Goal: Task Accomplishment & Management: Manage account settings

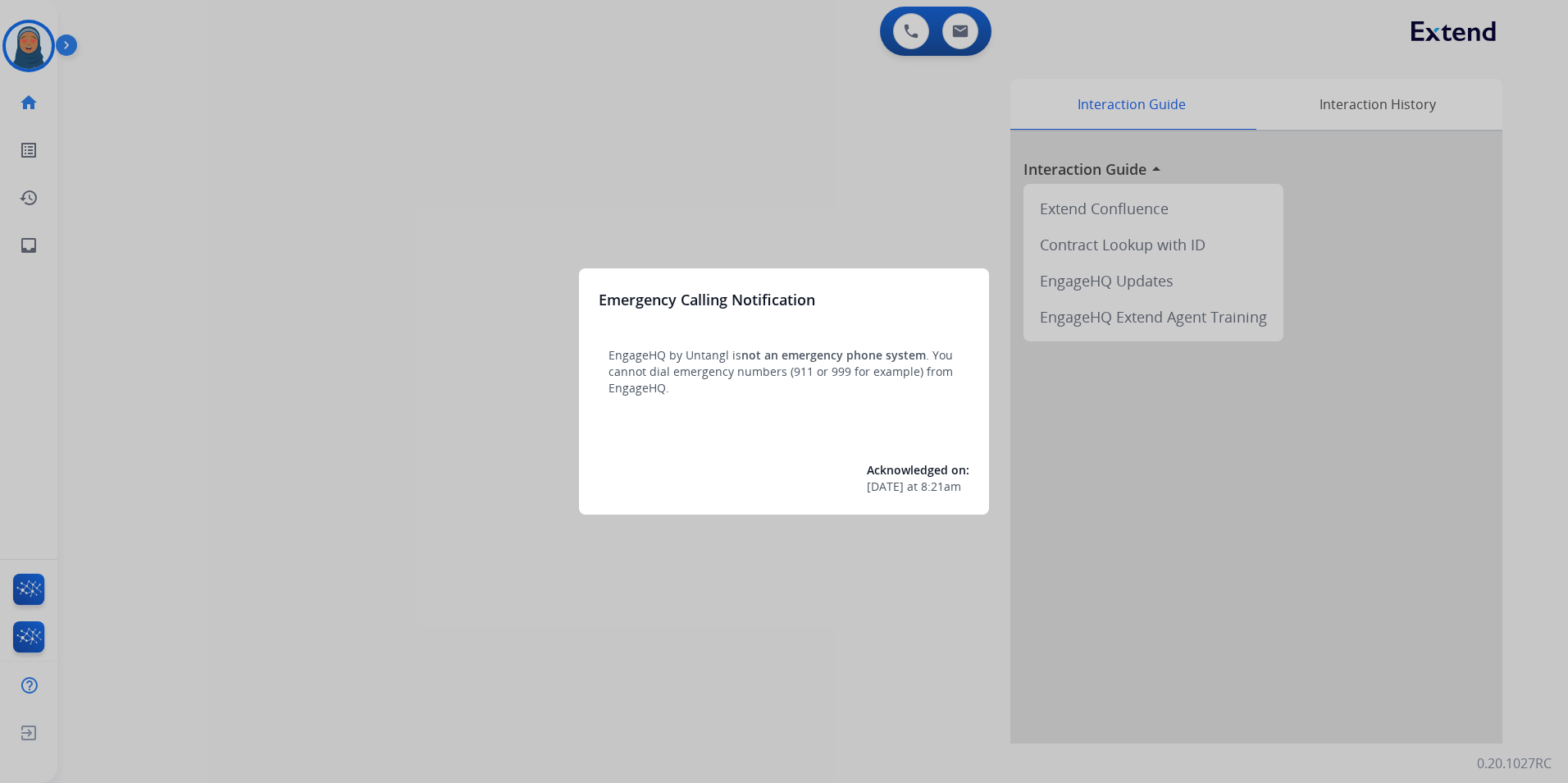
click at [517, 353] on div at bounding box center [784, 392] width 1568 height 783
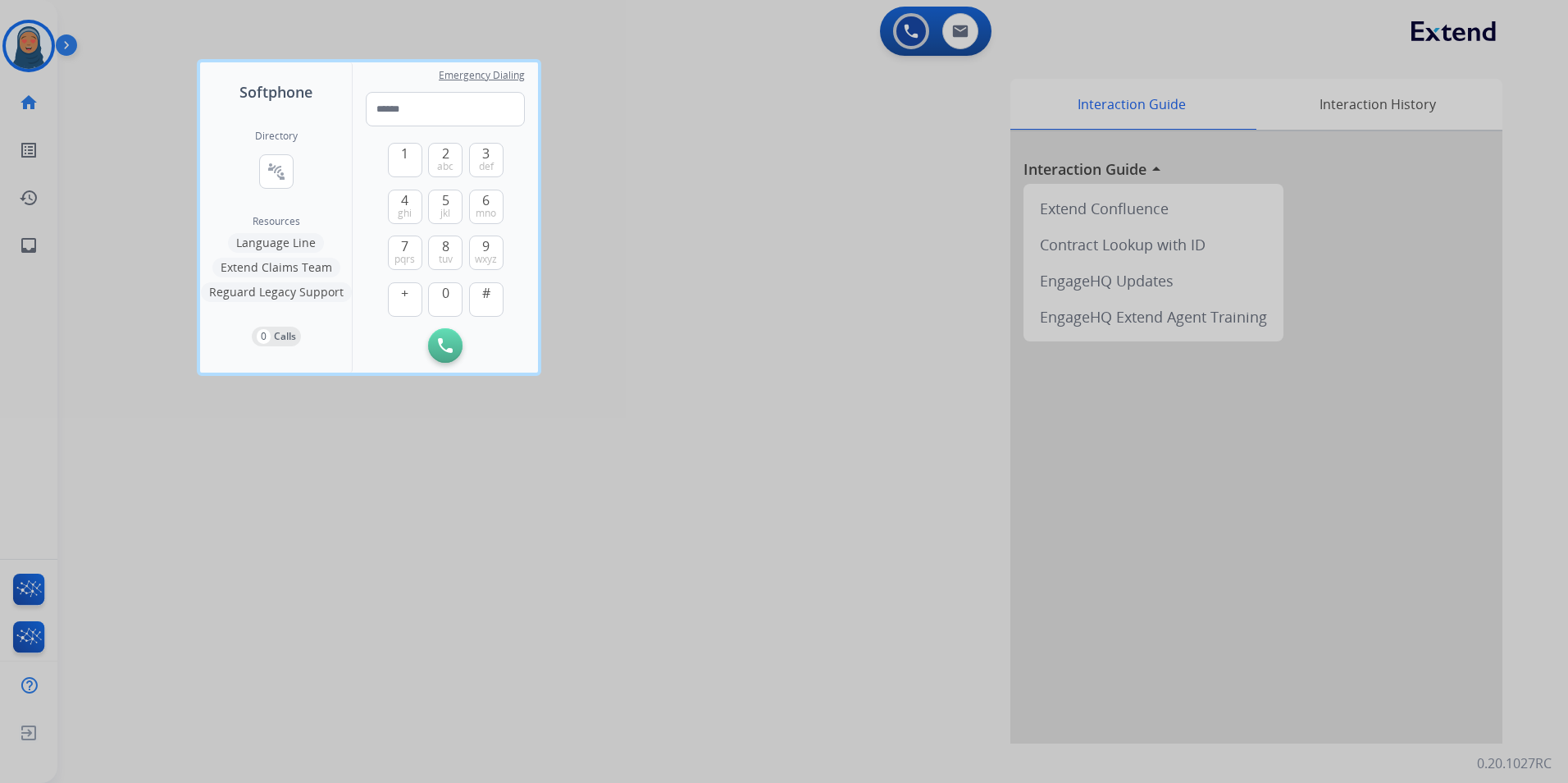
click at [142, 475] on div at bounding box center [784, 392] width 1568 height 783
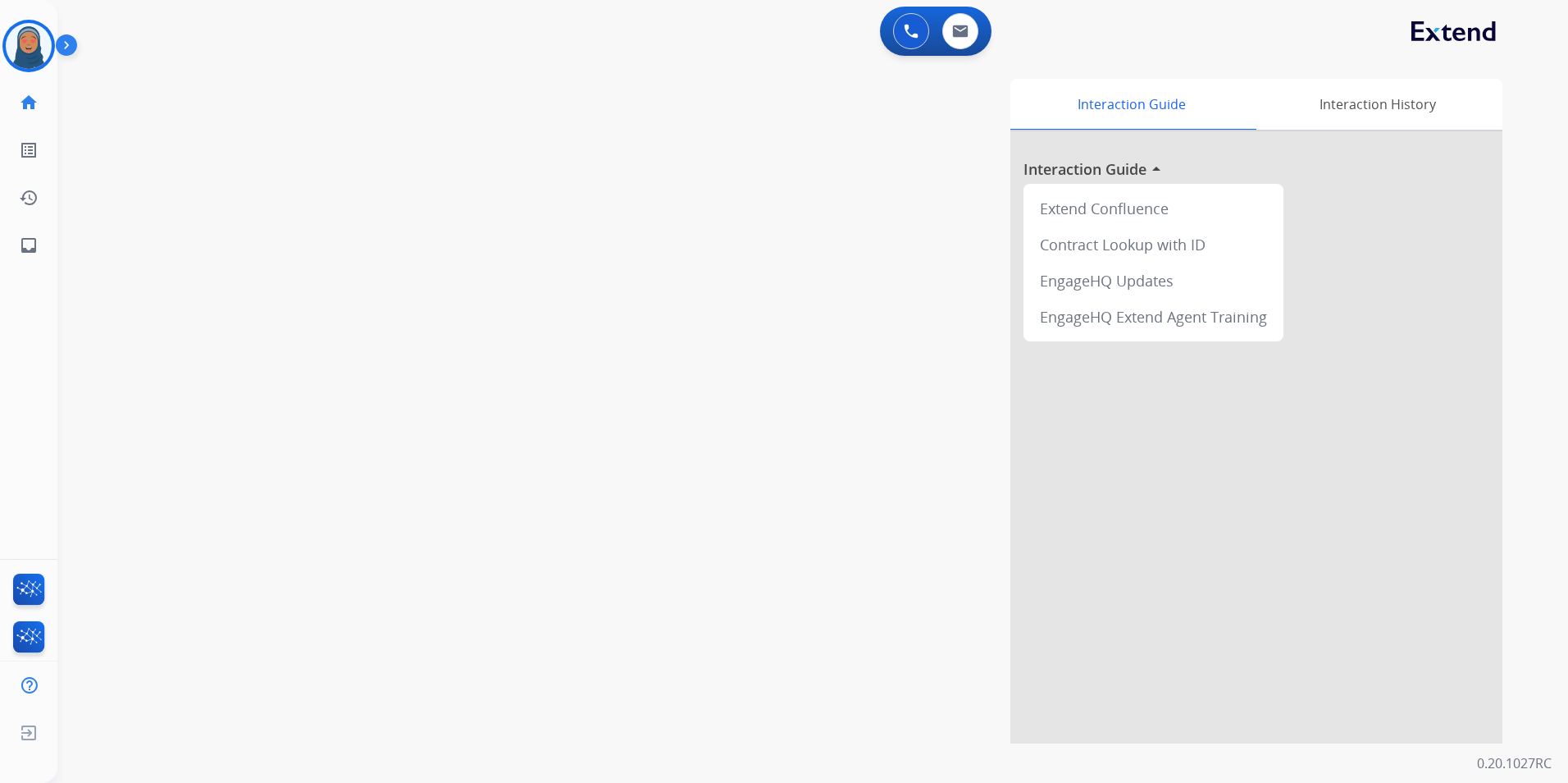
drag, startPoint x: 20, startPoint y: 46, endPoint x: 56, endPoint y: 55, distance: 37.1
click at [22, 47] on img at bounding box center [28, 45] width 46 height 46
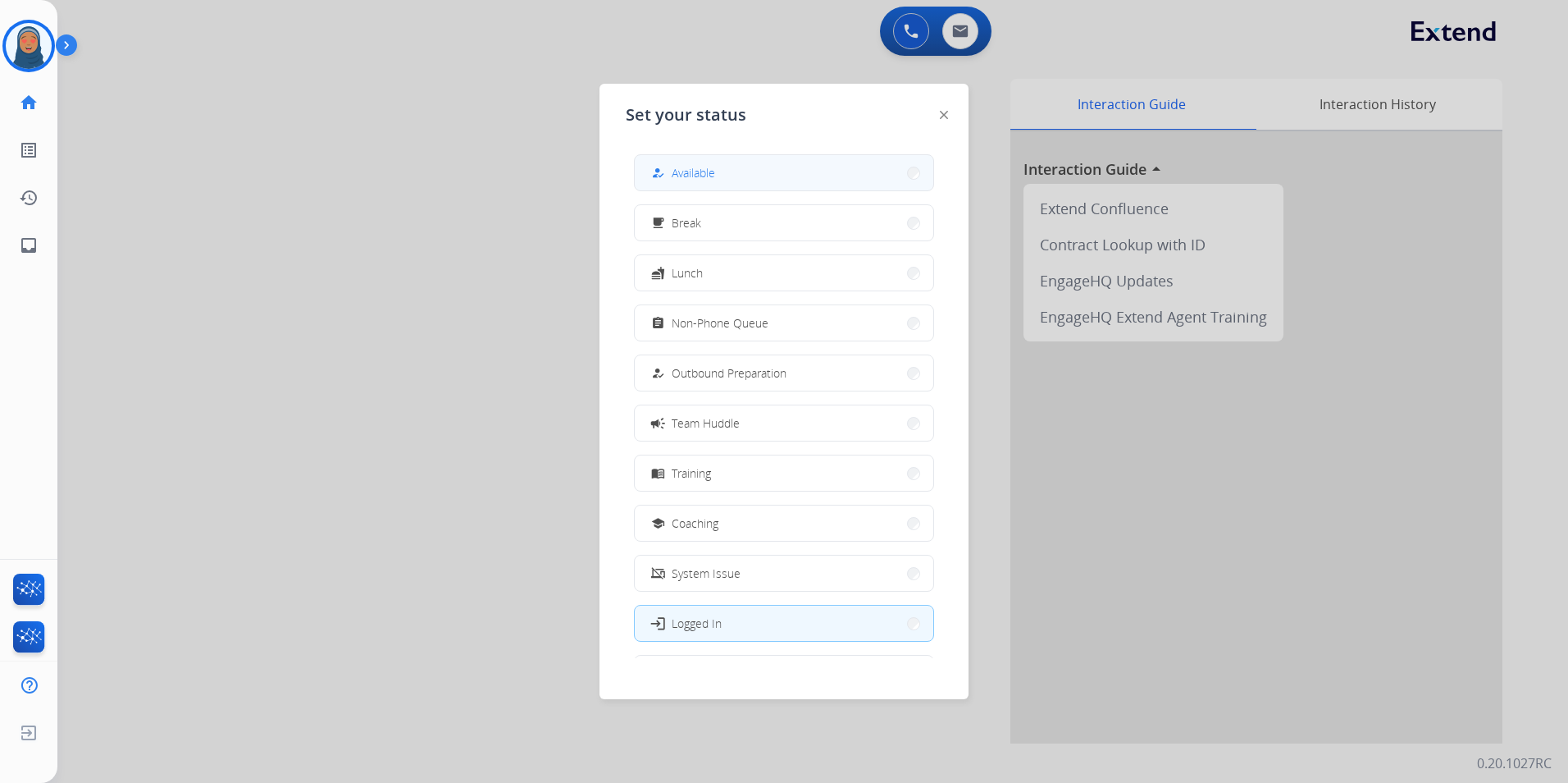
click at [705, 172] on span "Available" at bounding box center [694, 173] width 43 height 18
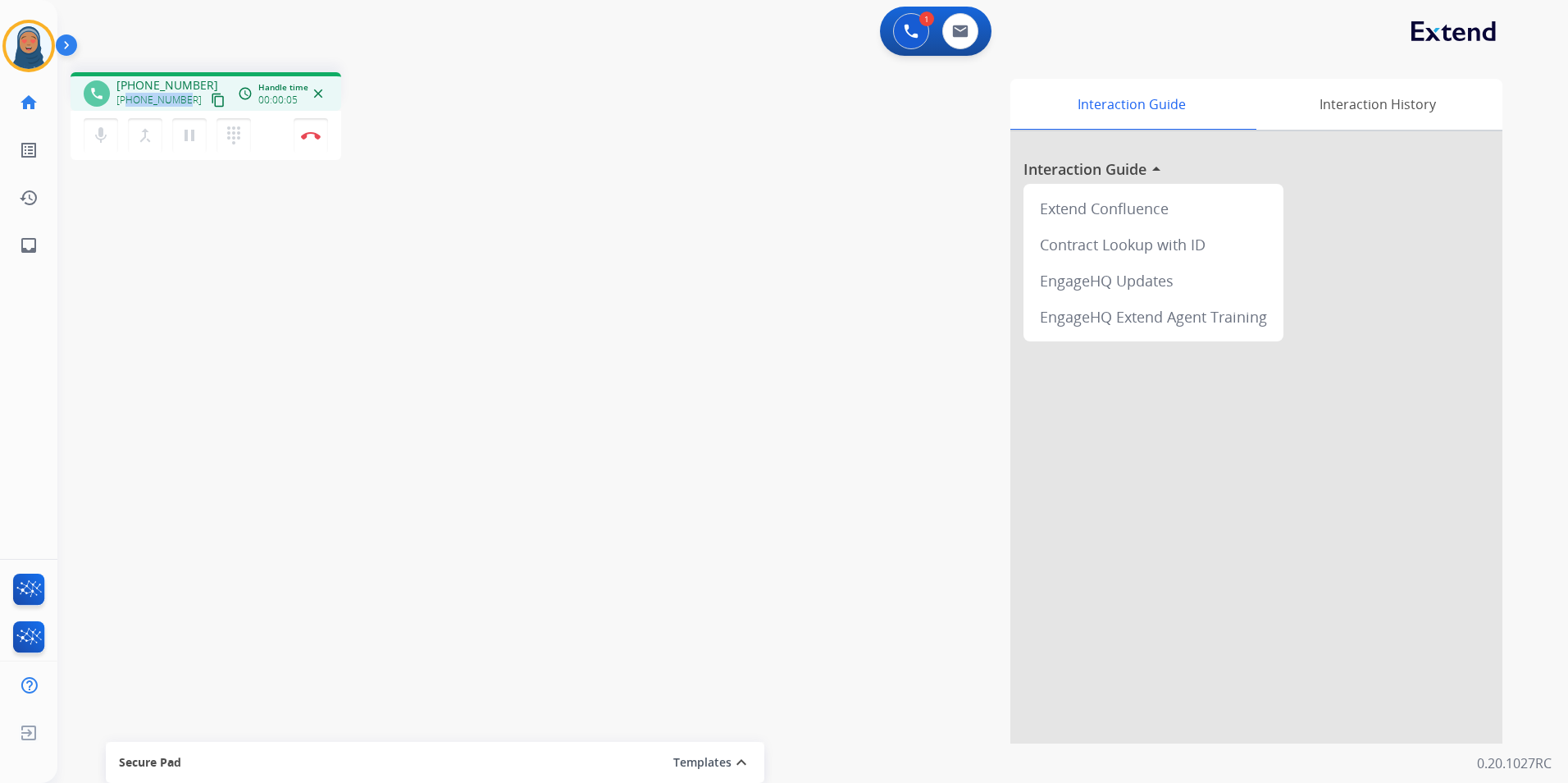
drag, startPoint x: 185, startPoint y: 100, endPoint x: 129, endPoint y: 107, distance: 56.4
click at [129, 107] on div "[PHONE_NUMBER] content_copy" at bounding box center [172, 100] width 112 height 20
copy span "8067294278"
click at [317, 140] on button "Disconnect" at bounding box center [310, 135] width 34 height 34
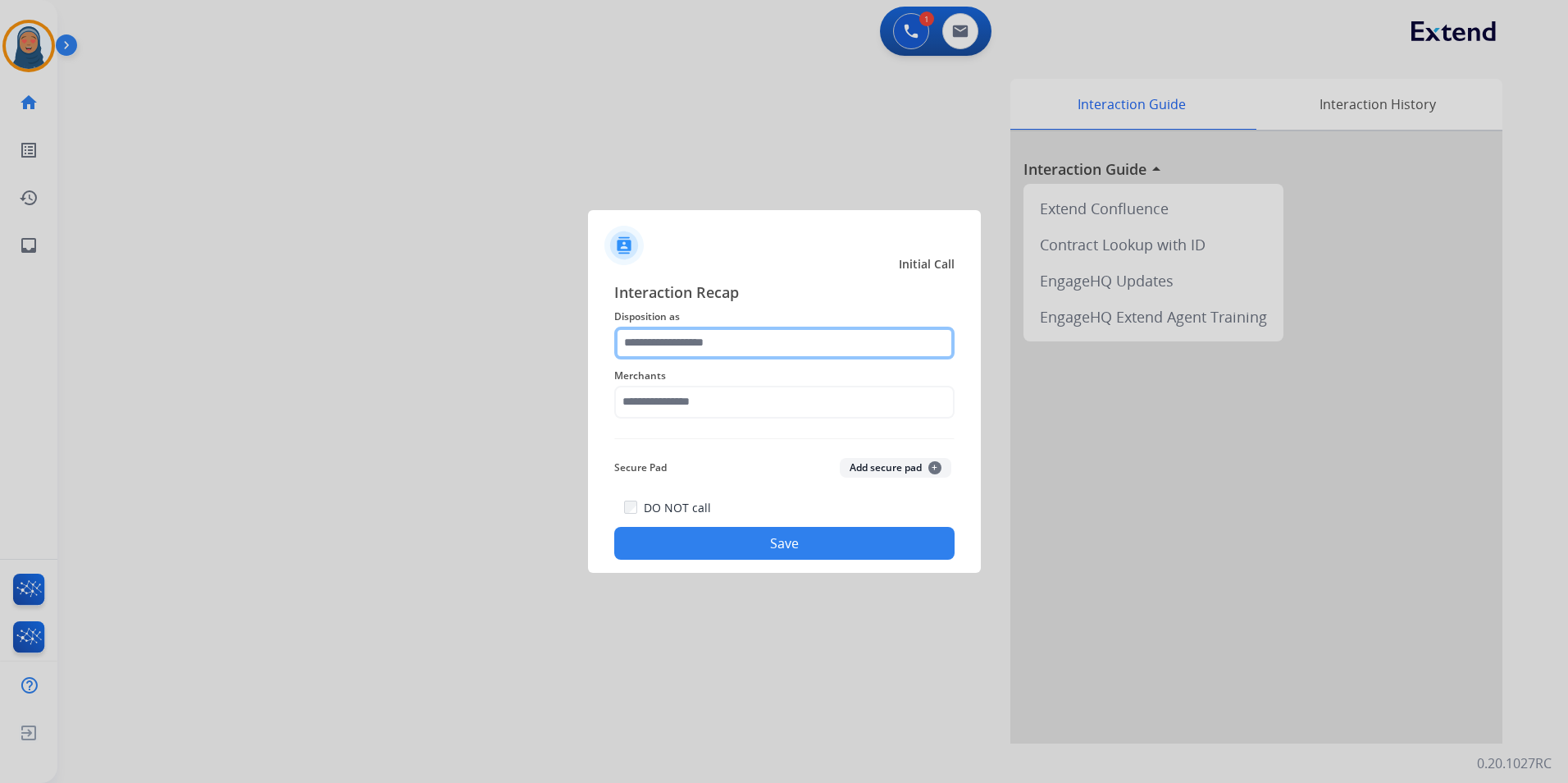
click at [706, 345] on input "text" at bounding box center [784, 344] width 340 height 33
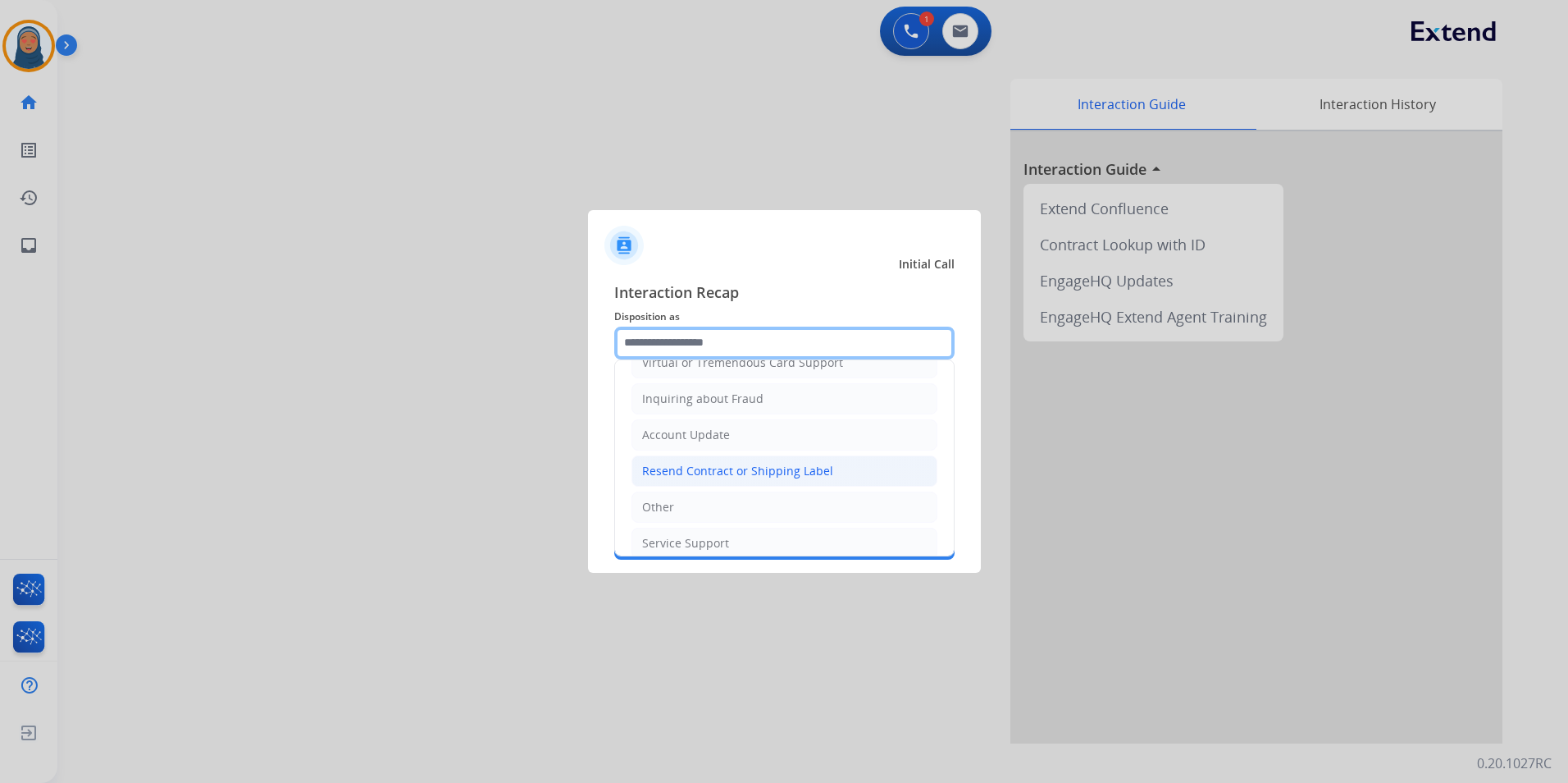
scroll to position [256, 0]
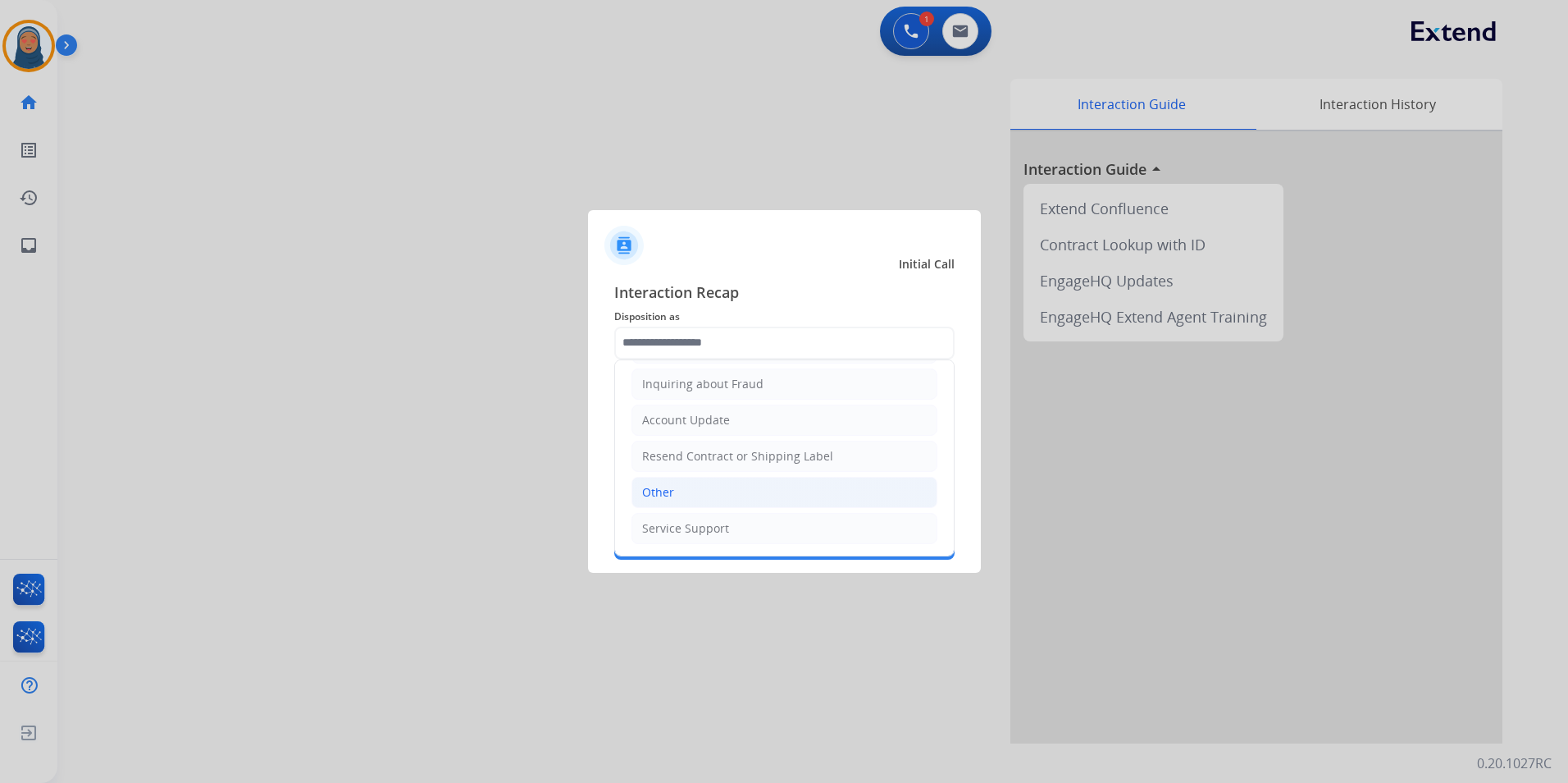
click at [657, 490] on div "Other" at bounding box center [657, 492] width 32 height 17
type input "*****"
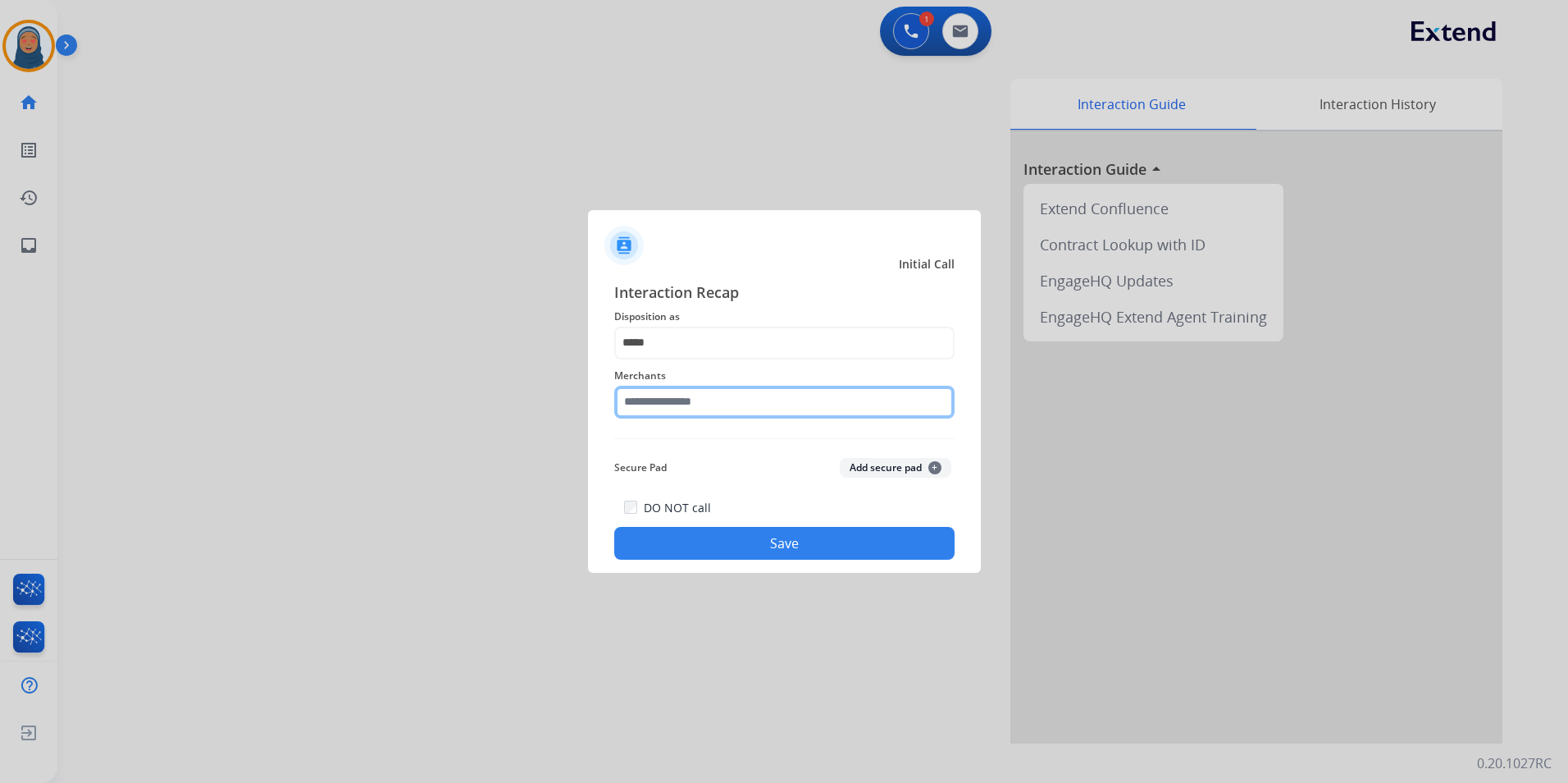
click at [710, 392] on input "text" at bounding box center [784, 402] width 340 height 33
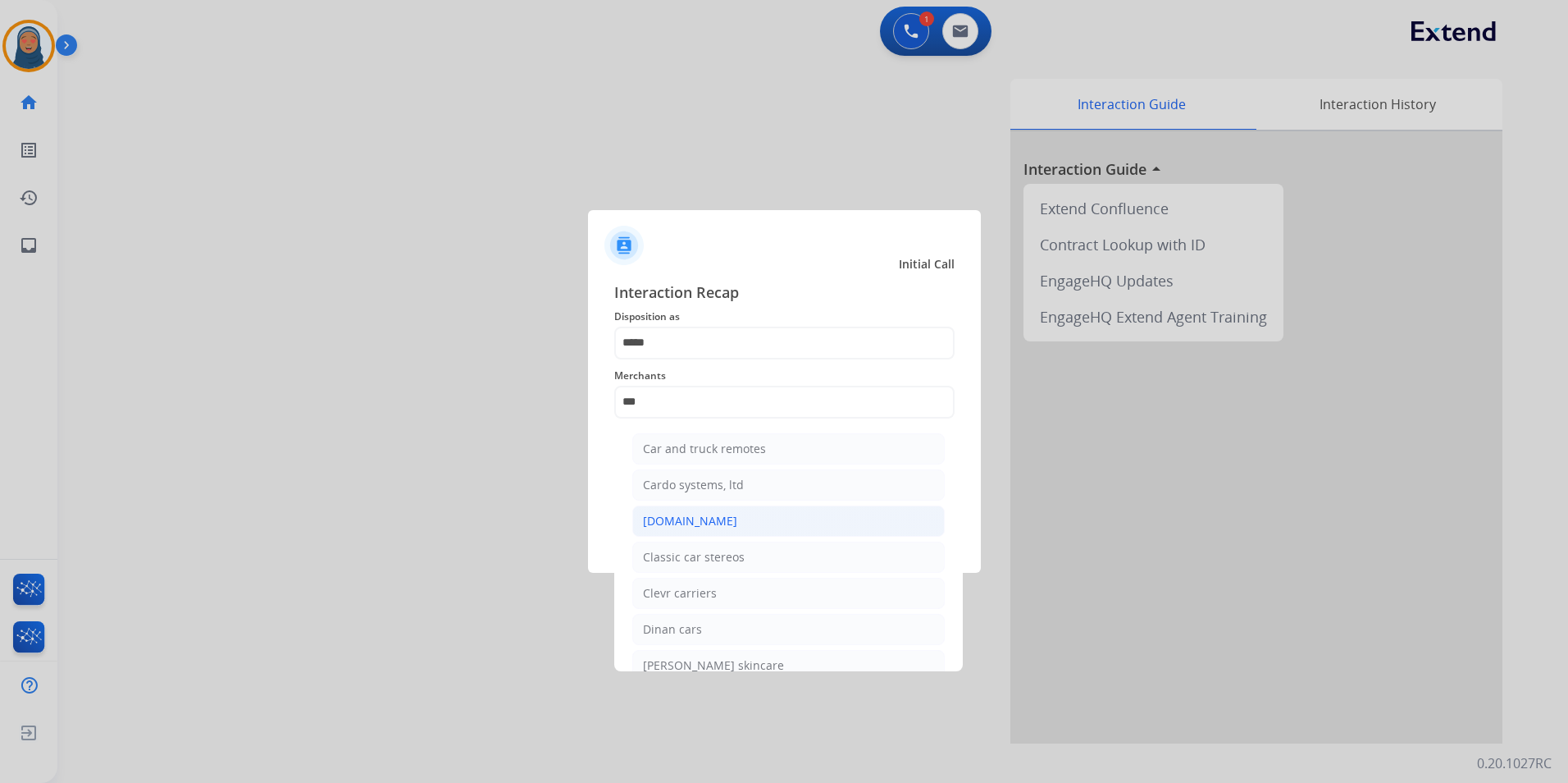
click at [707, 521] on div "[DOMAIN_NAME]" at bounding box center [690, 521] width 94 height 17
type input "**********"
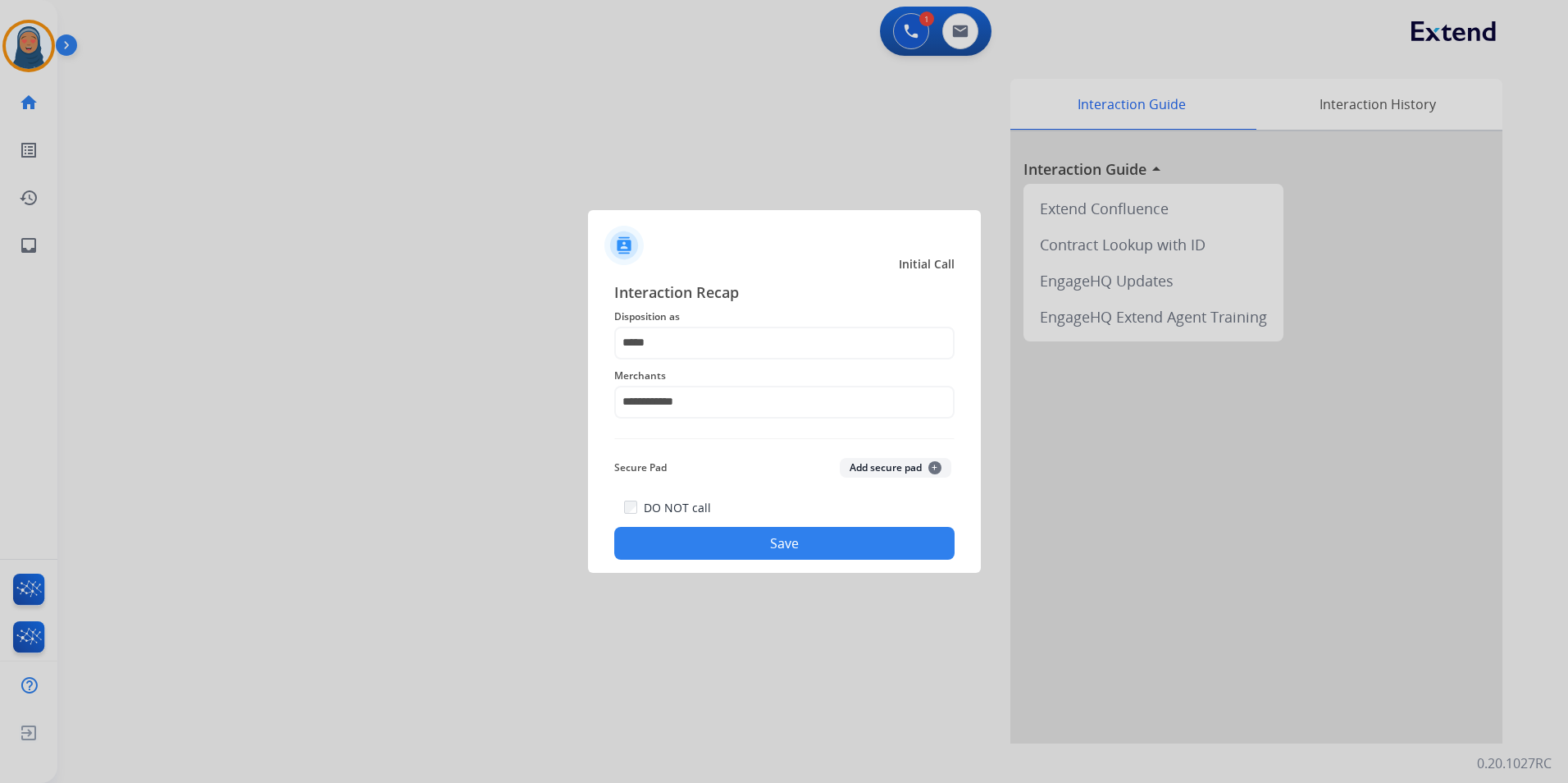
click at [778, 545] on button "Save" at bounding box center [784, 543] width 340 height 33
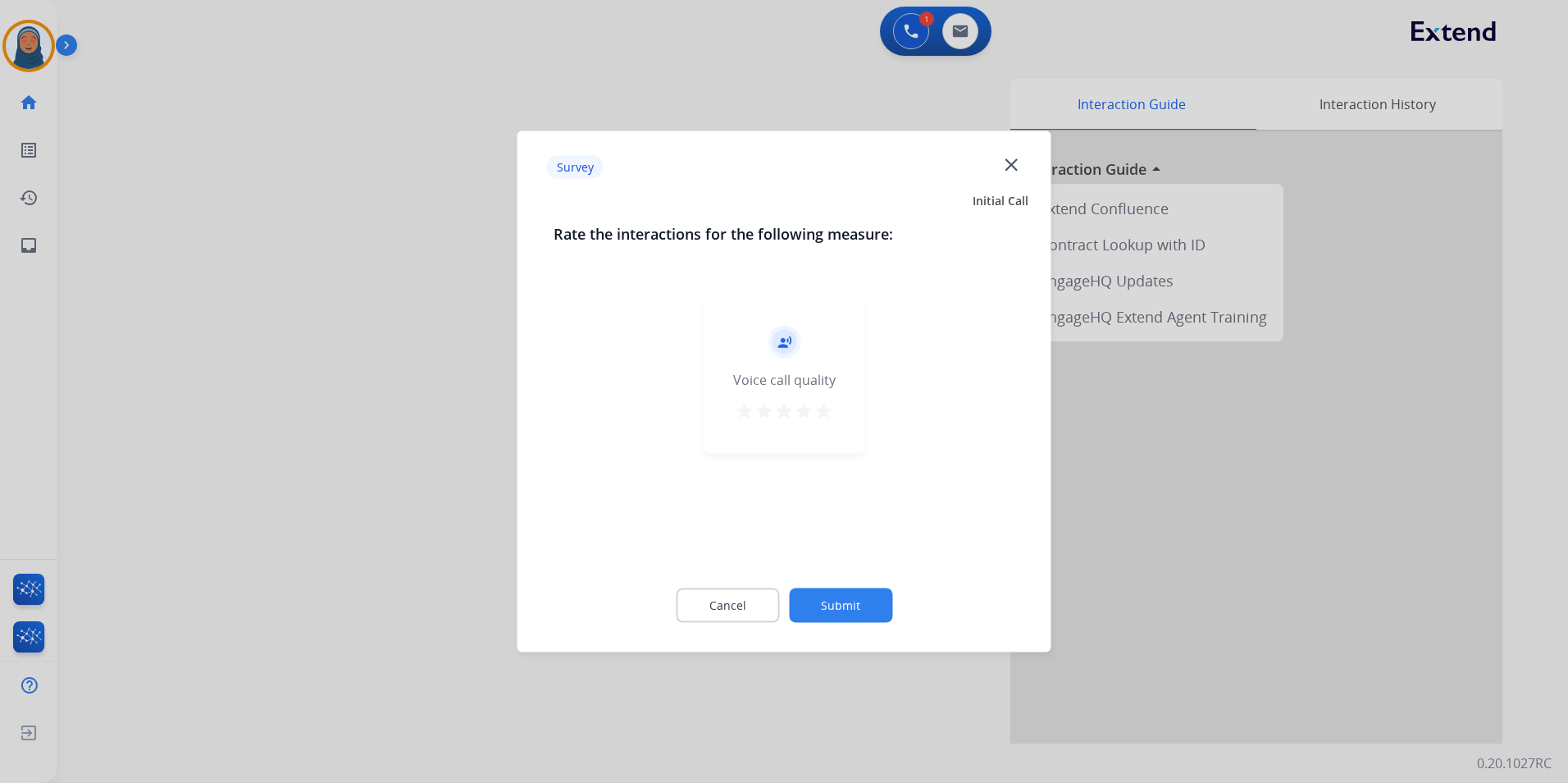
click at [858, 597] on button "Submit" at bounding box center [840, 605] width 104 height 34
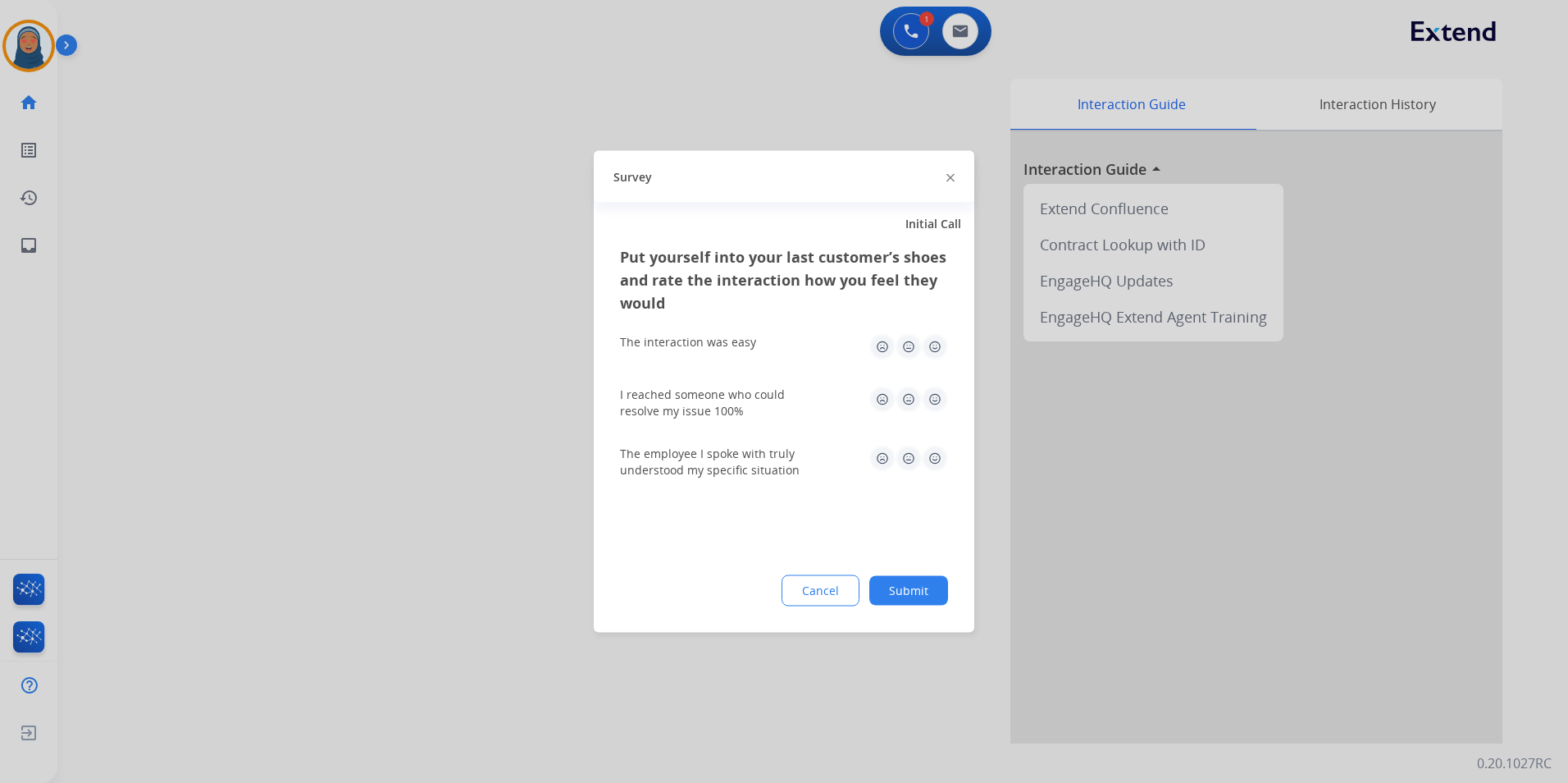
click at [926, 592] on button "Submit" at bounding box center [909, 591] width 78 height 29
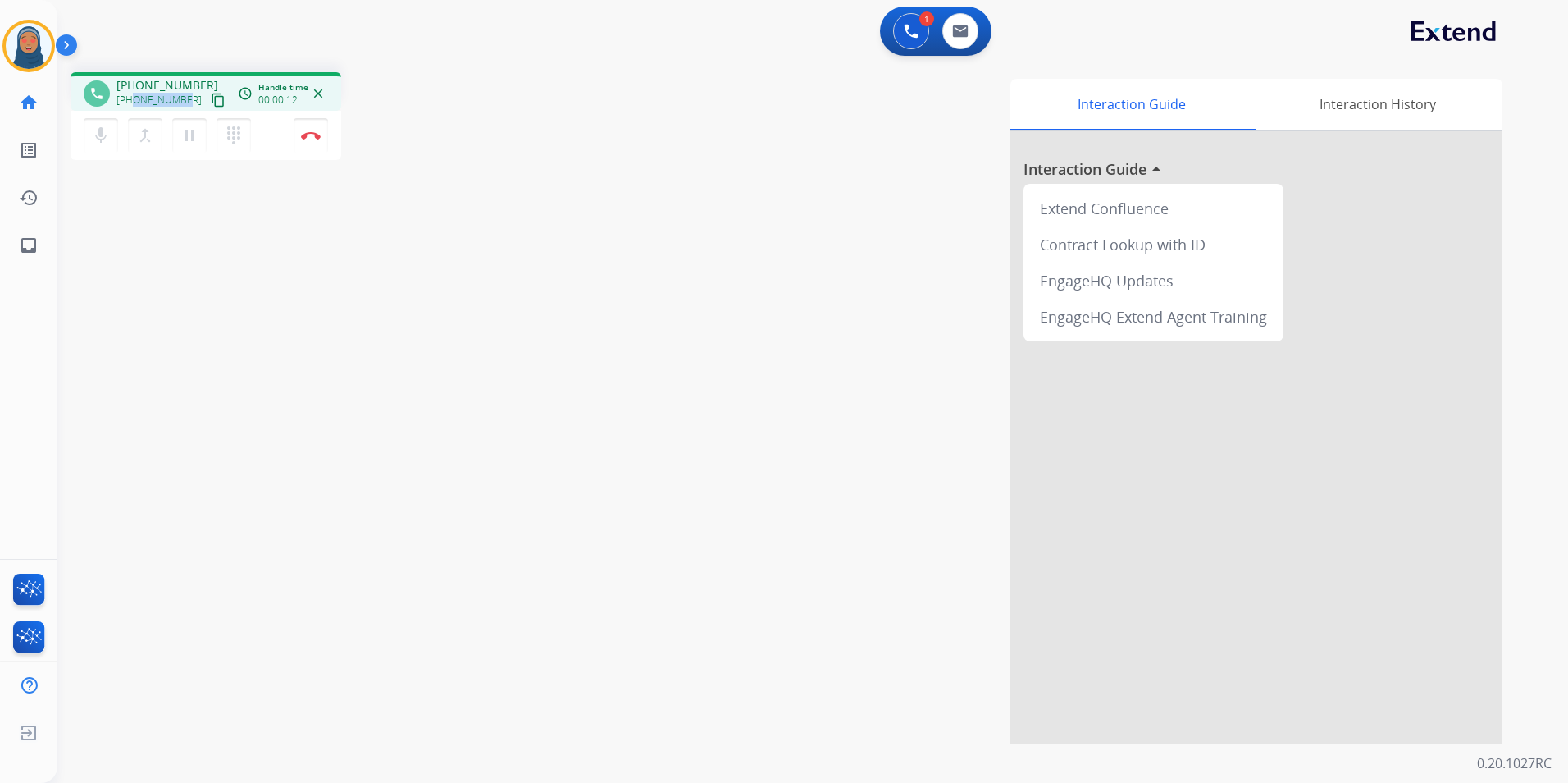
drag, startPoint x: 185, startPoint y: 99, endPoint x: 131, endPoint y: 105, distance: 54.3
click at [131, 105] on div "[PHONE_NUMBER] content_copy" at bounding box center [172, 100] width 112 height 20
drag, startPoint x: 131, startPoint y: 105, endPoint x: 115, endPoint y: 192, distance: 88.5
click at [110, 206] on div "phone [PHONE_NUMBER] [PHONE_NUMBER] content_copy access_time Call metrics Queue…" at bounding box center [793, 400] width 1471 height 684
drag, startPoint x: 185, startPoint y: 99, endPoint x: 125, endPoint y: 107, distance: 60.5
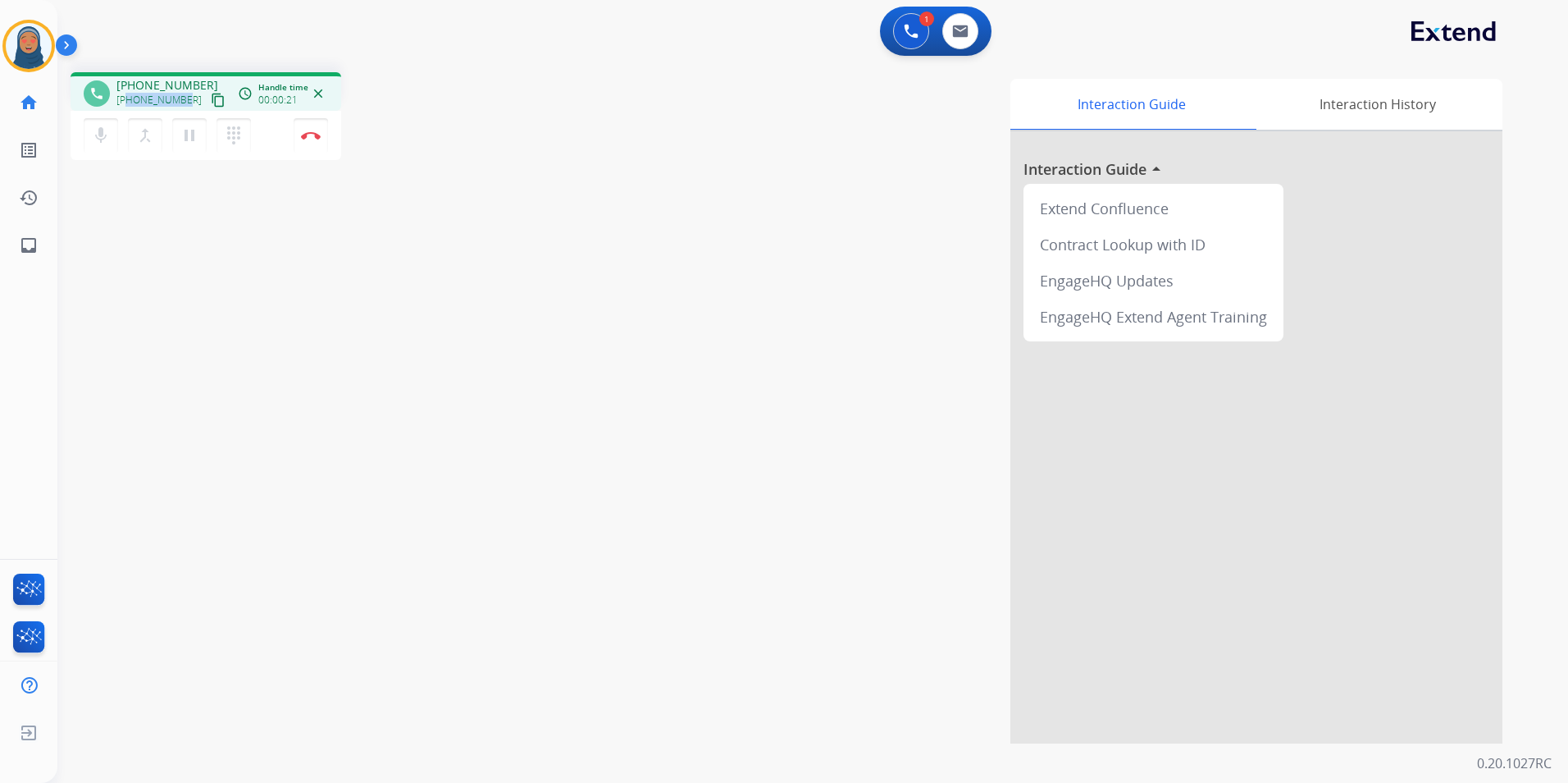
click at [125, 107] on div "[PHONE_NUMBER] content_copy" at bounding box center [172, 100] width 112 height 20
copy span "7706549904"
click at [318, 143] on button "Disconnect" at bounding box center [310, 135] width 34 height 34
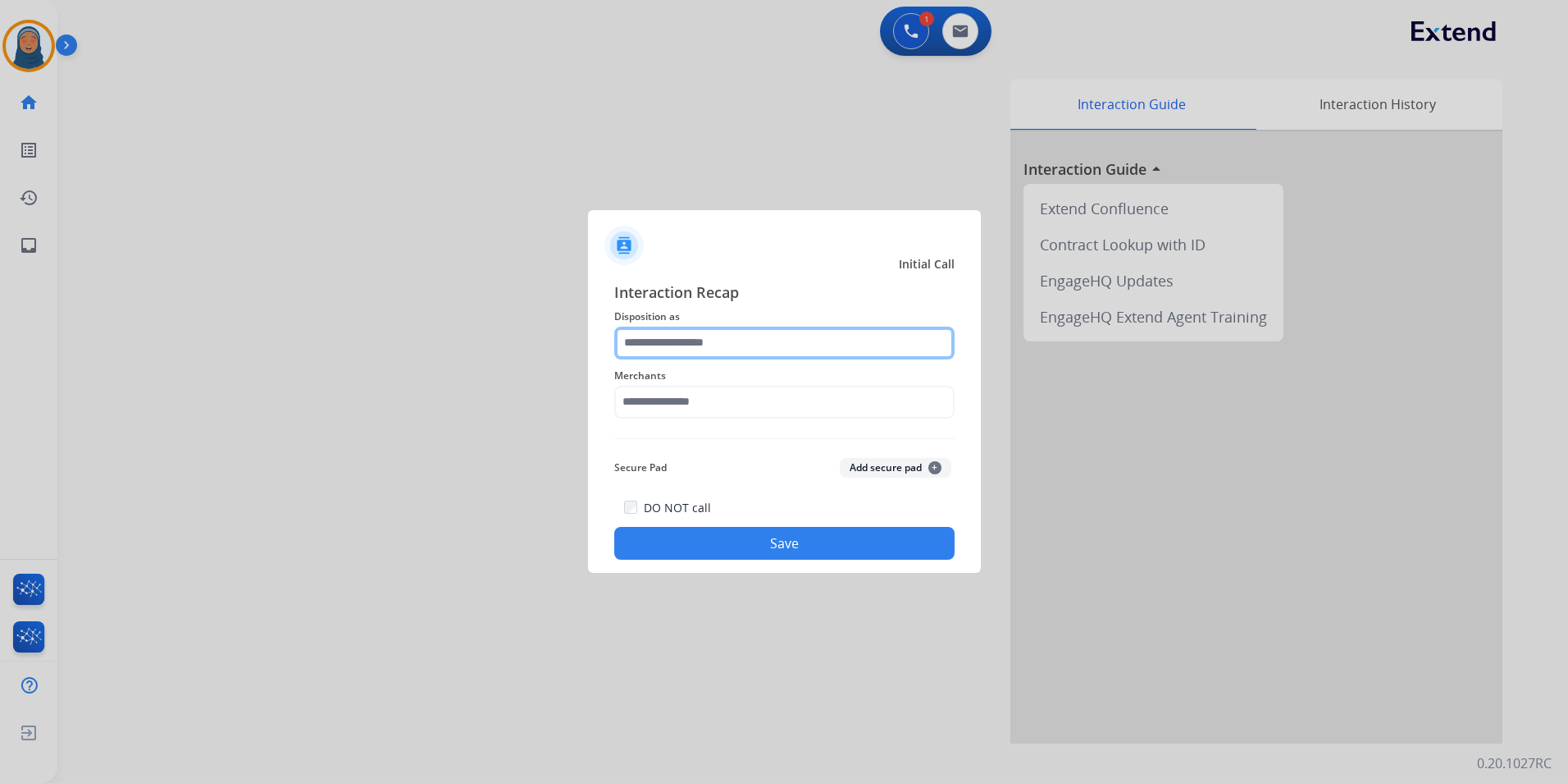
click at [705, 342] on input "text" at bounding box center [784, 344] width 340 height 33
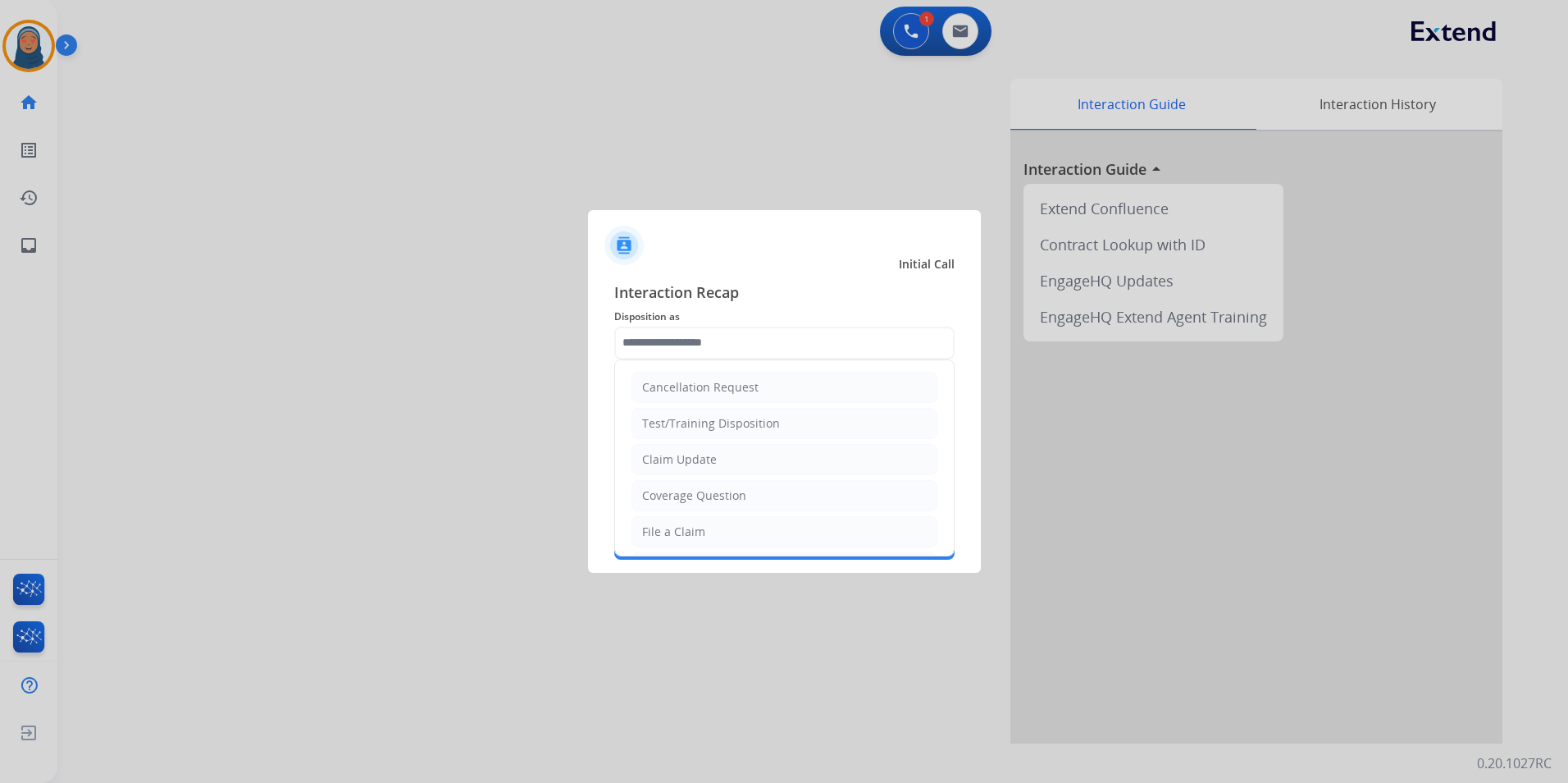
drag, startPoint x: 669, startPoint y: 531, endPoint x: 677, endPoint y: 518, distance: 15.3
click at [669, 530] on div "File a Claim" at bounding box center [673, 531] width 64 height 17
type input "**********"
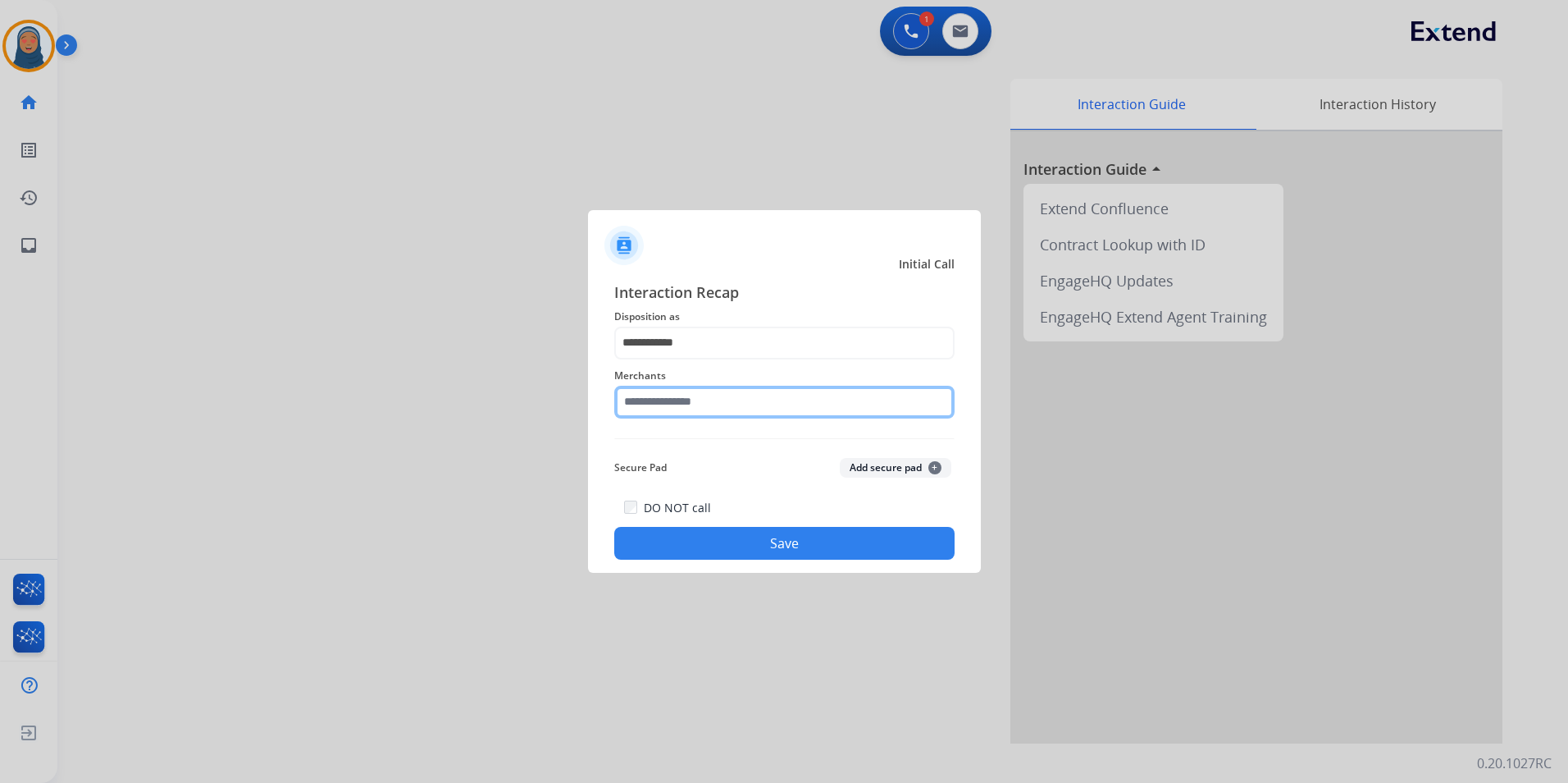
click at [705, 392] on input "text" at bounding box center [784, 402] width 340 height 33
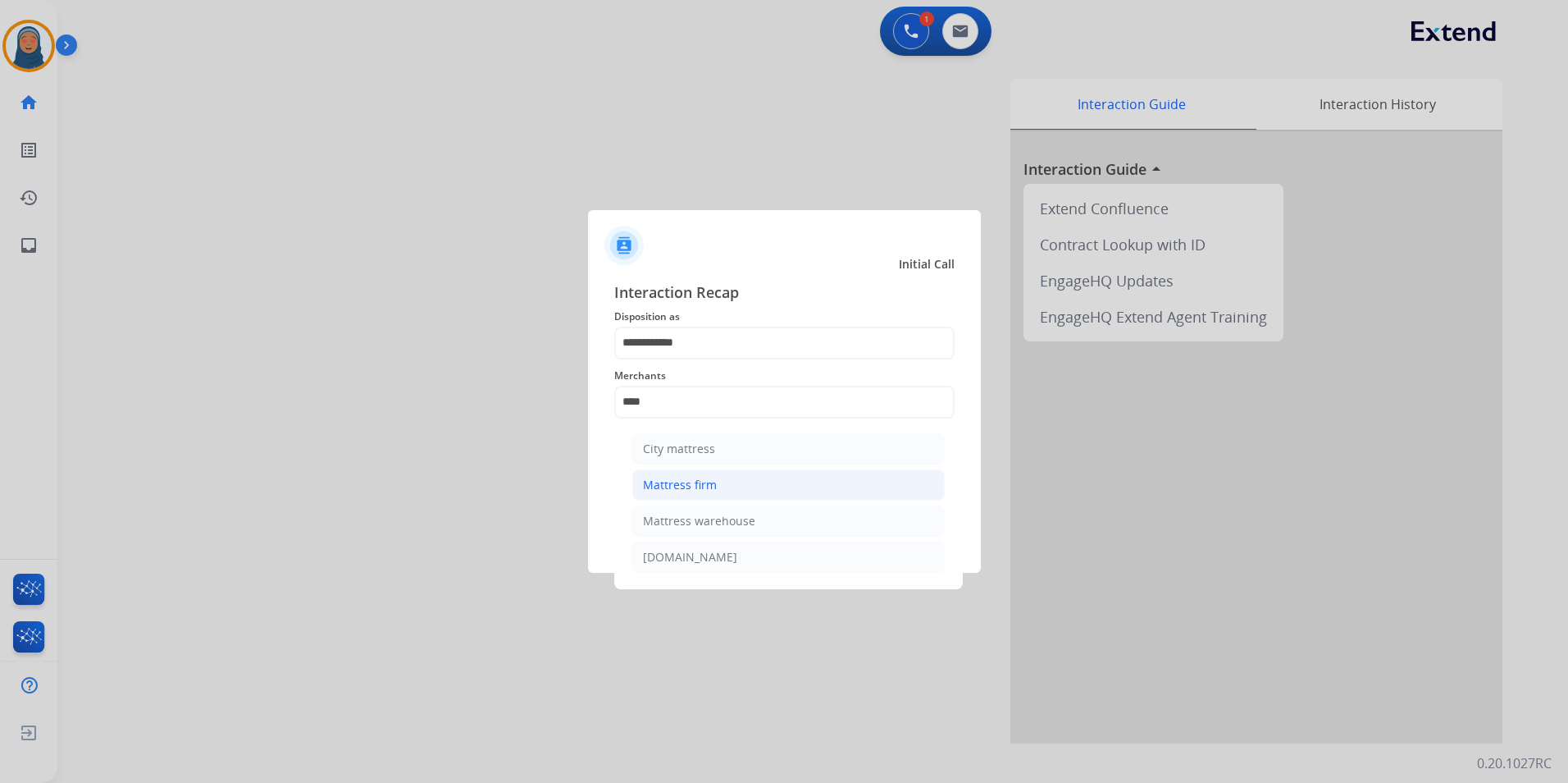
click at [729, 488] on li "Mattress firm" at bounding box center [787, 485] width 312 height 31
type input "**********"
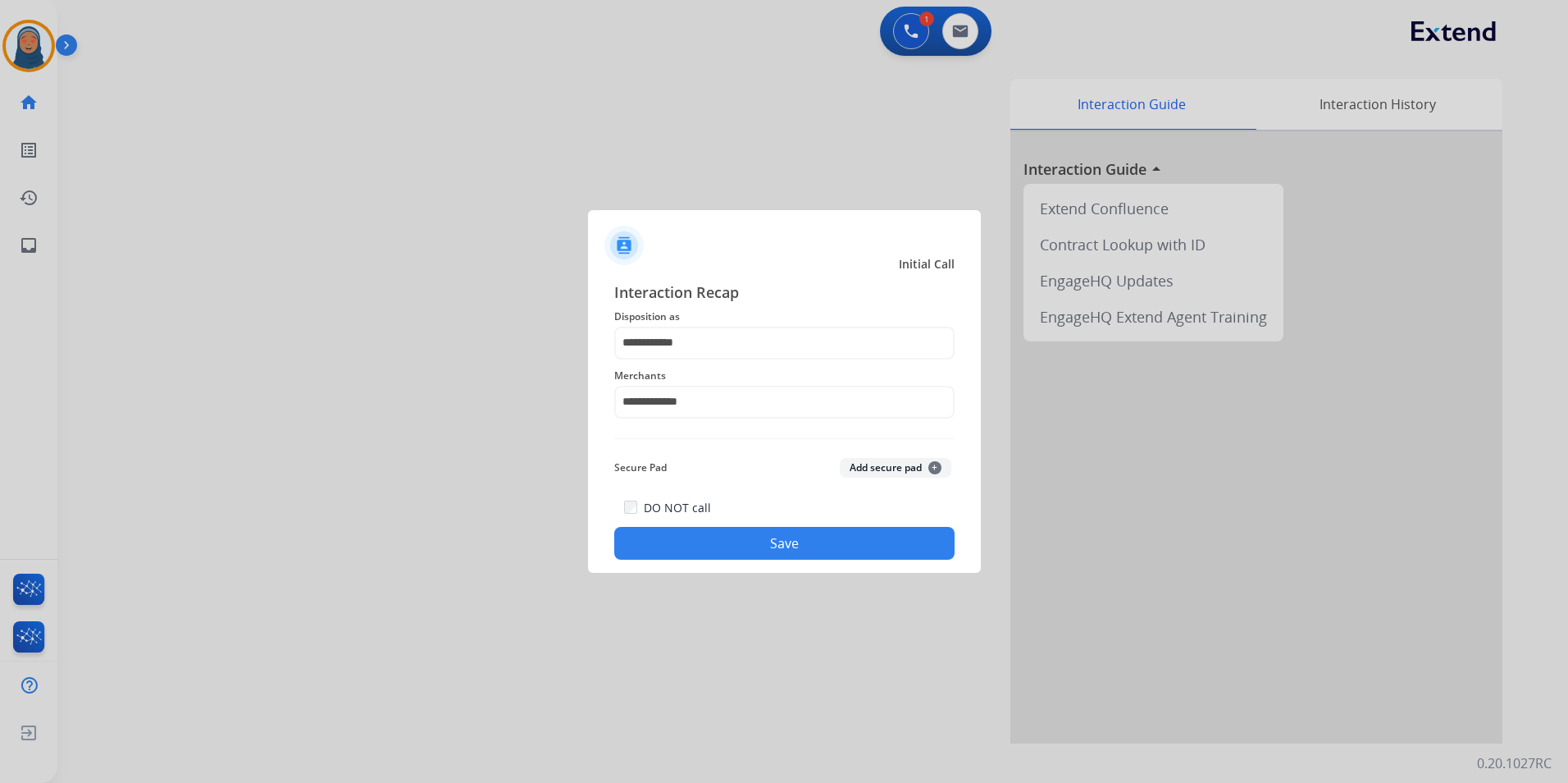
click at [779, 539] on button "Save" at bounding box center [784, 543] width 340 height 33
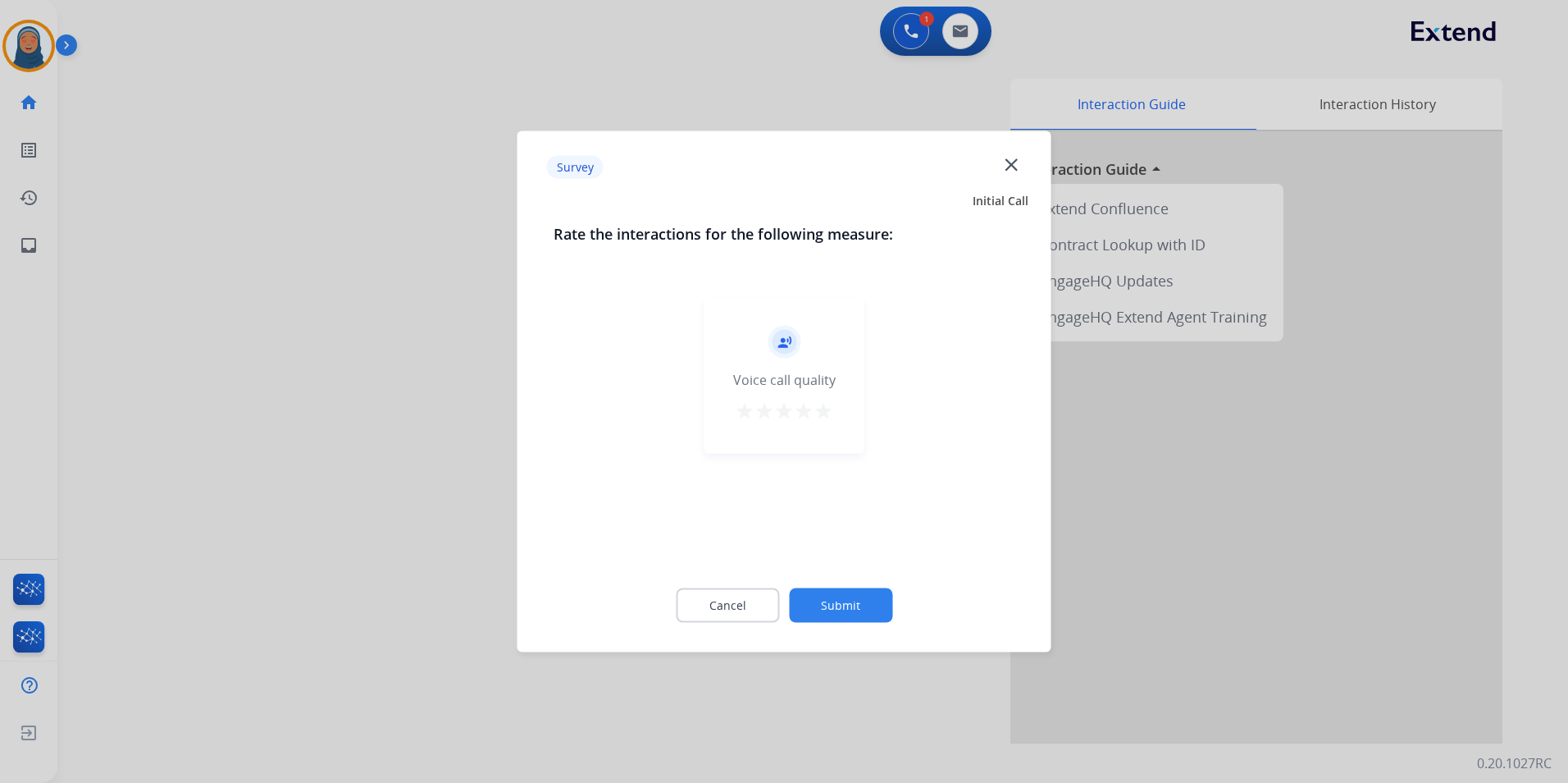
click at [880, 604] on button "Submit" at bounding box center [840, 605] width 104 height 34
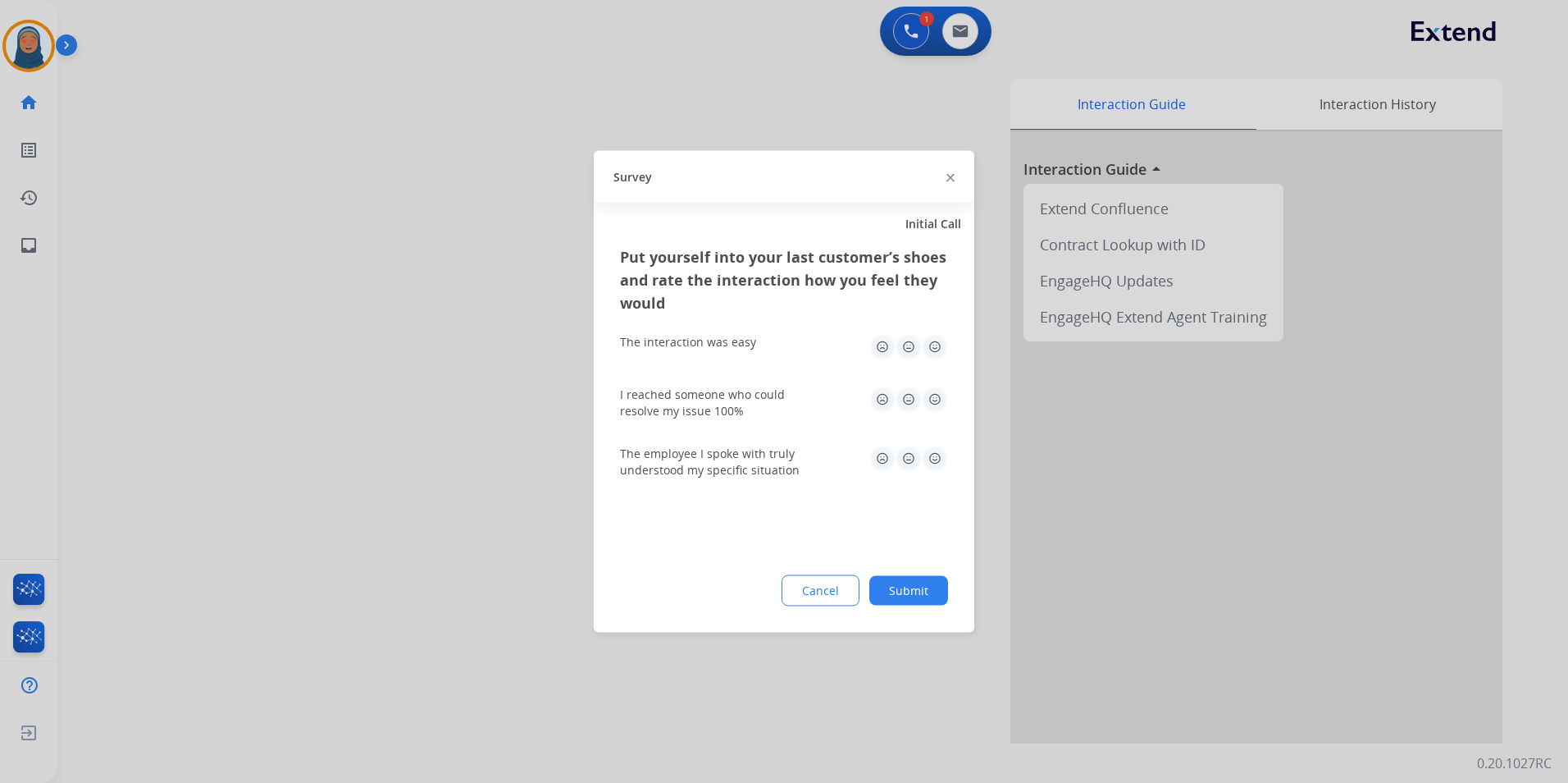
drag, startPoint x: 911, startPoint y: 590, endPoint x: 936, endPoint y: 597, distance: 26.0
click at [912, 590] on button "Submit" at bounding box center [909, 591] width 78 height 29
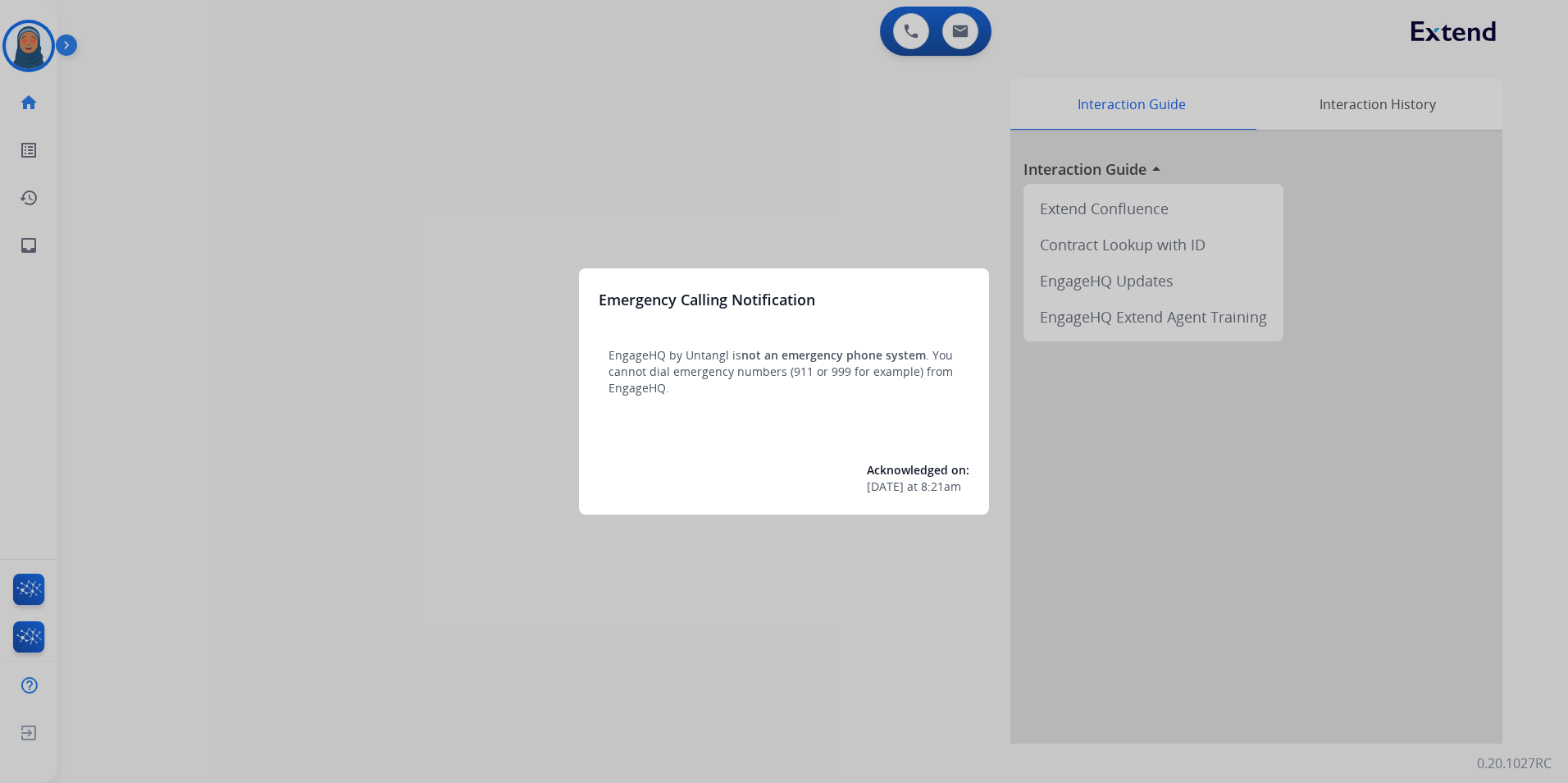
click at [225, 144] on div at bounding box center [784, 392] width 1568 height 783
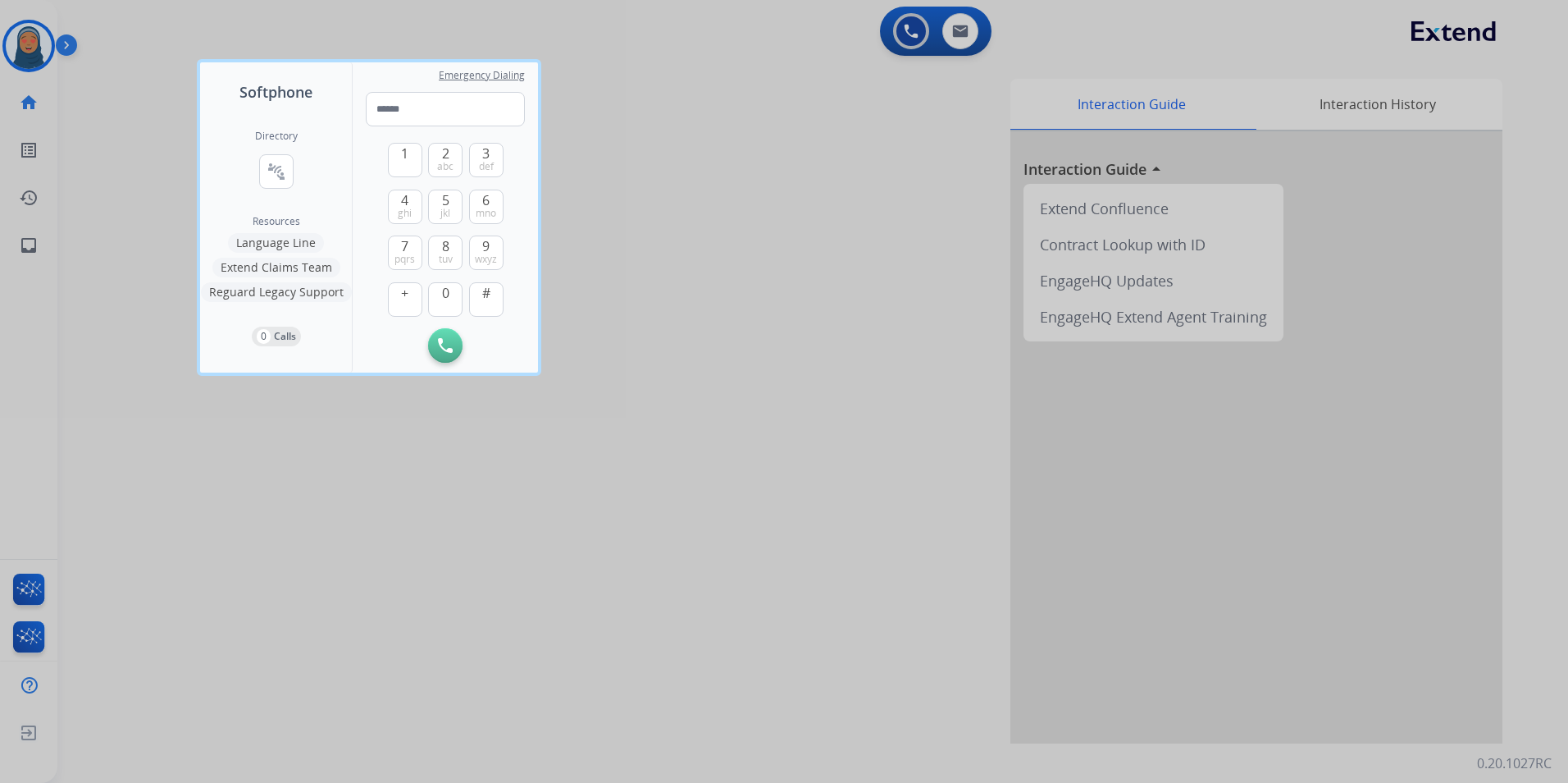
click at [129, 237] on div at bounding box center [784, 392] width 1568 height 783
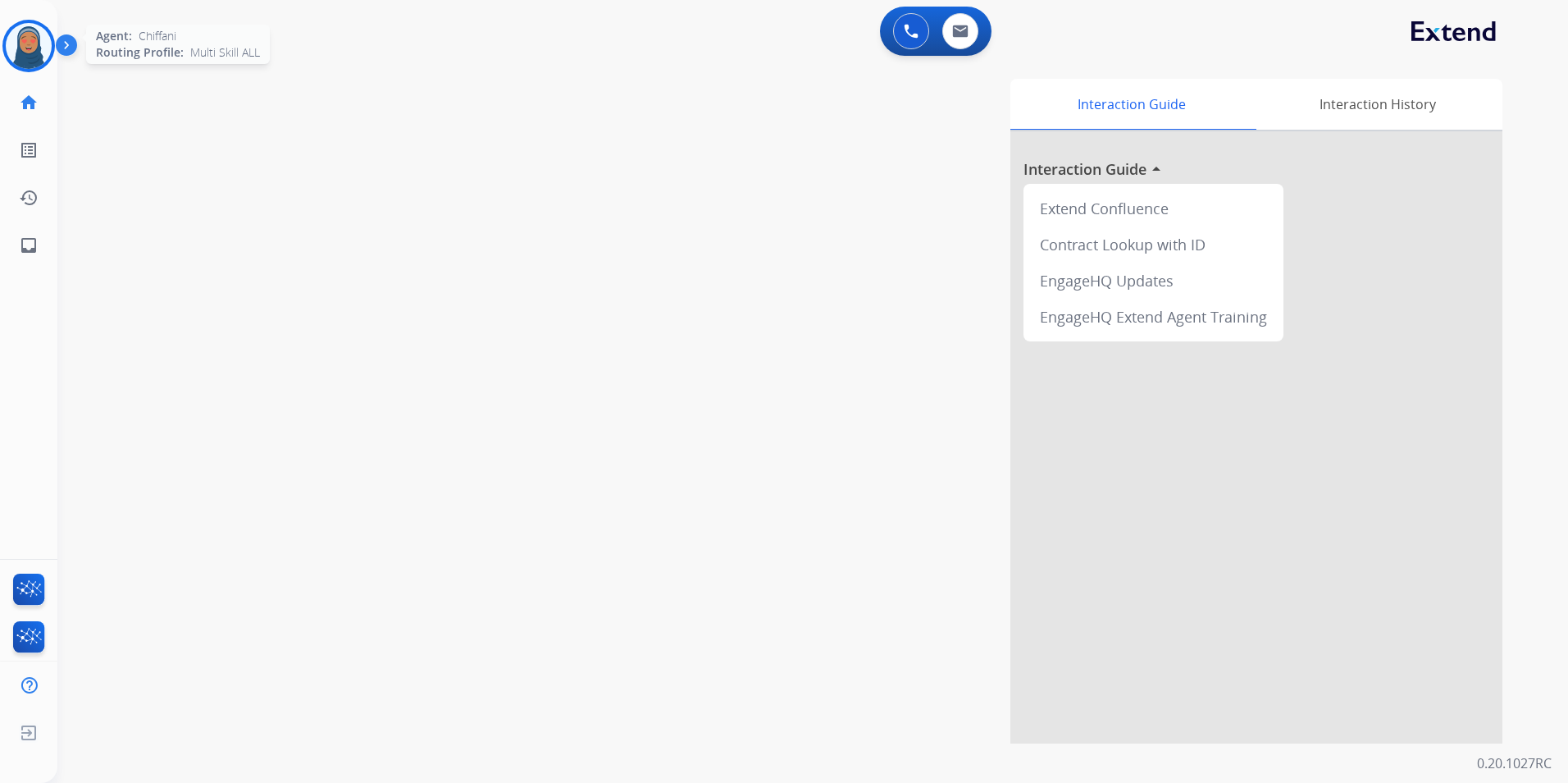
click at [26, 69] on div at bounding box center [29, 46] width 53 height 53
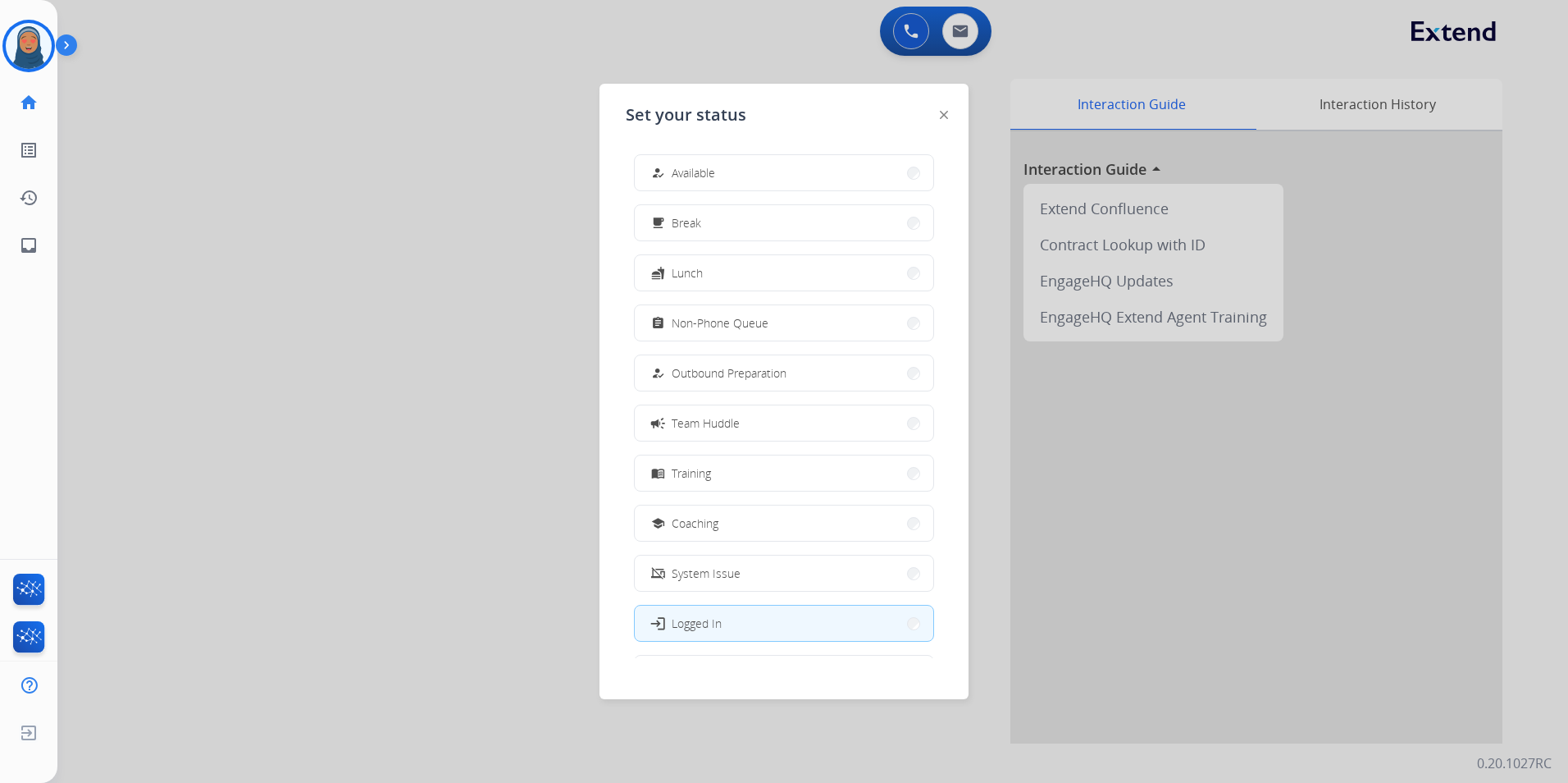
click at [739, 185] on button "how_to_reg Available" at bounding box center [784, 172] width 298 height 35
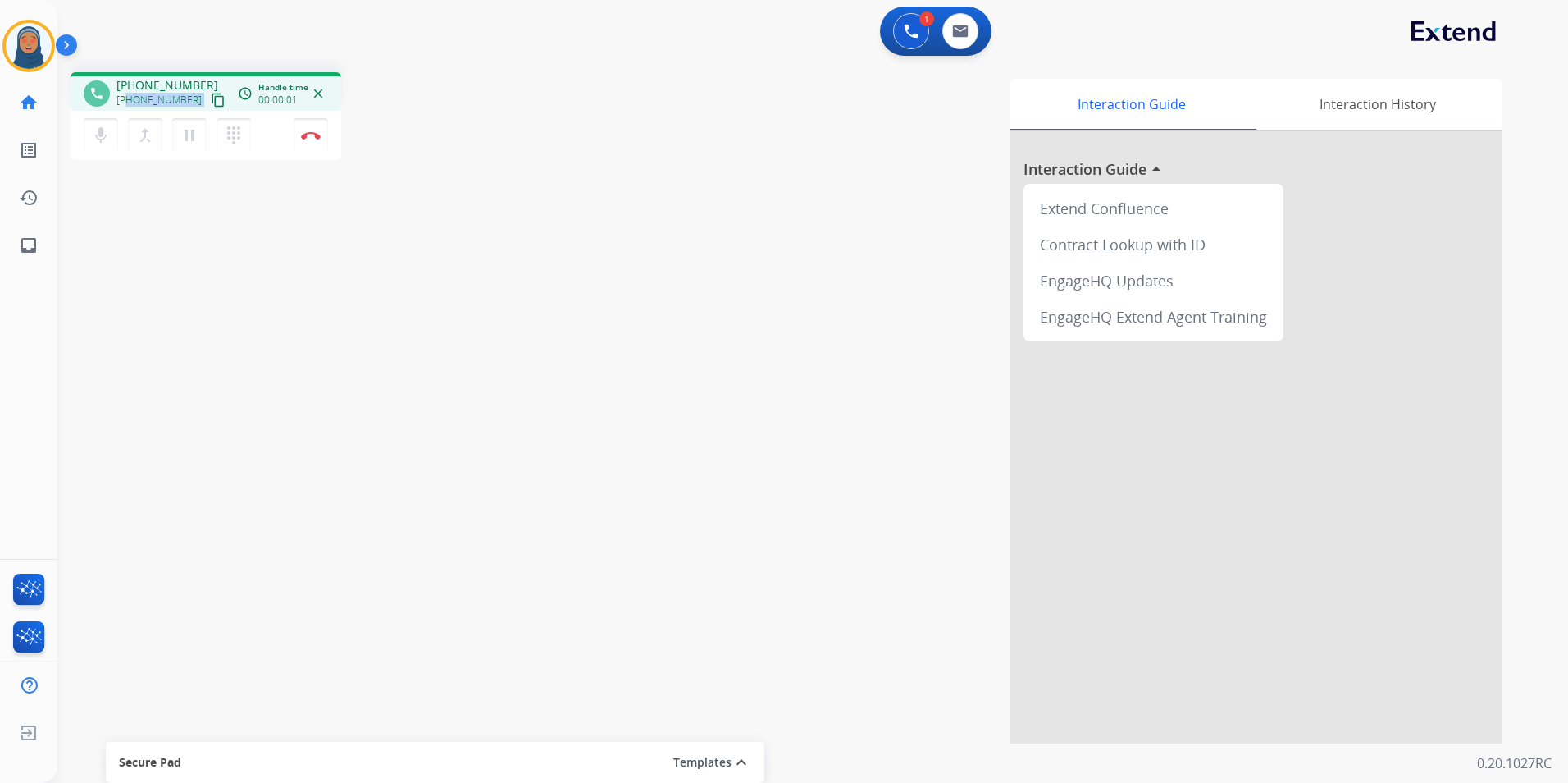
drag, startPoint x: 172, startPoint y: 99, endPoint x: 128, endPoint y: 104, distance: 44.3
click at [128, 104] on div "+16785249836 content_copy" at bounding box center [172, 100] width 112 height 20
copy div "6785249836 content_copy access_time Call metrics Queue 00:10 Hold 00:00 Talk 00…"
click at [188, 135] on mat-icon "pause" at bounding box center [190, 135] width 20 height 20
click at [98, 143] on mat-icon "mic" at bounding box center [101, 135] width 20 height 20
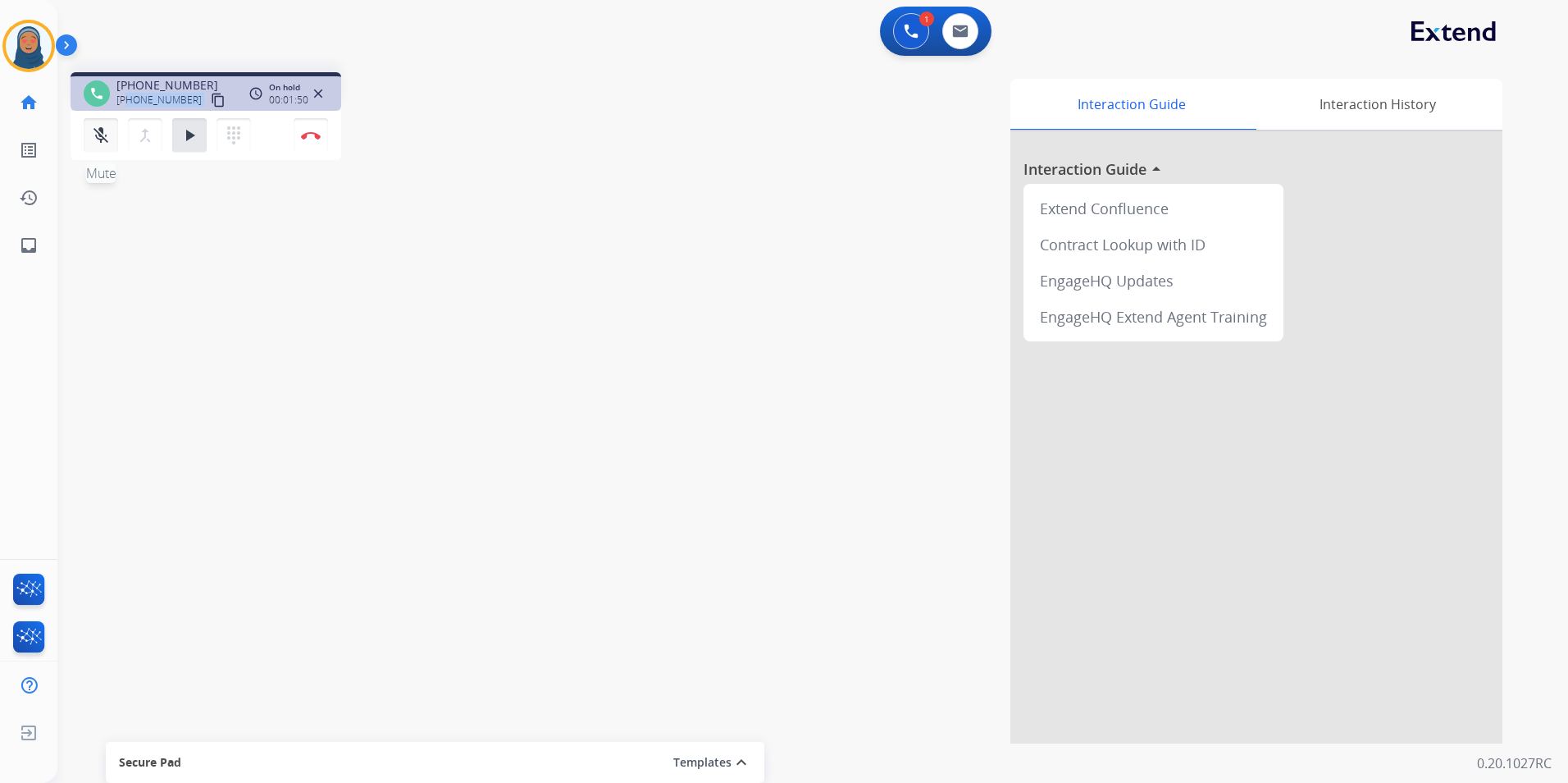
drag, startPoint x: 182, startPoint y: 132, endPoint x: 104, endPoint y: 136, distance: 78.1
click at [182, 132] on mat-icon "play_arrow" at bounding box center [190, 135] width 20 height 20
click at [95, 139] on mat-icon "mic_off" at bounding box center [101, 135] width 20 height 20
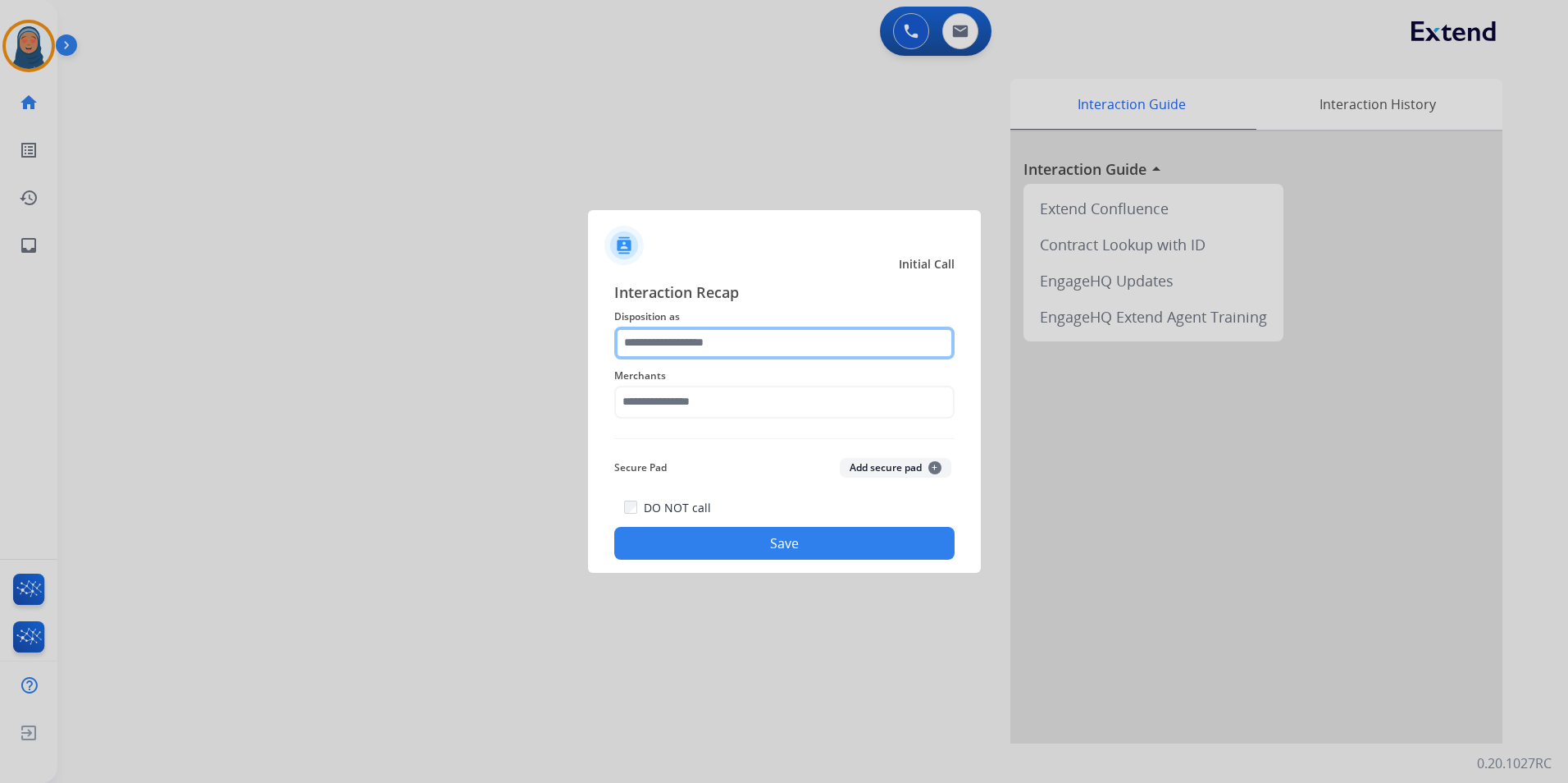
drag, startPoint x: 767, startPoint y: 351, endPoint x: 753, endPoint y: 347, distance: 14.6
click at [766, 348] on input "text" at bounding box center [784, 344] width 340 height 33
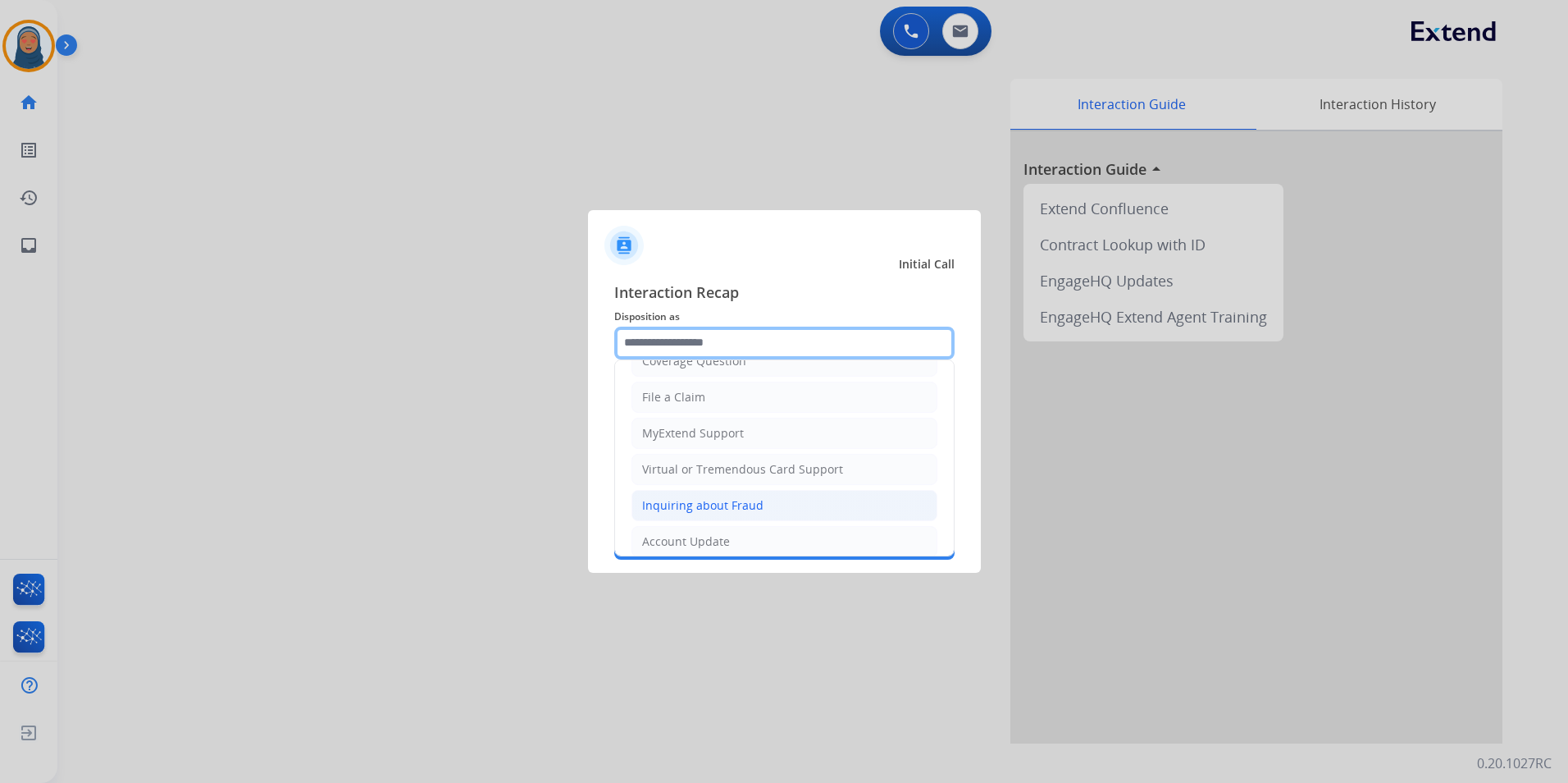
scroll to position [164, 0]
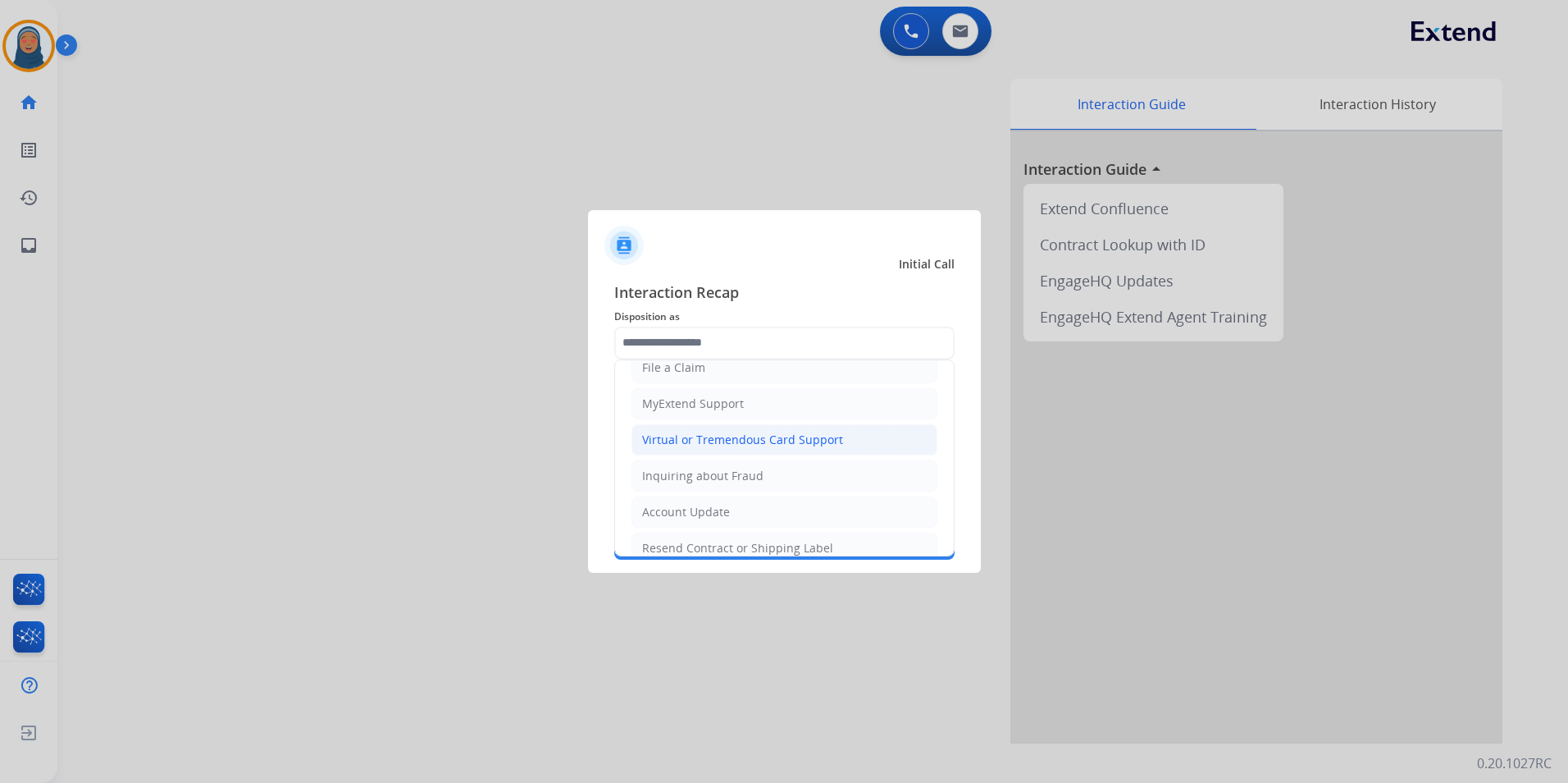
click at [743, 444] on div "Virtual or Tremendous Card Support" at bounding box center [741, 439] width 201 height 17
type input "**********"
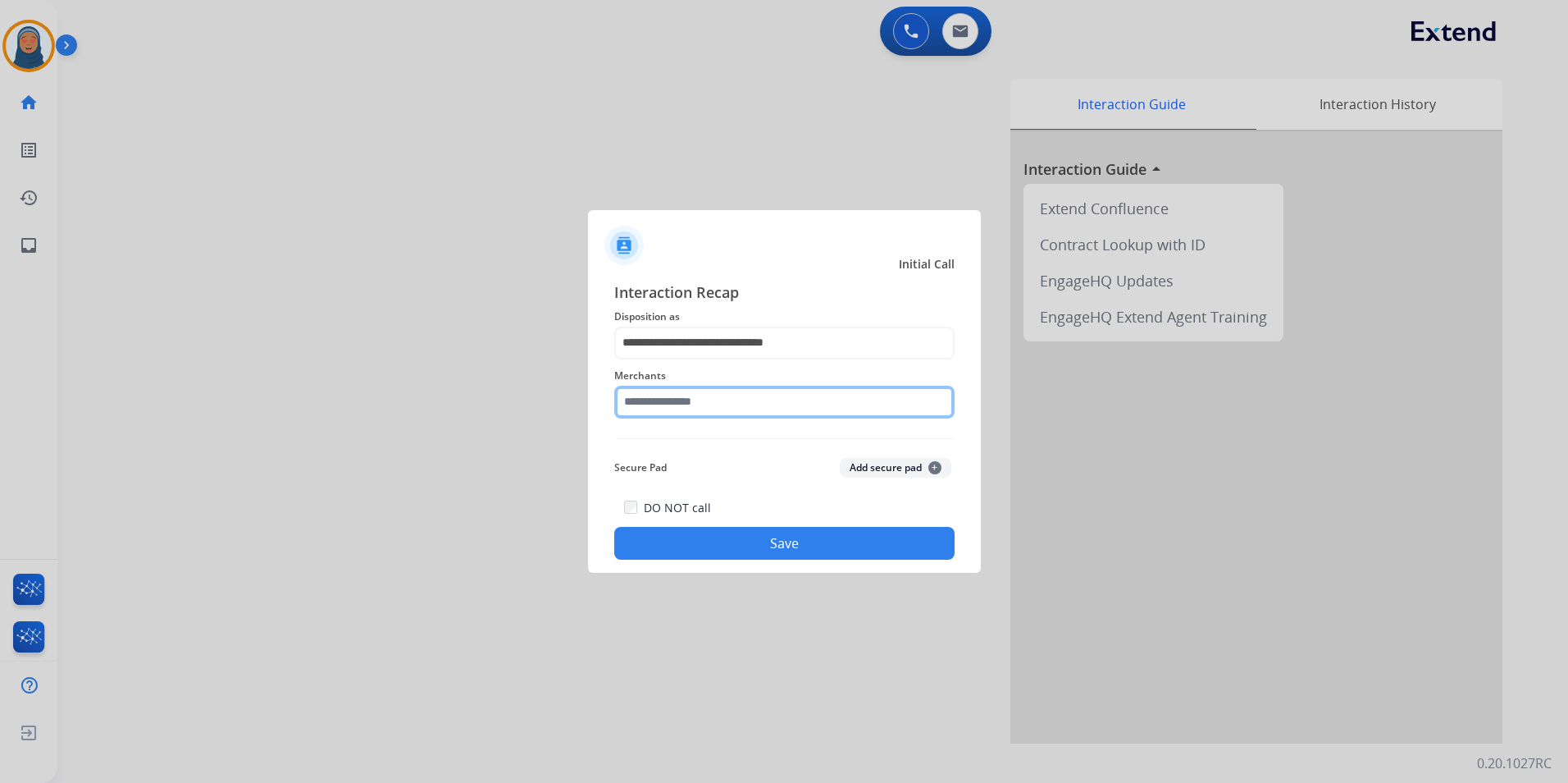
click at [714, 403] on input "text" at bounding box center [784, 402] width 340 height 33
click at [745, 402] on input "text" at bounding box center [784, 402] width 340 height 33
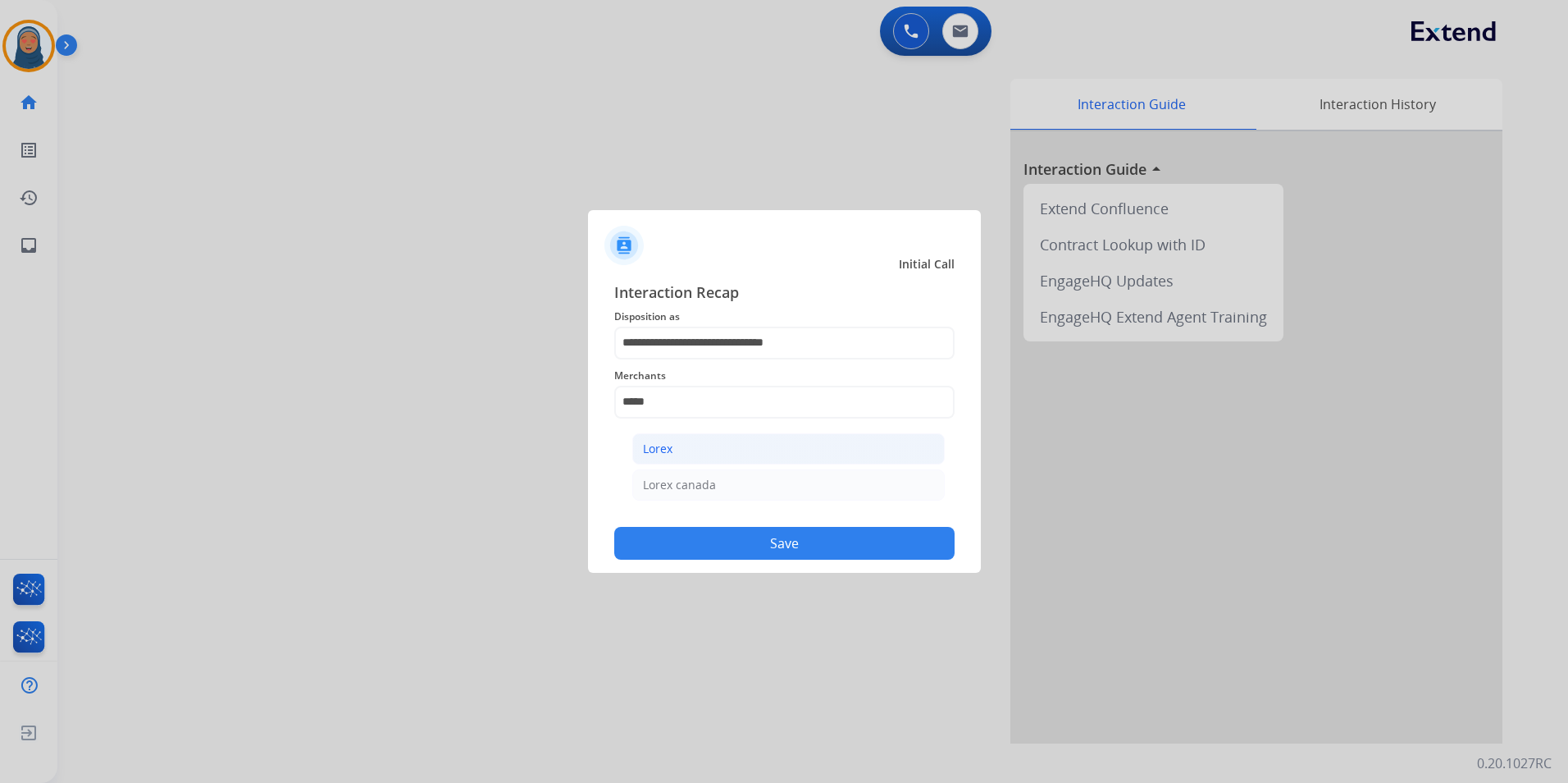
click at [720, 448] on li "Lorex" at bounding box center [787, 449] width 312 height 31
type input "*****"
click at [753, 563] on div "**********" at bounding box center [784, 420] width 393 height 306
click at [763, 551] on button "Save" at bounding box center [784, 543] width 340 height 33
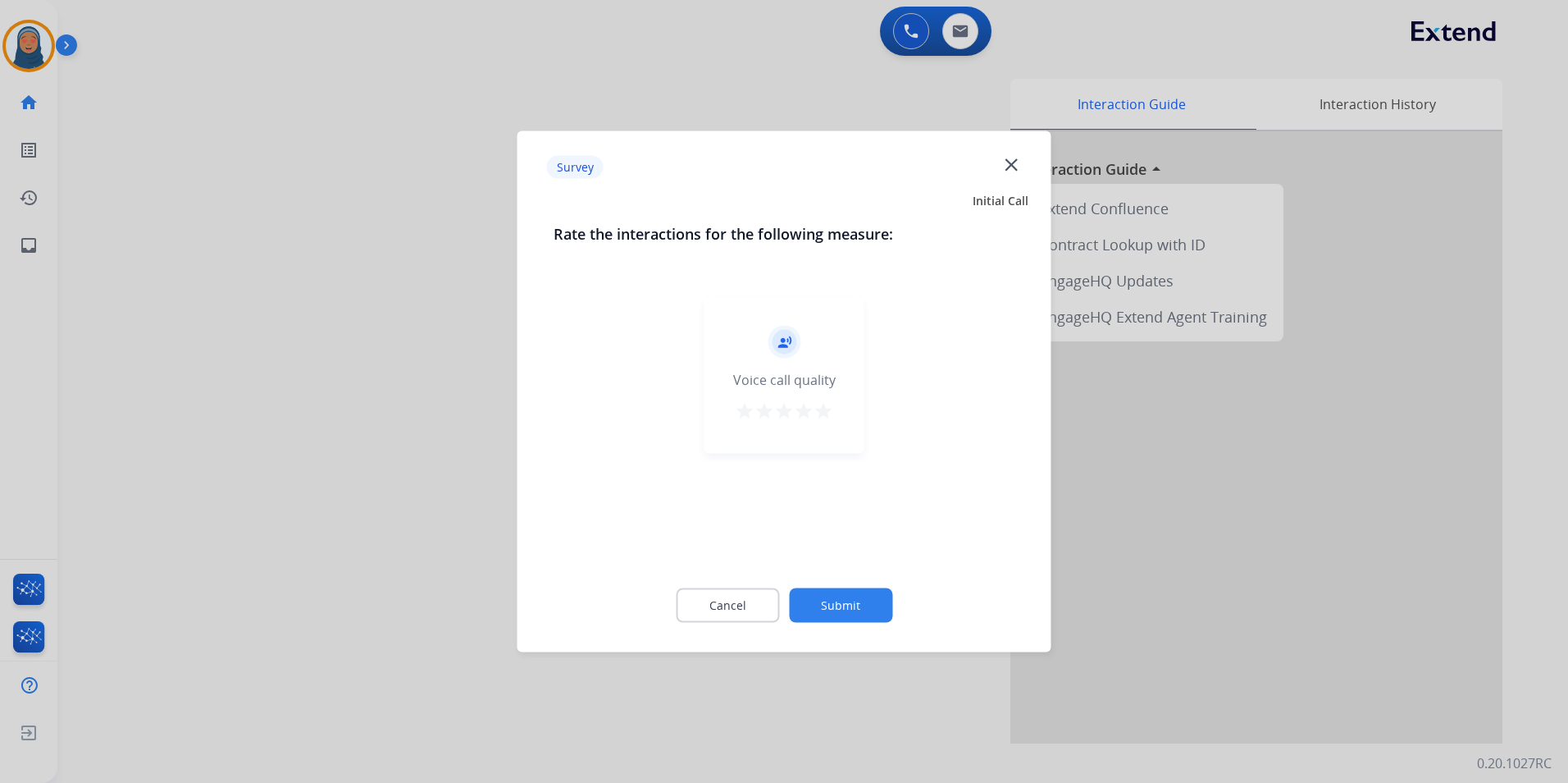
click at [847, 601] on button "Submit" at bounding box center [840, 605] width 104 height 34
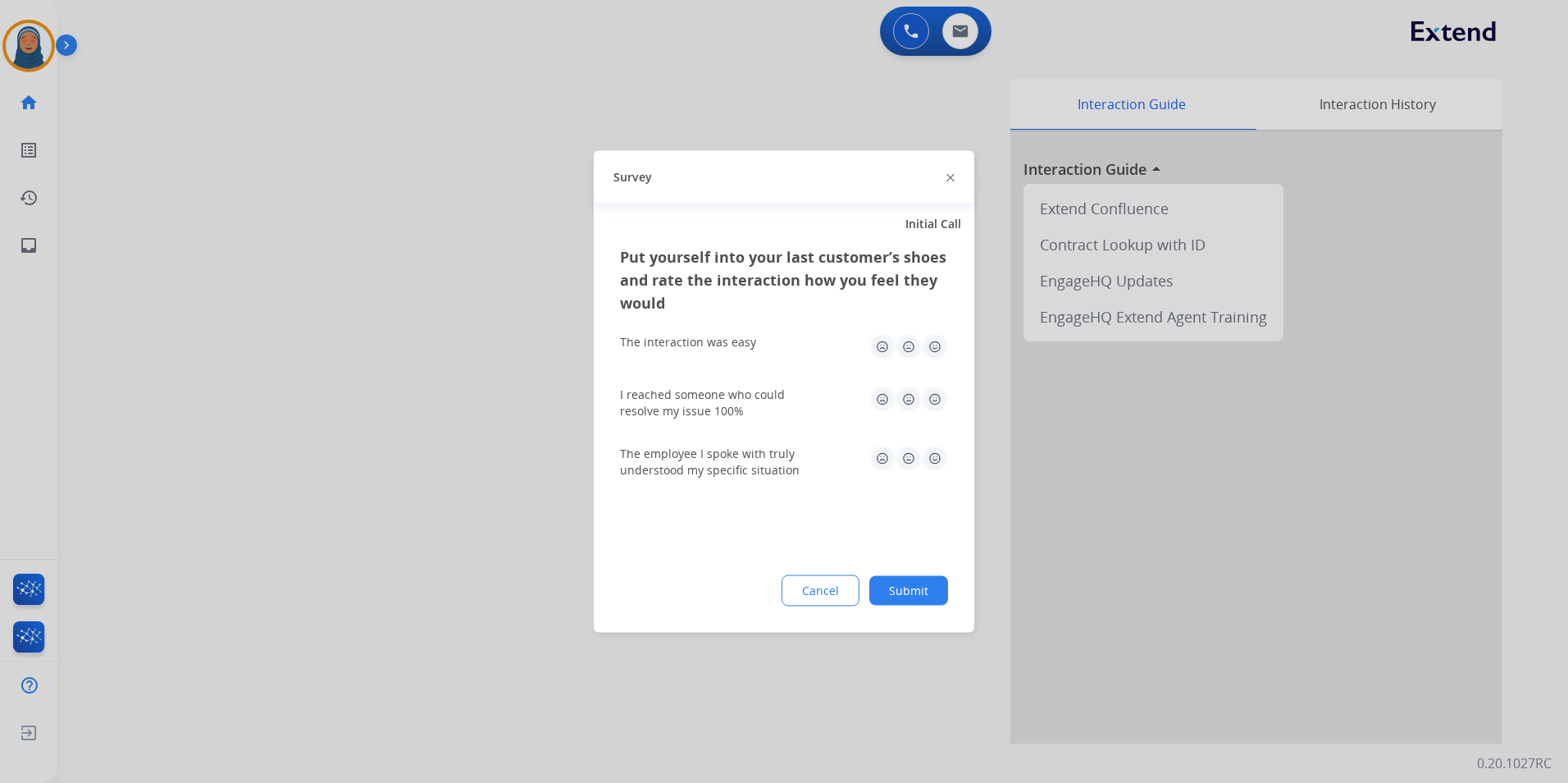
click at [912, 596] on button "Submit" at bounding box center [909, 591] width 78 height 29
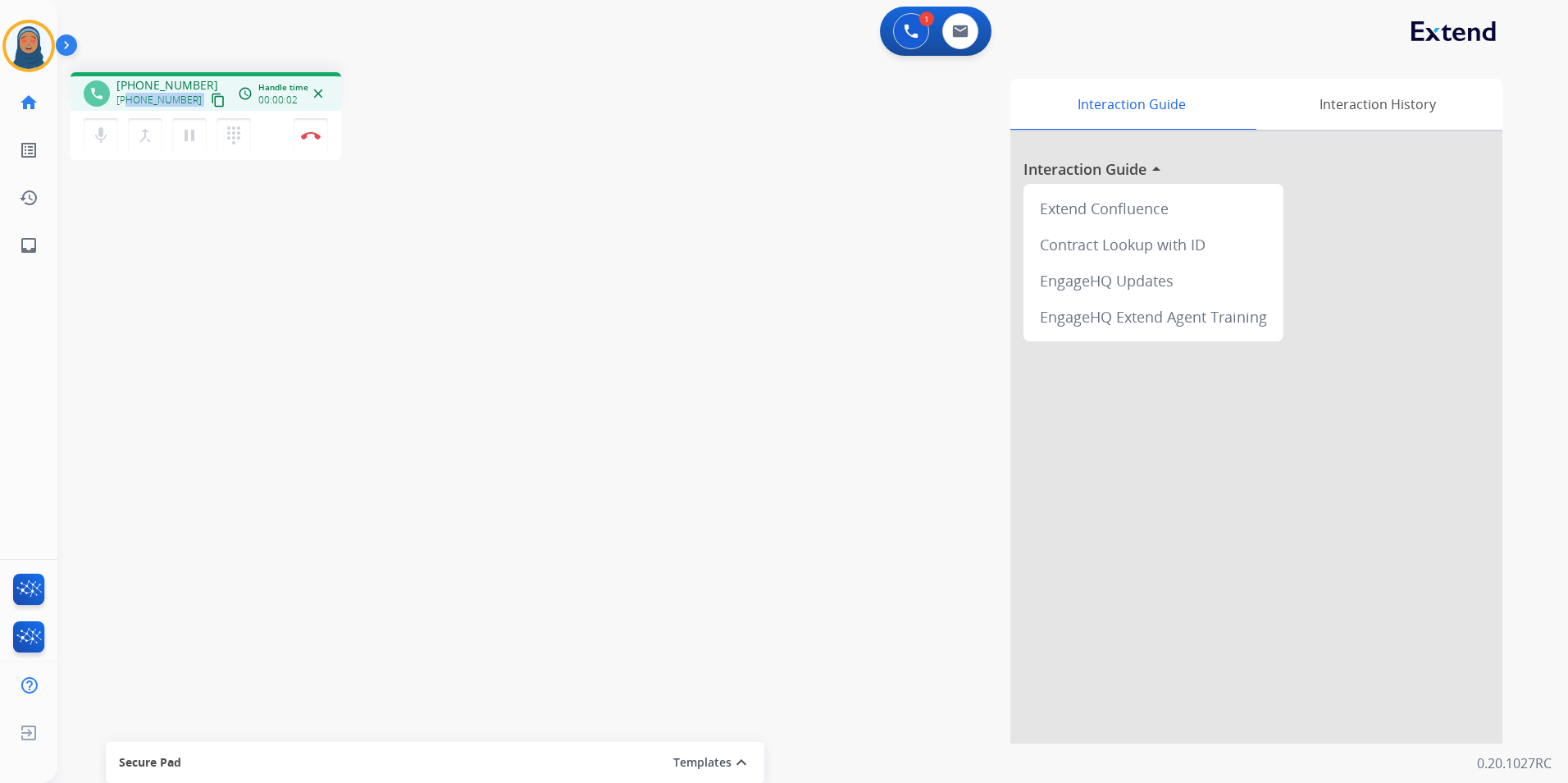
drag, startPoint x: 181, startPoint y: 99, endPoint x: 127, endPoint y: 103, distance: 54.1
click at [127, 103] on div "+17577689939 content_copy" at bounding box center [172, 100] width 112 height 20
copy div "7577689939 content_copy access_time Call metrics Queue 00:10 Hold 00:00 Talk 00…"
click at [307, 143] on button "Disconnect" at bounding box center [310, 135] width 34 height 34
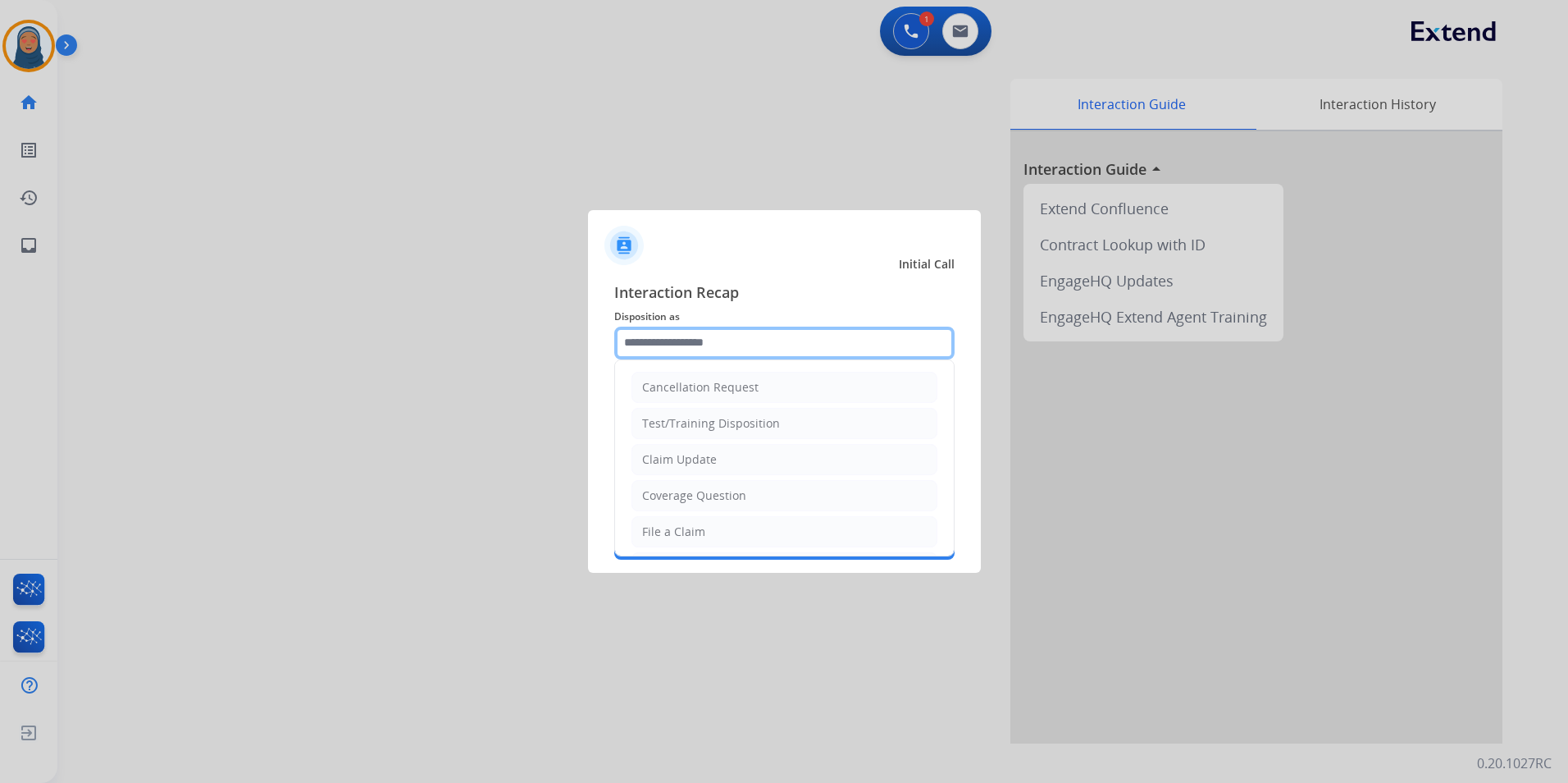
drag, startPoint x: 702, startPoint y: 343, endPoint x: 703, endPoint y: 368, distance: 25.0
click at [702, 344] on input "text" at bounding box center [784, 344] width 340 height 33
drag, startPoint x: 708, startPoint y: 530, endPoint x: 736, endPoint y: 419, distance: 114.5
click at [714, 518] on li "File a Claim" at bounding box center [784, 531] width 306 height 31
type input "**********"
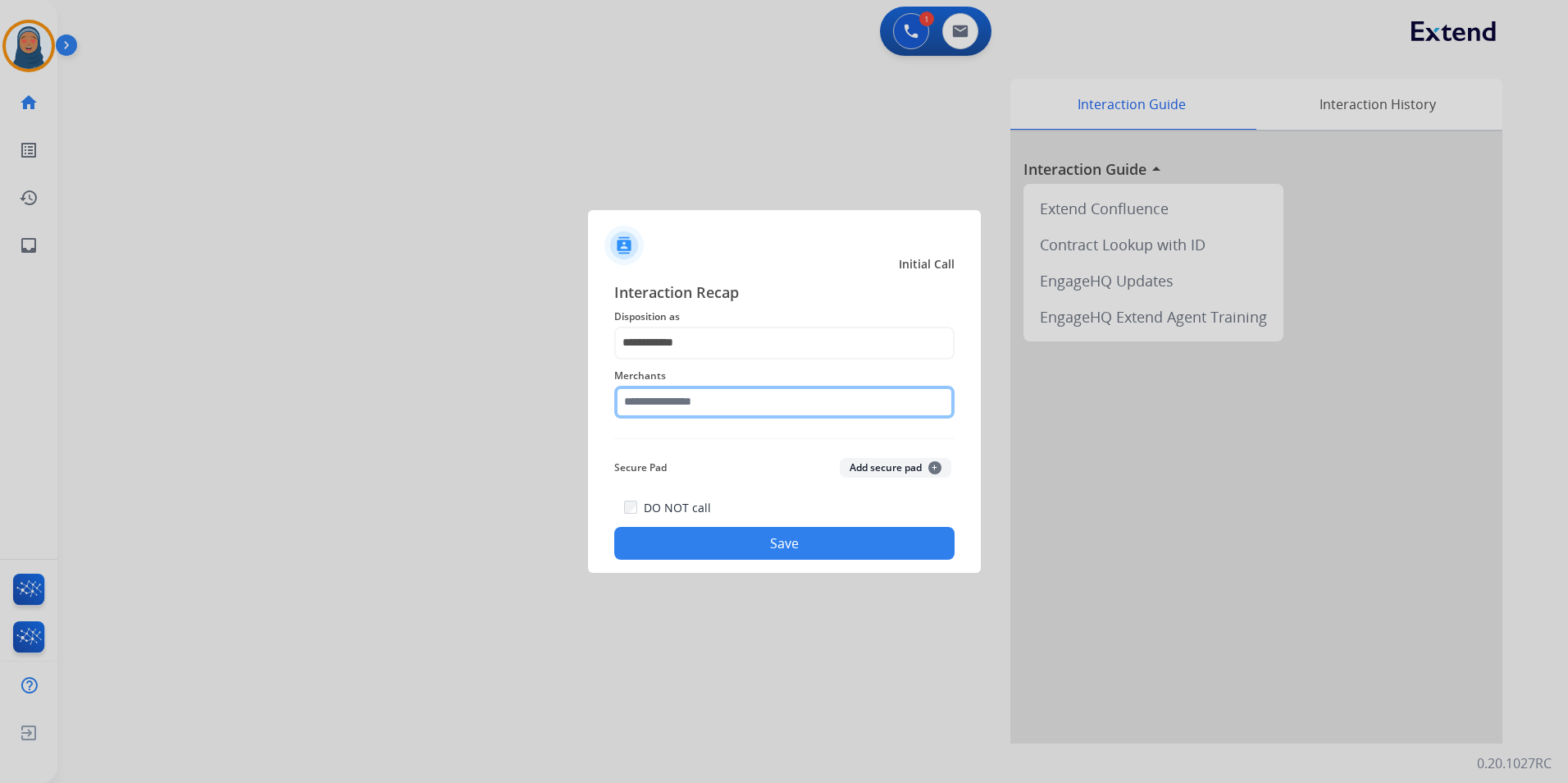
click at [737, 403] on input "text" at bounding box center [784, 402] width 340 height 33
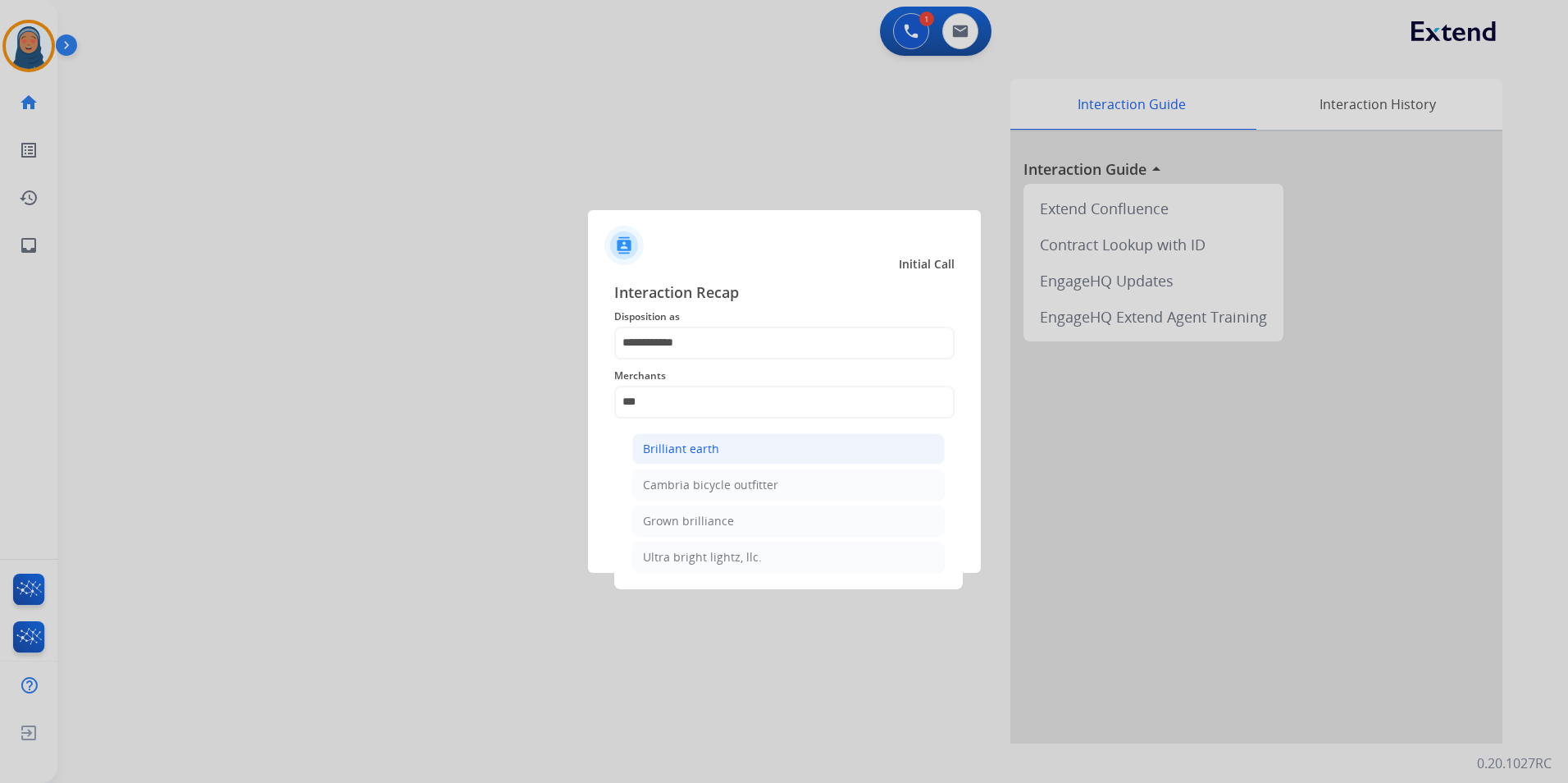
click at [730, 450] on li "Brilliant earth" at bounding box center [787, 449] width 312 height 31
type input "**********"
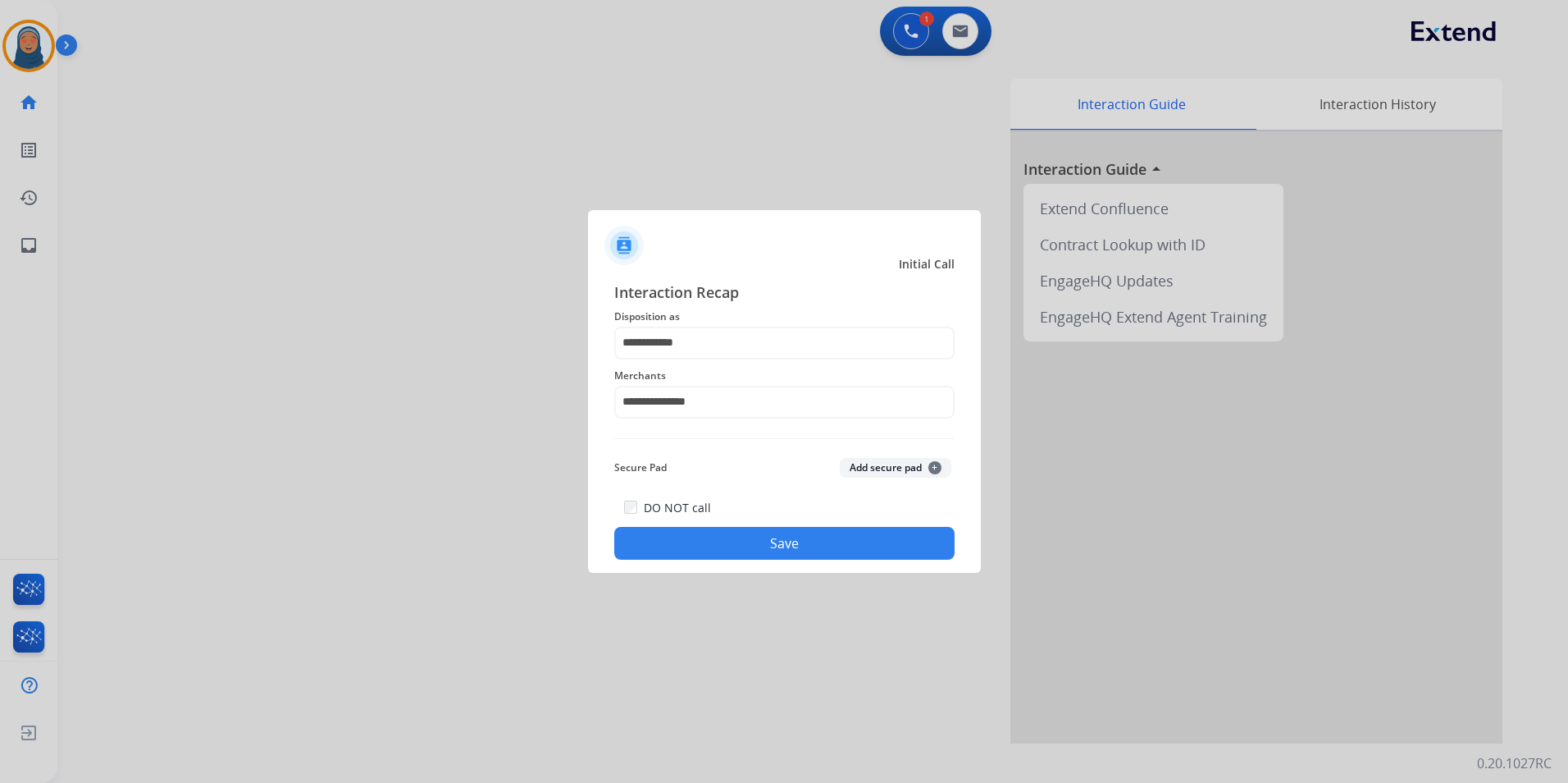
click at [745, 550] on button "Save" at bounding box center [784, 543] width 340 height 33
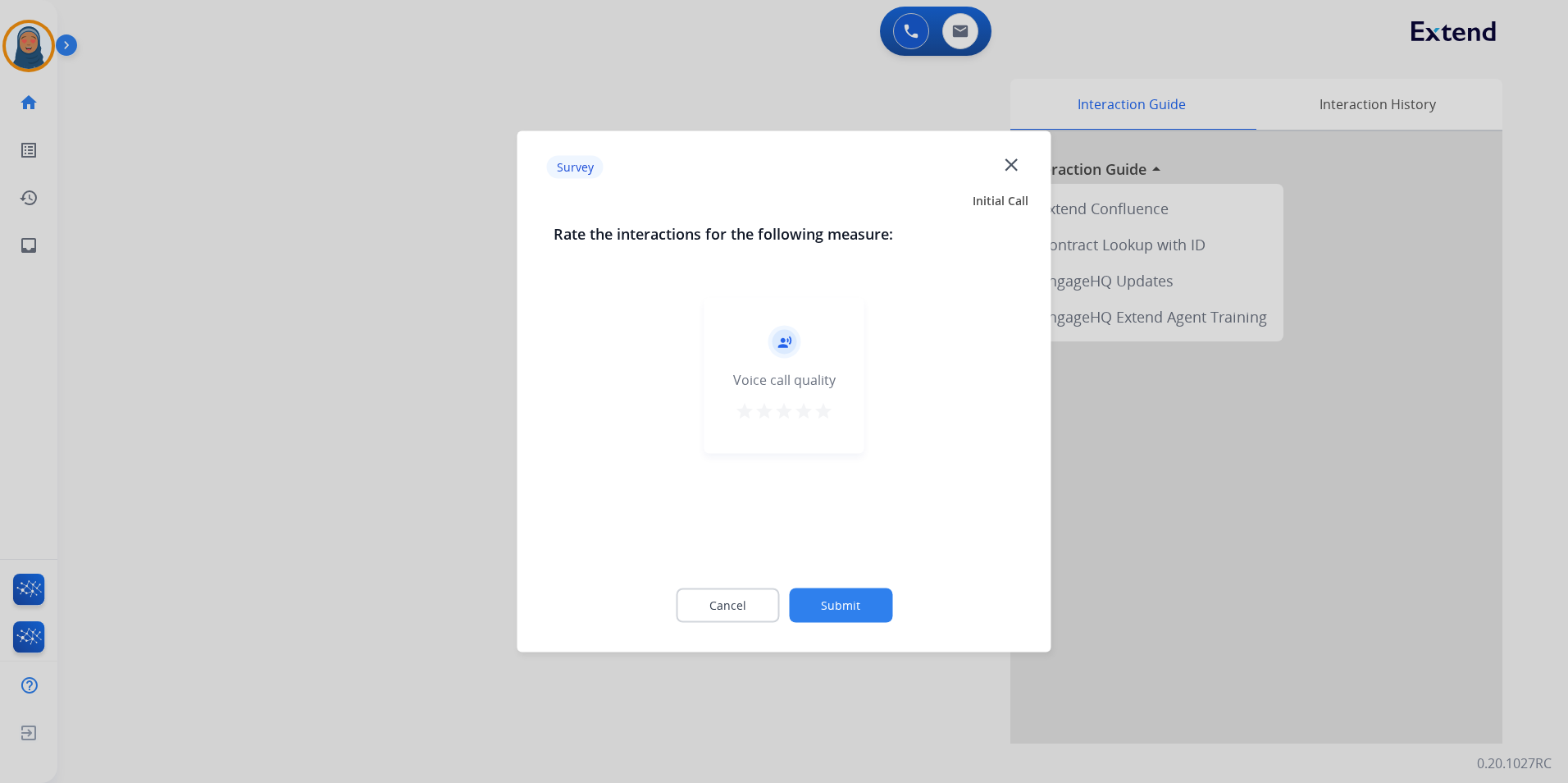
click at [876, 595] on button "Submit" at bounding box center [840, 605] width 104 height 34
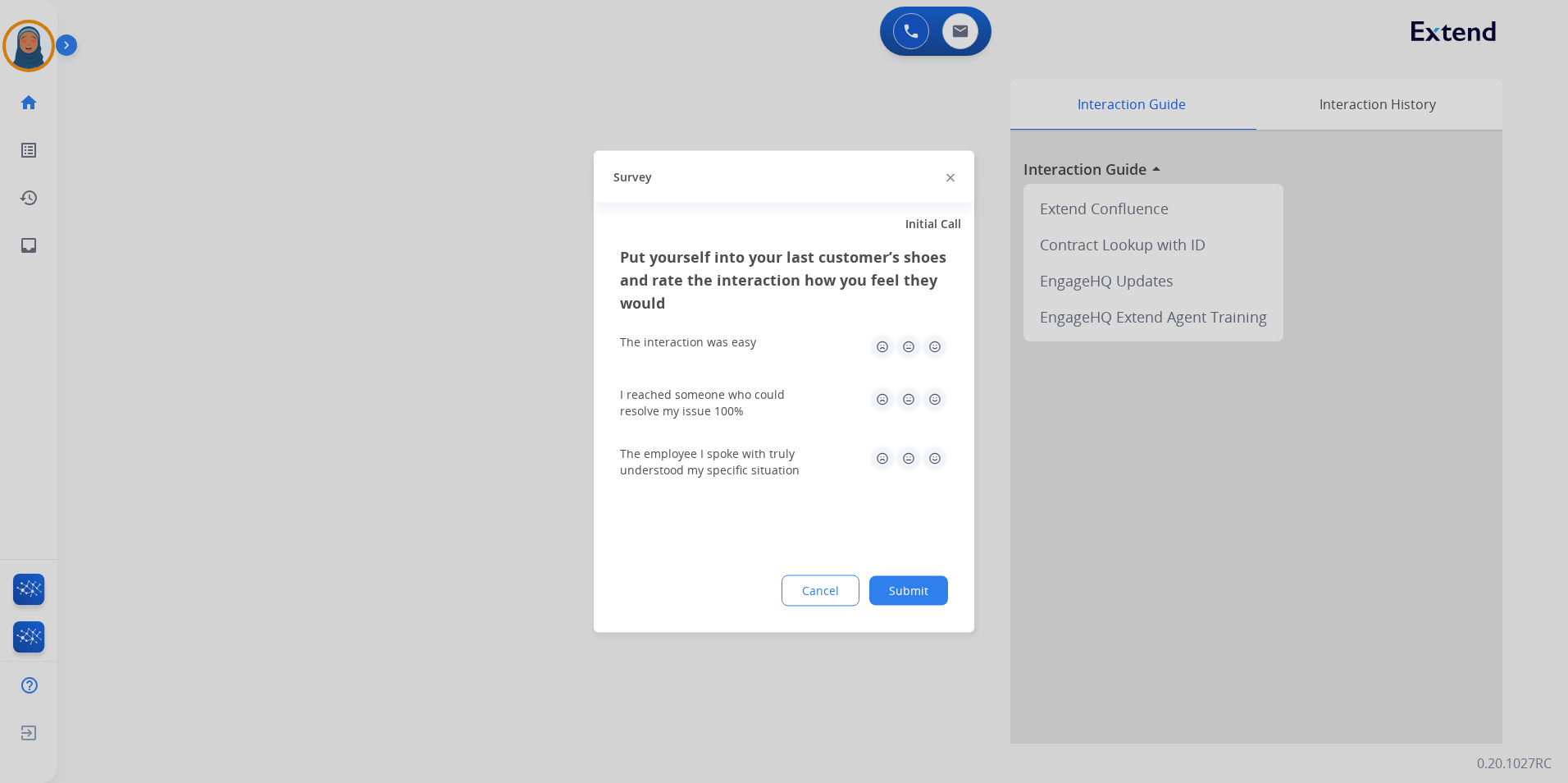
click at [925, 589] on button "Submit" at bounding box center [909, 591] width 78 height 29
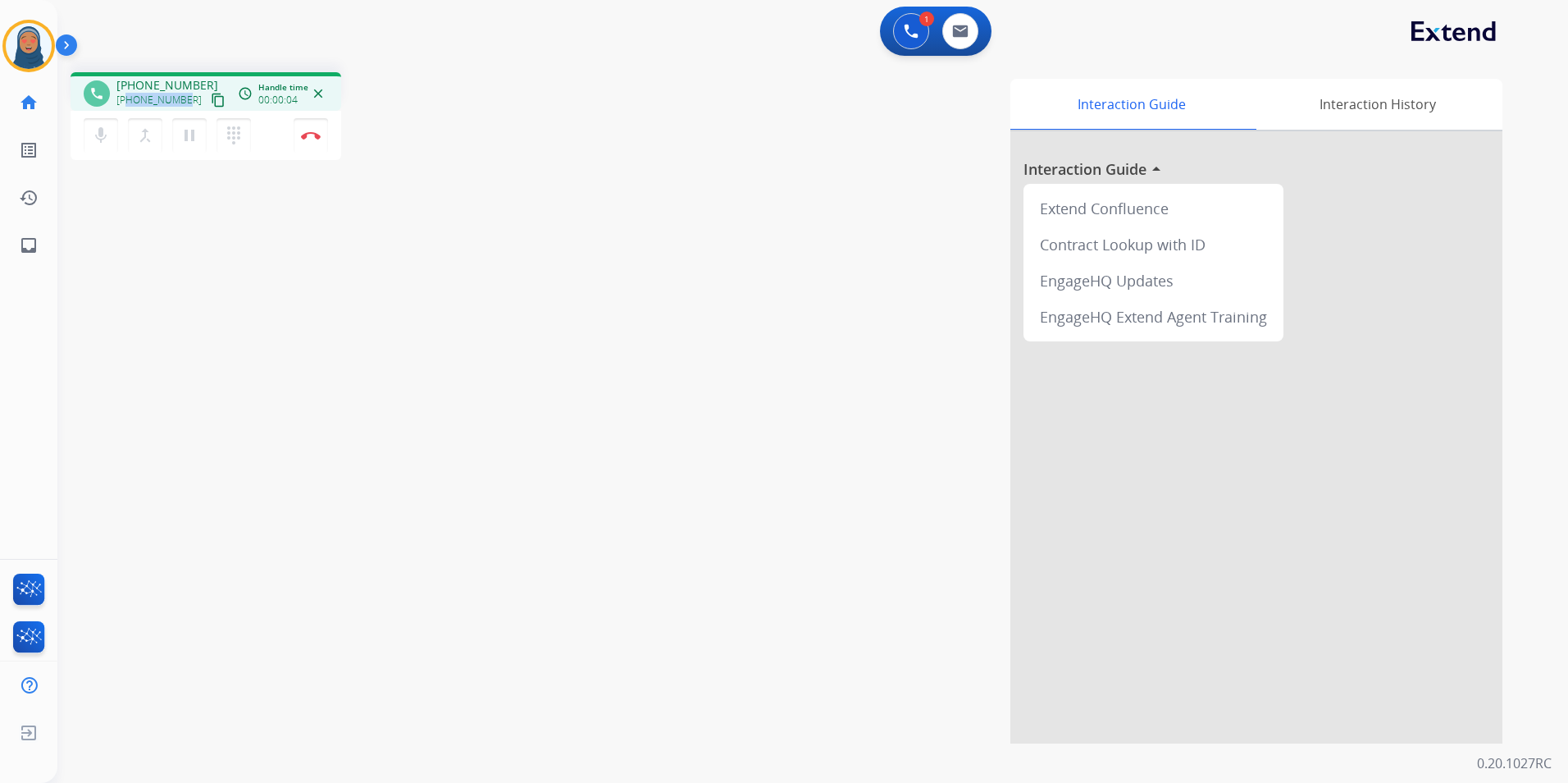
drag, startPoint x: 185, startPoint y: 99, endPoint x: 129, endPoint y: 106, distance: 56.4
click at [129, 106] on div "+13854140495 content_copy" at bounding box center [172, 100] width 112 height 20
copy span "3854140495"
click at [313, 145] on button "Disconnect" at bounding box center [310, 135] width 34 height 34
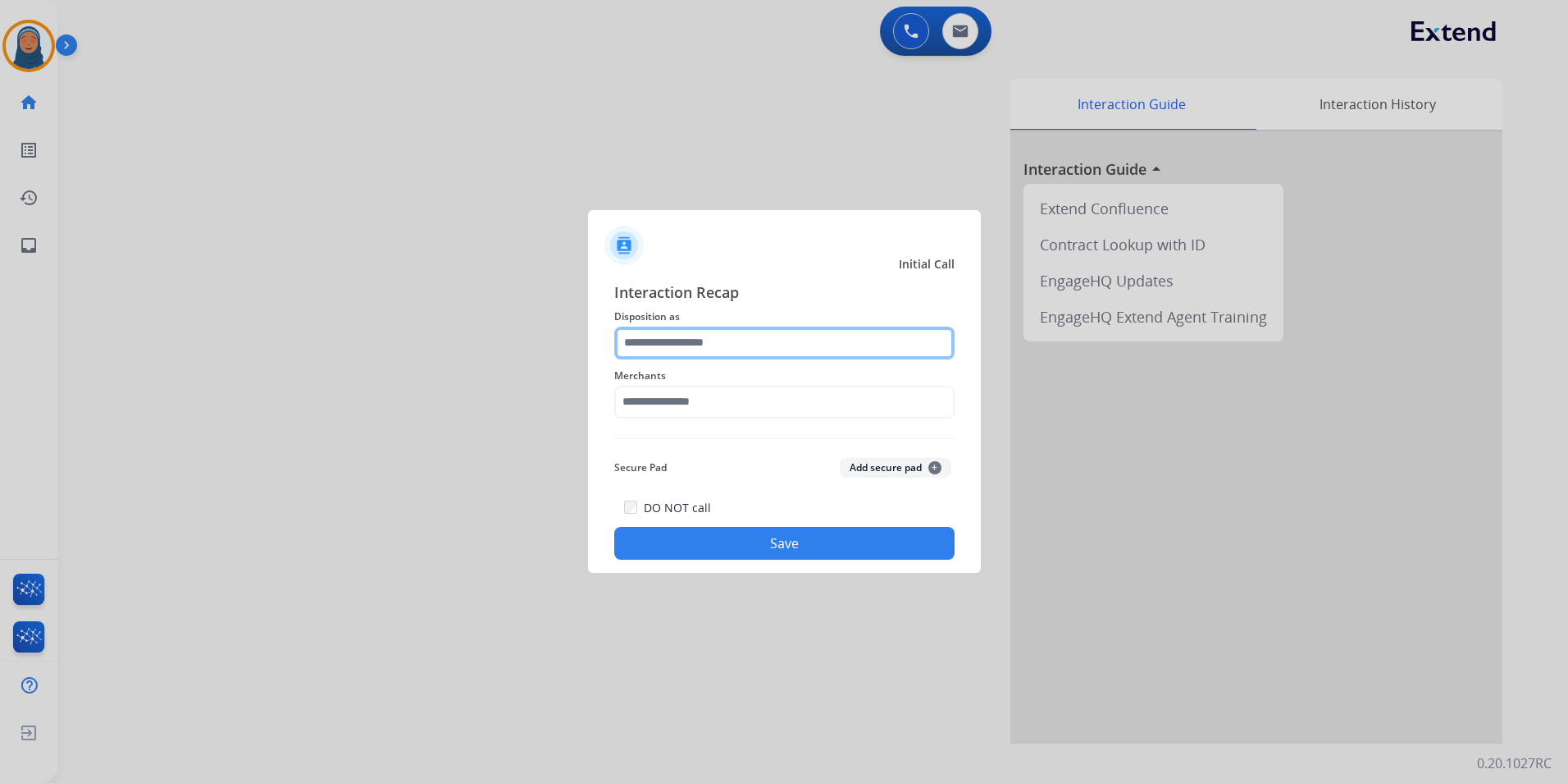
click at [780, 343] on input "text" at bounding box center [784, 344] width 340 height 33
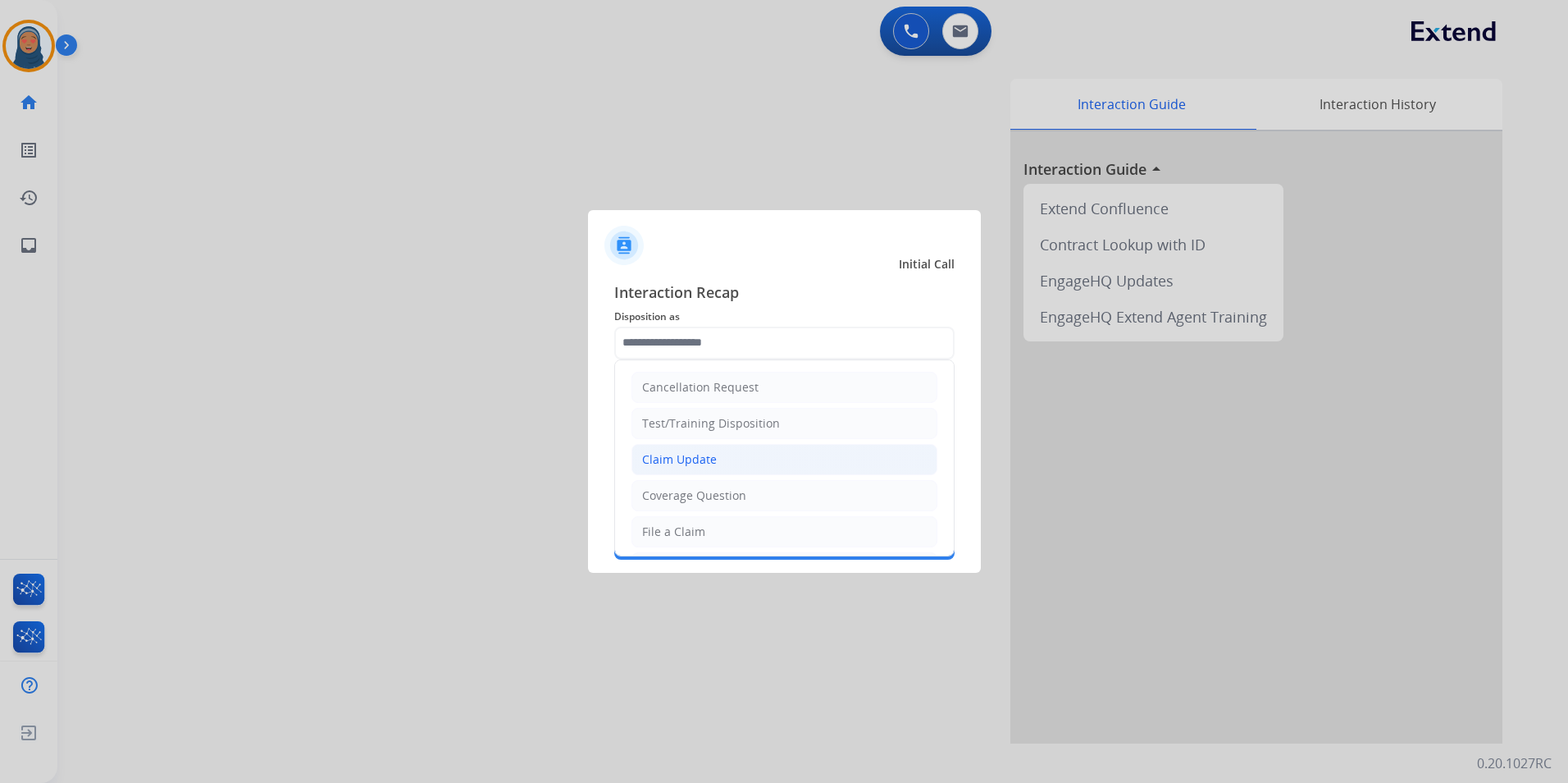
click at [688, 467] on li "Claim Update" at bounding box center [784, 460] width 306 height 31
type input "**********"
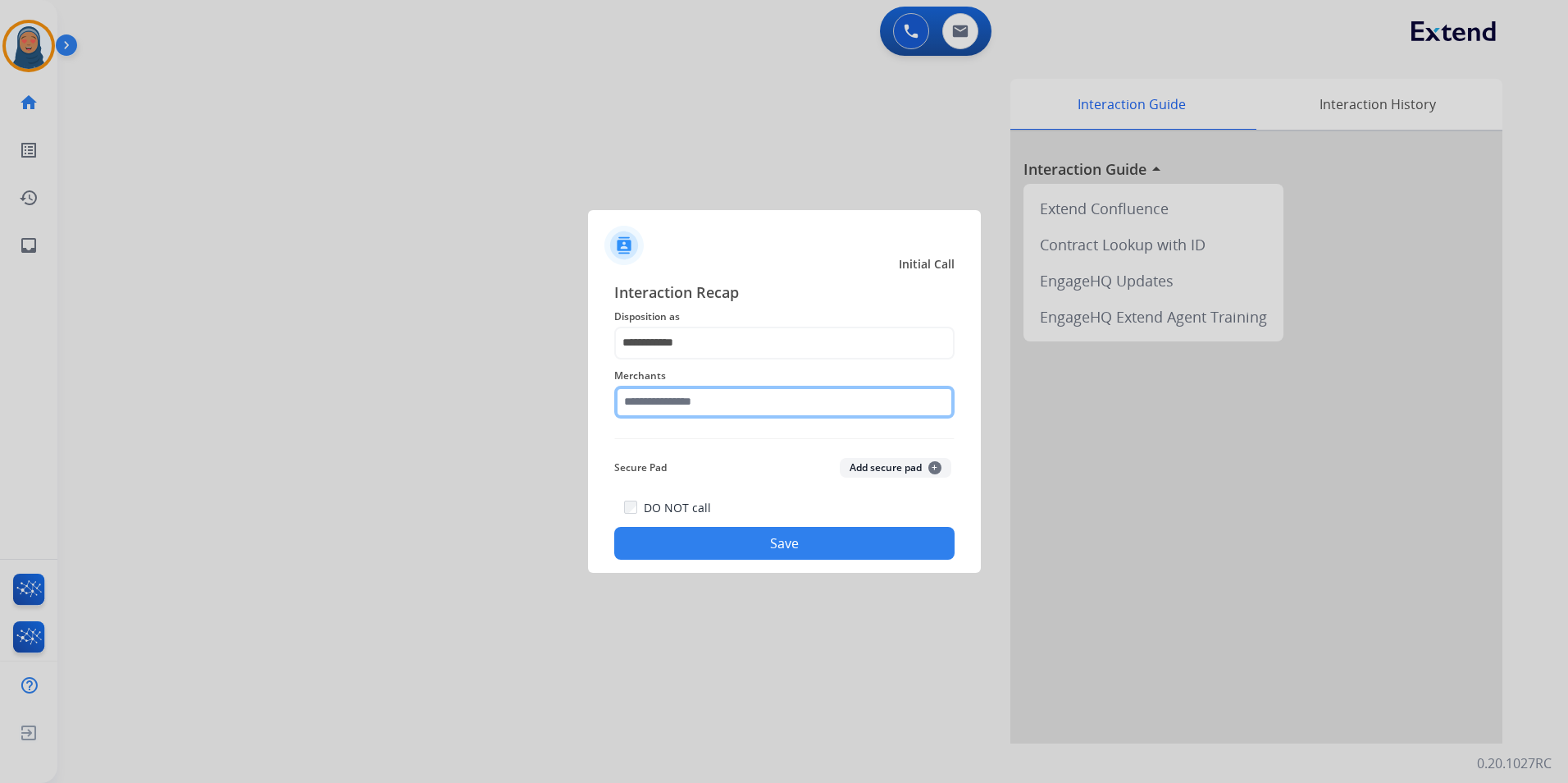
click at [688, 408] on input "text" at bounding box center [784, 402] width 340 height 33
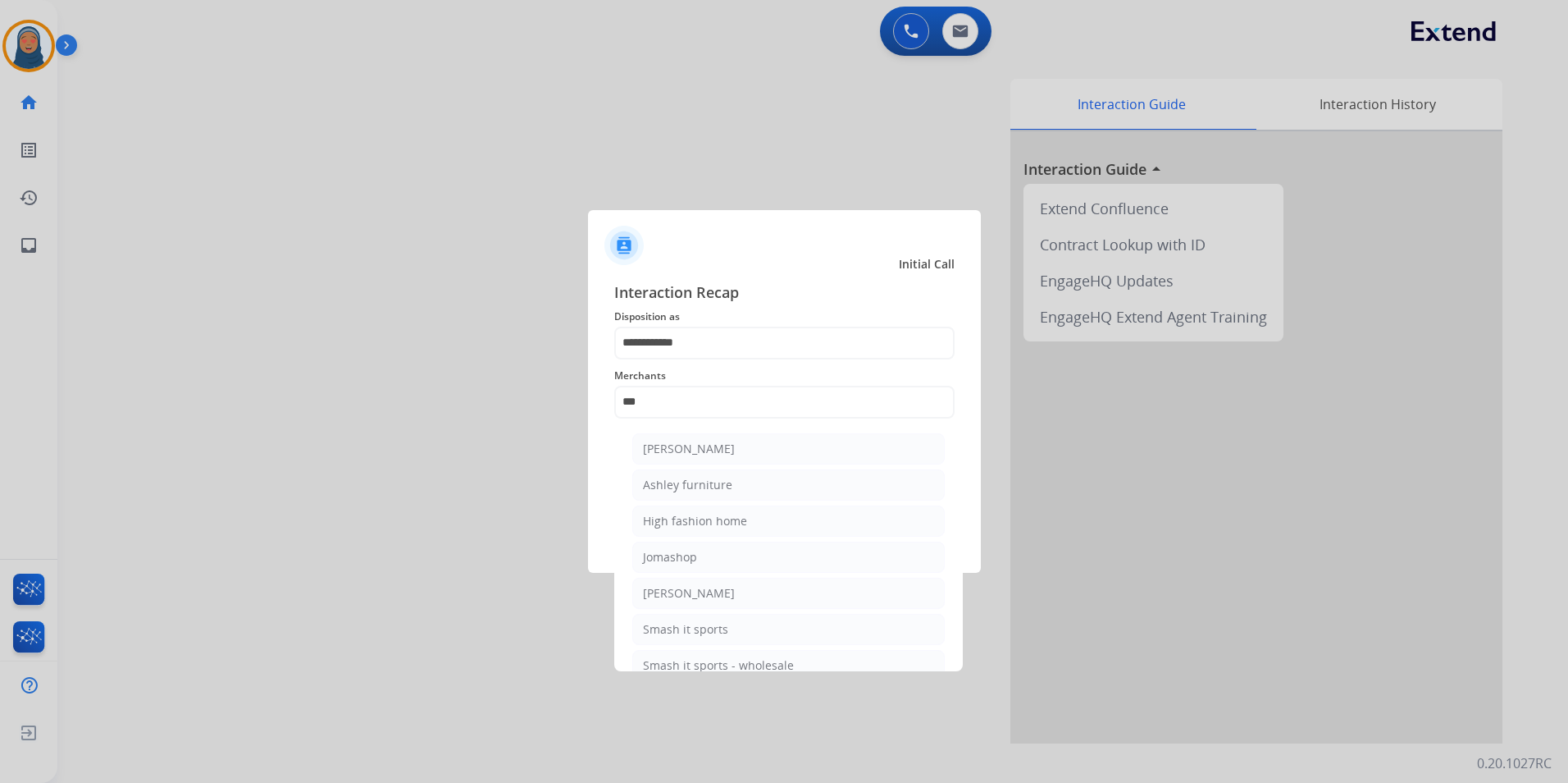
drag, startPoint x: 738, startPoint y: 451, endPoint x: 757, endPoint y: 453, distance: 19.1
click at [740, 453] on li "[PERSON_NAME]" at bounding box center [787, 449] width 312 height 31
type input "**********"
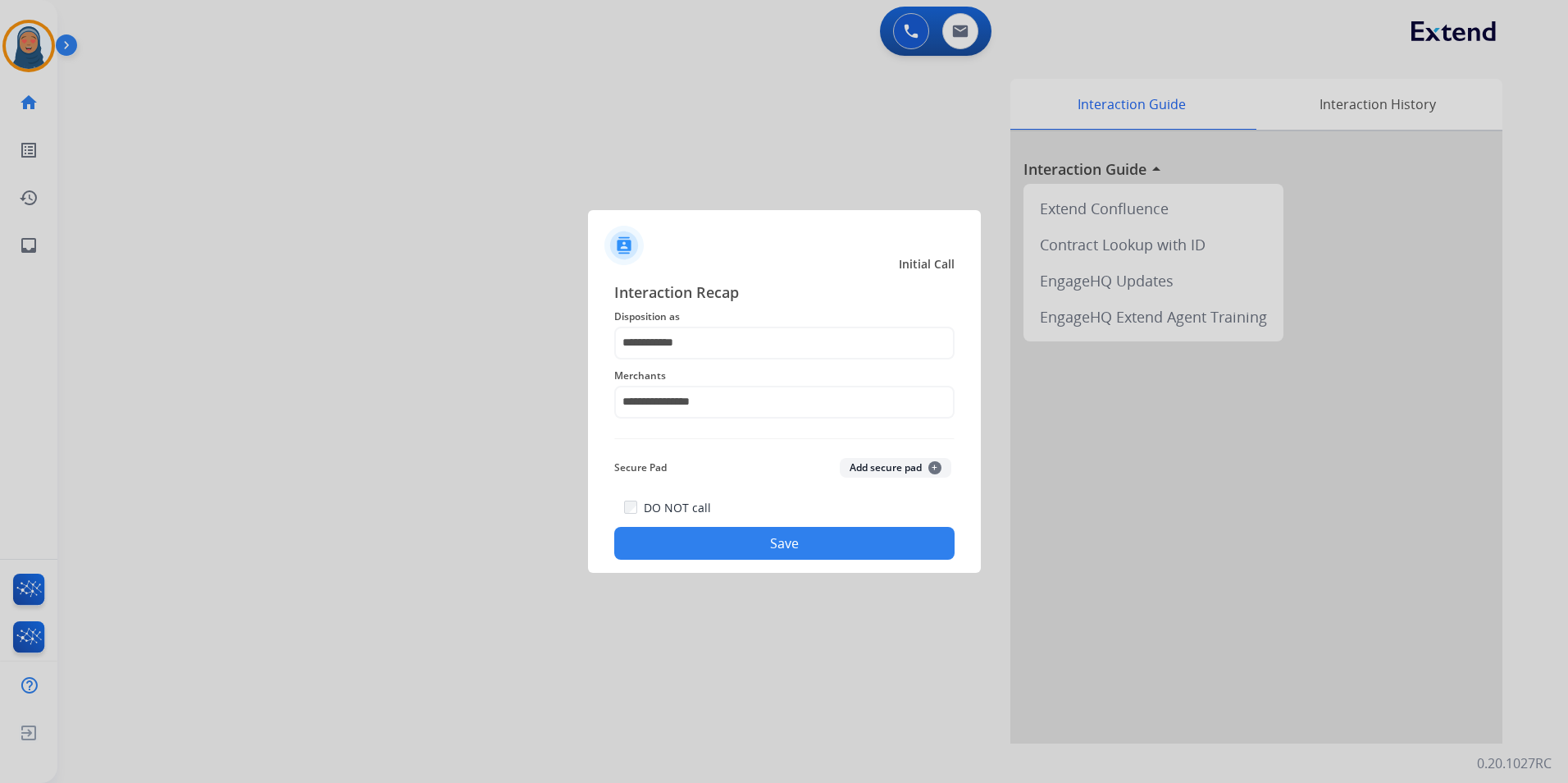
click at [787, 543] on button "Save" at bounding box center [784, 543] width 340 height 33
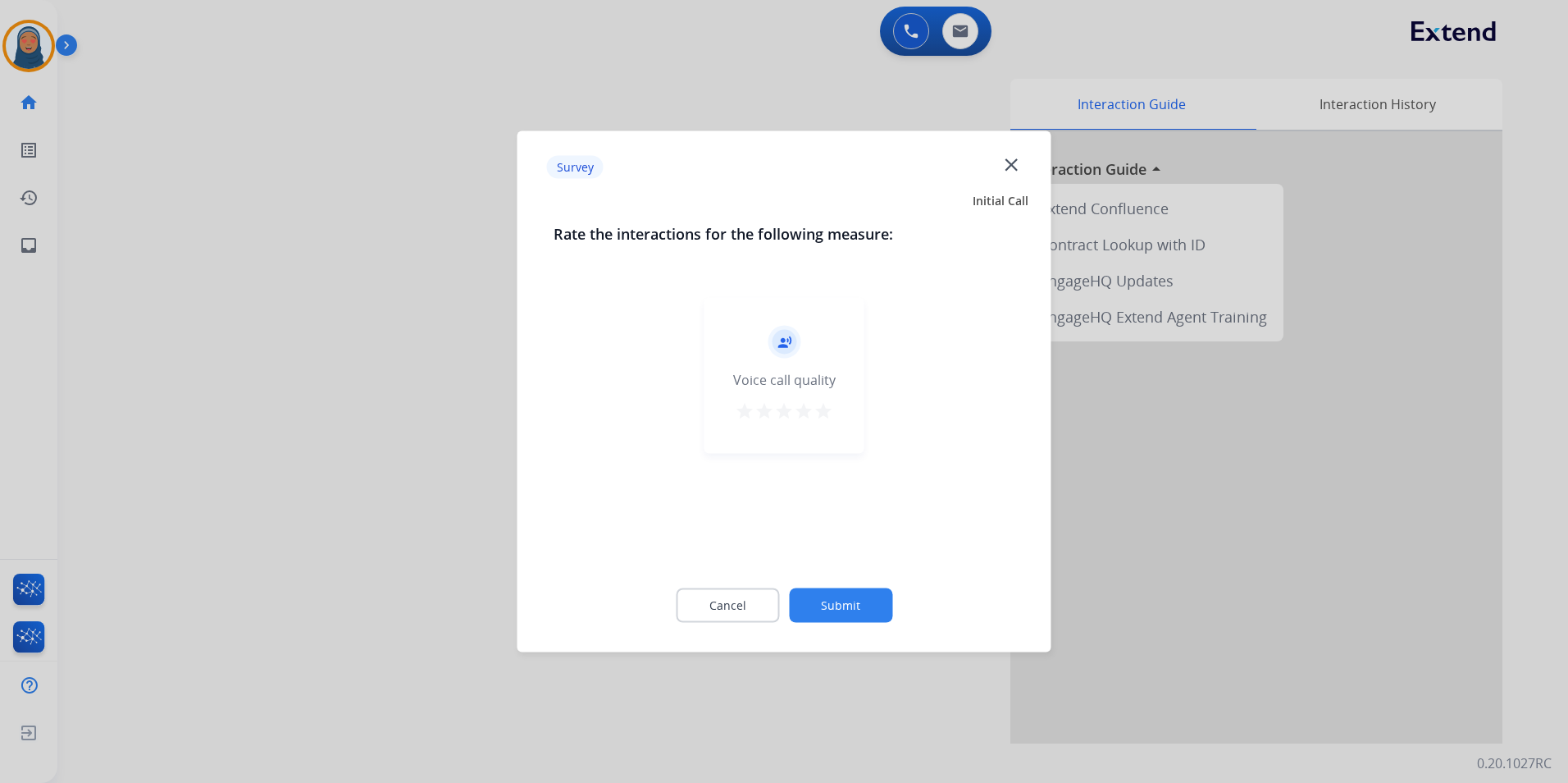
click at [844, 600] on button "Submit" at bounding box center [840, 605] width 104 height 34
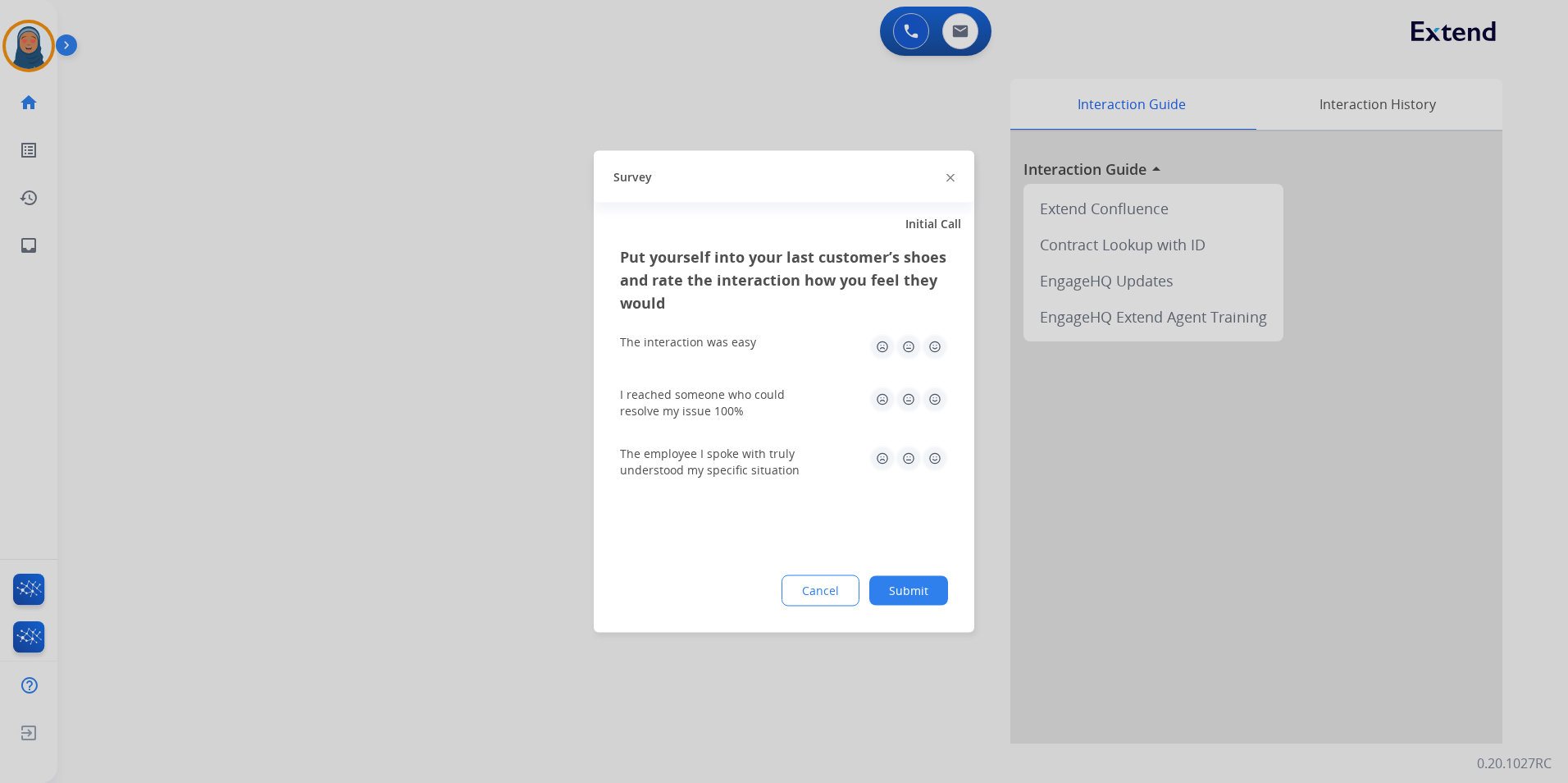
click at [935, 602] on button "Submit" at bounding box center [909, 591] width 78 height 29
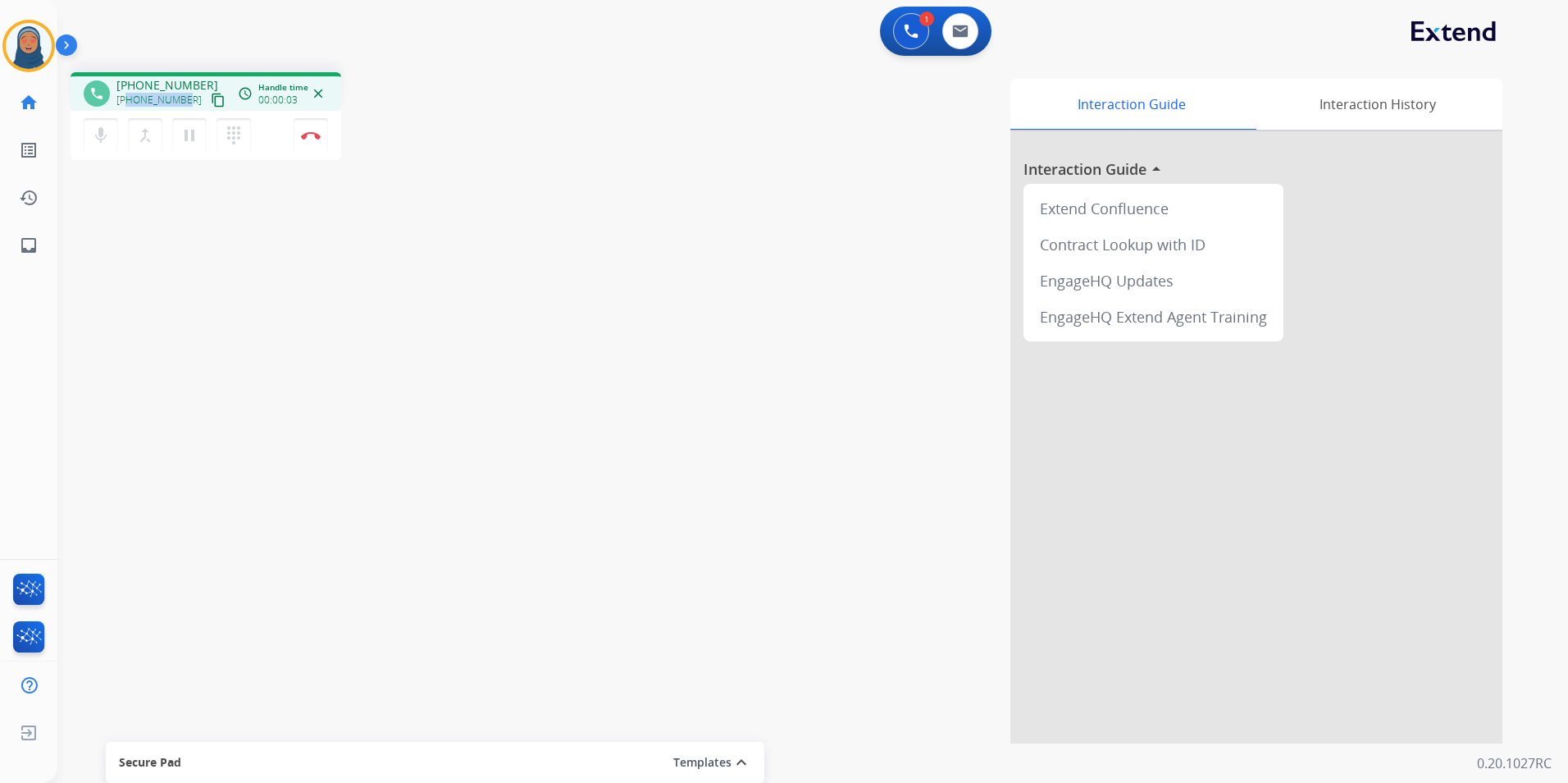
drag, startPoint x: 185, startPoint y: 97, endPoint x: 129, endPoint y: 104, distance: 56.4
click at [129, 104] on div "+13477220746 content_copy" at bounding box center [172, 100] width 112 height 20
copy span "3477220746"
click at [310, 140] on button "Disconnect" at bounding box center [310, 135] width 34 height 34
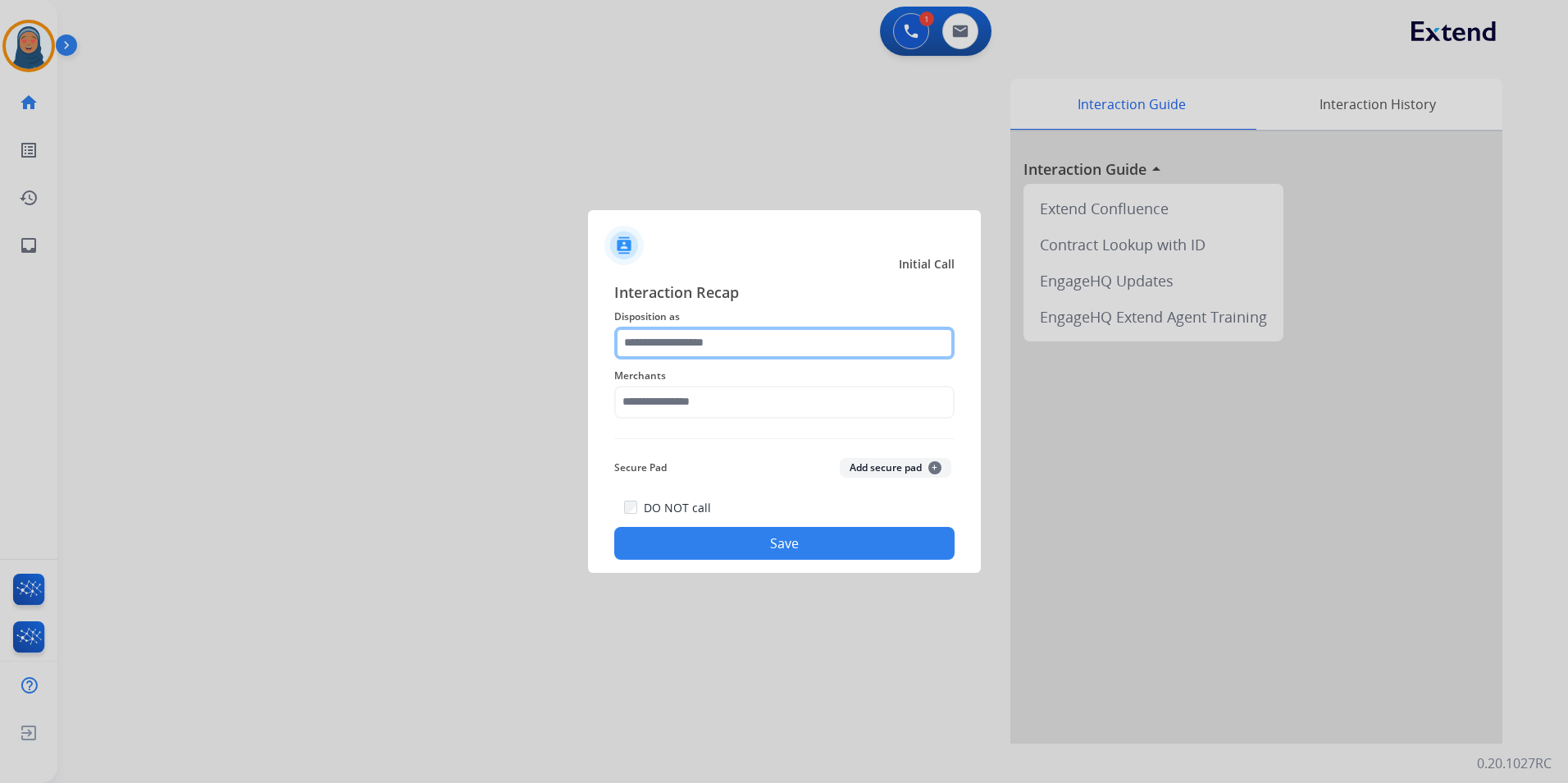
click at [733, 329] on input "text" at bounding box center [784, 344] width 340 height 33
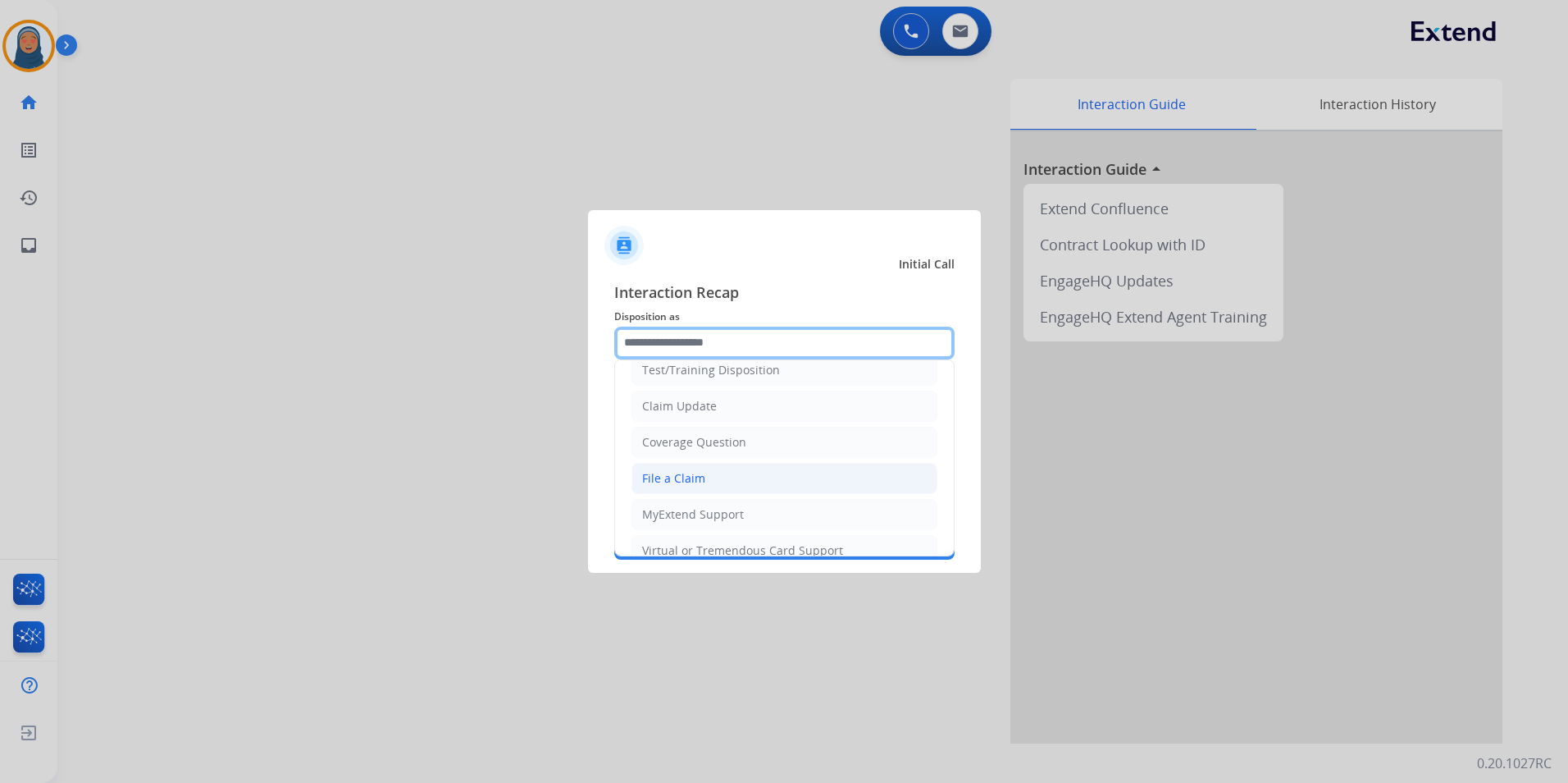
scroll to position [82, 0]
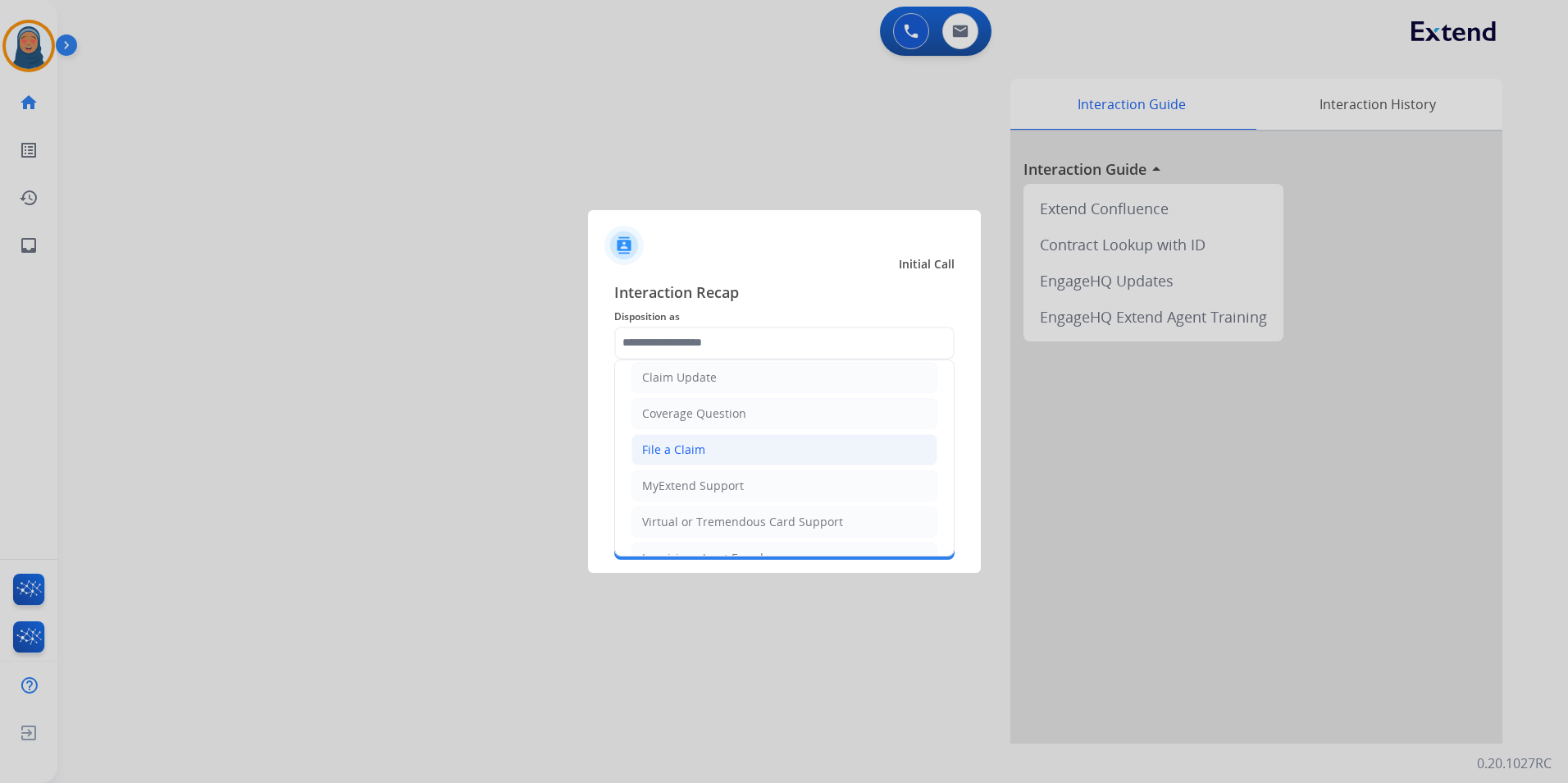
click at [693, 447] on div "File a Claim" at bounding box center [673, 449] width 64 height 17
type input "**********"
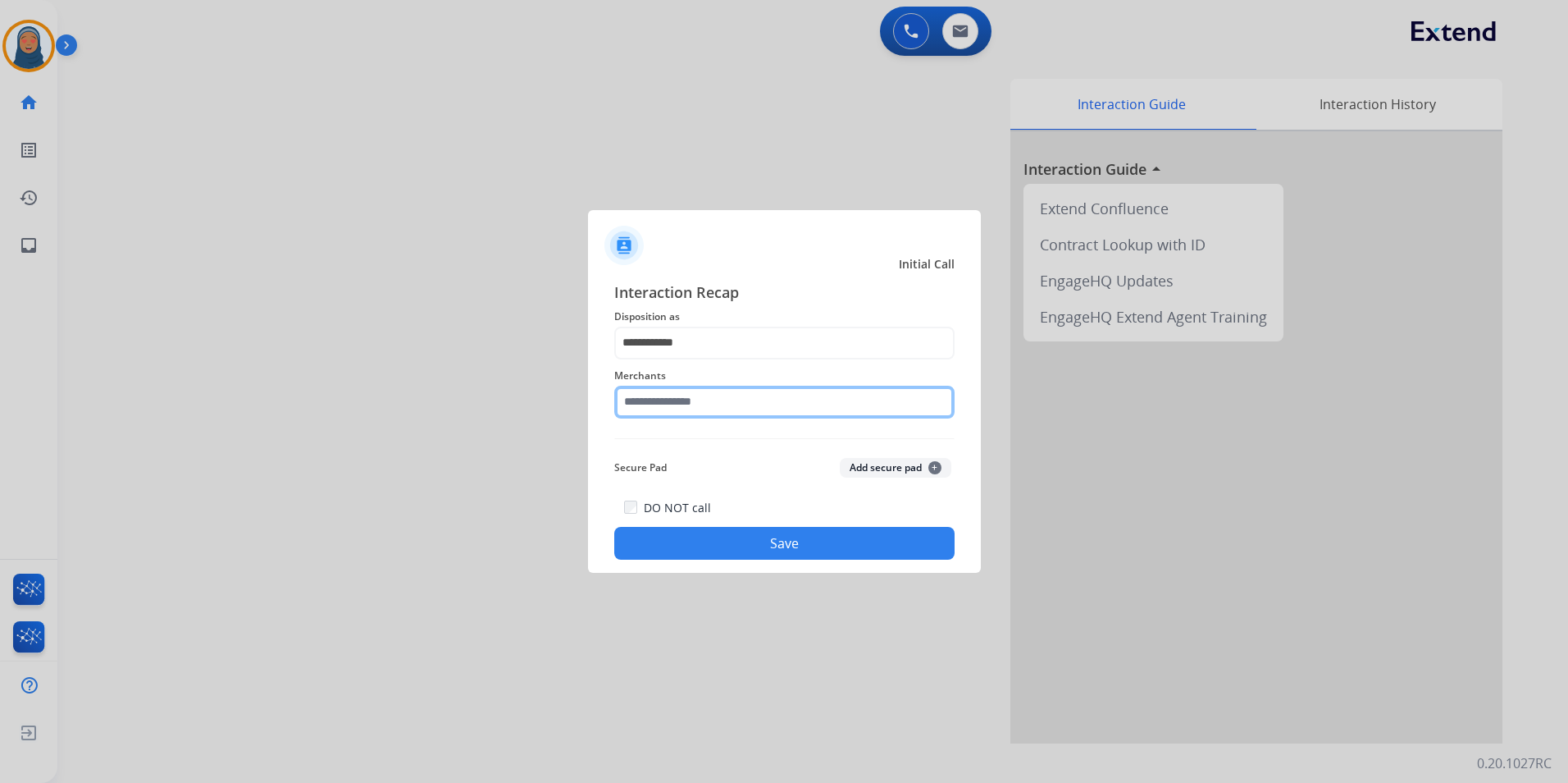
click at [707, 404] on input "text" at bounding box center [784, 402] width 340 height 33
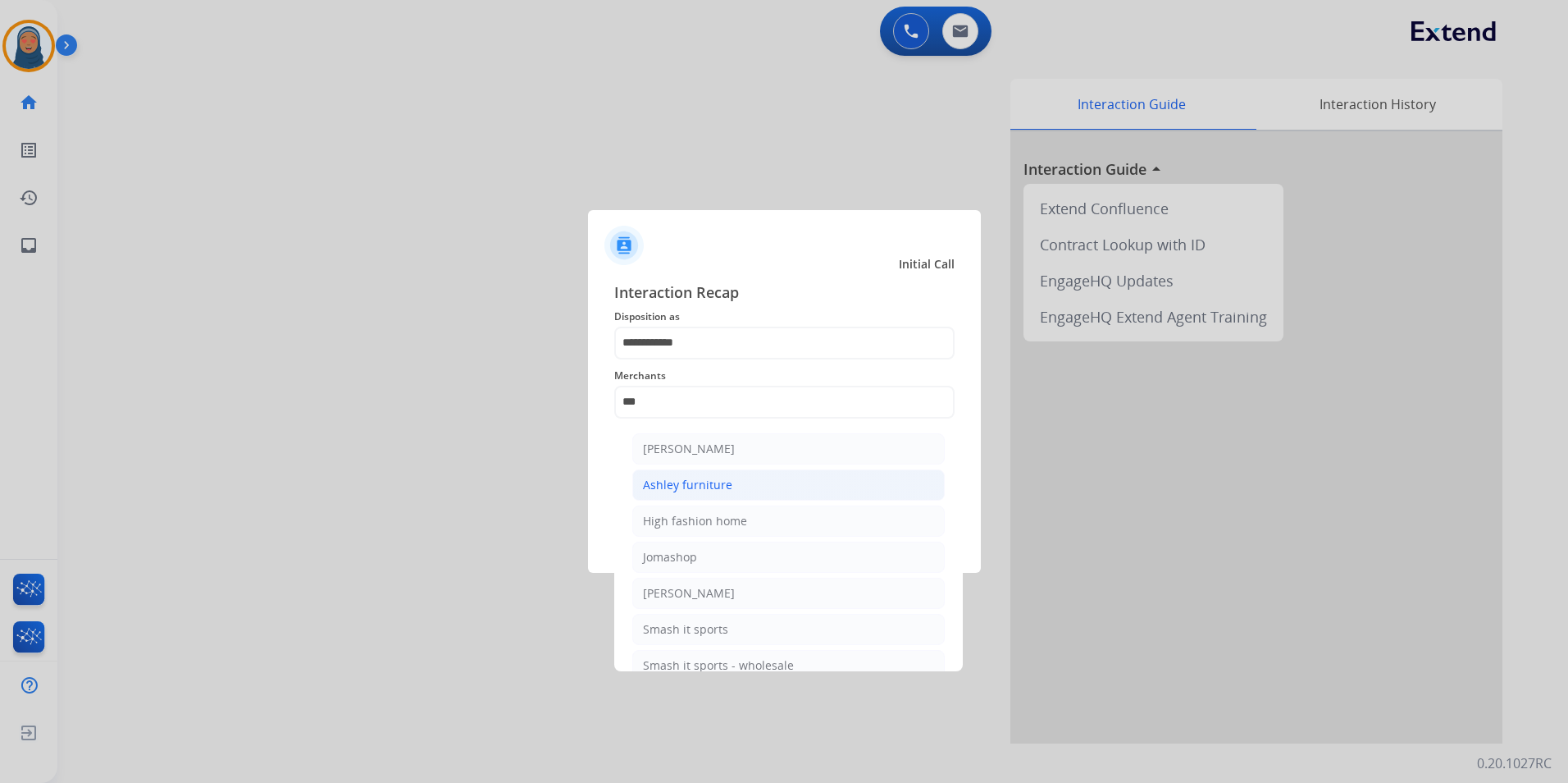
click at [731, 484] on li "Ashley furniture" at bounding box center [787, 485] width 312 height 31
type input "**********"
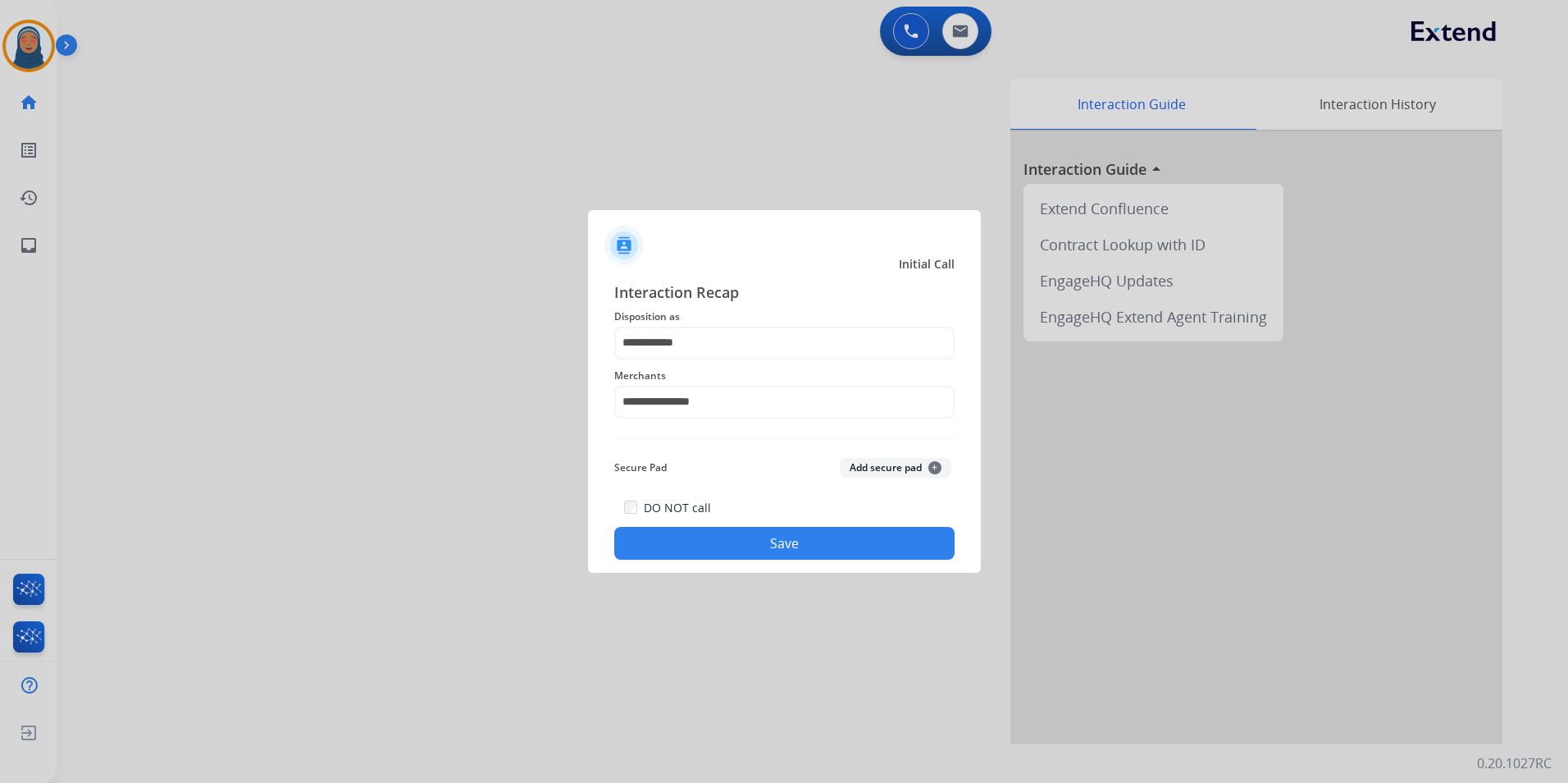
click at [831, 545] on button "Save" at bounding box center [784, 543] width 340 height 33
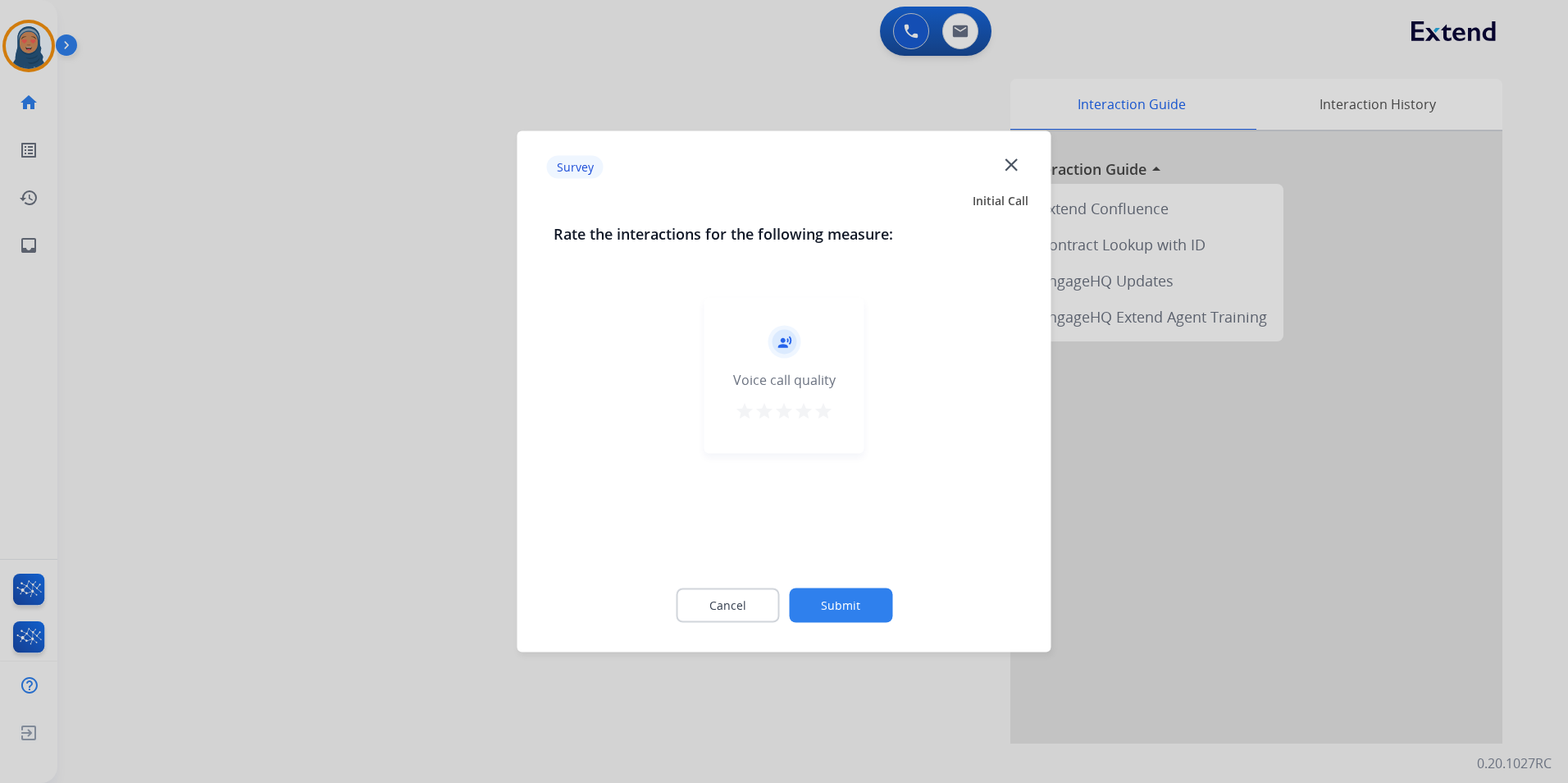
click at [868, 599] on button "Submit" at bounding box center [840, 605] width 104 height 34
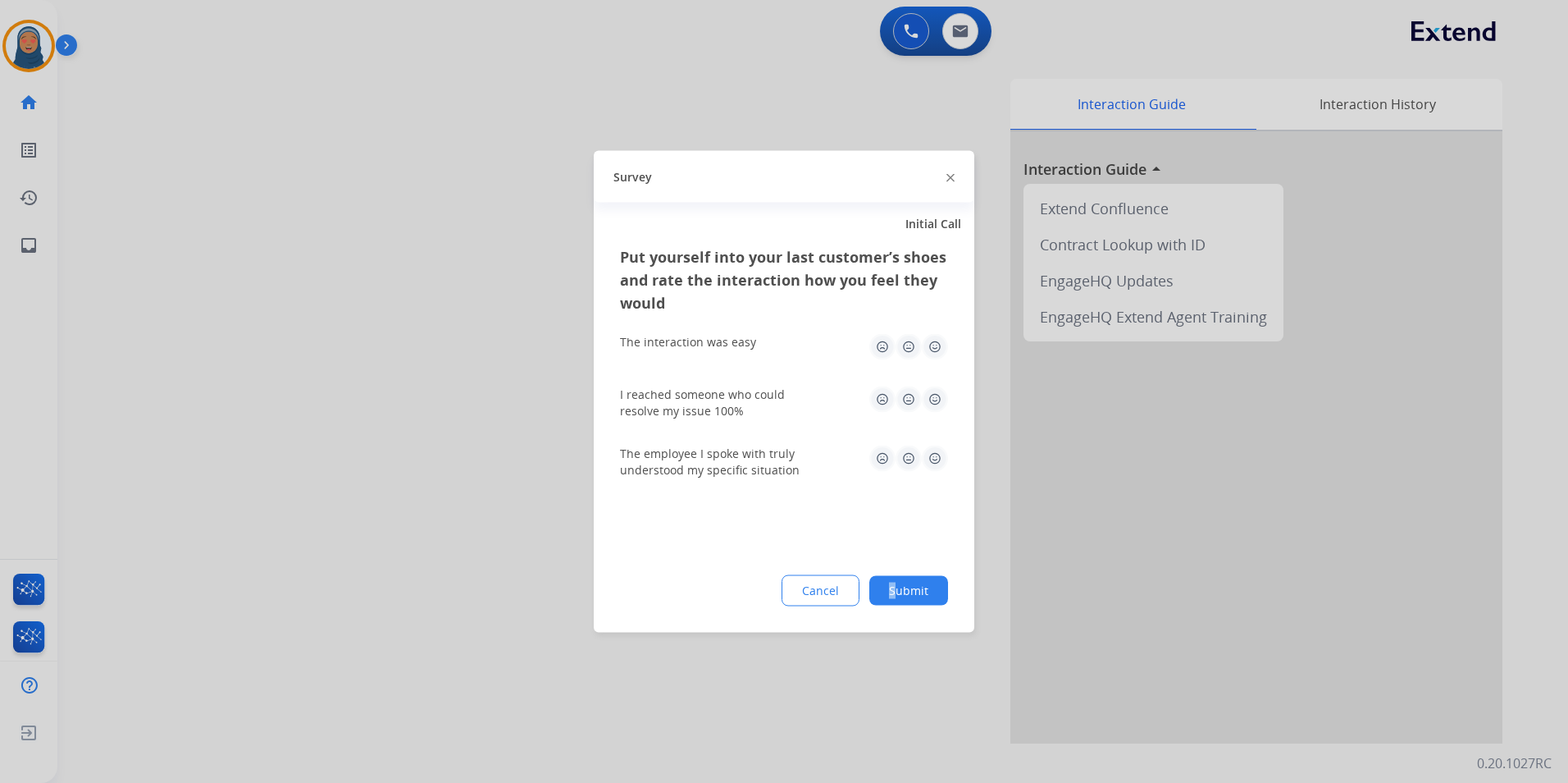
click at [895, 572] on div "Put yourself into your last customer’s shoes and rate the interaction how you f…" at bounding box center [784, 439] width 381 height 388
drag, startPoint x: 895, startPoint y: 572, endPoint x: 910, endPoint y: 591, distance: 24.2
click at [907, 596] on button "Submit" at bounding box center [909, 591] width 78 height 29
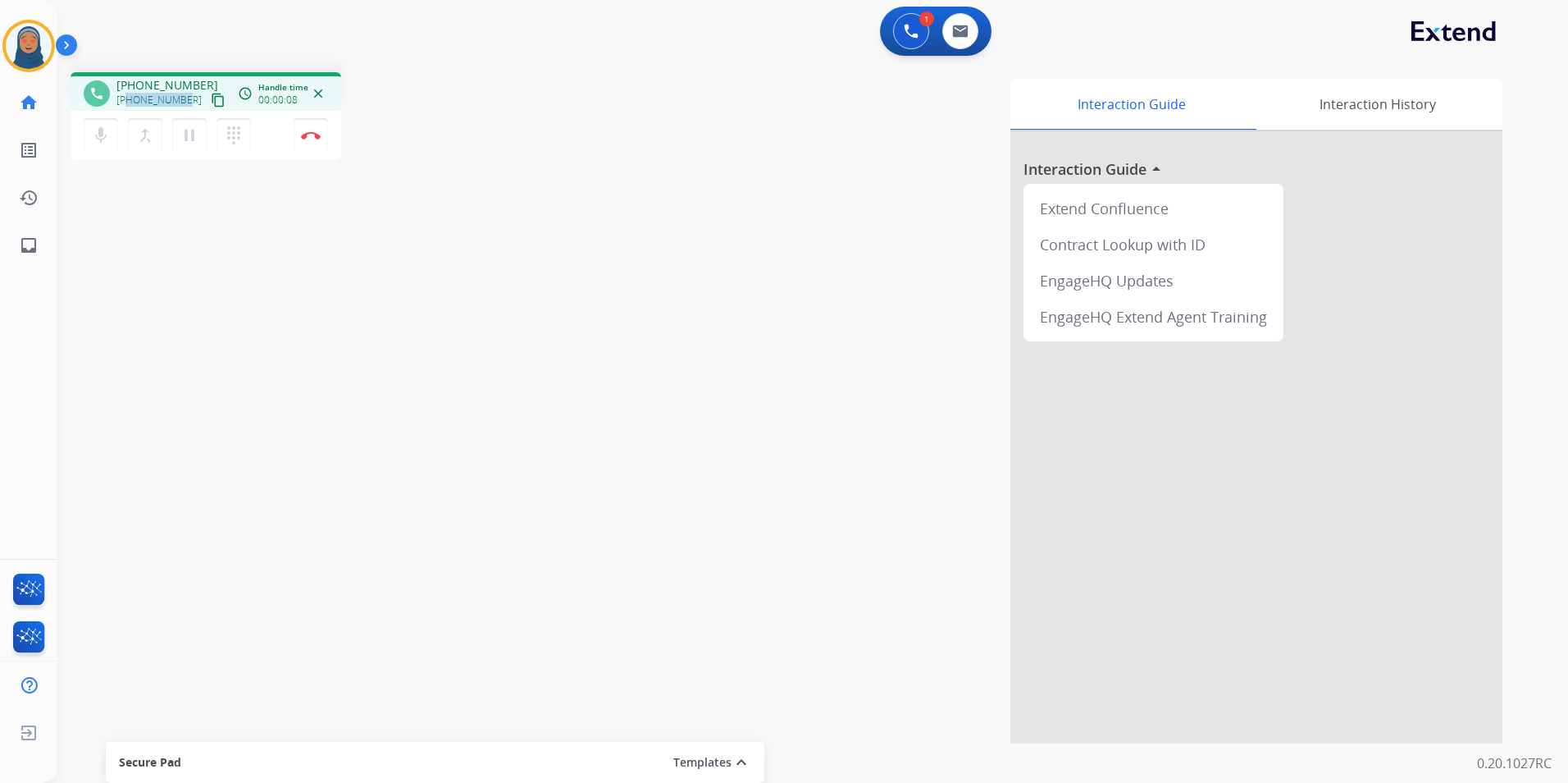
drag, startPoint x: 185, startPoint y: 104, endPoint x: 126, endPoint y: 106, distance: 59.0
click at [126, 106] on div "+12252185694 content_copy" at bounding box center [172, 100] width 112 height 20
copy span "2252185694"
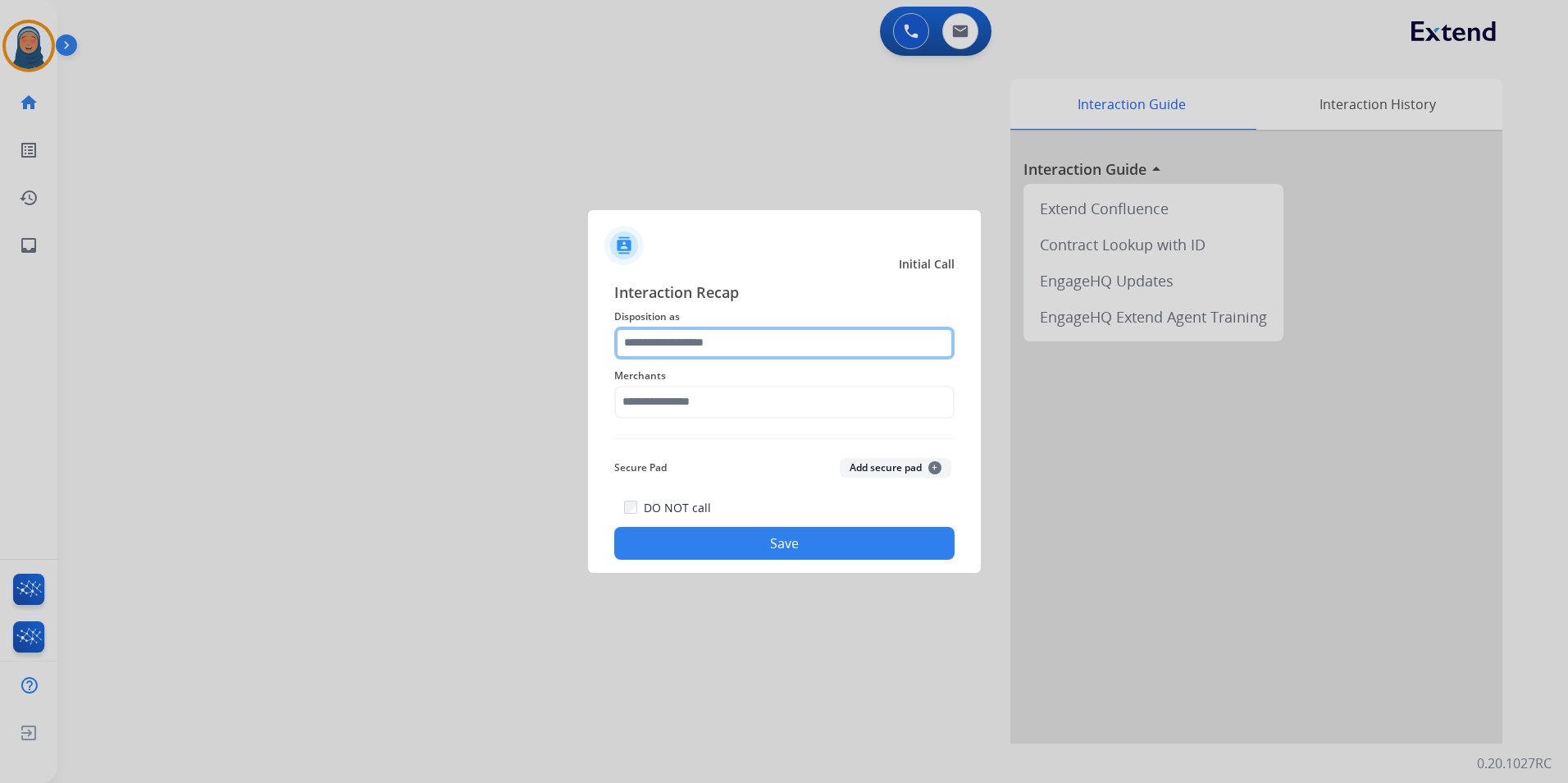
click at [651, 333] on input "text" at bounding box center [784, 344] width 340 height 33
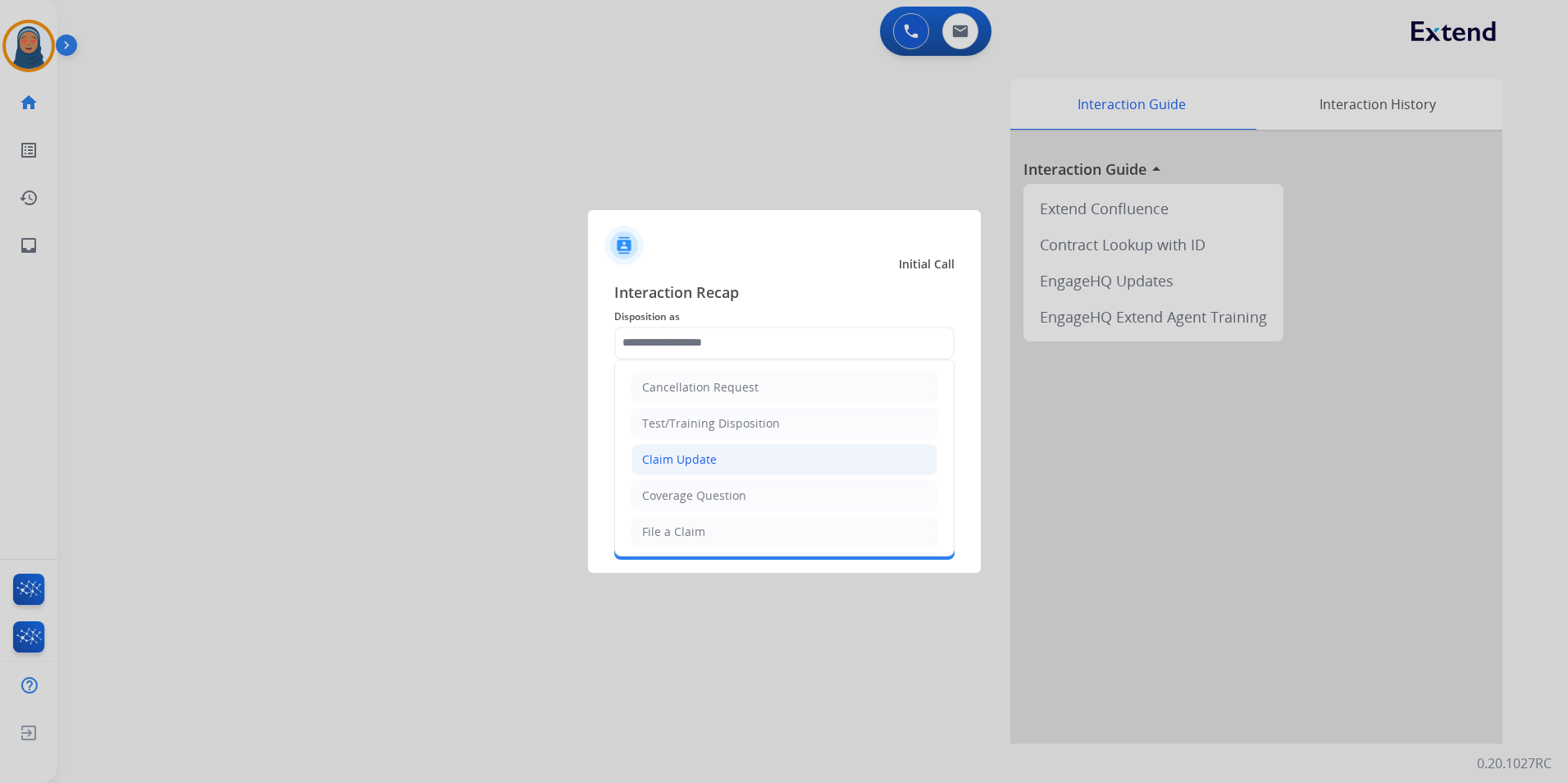
click at [721, 471] on li "Claim Update" at bounding box center [784, 460] width 306 height 31
type input "**********"
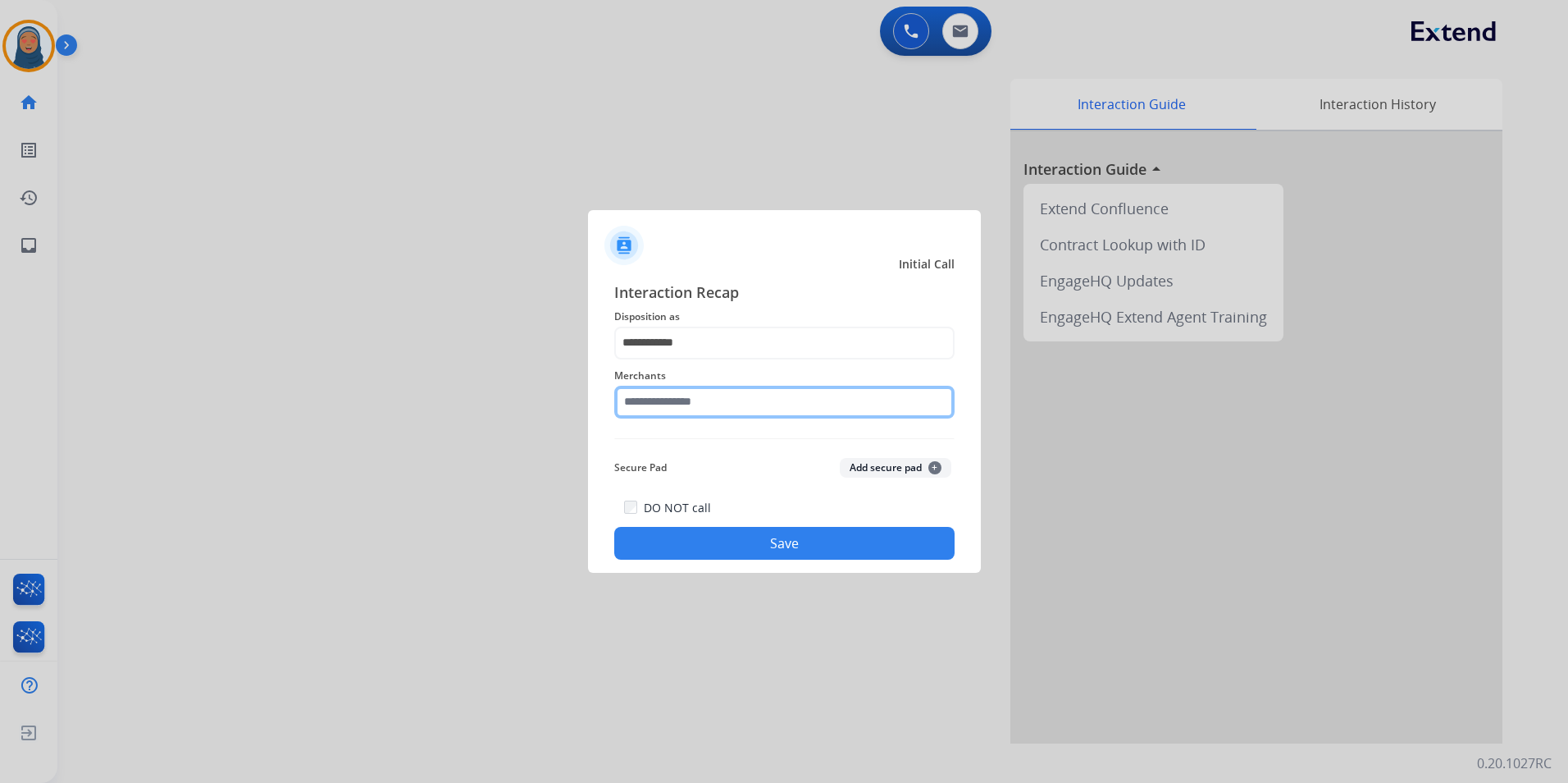
click at [728, 403] on input "text" at bounding box center [784, 402] width 340 height 33
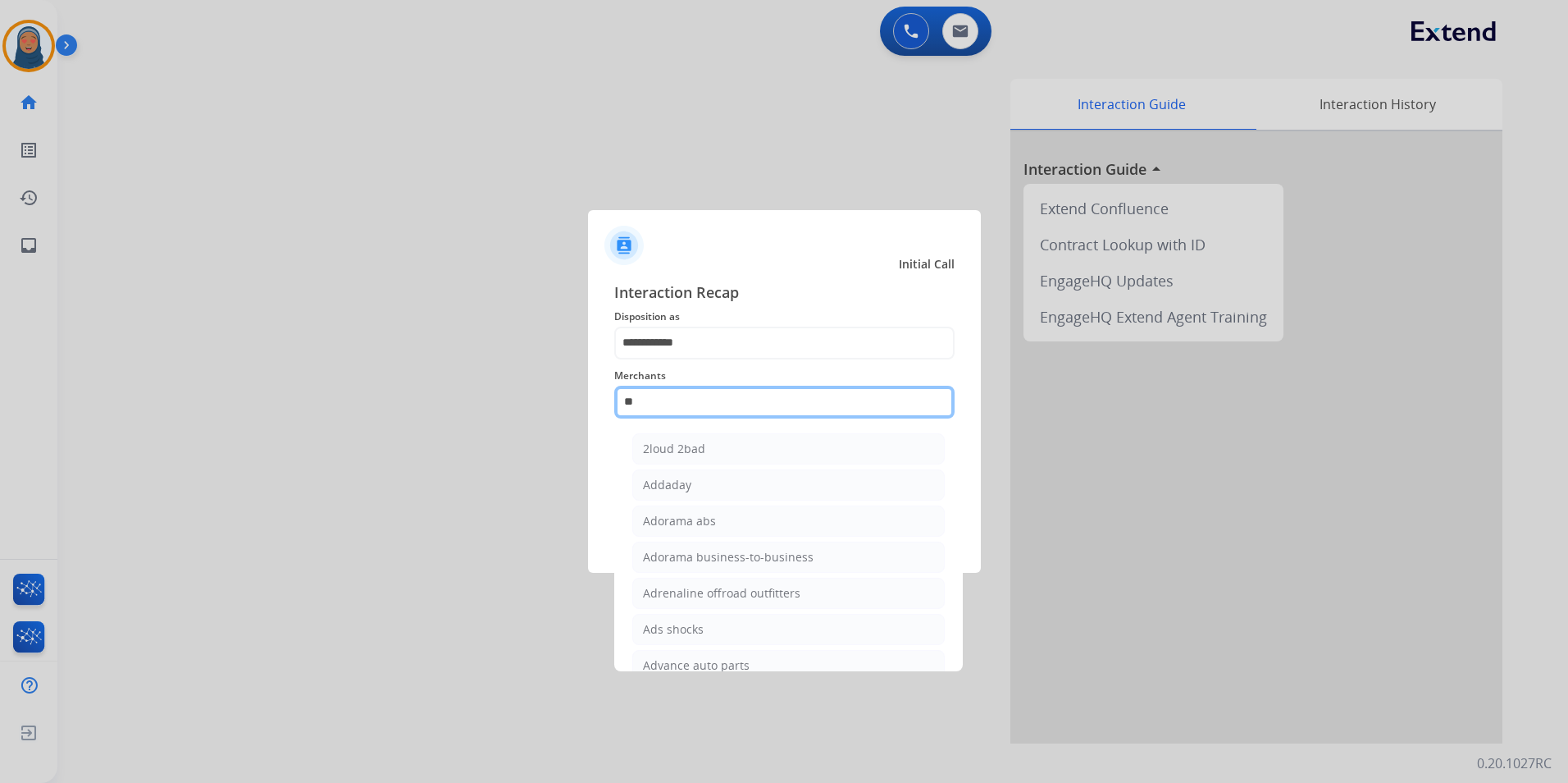
type input "*"
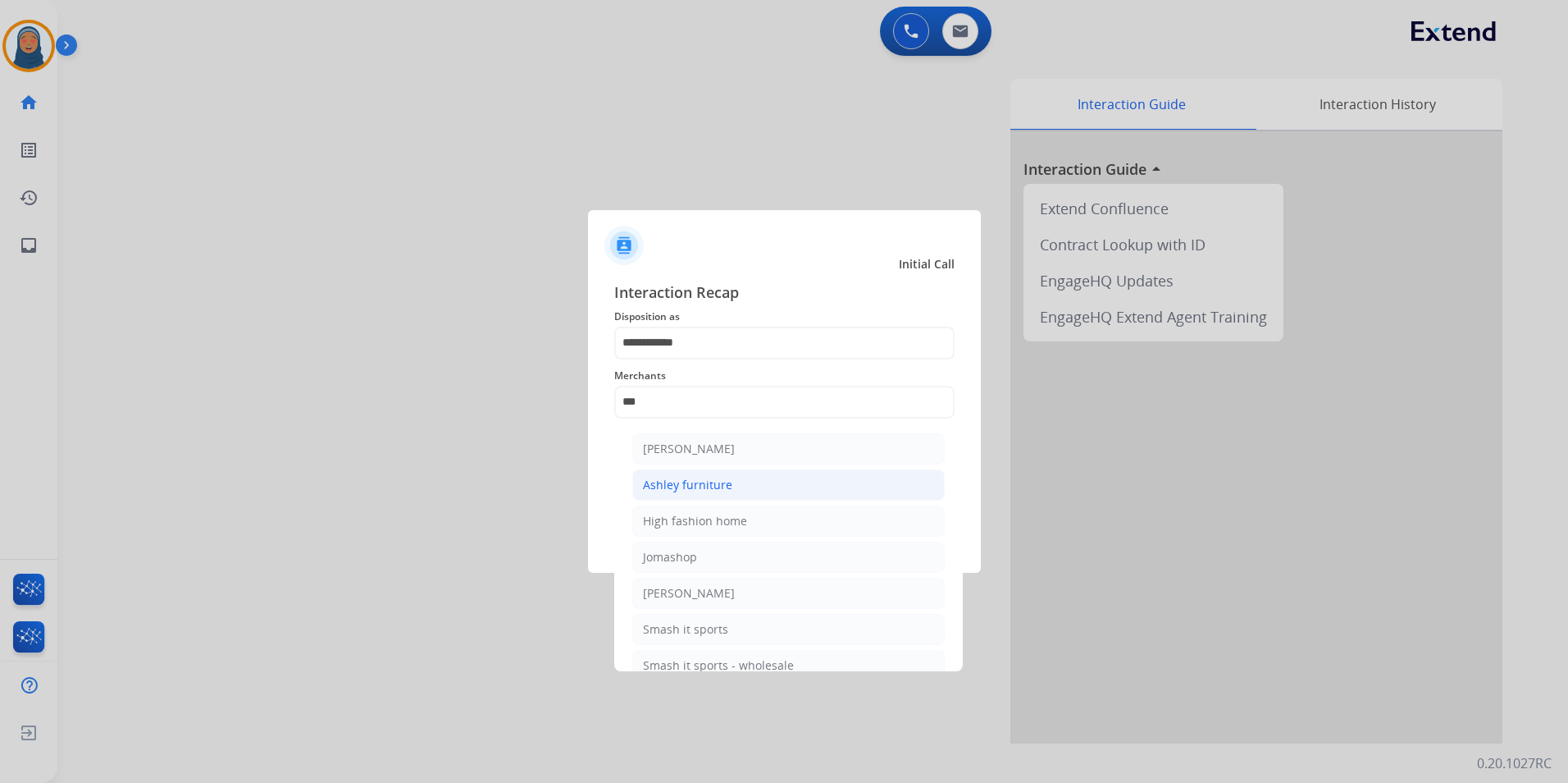
click at [727, 477] on div "Ashley furniture" at bounding box center [687, 484] width 89 height 17
type input "**********"
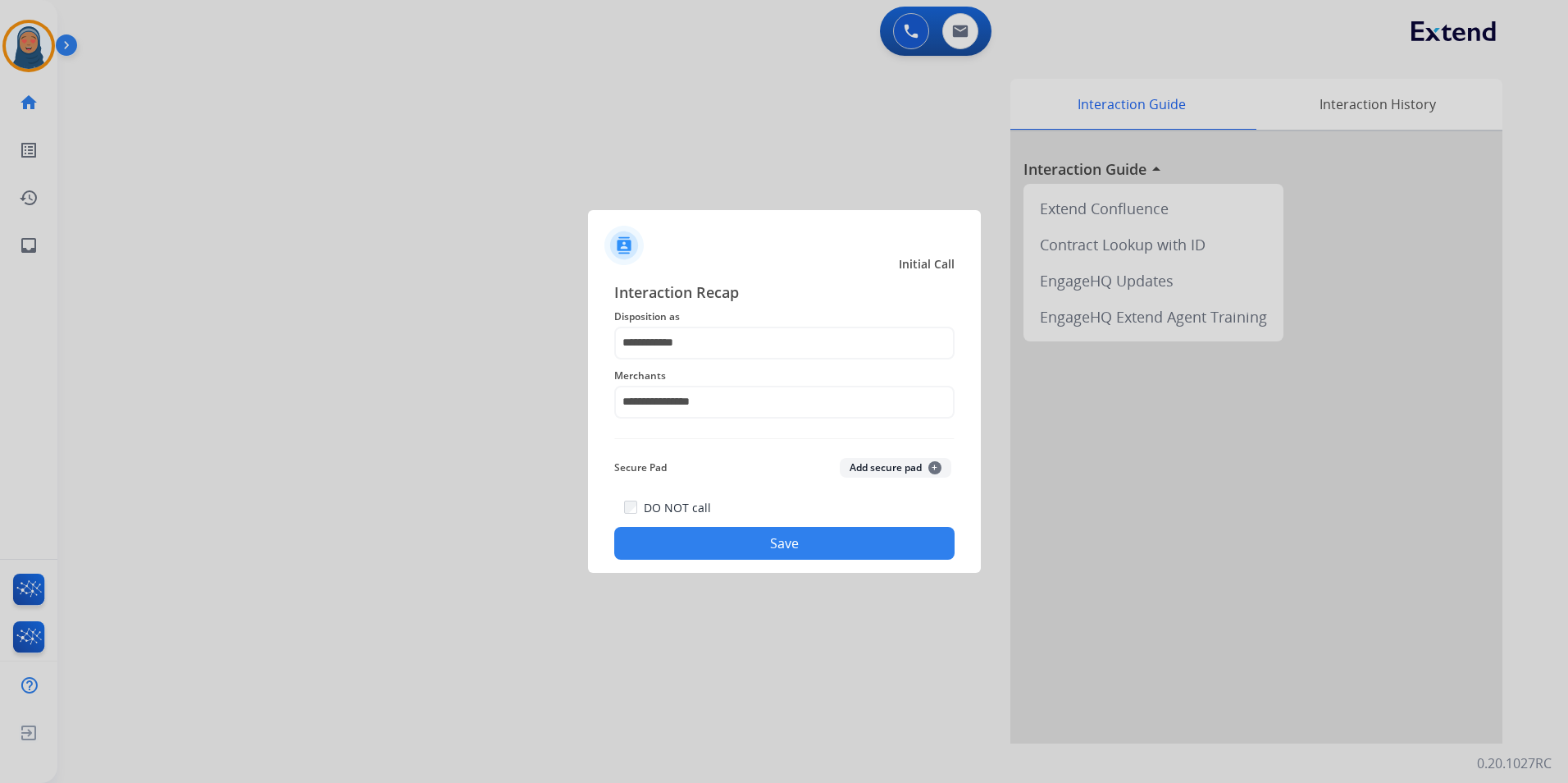
click at [863, 555] on button "Save" at bounding box center [784, 543] width 340 height 33
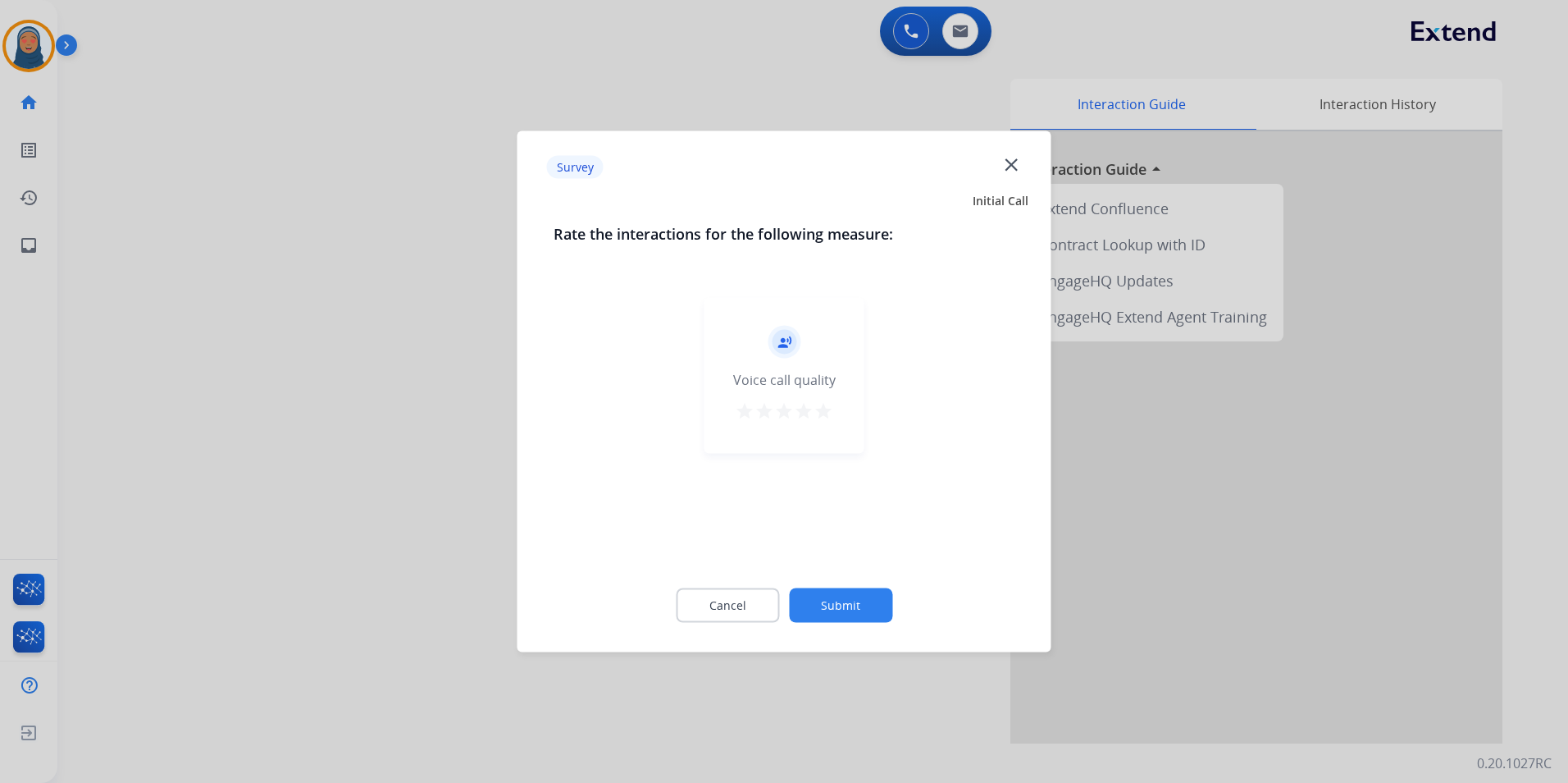
click at [870, 612] on button "Submit" at bounding box center [840, 605] width 104 height 34
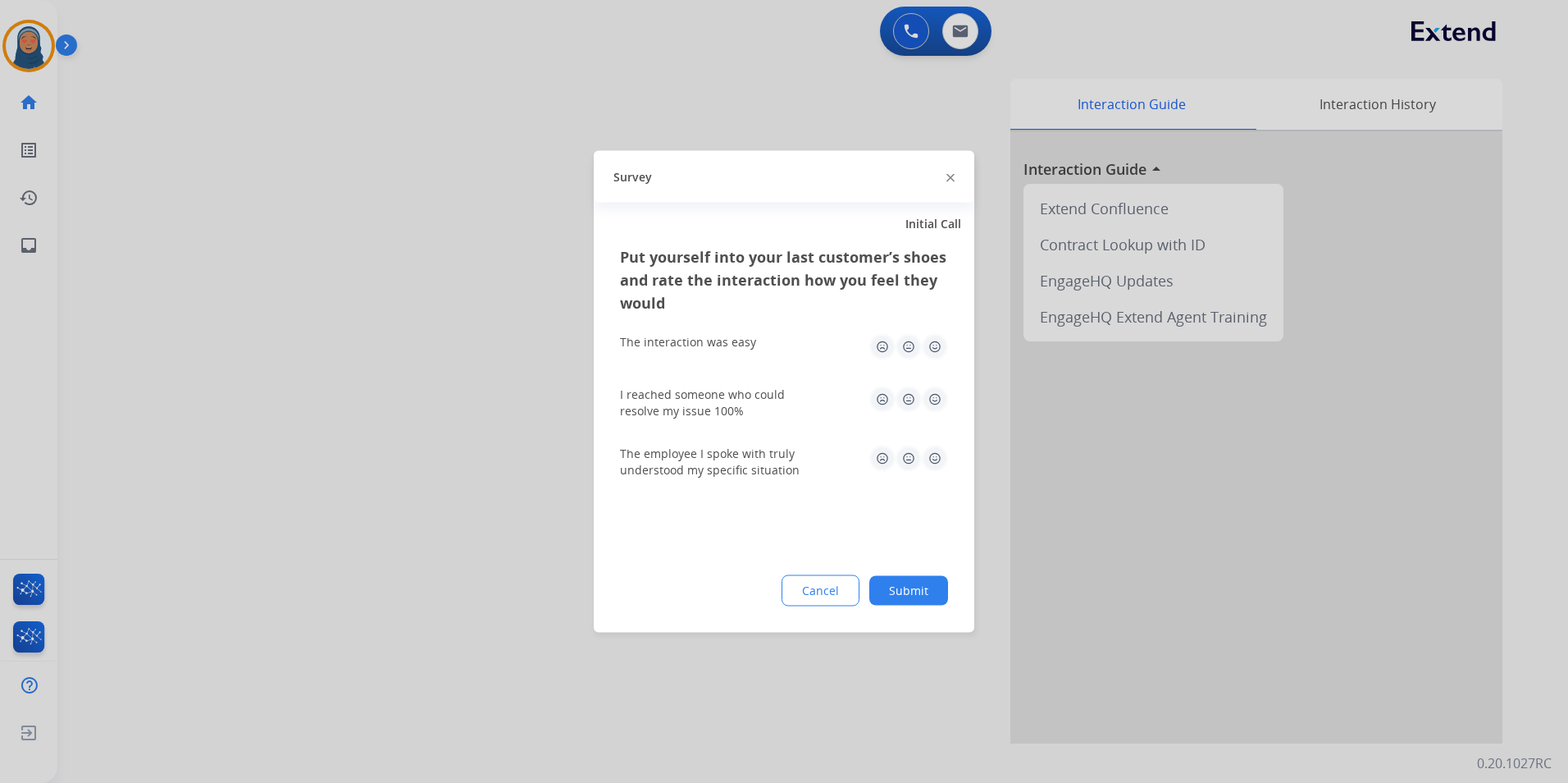
click at [897, 591] on button "Submit" at bounding box center [909, 591] width 78 height 29
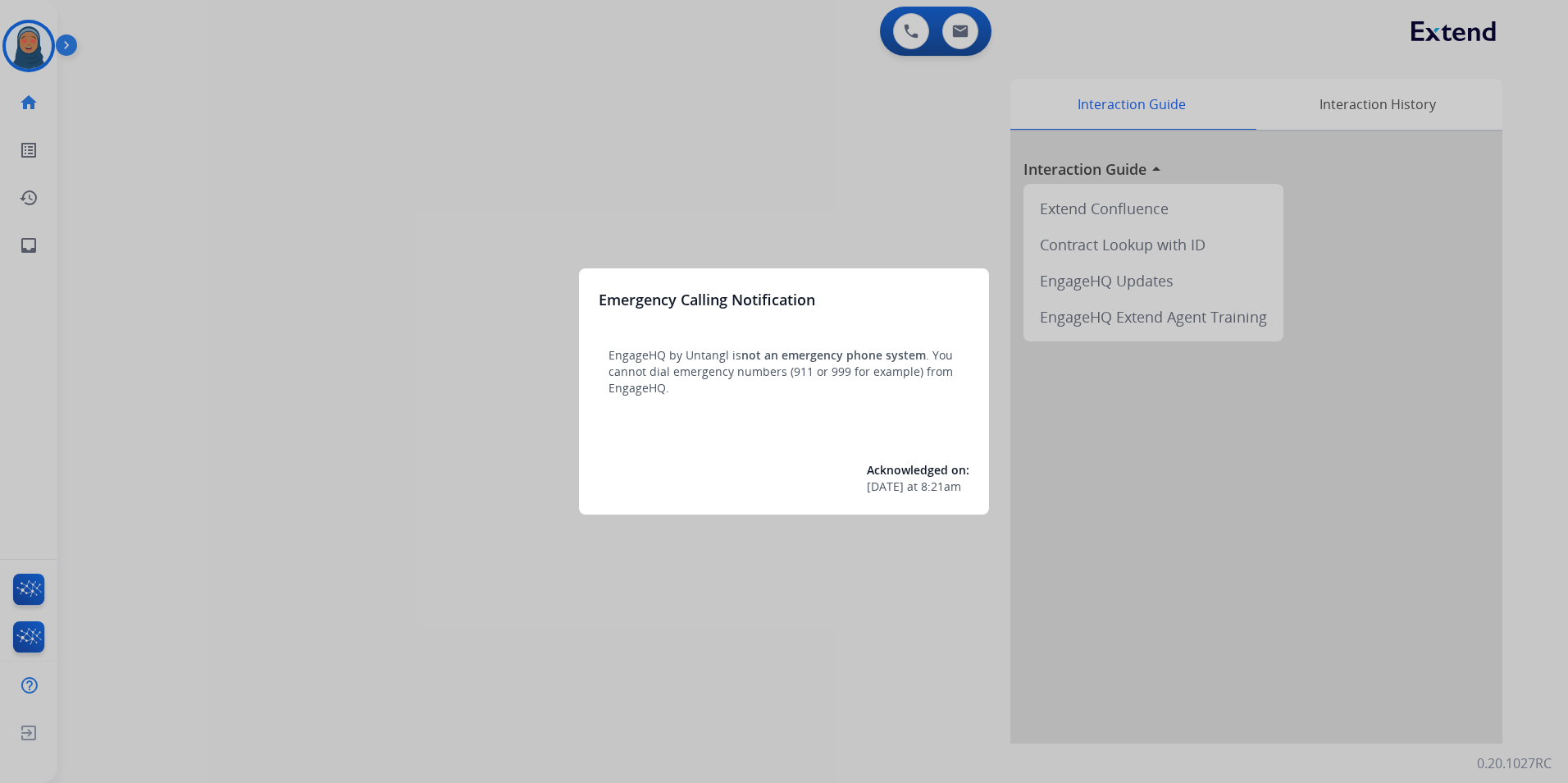
click at [199, 349] on div at bounding box center [784, 392] width 1568 height 783
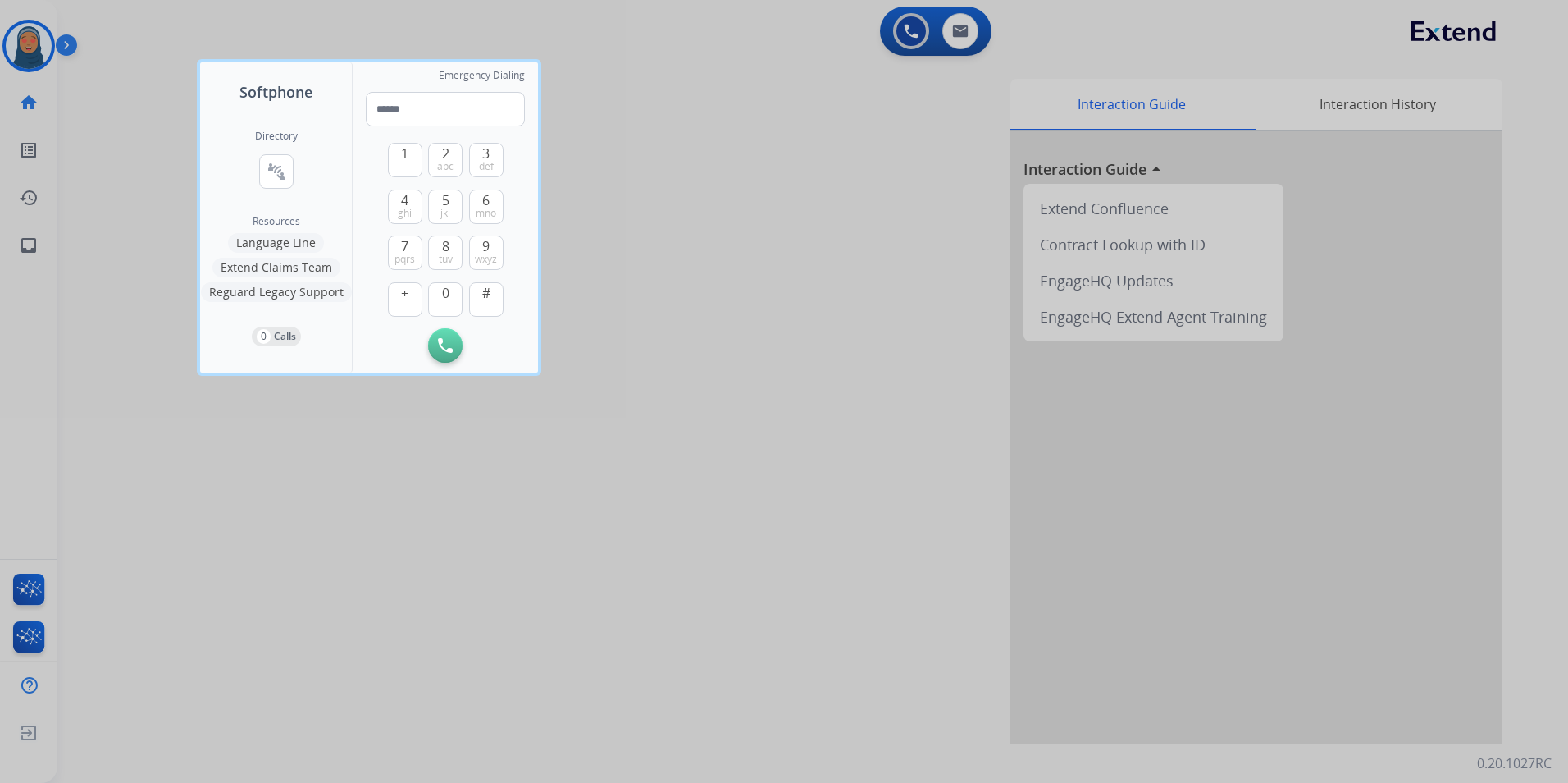
click at [593, 555] on div at bounding box center [784, 392] width 1568 height 783
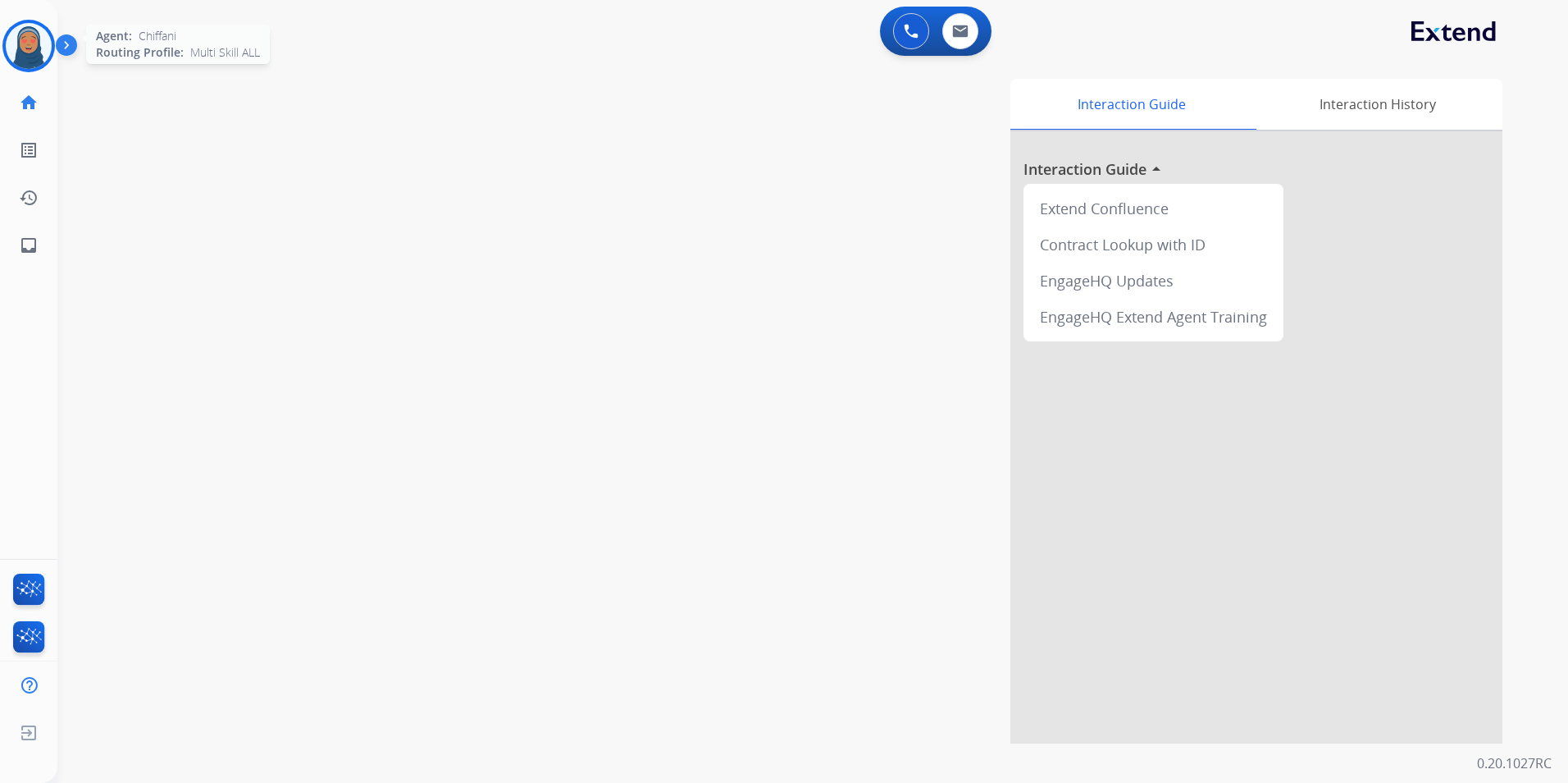
click at [22, 46] on img at bounding box center [28, 45] width 46 height 46
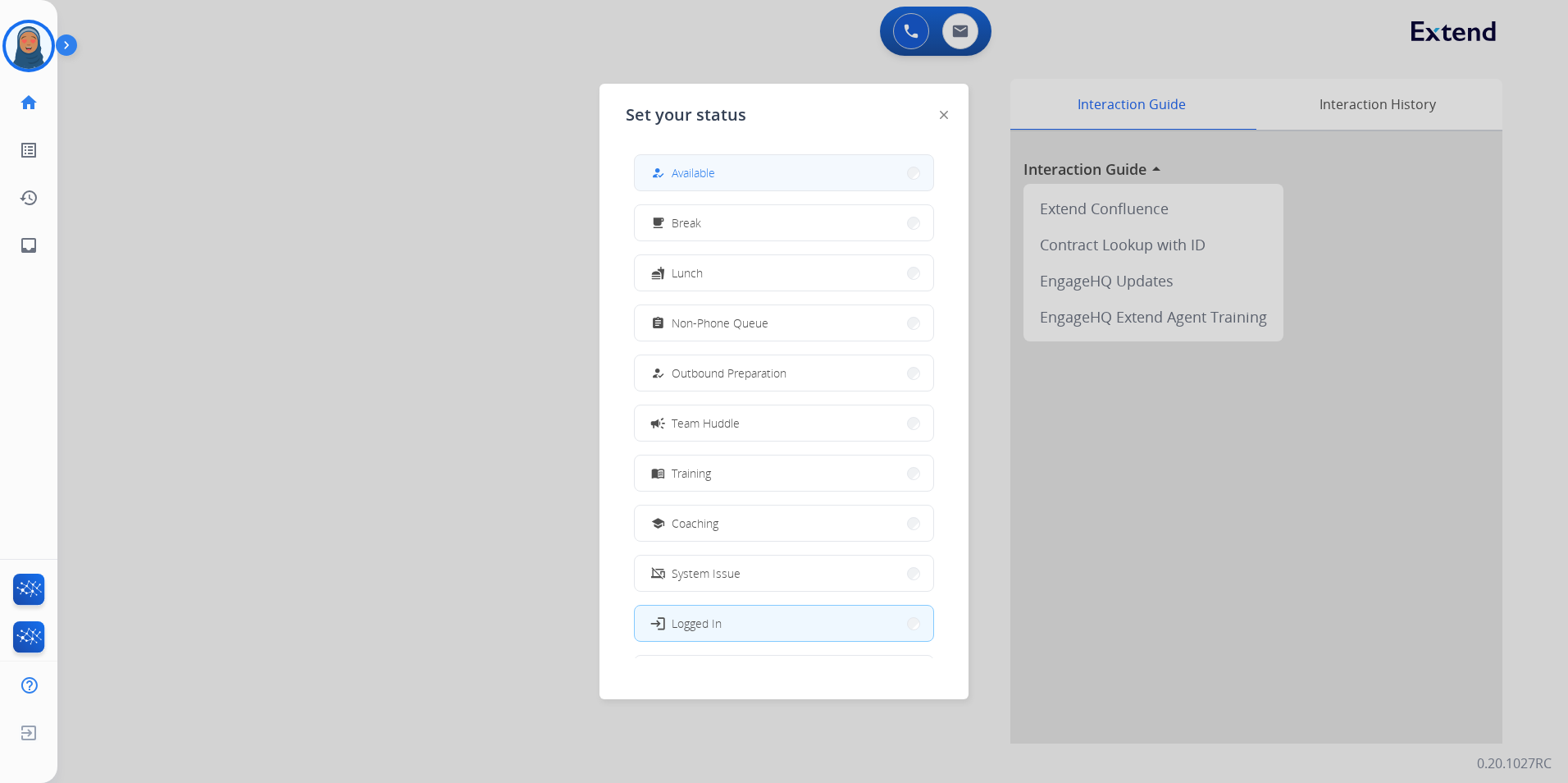
click at [772, 165] on button "how_to_reg Available" at bounding box center [784, 172] width 298 height 35
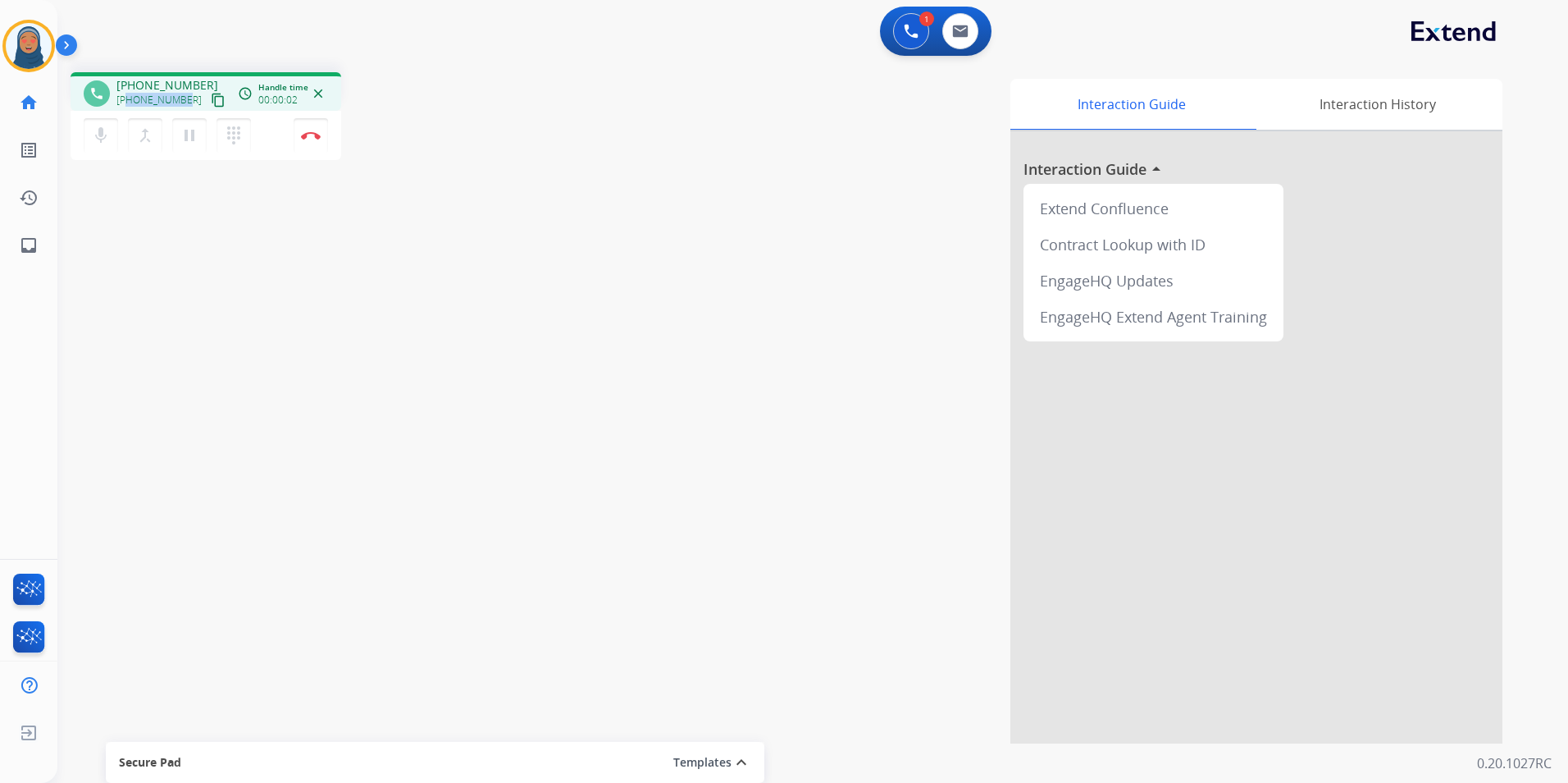
drag, startPoint x: 186, startPoint y: 102, endPoint x: 127, endPoint y: 104, distance: 59.0
click at [127, 104] on div "+19785696382 content_copy" at bounding box center [172, 100] width 112 height 20
copy span "9785696382"
click at [953, 30] on img at bounding box center [960, 30] width 17 height 13
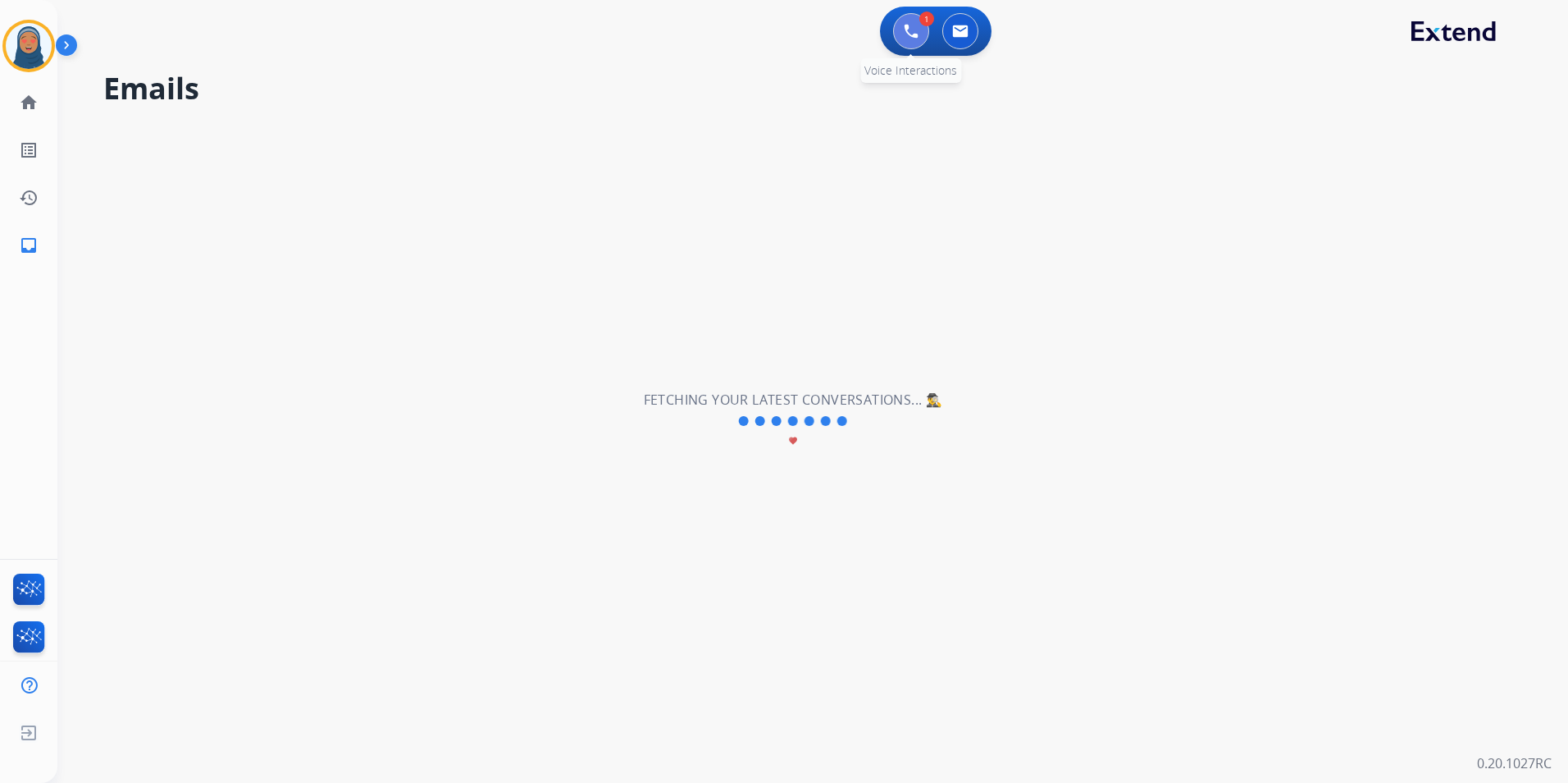
click at [909, 32] on img at bounding box center [911, 30] width 15 height 15
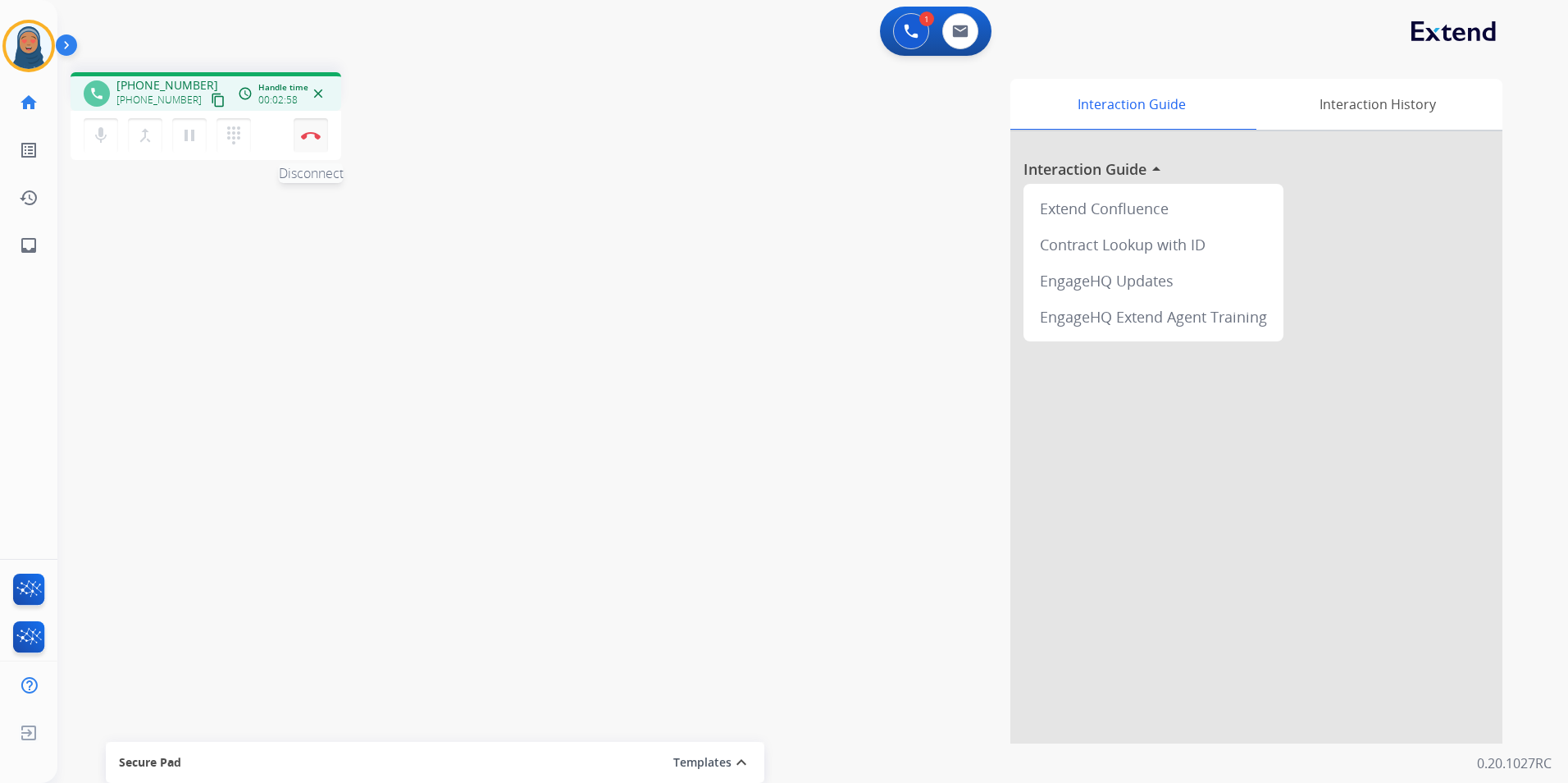
click at [316, 143] on button "Disconnect" at bounding box center [310, 135] width 34 height 34
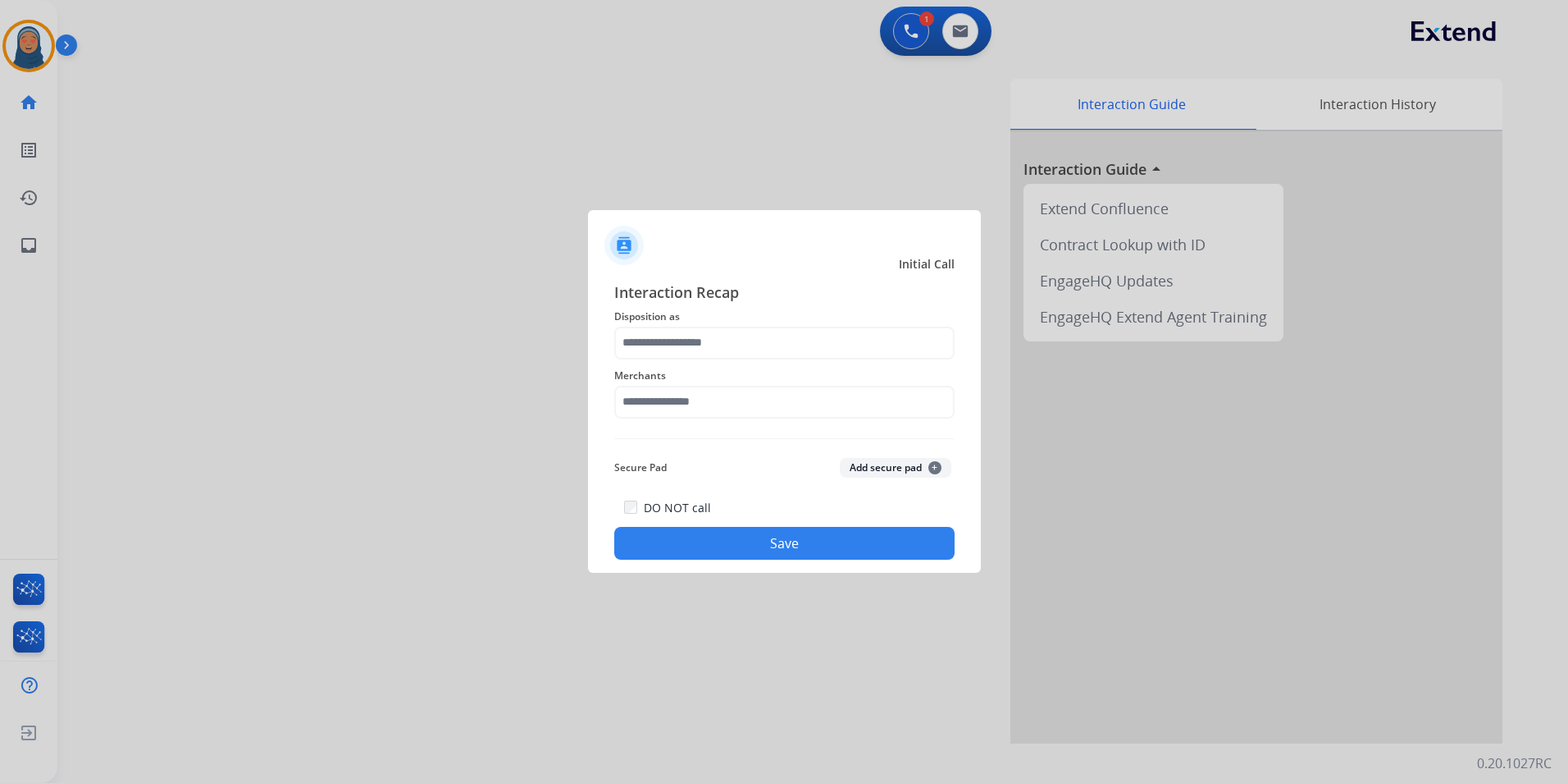
drag, startPoint x: 657, startPoint y: 361, endPoint x: 656, endPoint y: 347, distance: 14.0
click at [657, 358] on div "Interaction Recap Disposition as Merchants Secure Pad Add secure pad + DO NOT c…" at bounding box center [784, 421] width 340 height 280
click at [656, 346] on input "text" at bounding box center [784, 344] width 340 height 33
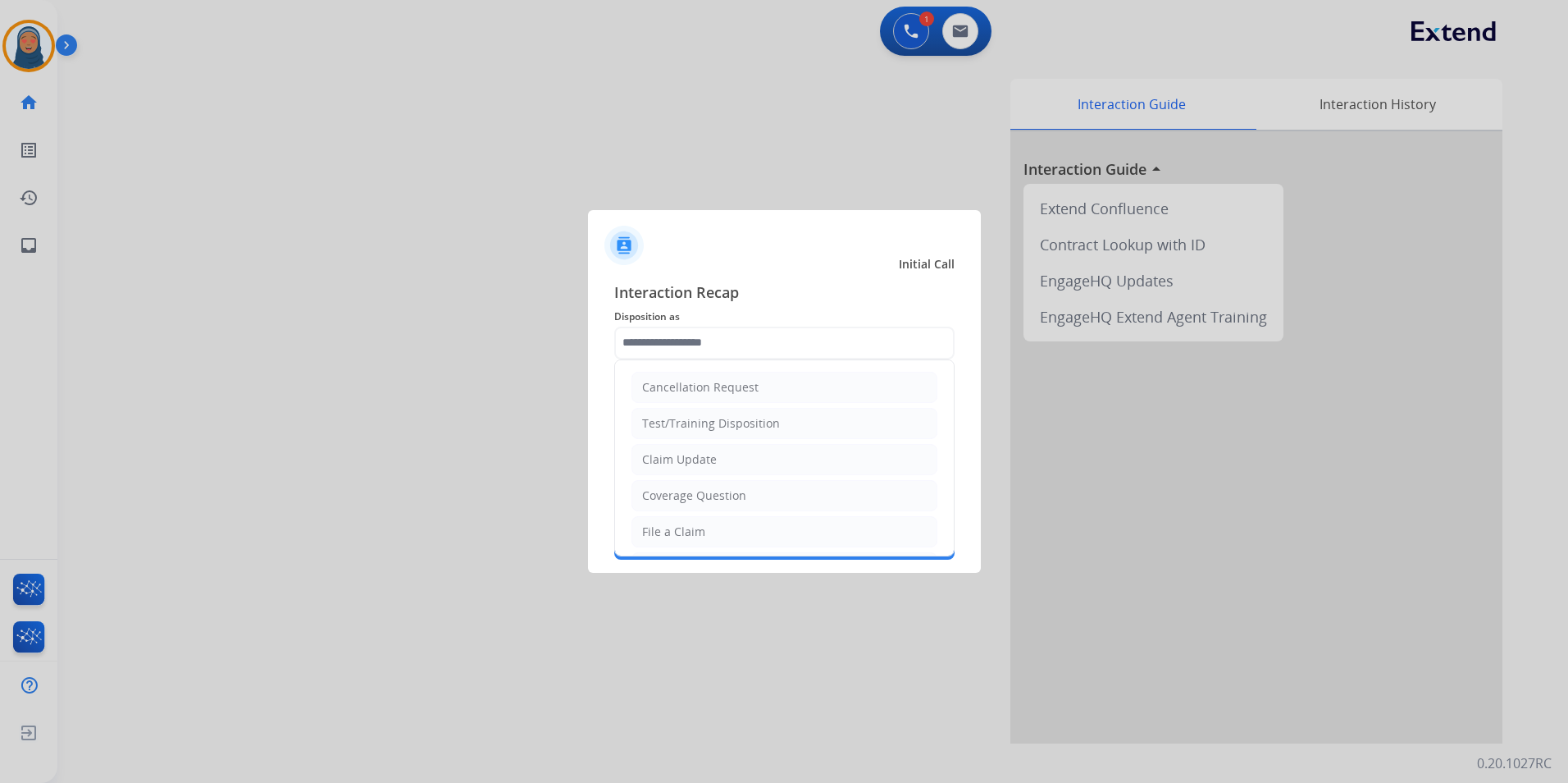
click at [679, 530] on div "File a Claim" at bounding box center [673, 531] width 64 height 17
type input "**********"
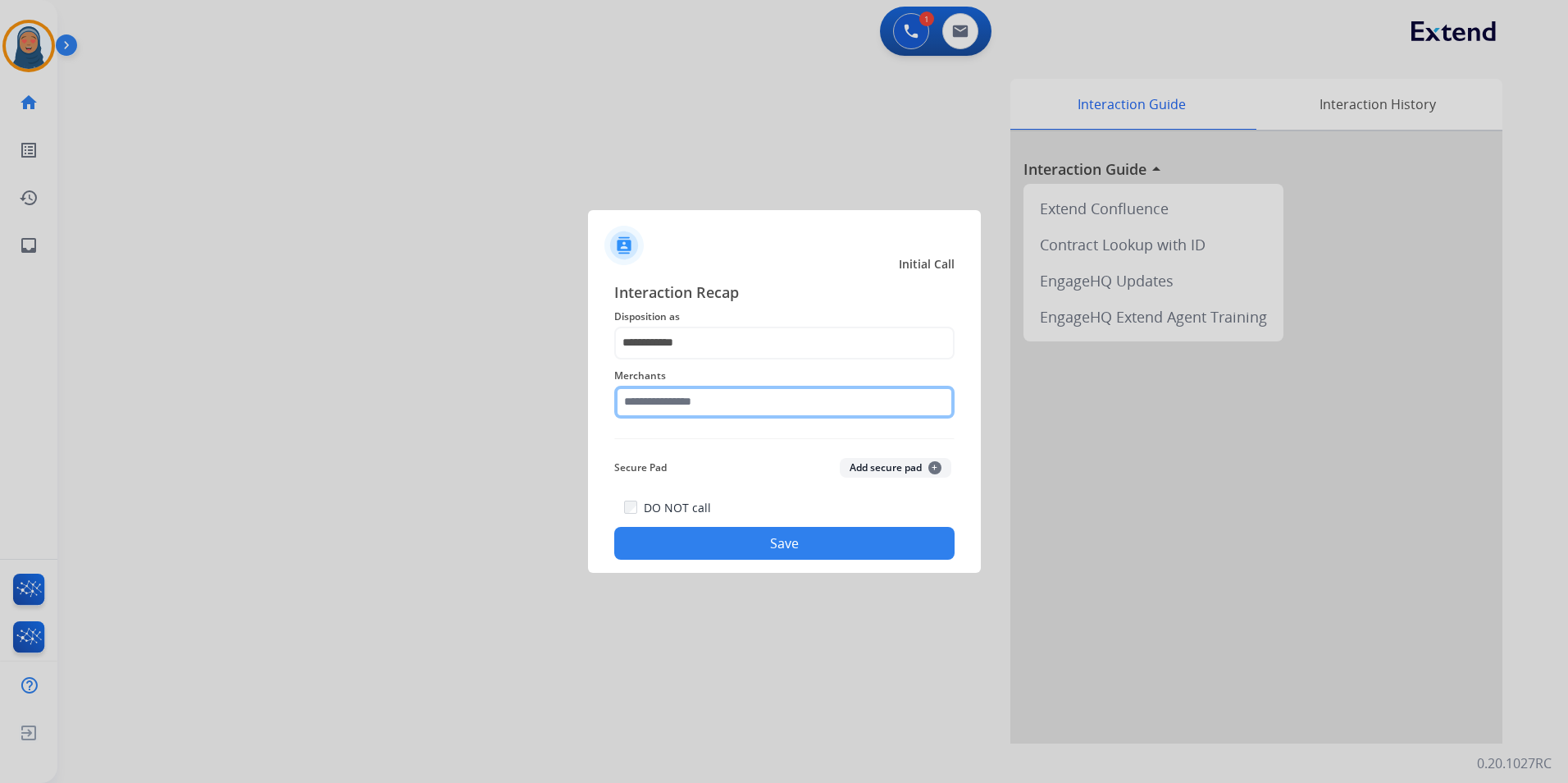
click at [713, 390] on input "text" at bounding box center [784, 402] width 340 height 33
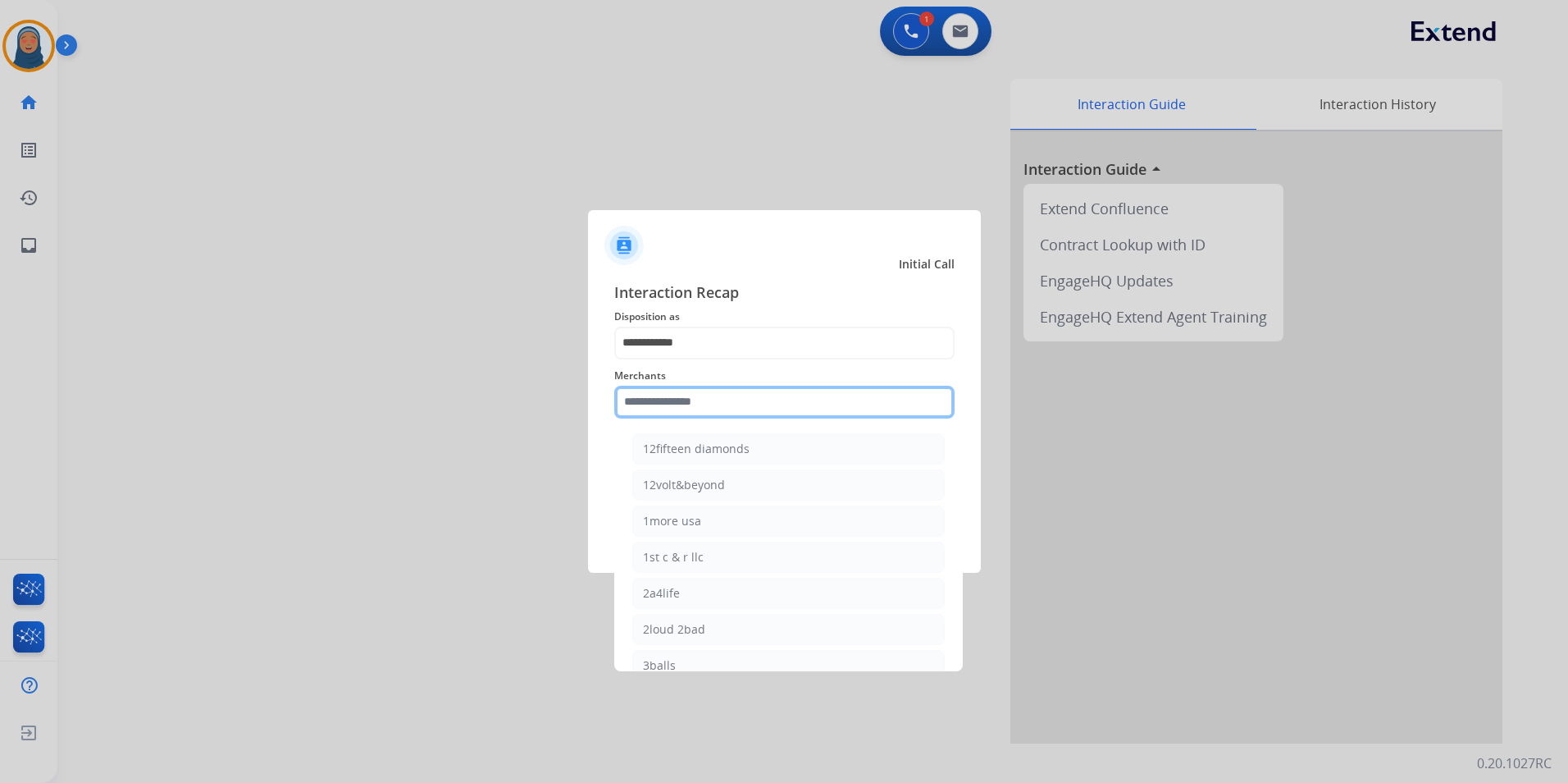
type input "*"
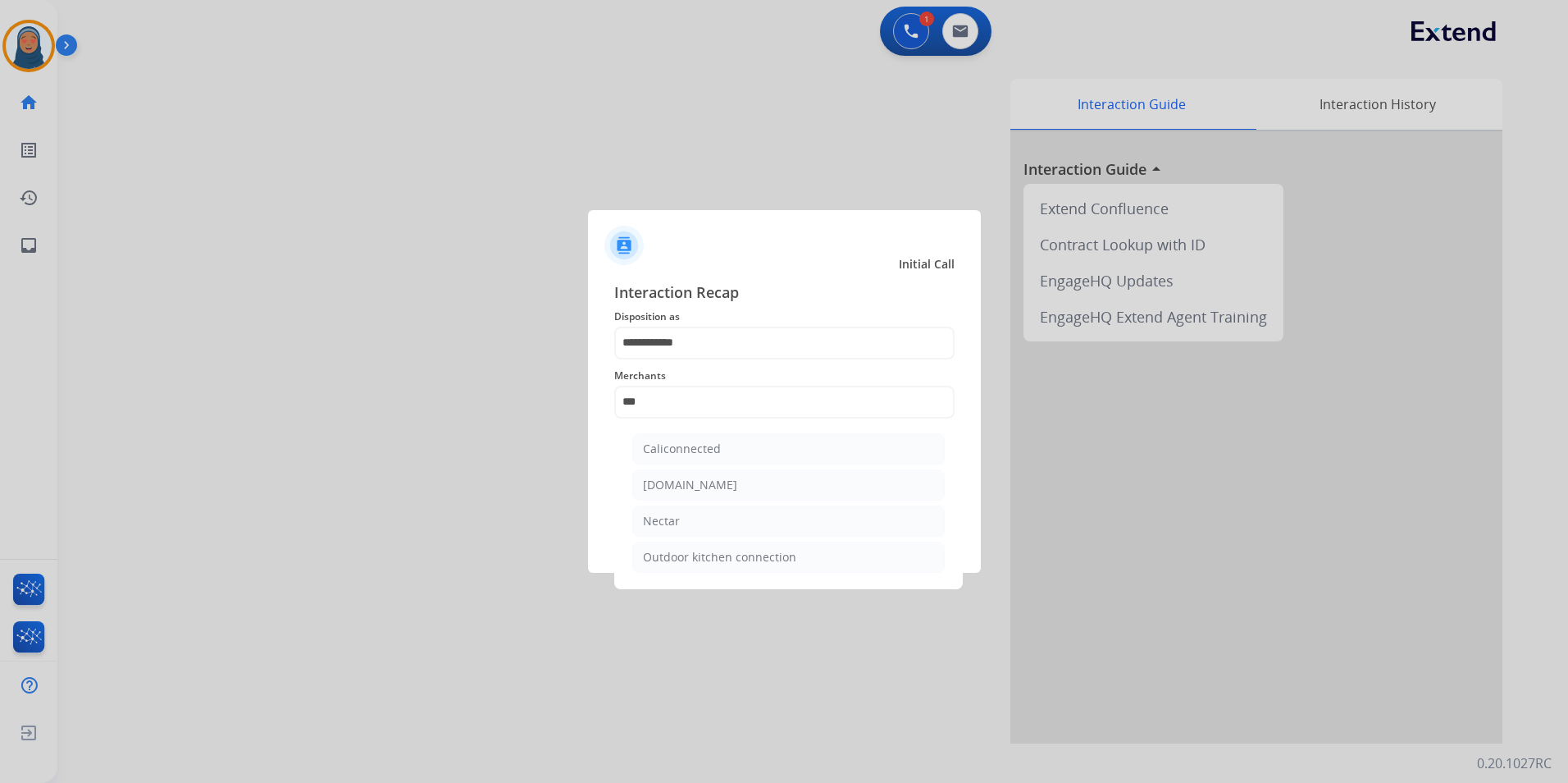
click at [664, 515] on div "Nectar" at bounding box center [661, 521] width 37 height 17
type input "******"
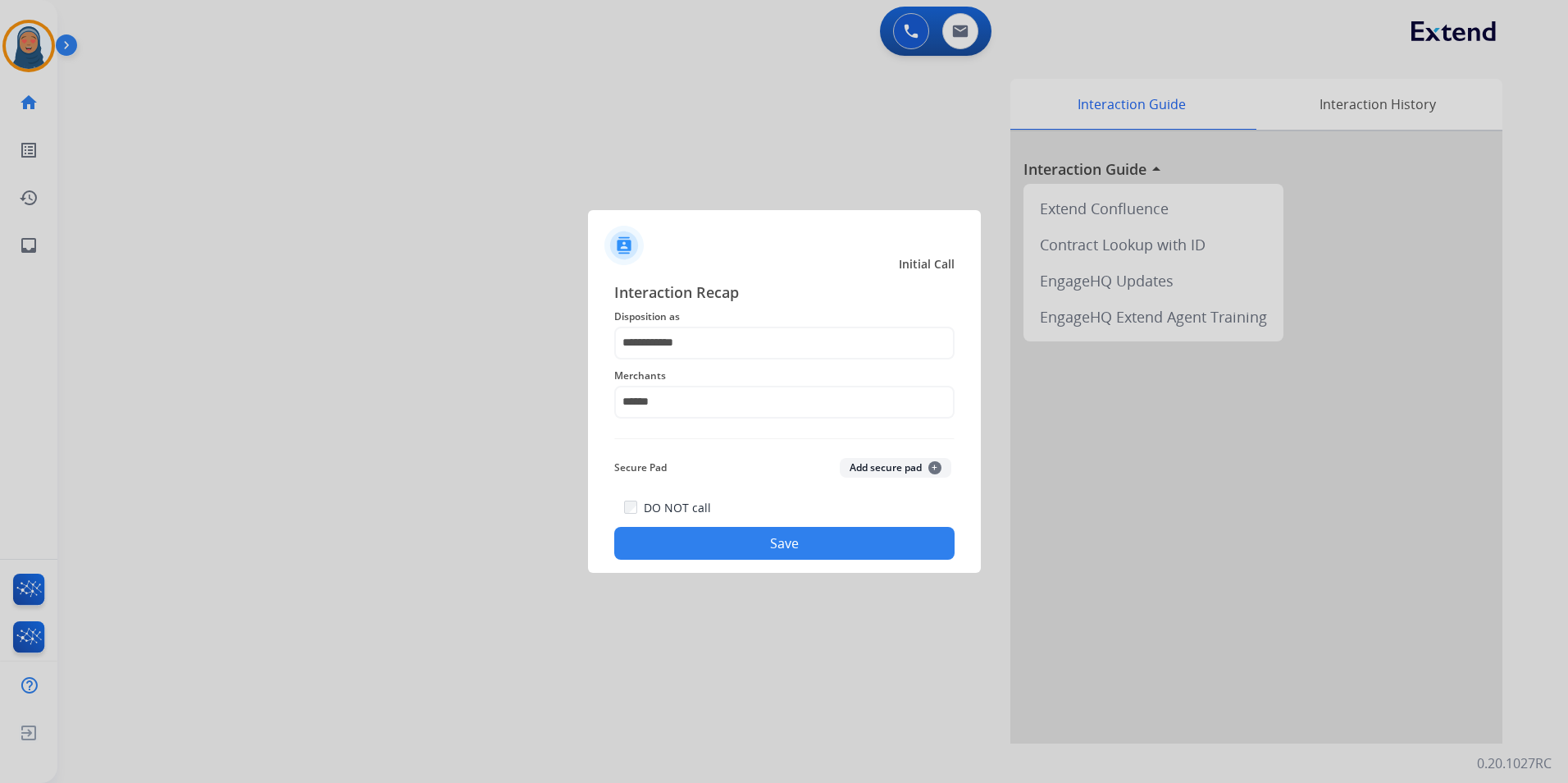
click at [763, 540] on button "Save" at bounding box center [784, 543] width 340 height 33
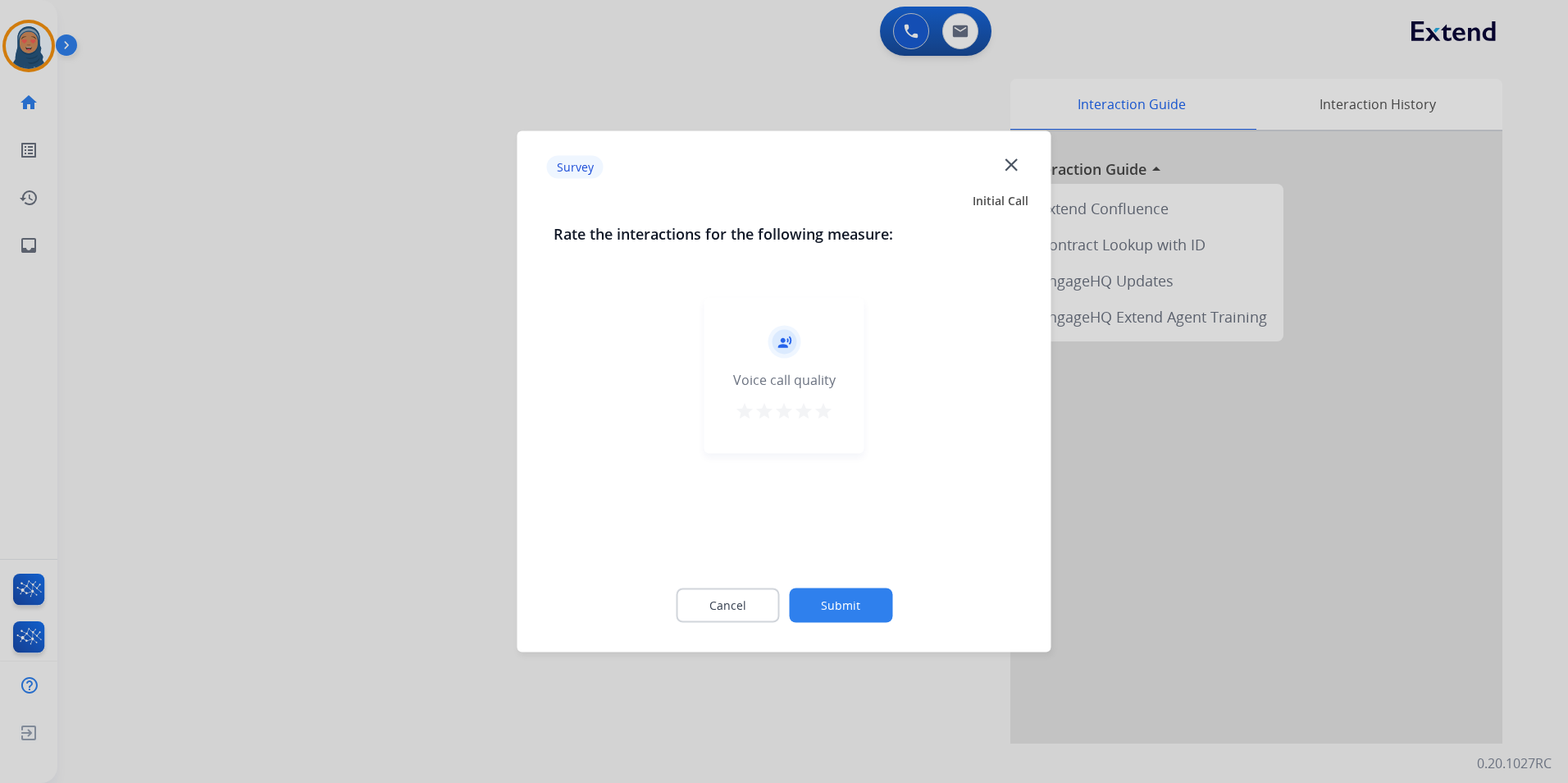
click at [840, 614] on button "Submit" at bounding box center [840, 605] width 104 height 34
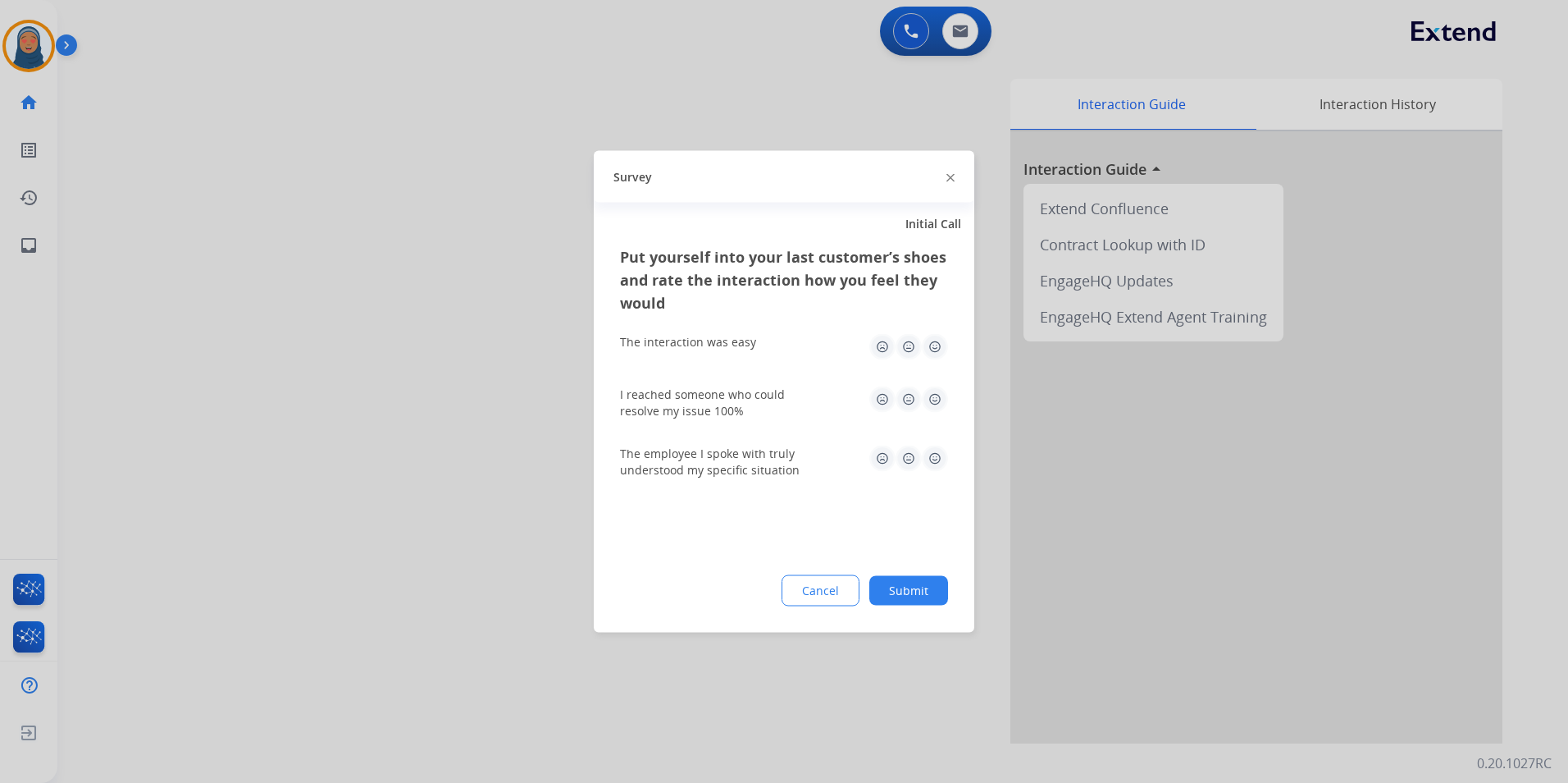
click at [925, 596] on button "Submit" at bounding box center [909, 591] width 78 height 29
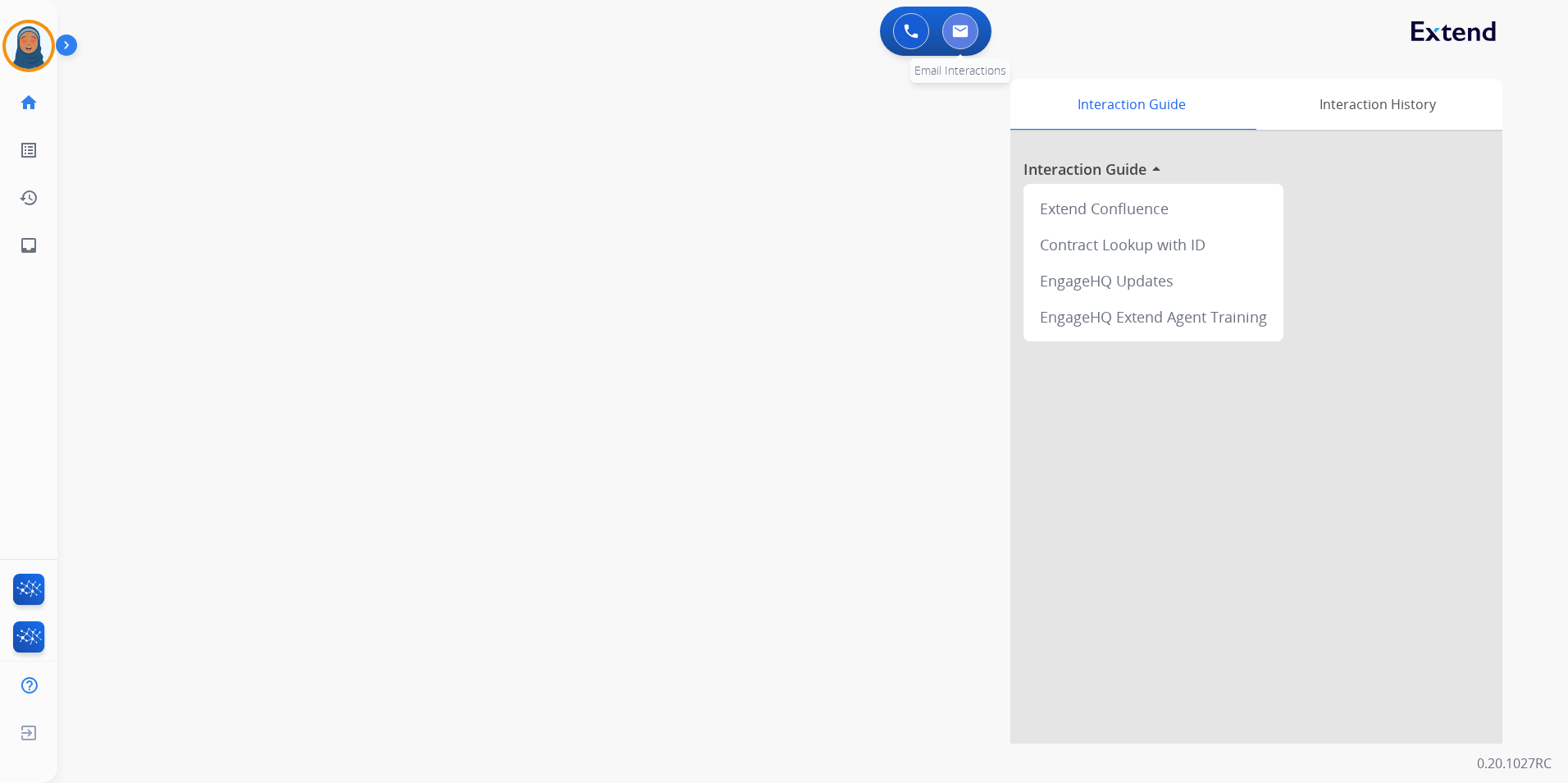
click at [955, 26] on img at bounding box center [960, 30] width 17 height 13
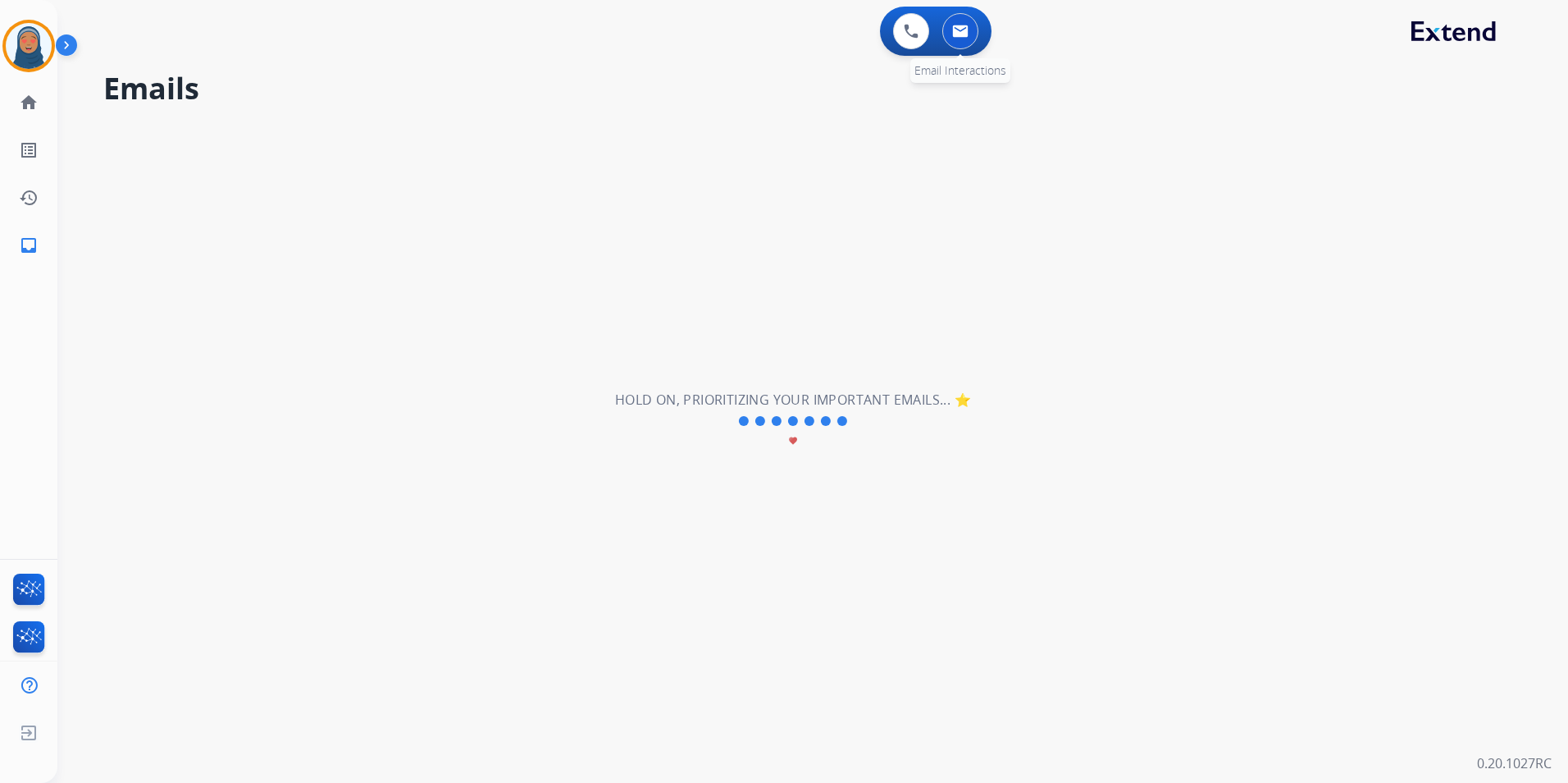
click at [969, 38] on button at bounding box center [960, 30] width 36 height 36
click at [909, 38] on img at bounding box center [911, 30] width 15 height 15
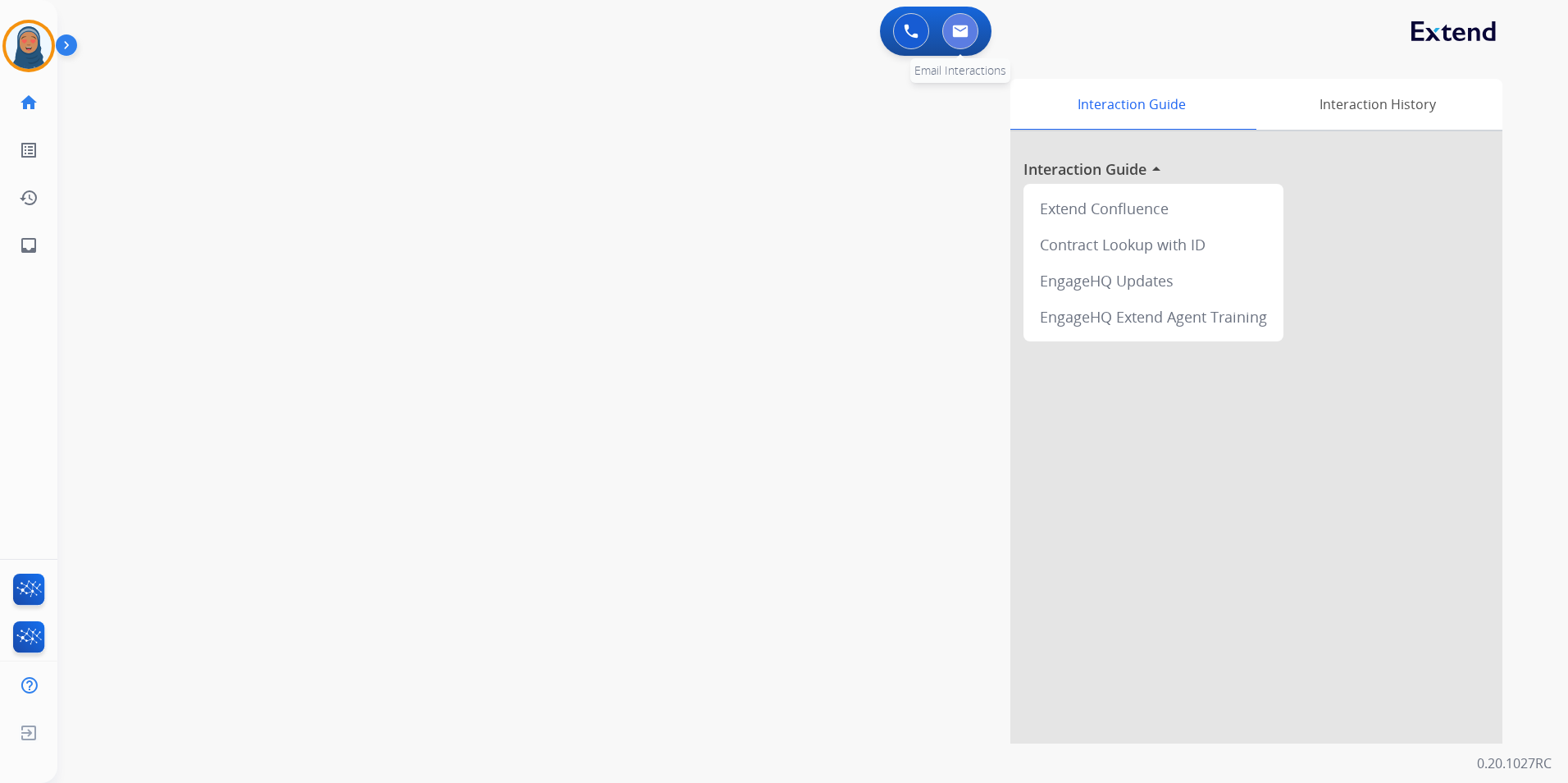
click at [968, 41] on button at bounding box center [960, 30] width 36 height 36
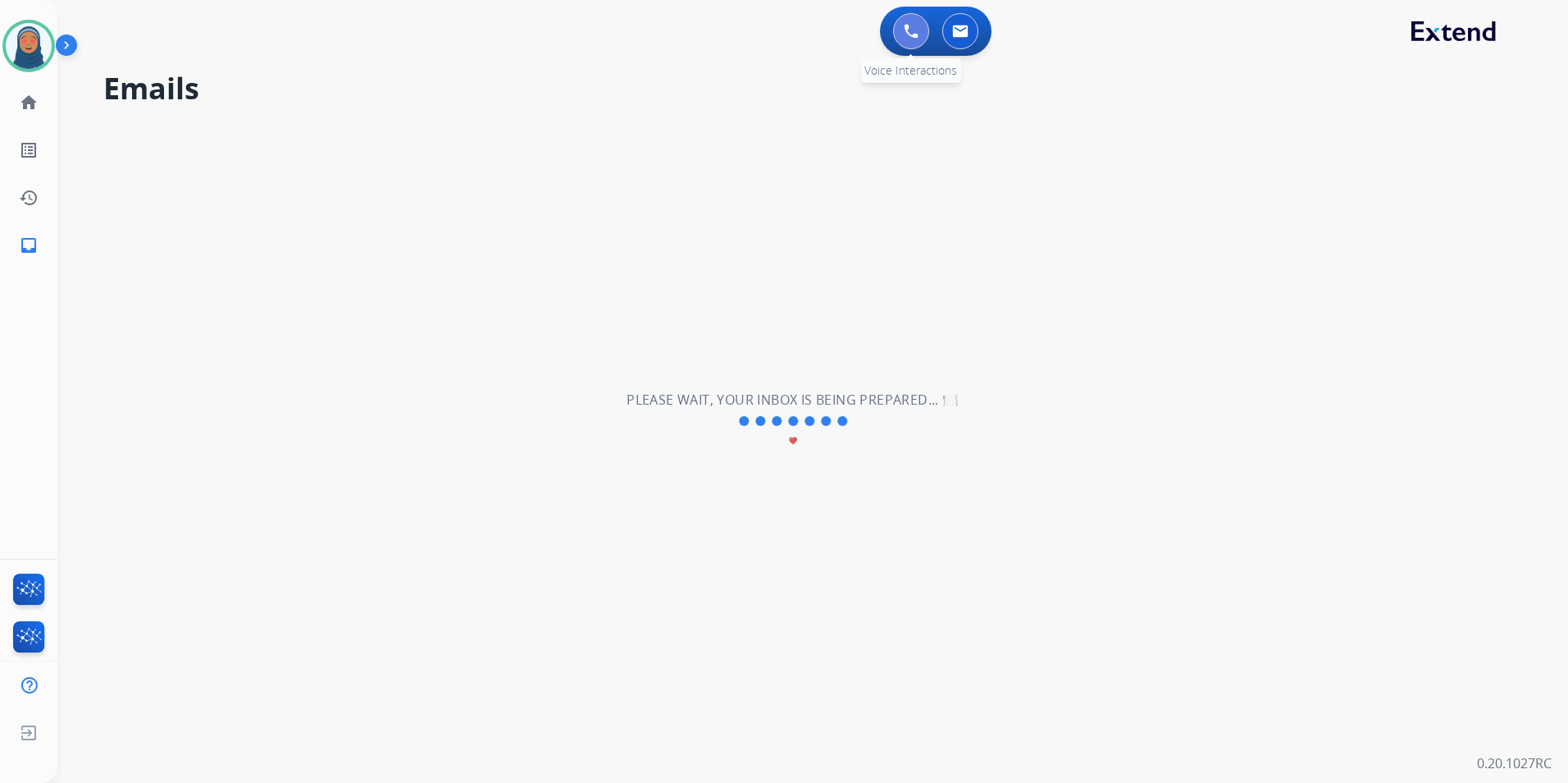
click at [903, 28] on button at bounding box center [911, 30] width 36 height 36
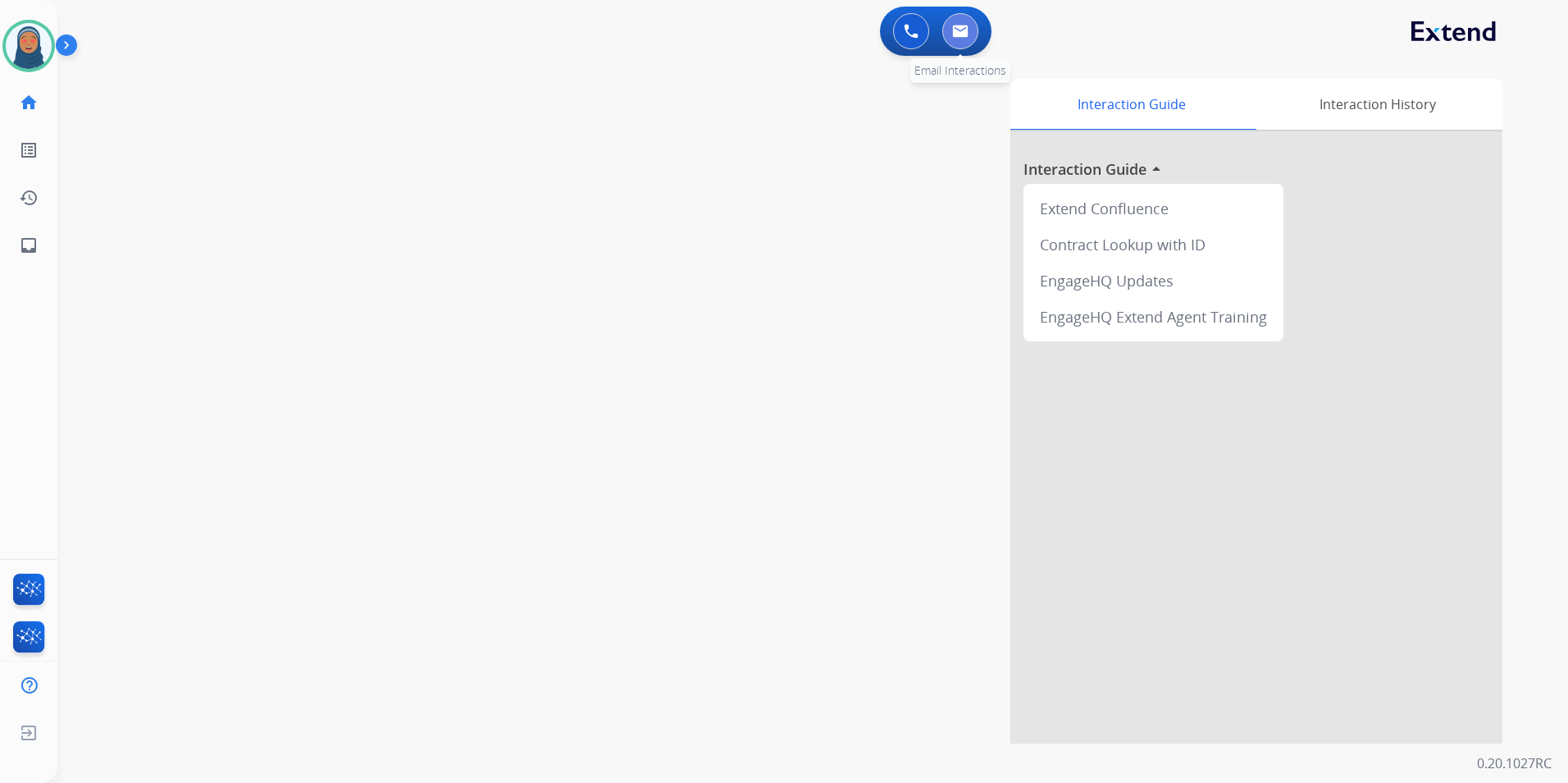
click at [962, 34] on img at bounding box center [960, 30] width 17 height 13
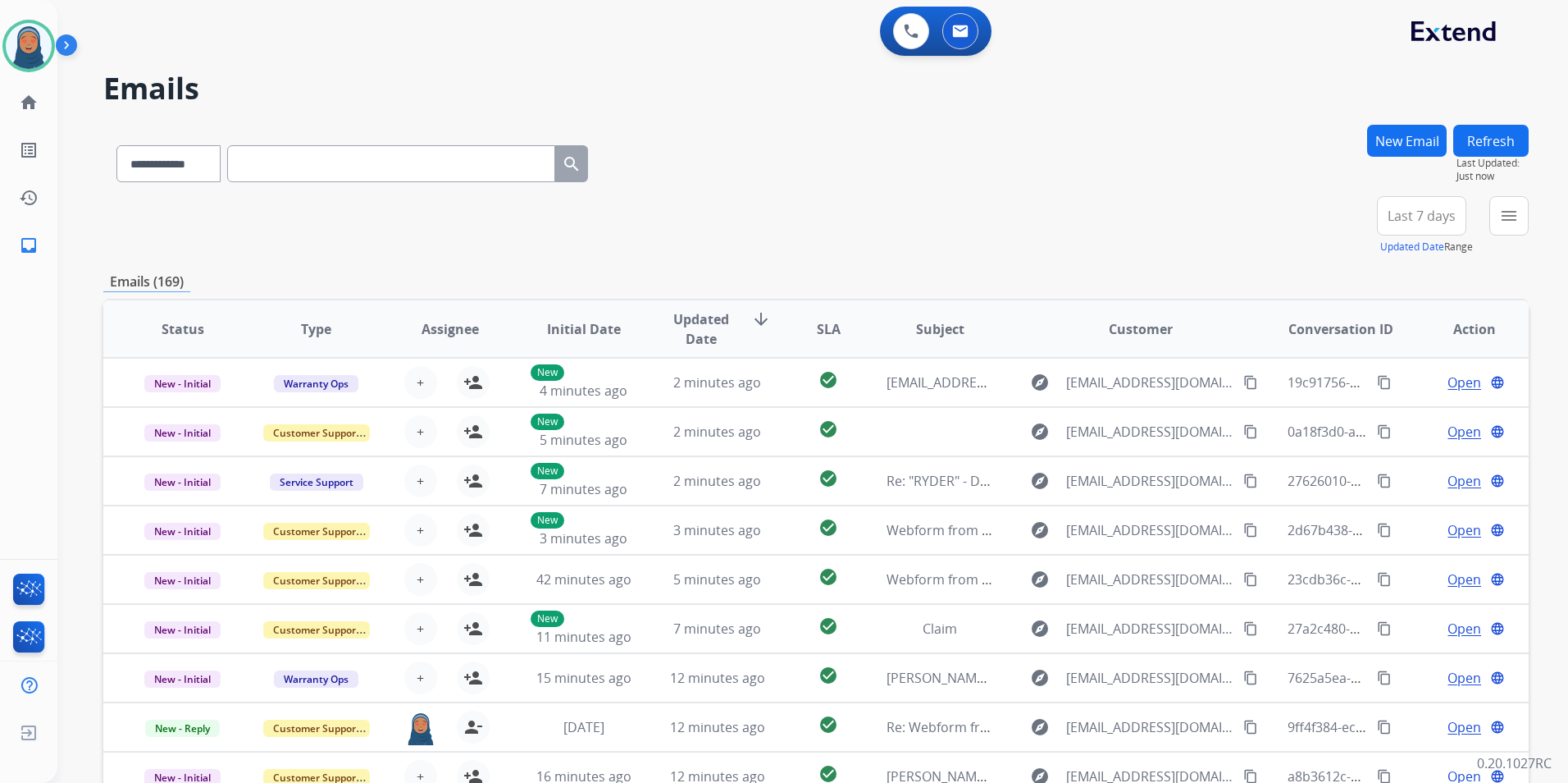
click at [1414, 141] on button "New Email" at bounding box center [1406, 140] width 79 height 32
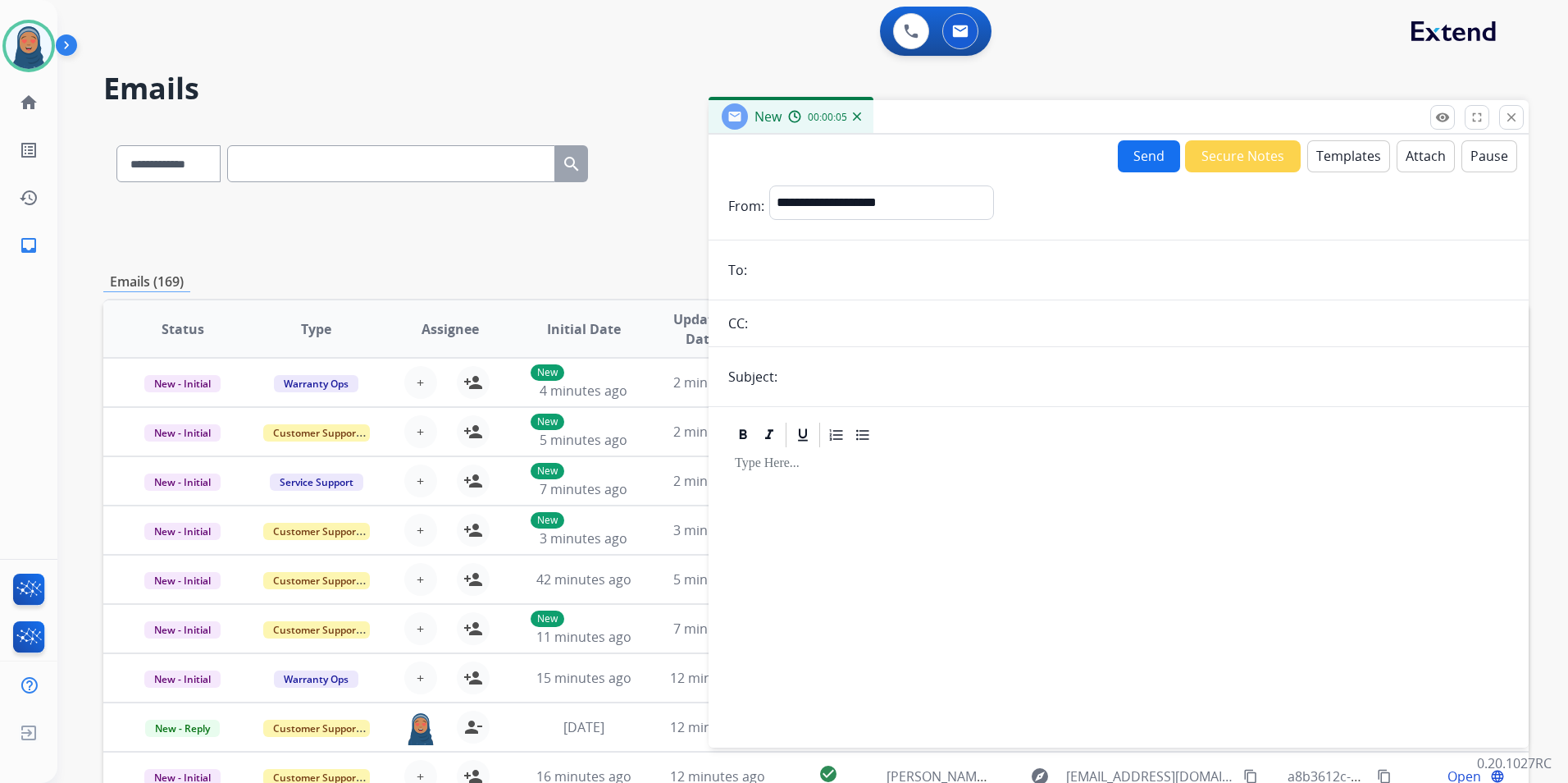
paste input "**********"
type input "**********"
click at [910, 195] on select "**********" at bounding box center [880, 202] width 223 height 33
select select "**********"
click at [769, 185] on select "**********" at bounding box center [880, 202] width 223 height 33
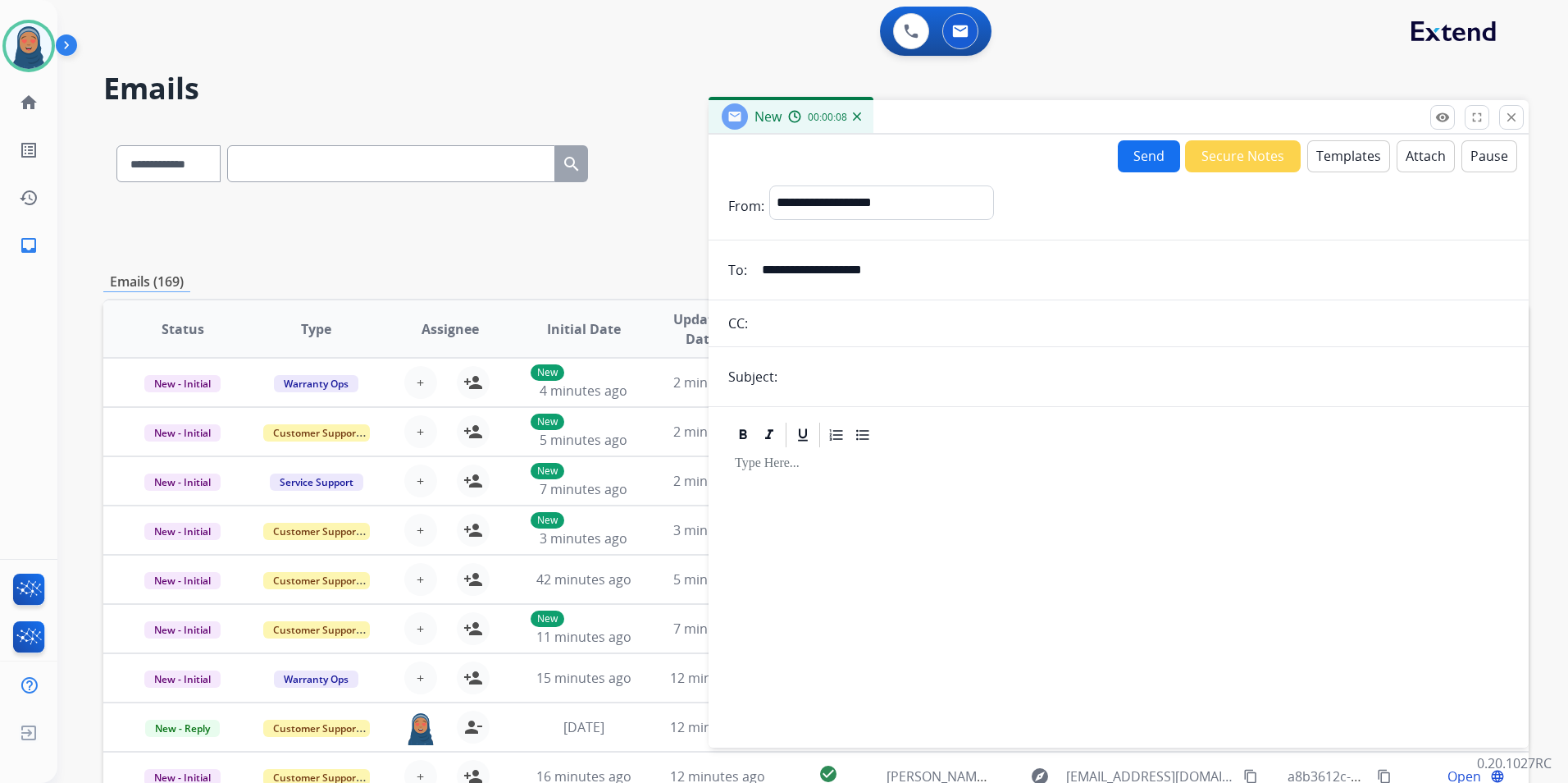
click at [1323, 161] on button "Templates" at bounding box center [1348, 156] width 83 height 32
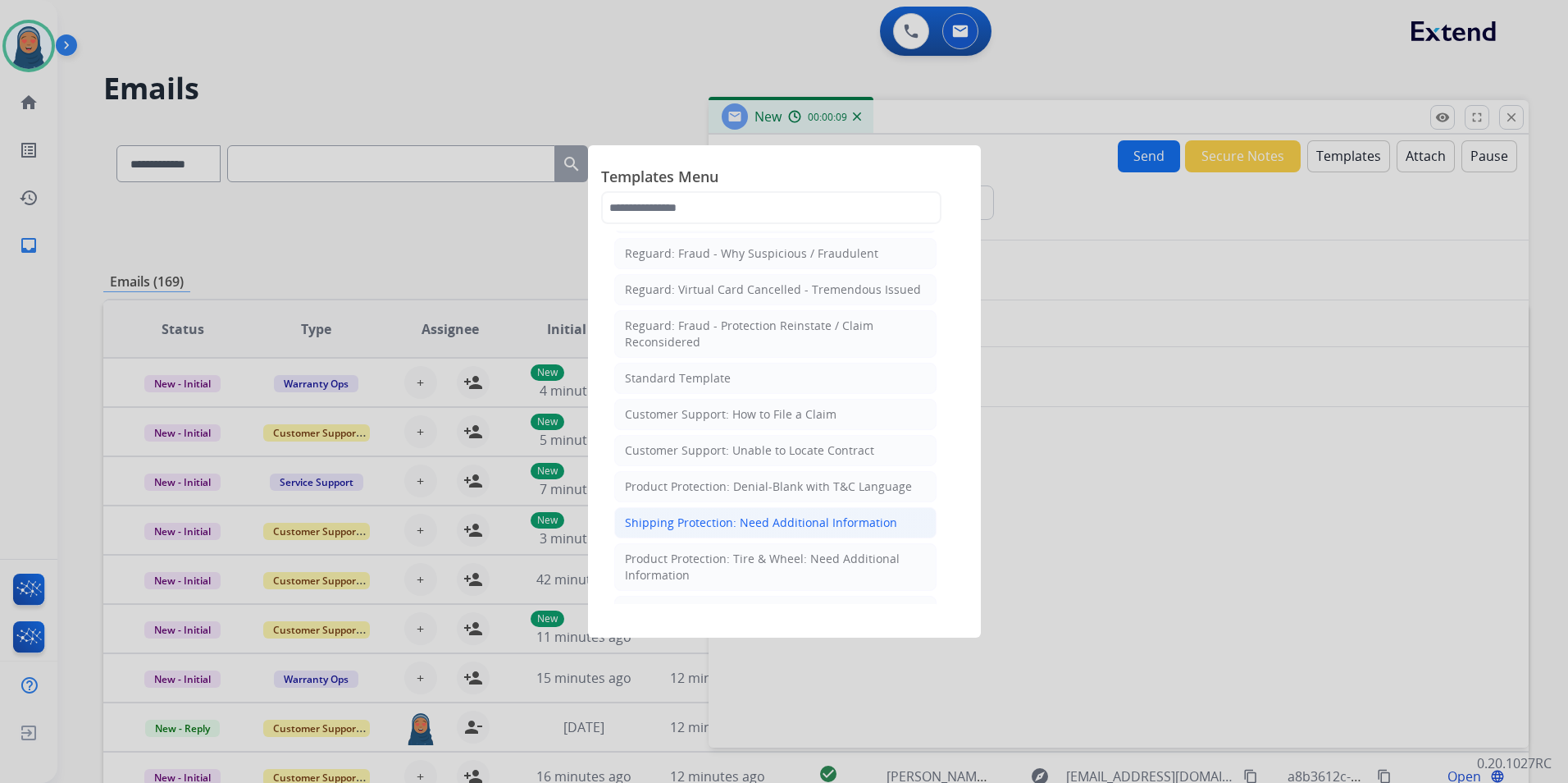
scroll to position [164, 0]
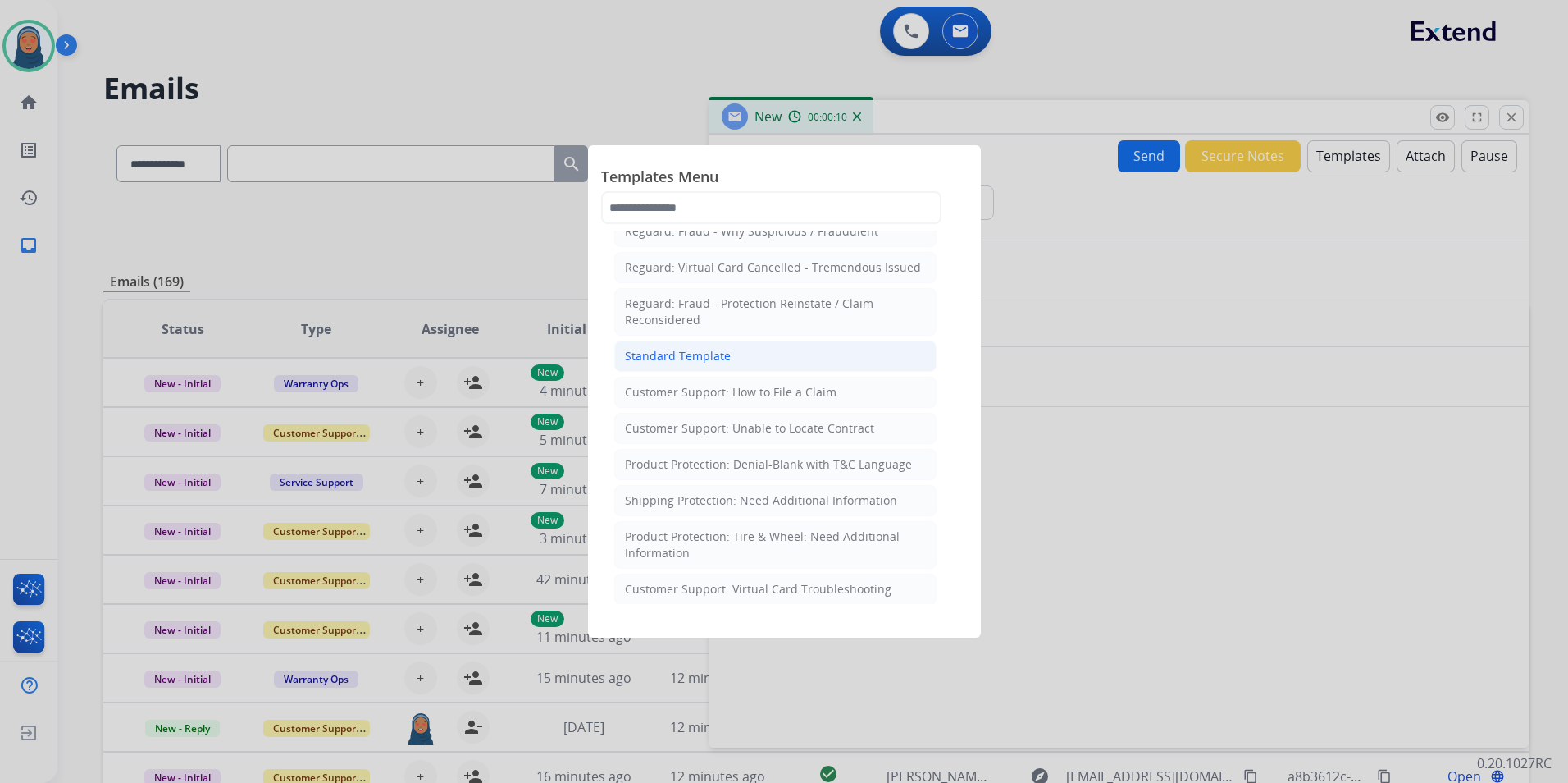
click at [739, 358] on li "Standard Template" at bounding box center [775, 356] width 322 height 31
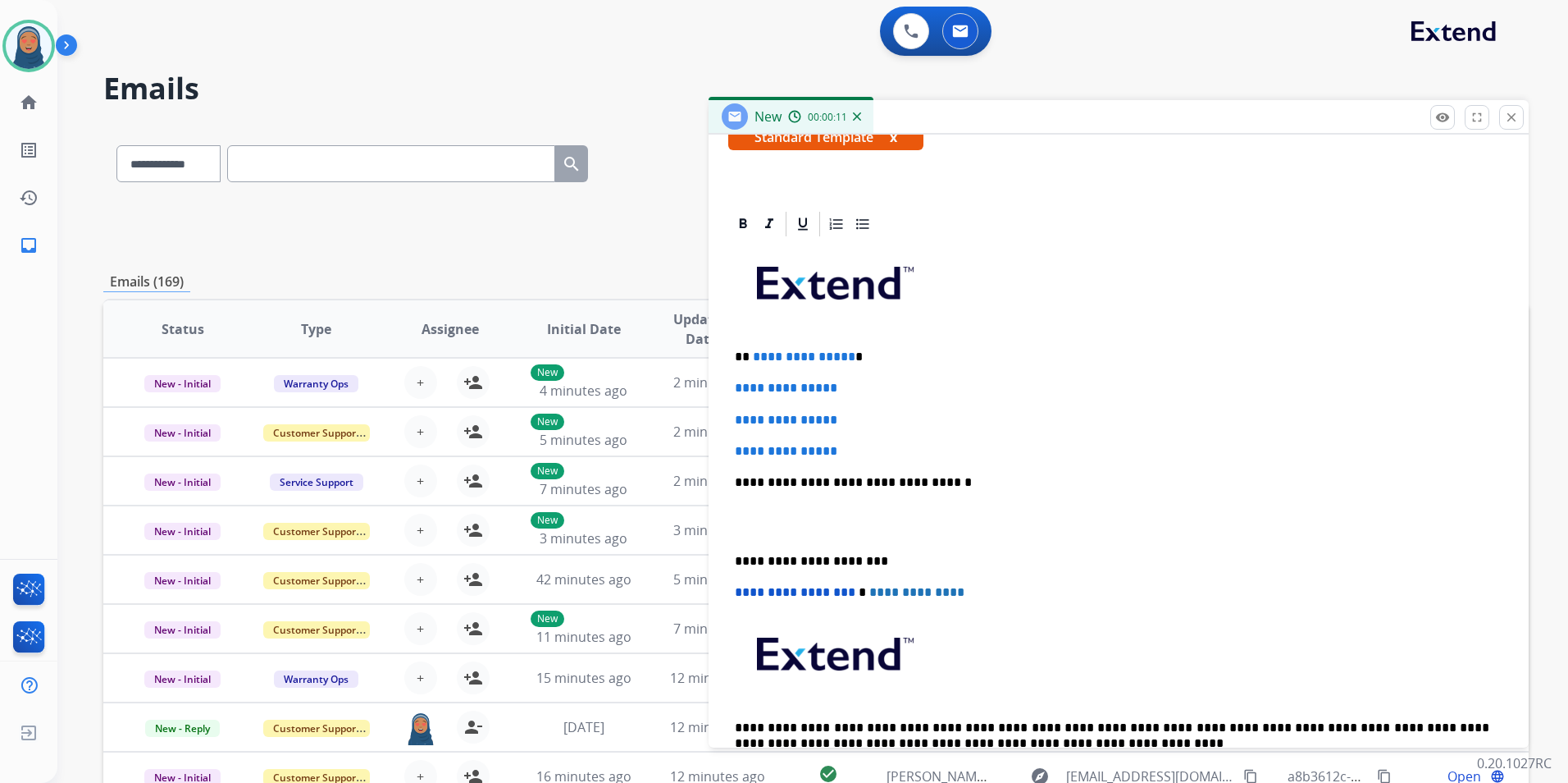
scroll to position [328, 0]
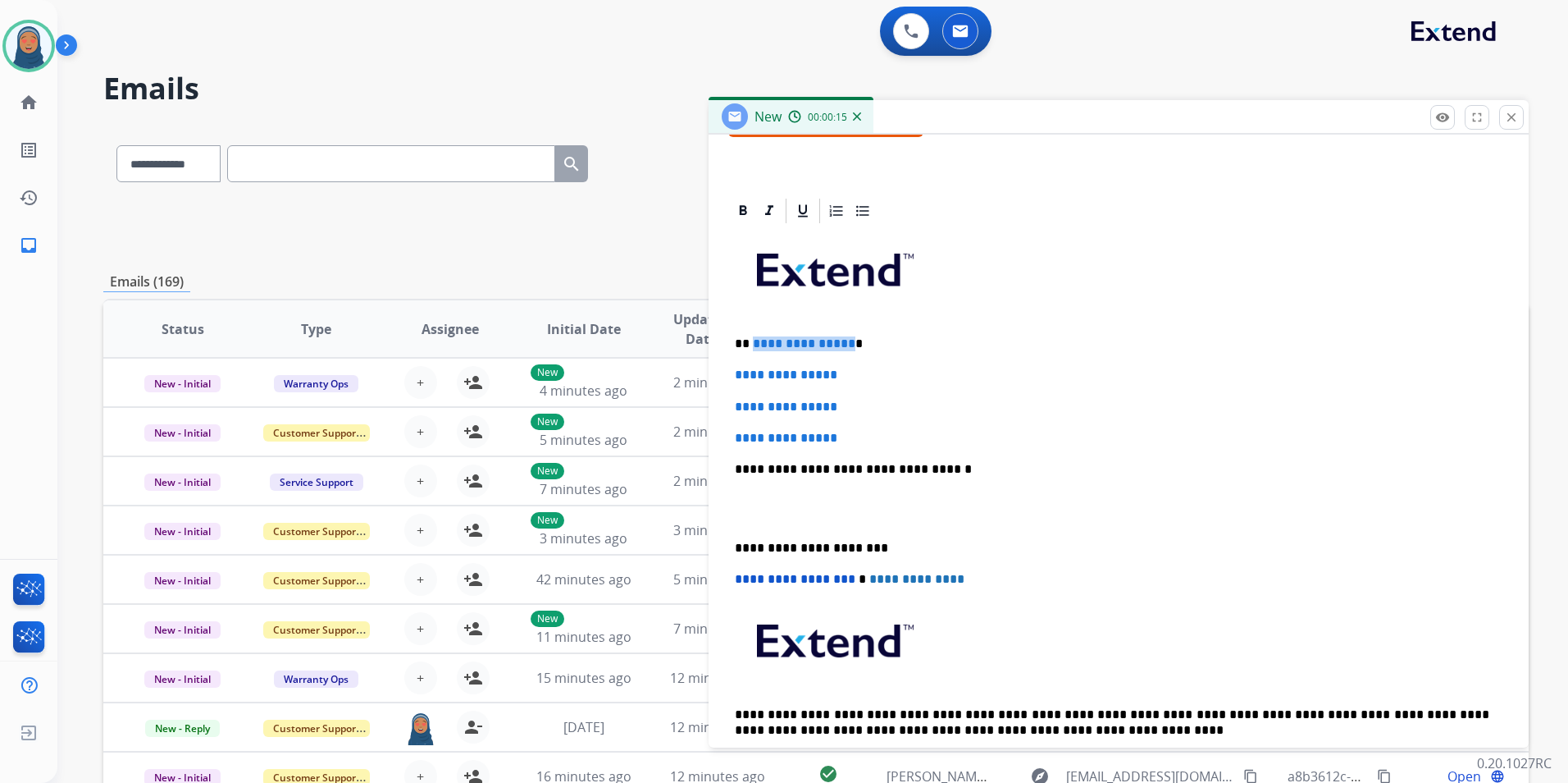
drag, startPoint x: 845, startPoint y: 345, endPoint x: 800, endPoint y: 343, distance: 45.0
click at [752, 343] on p "**********" at bounding box center [1111, 344] width 754 height 15
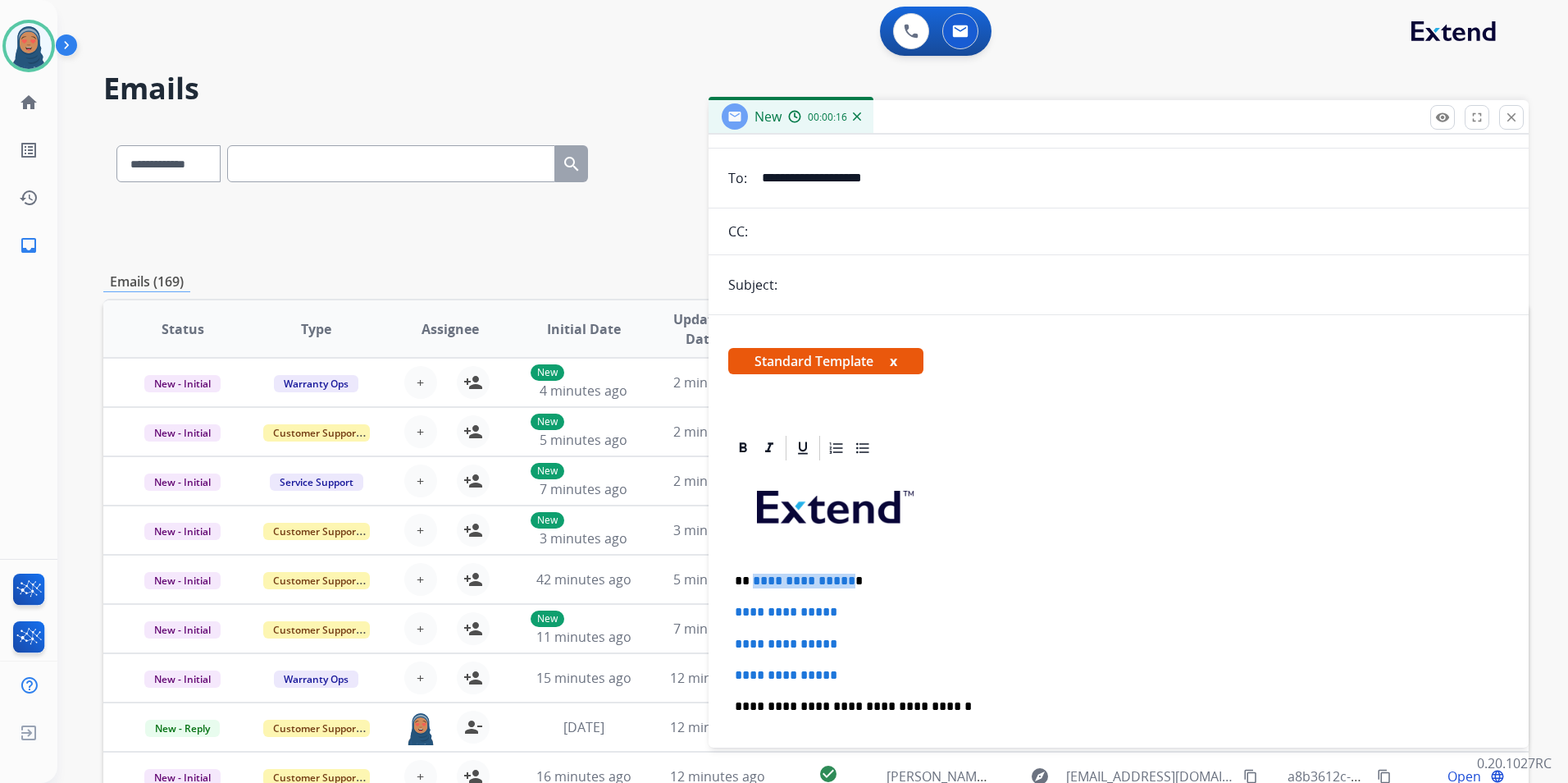
scroll to position [82, 0]
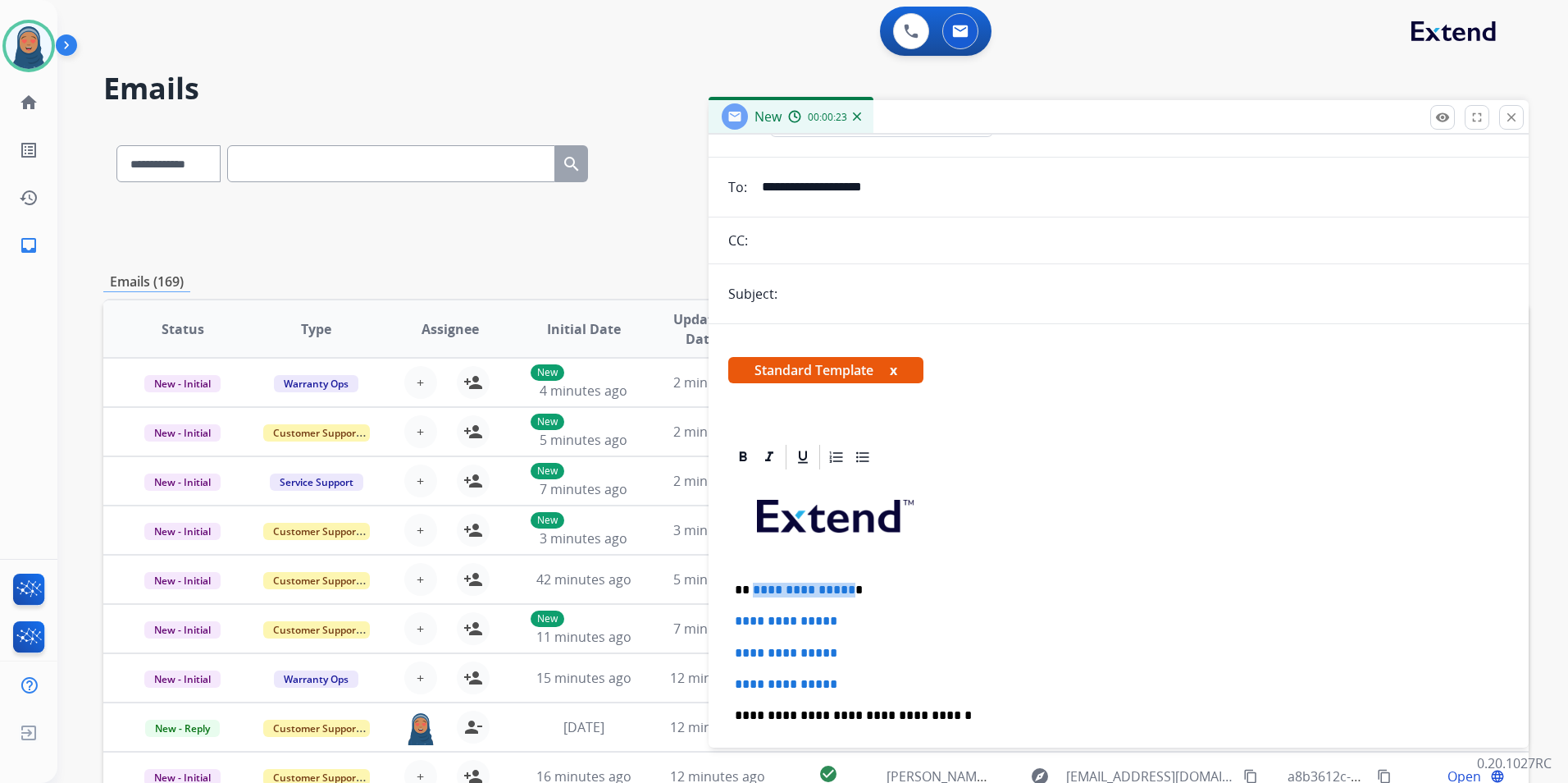
paste div
drag, startPoint x: 859, startPoint y: 620, endPoint x: 736, endPoint y: 617, distance: 123.0
click at [738, 619] on p "**********" at bounding box center [1118, 621] width 768 height 15
drag, startPoint x: 865, startPoint y: 687, endPoint x: 726, endPoint y: 591, distance: 168.9
click at [715, 636] on div "**********" at bounding box center [1118, 738] width 820 height 591
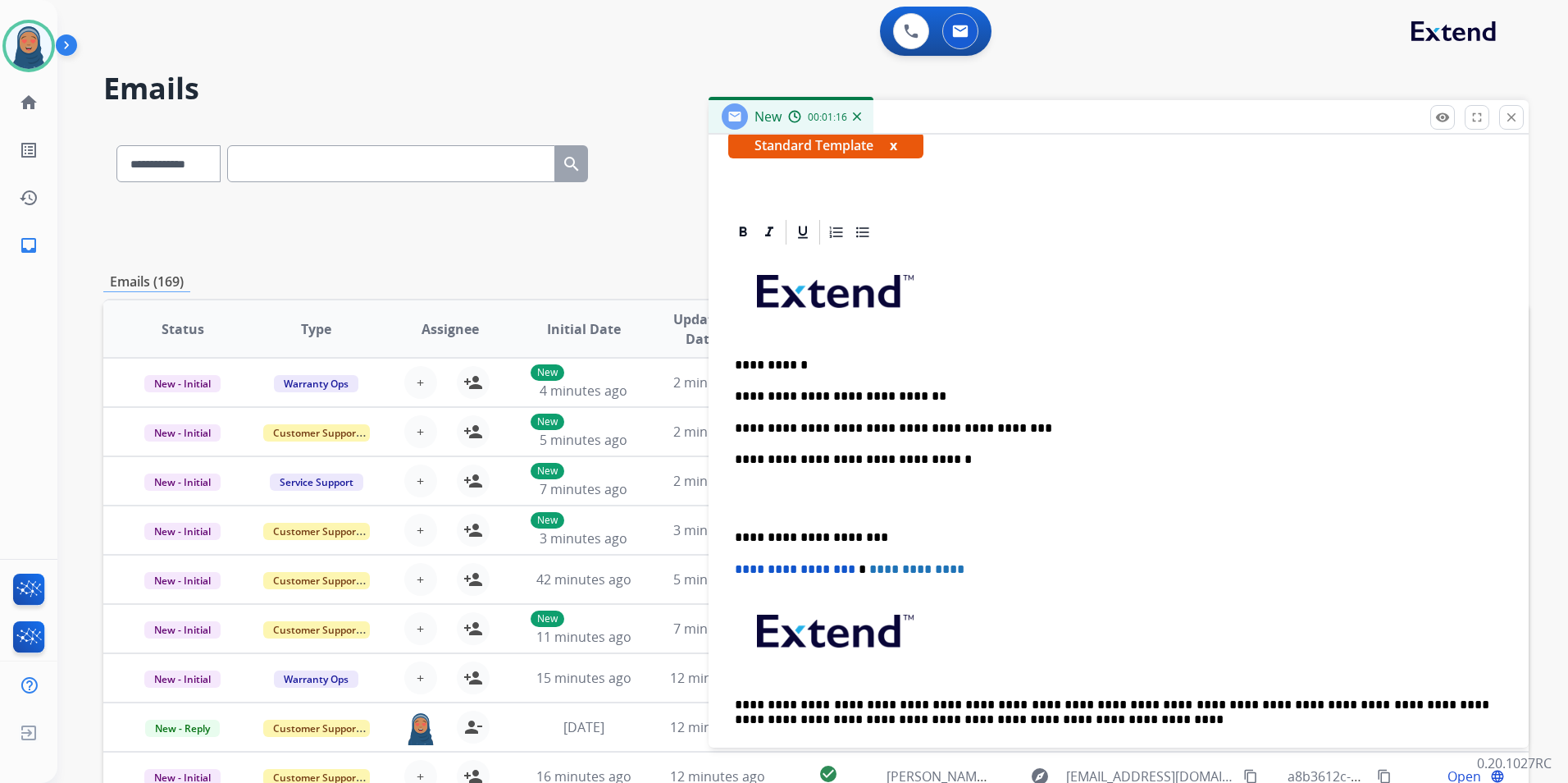
scroll to position [328, 0]
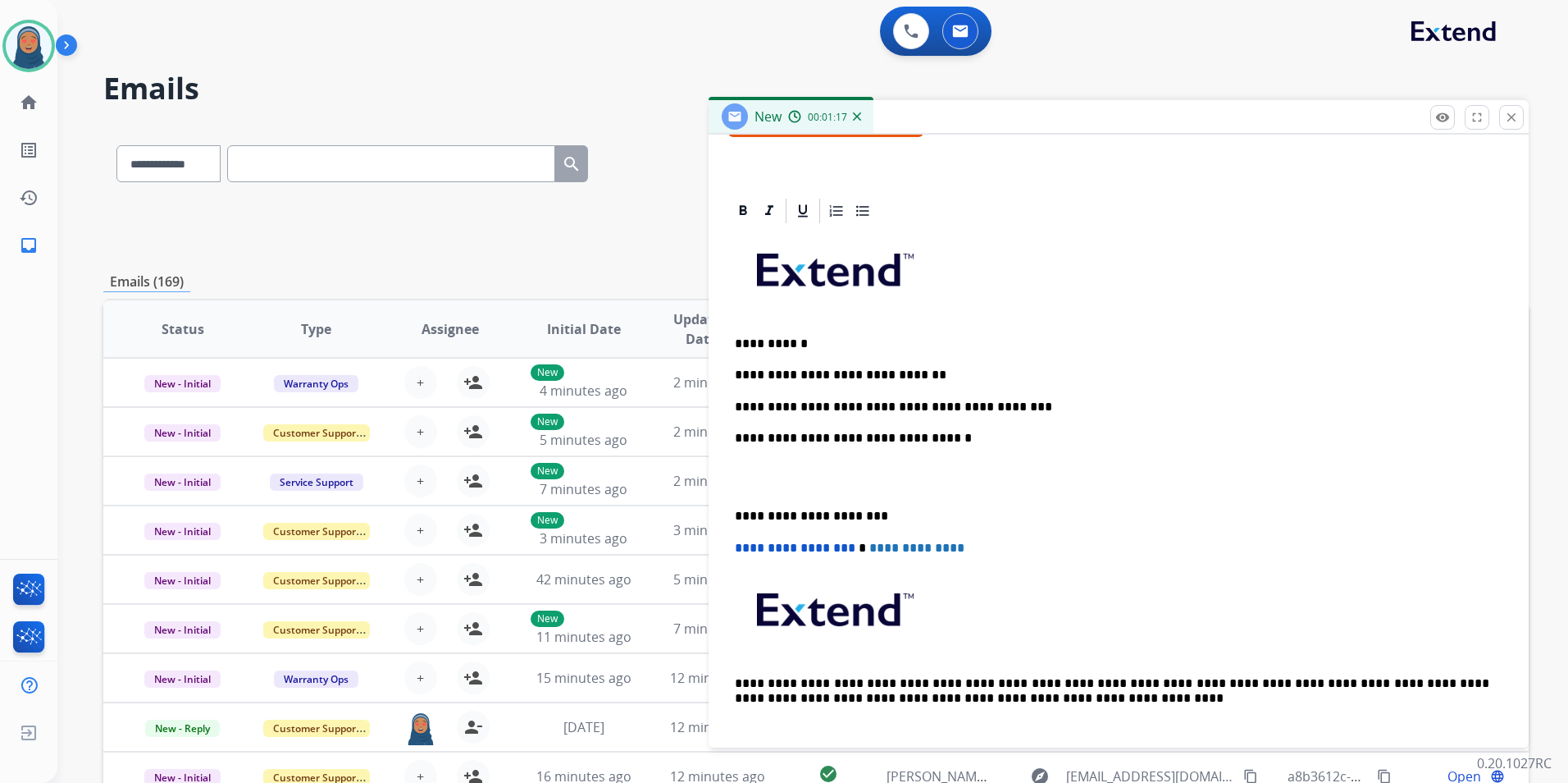
click at [732, 515] on div "**********" at bounding box center [1118, 492] width 781 height 533
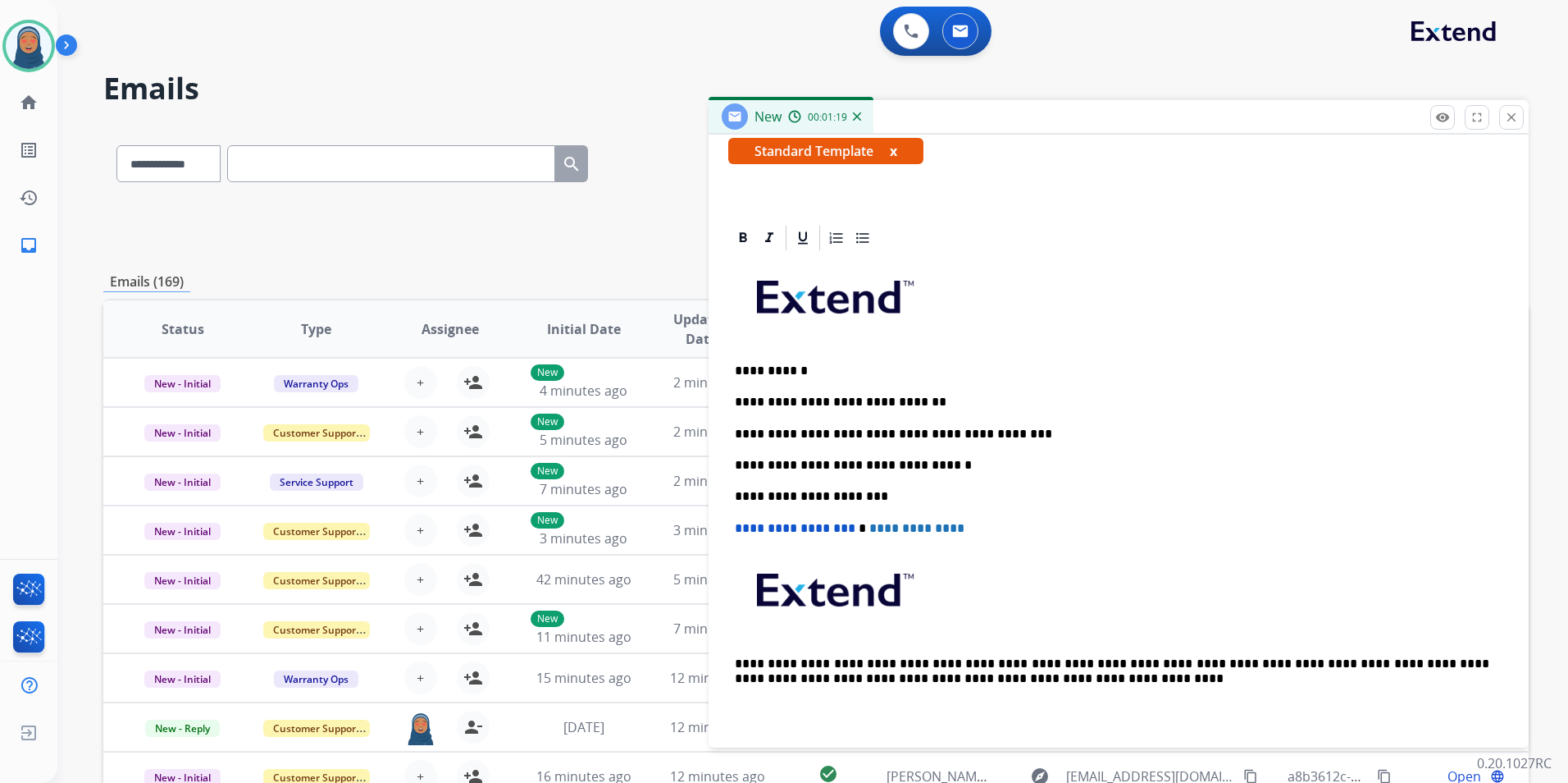
scroll to position [0, 0]
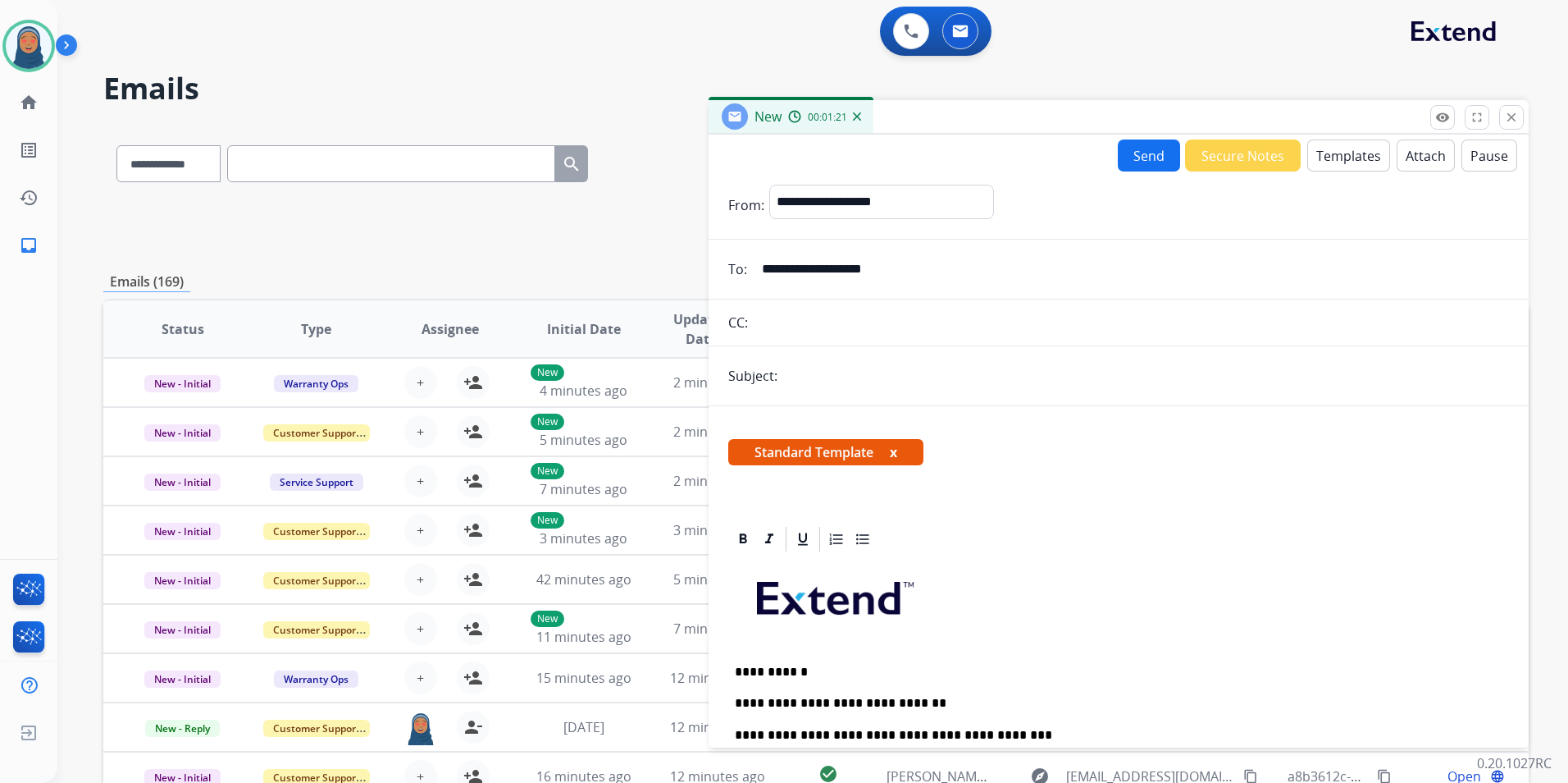
click at [1408, 156] on button "Attach" at bounding box center [1426, 156] width 59 height 32
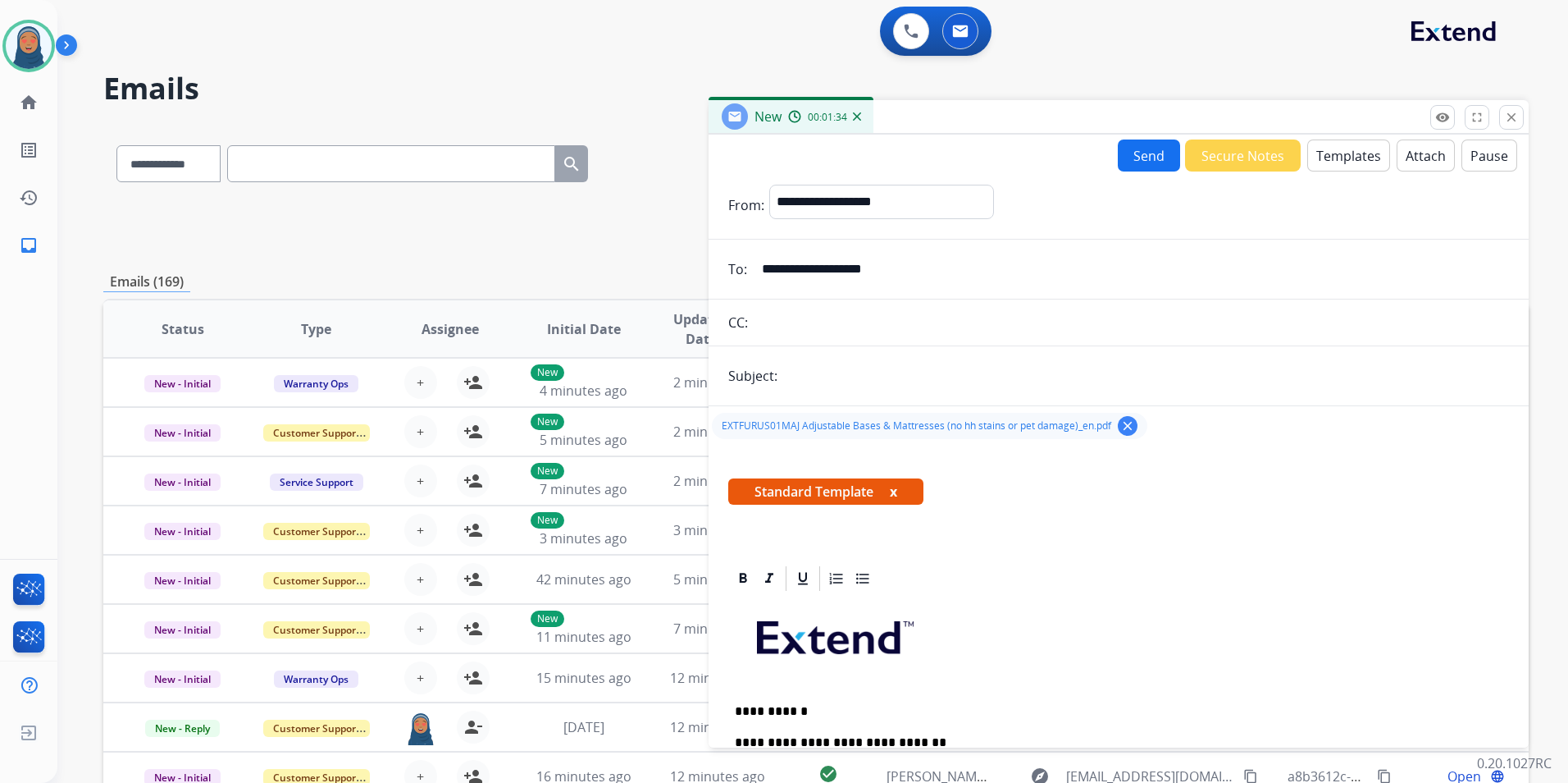
click at [1132, 155] on button "Send" at bounding box center [1149, 156] width 63 height 32
click at [825, 373] on input "text" at bounding box center [1145, 376] width 727 height 34
type input "**********"
drag, startPoint x: 1162, startPoint y: 145, endPoint x: 1149, endPoint y: 148, distance: 13.3
click at [1158, 148] on button "Send" at bounding box center [1149, 156] width 63 height 32
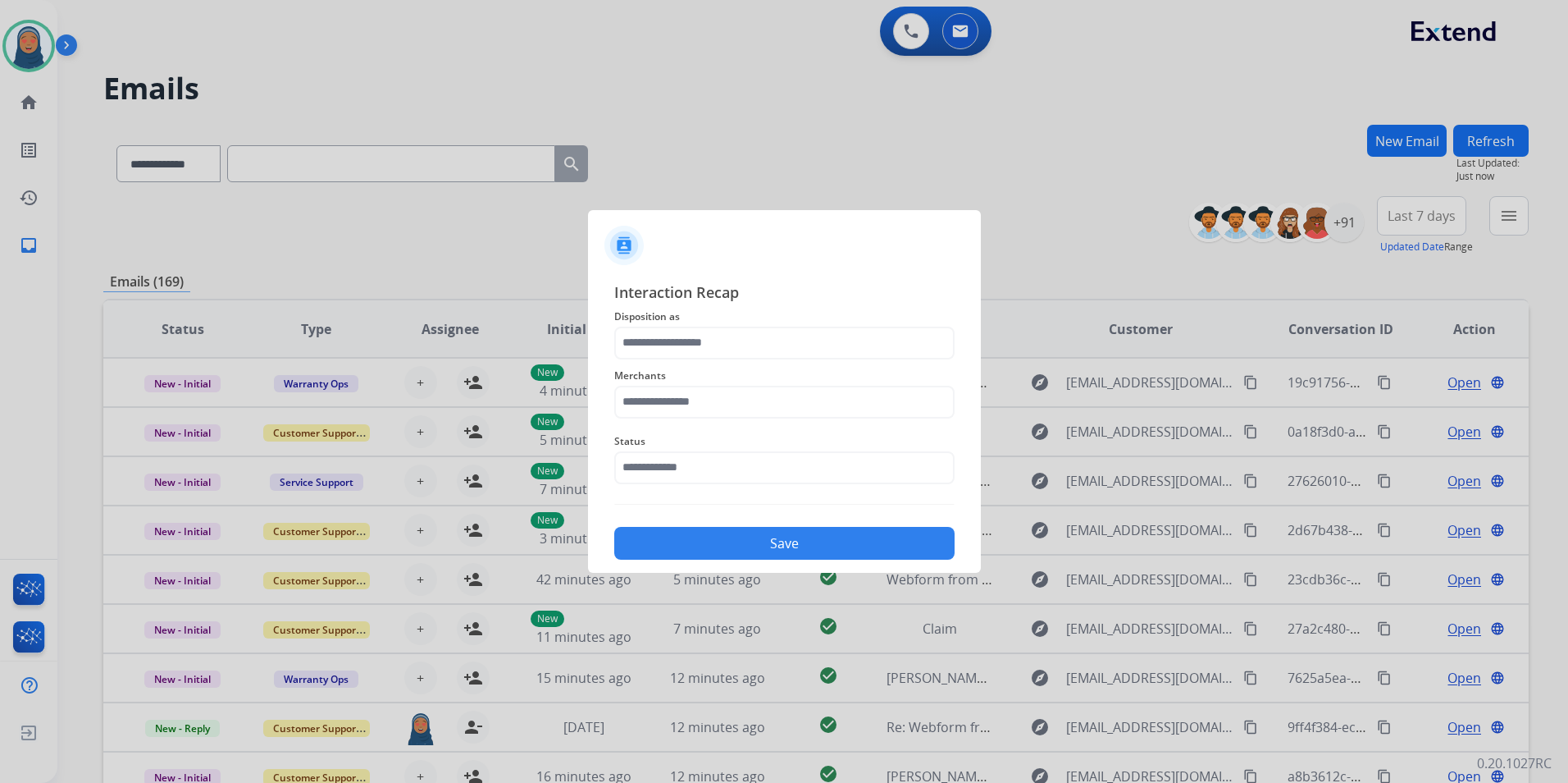
drag, startPoint x: 610, startPoint y: 339, endPoint x: 641, endPoint y: 346, distance: 31.8
click at [611, 339] on div "Interaction Recap Disposition as Merchants Status Save" at bounding box center [784, 420] width 393 height 306
click at [645, 345] on input "text" at bounding box center [784, 344] width 340 height 33
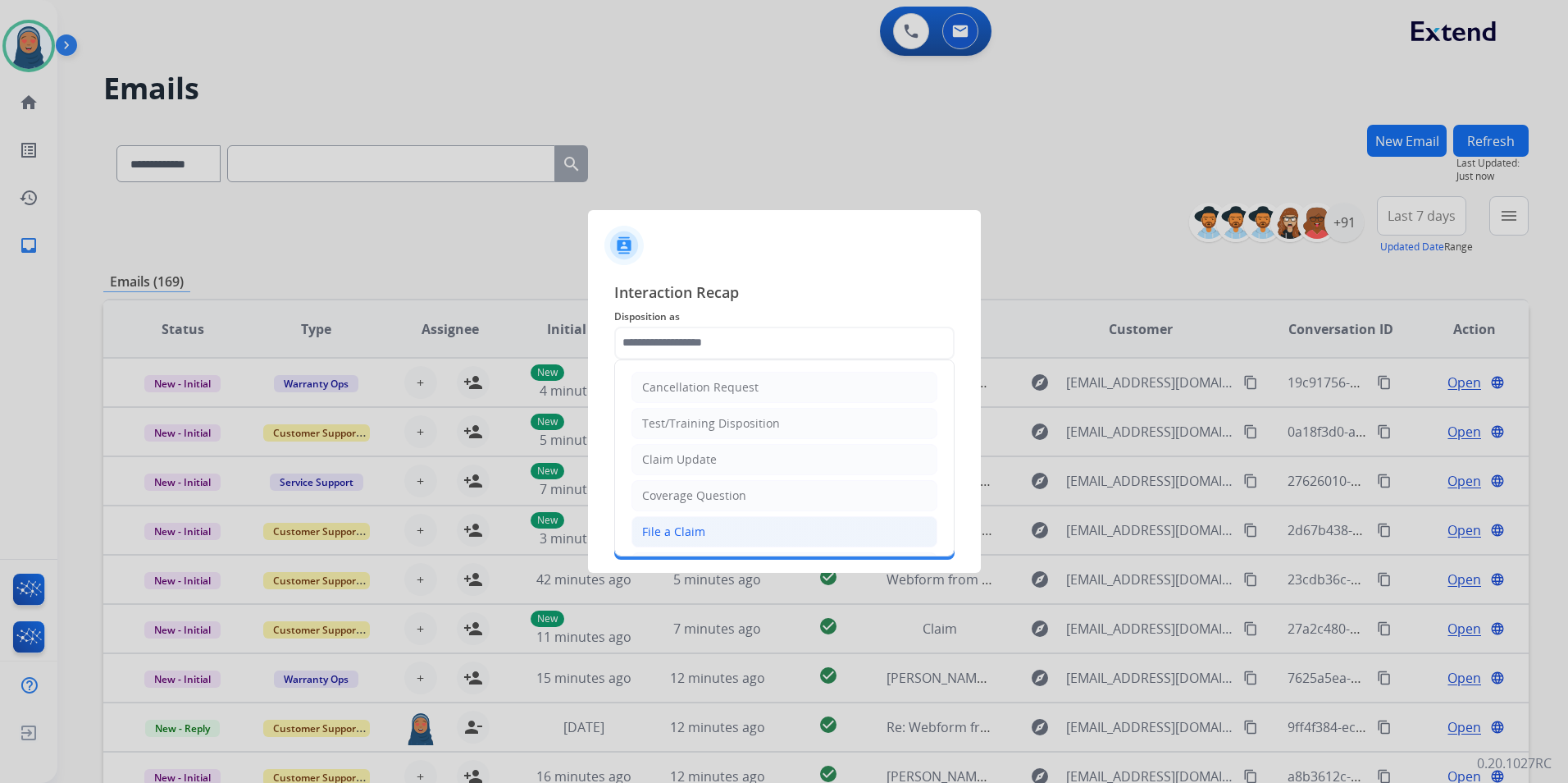
click at [665, 538] on div "File a Claim" at bounding box center [673, 531] width 64 height 17
type input "**********"
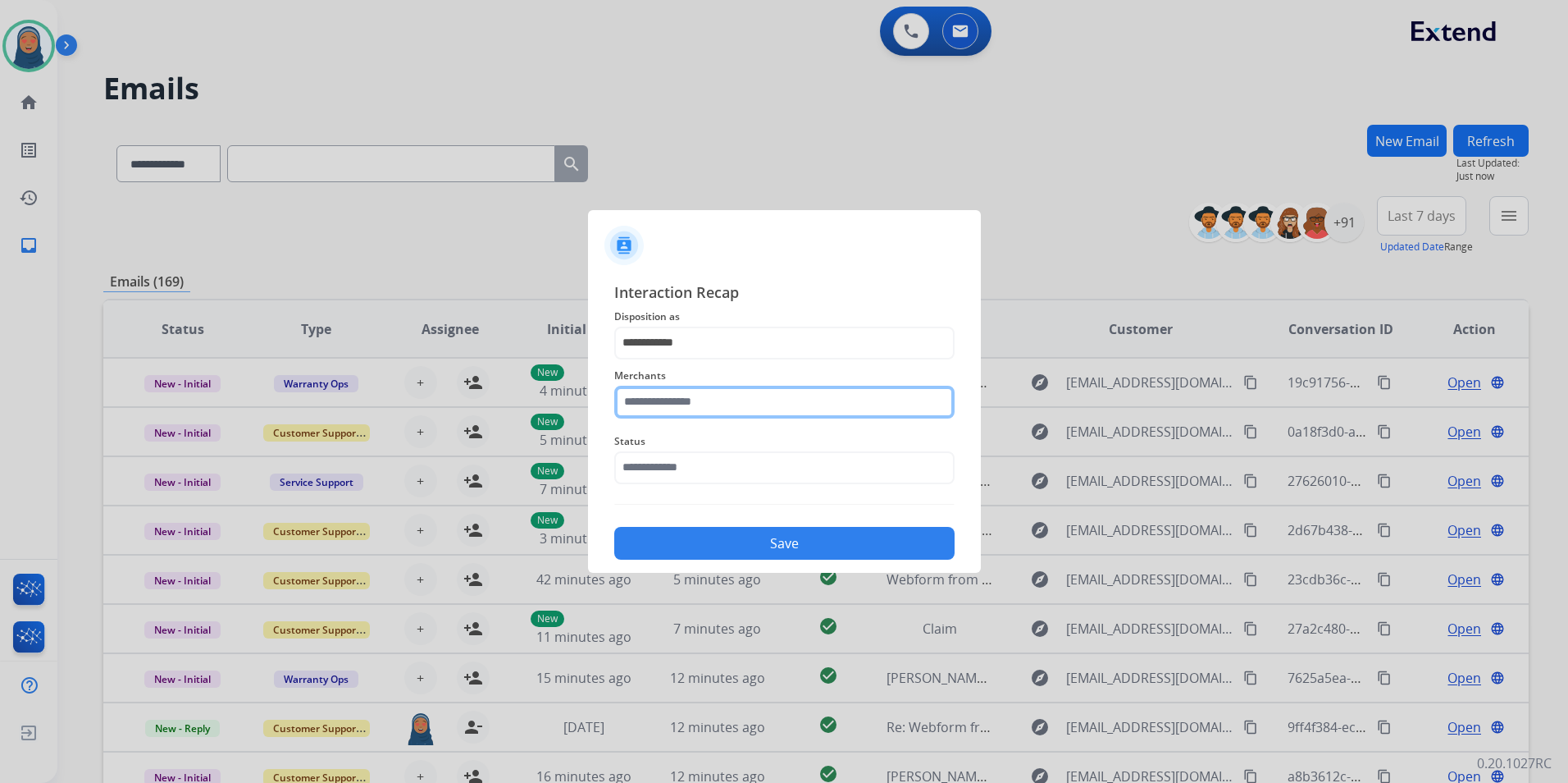
click at [717, 401] on input "text" at bounding box center [784, 402] width 340 height 33
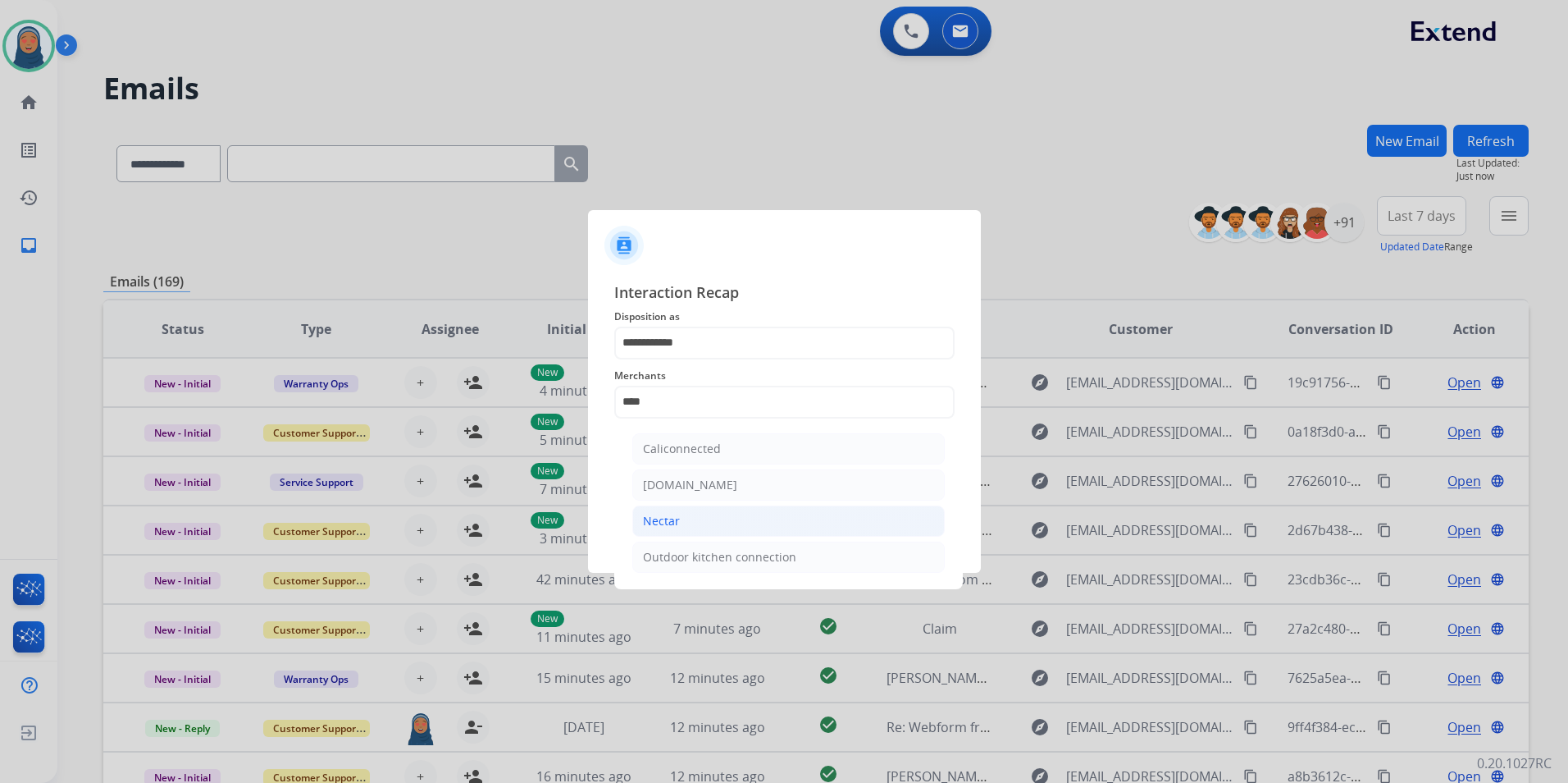
drag, startPoint x: 676, startPoint y: 514, endPoint x: 672, endPoint y: 488, distance: 26.3
click at [675, 514] on div "Nectar" at bounding box center [661, 521] width 37 height 17
type input "******"
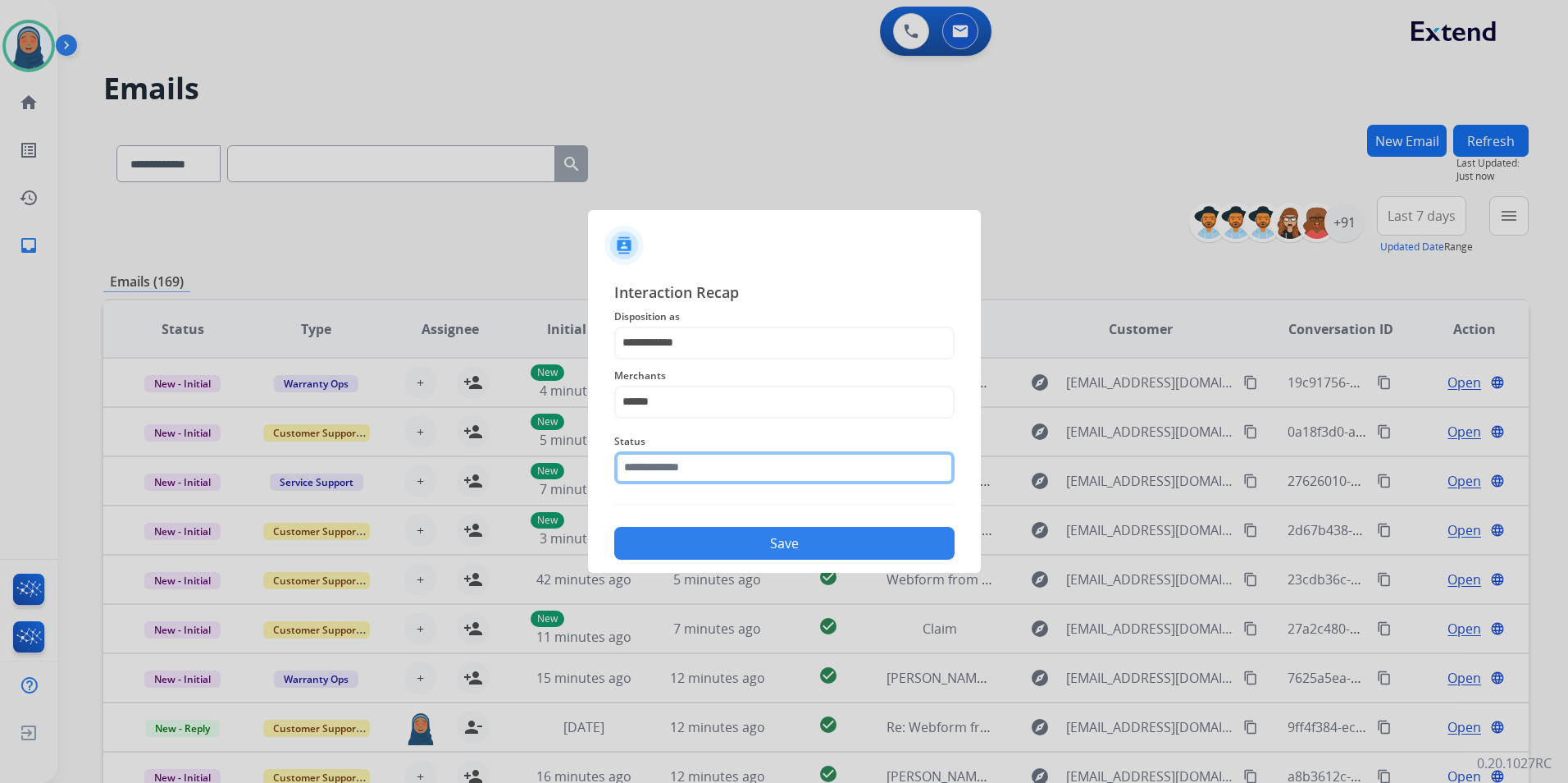
drag, startPoint x: 672, startPoint y: 484, endPoint x: 675, endPoint y: 474, distance: 10.4
click at [673, 479] on input "text" at bounding box center [784, 468] width 340 height 33
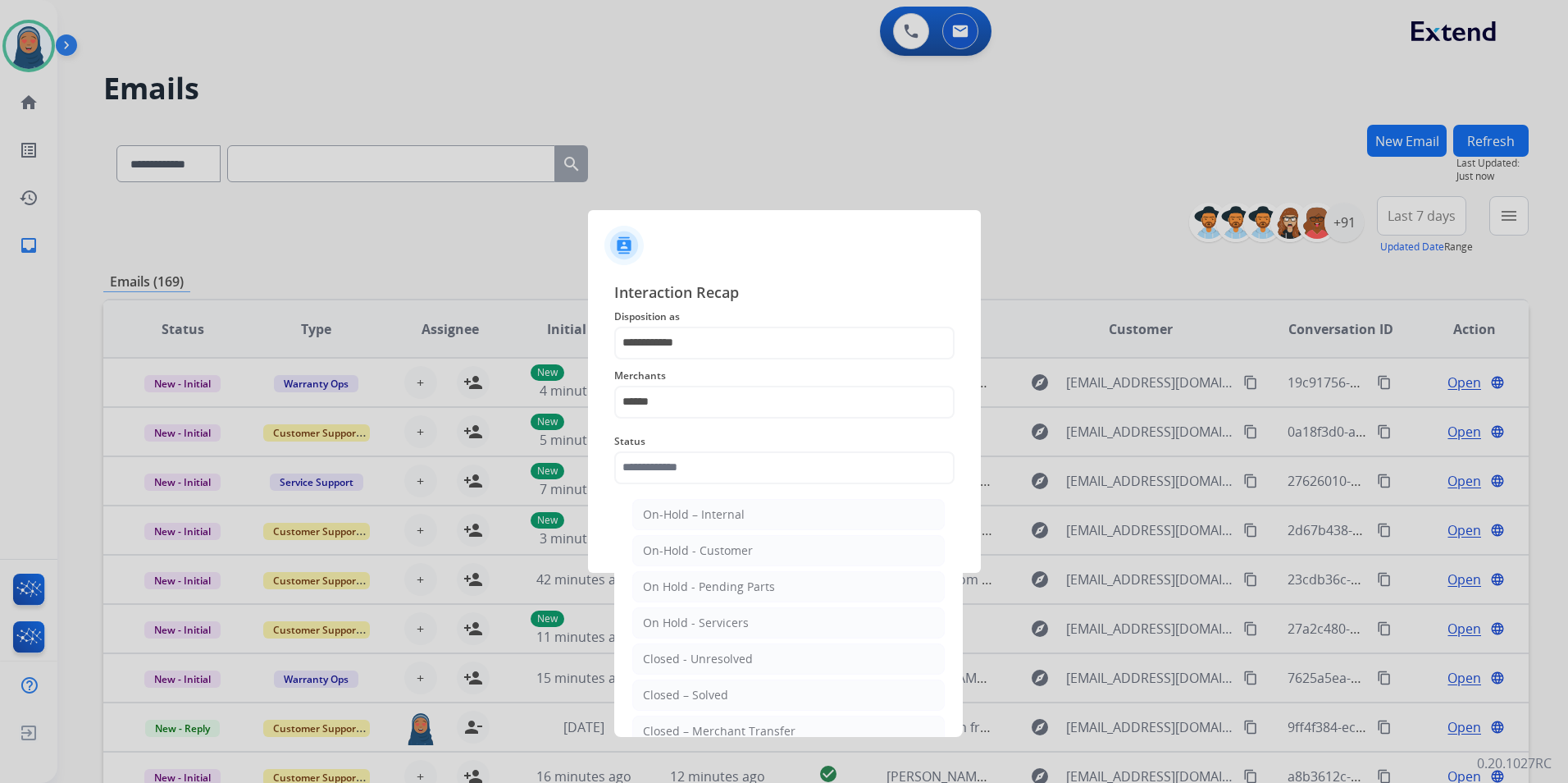
drag, startPoint x: 699, startPoint y: 691, endPoint x: 726, endPoint y: 607, distance: 88.2
click at [701, 688] on div "Closed – Solved" at bounding box center [685, 695] width 85 height 17
type input "**********"
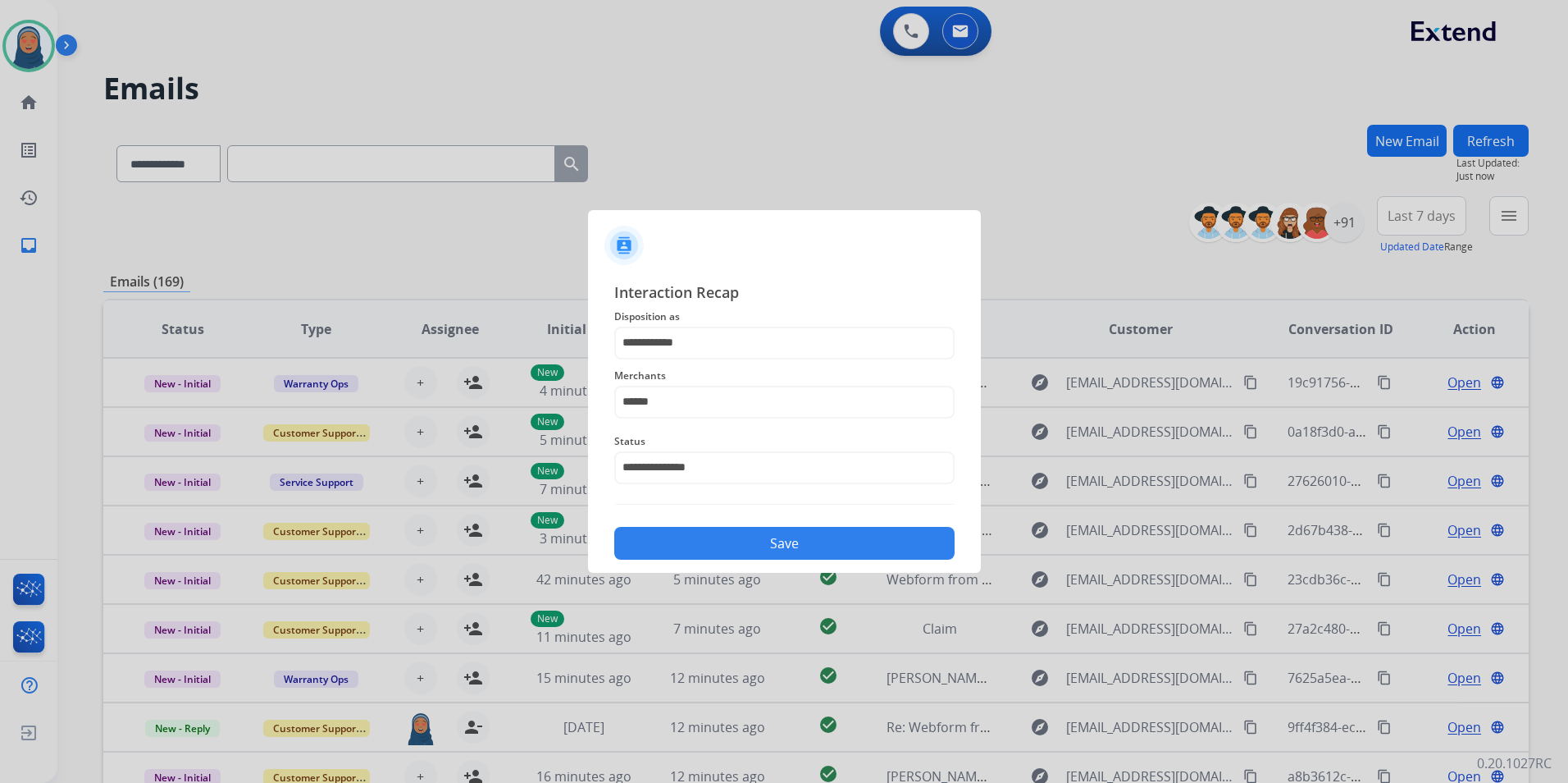
click at [769, 527] on div "Save" at bounding box center [784, 538] width 340 height 43
click at [774, 541] on button "Save" at bounding box center [784, 543] width 340 height 33
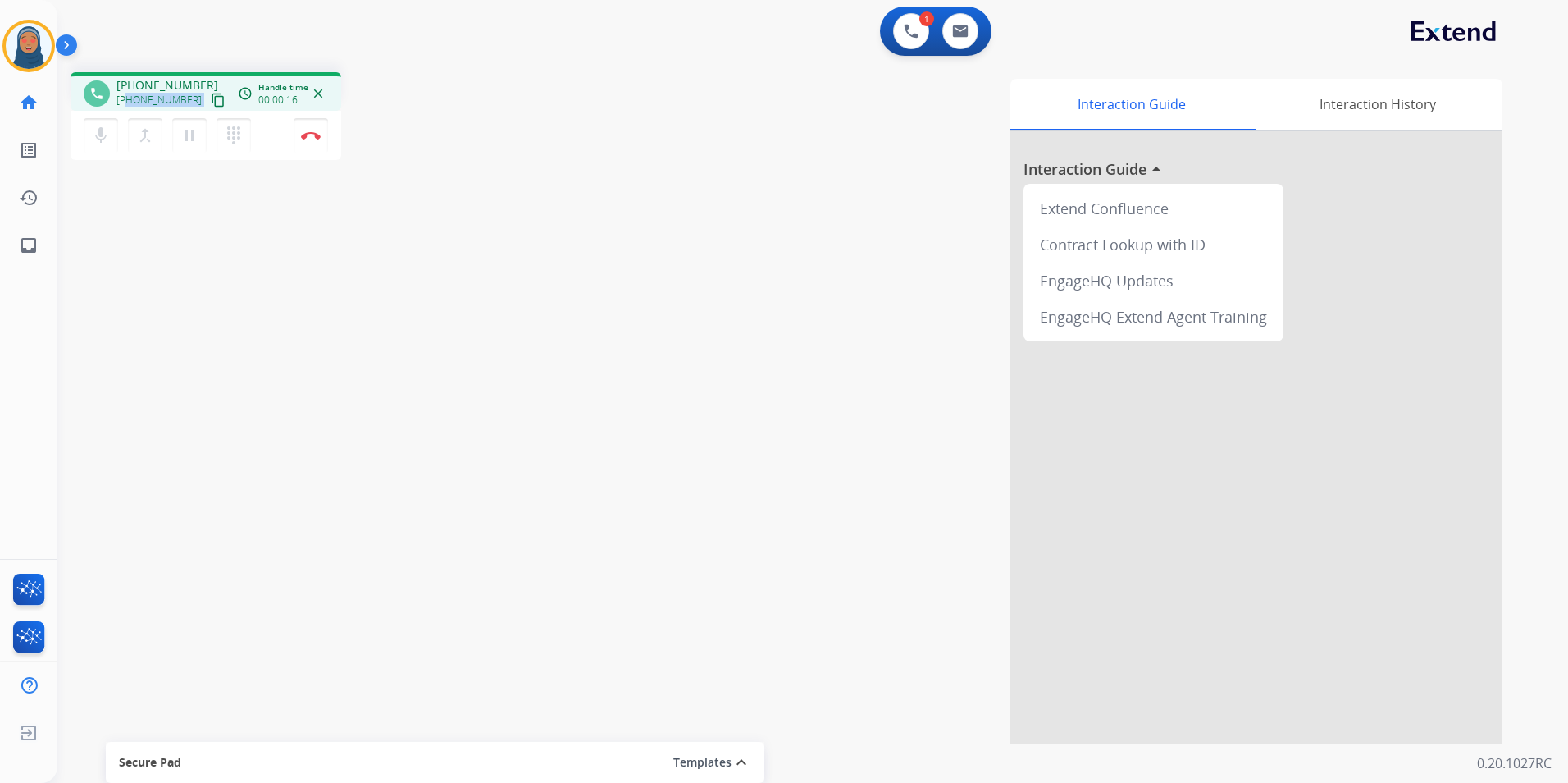
drag, startPoint x: 188, startPoint y: 99, endPoint x: 127, endPoint y: 99, distance: 61.0
click at [127, 99] on div "+16308167303 content_copy" at bounding box center [172, 100] width 112 height 20
click at [238, 135] on mat-icon "dialpad" at bounding box center [234, 135] width 20 height 20
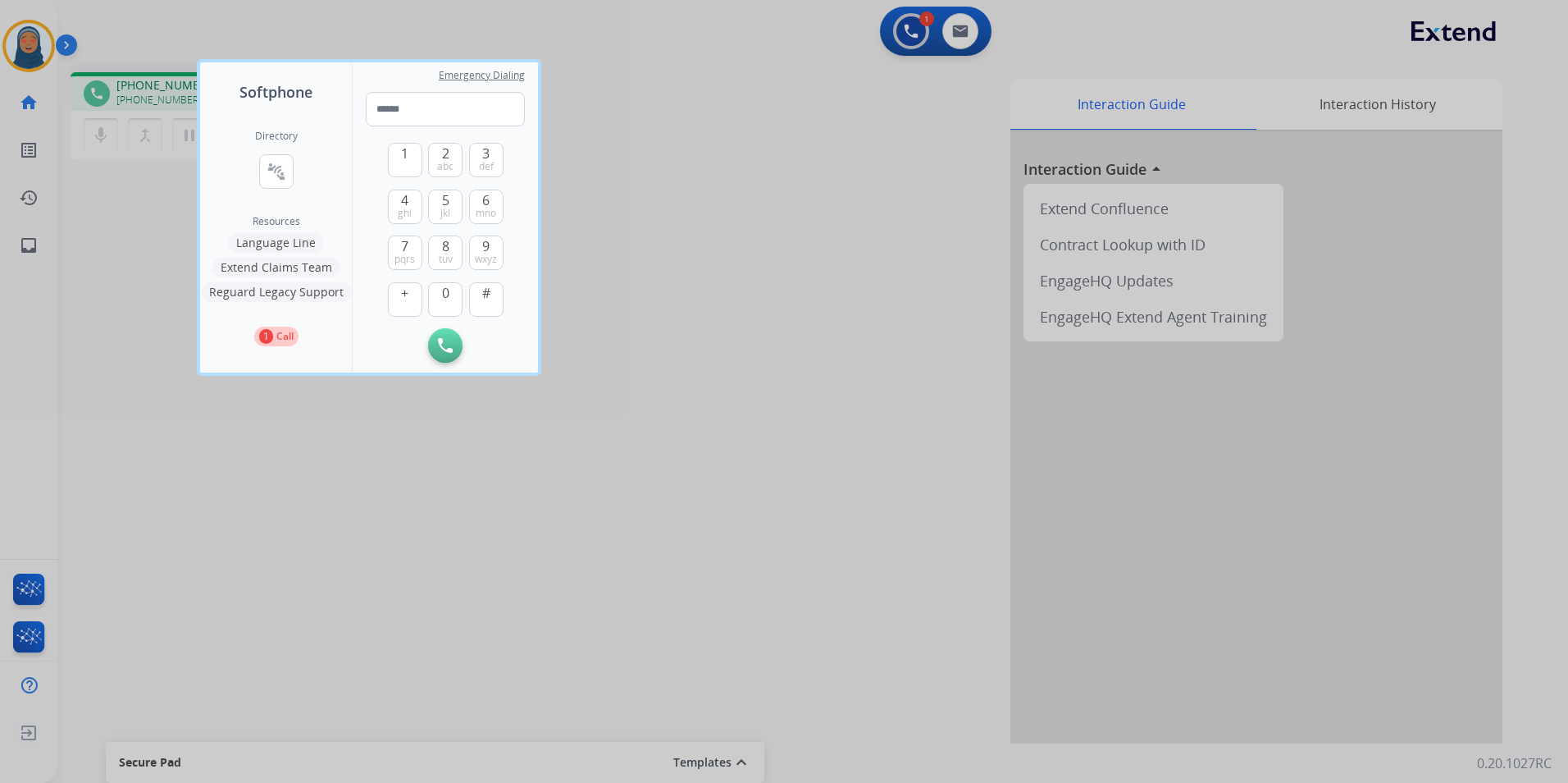
click at [308, 240] on button "Language Line" at bounding box center [276, 243] width 96 height 20
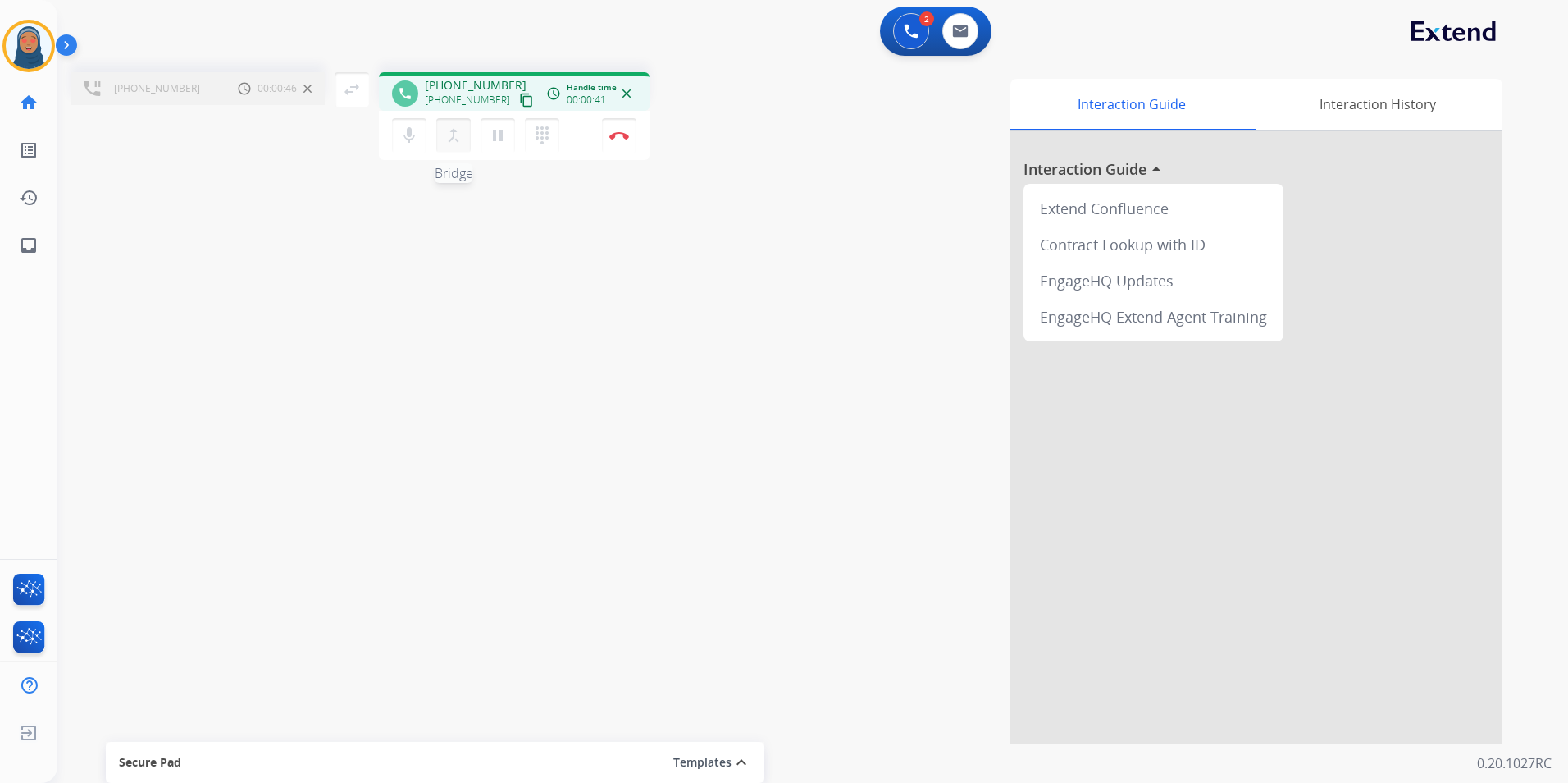
click at [455, 140] on mat-icon "merge_type" at bounding box center [454, 135] width 20 height 20
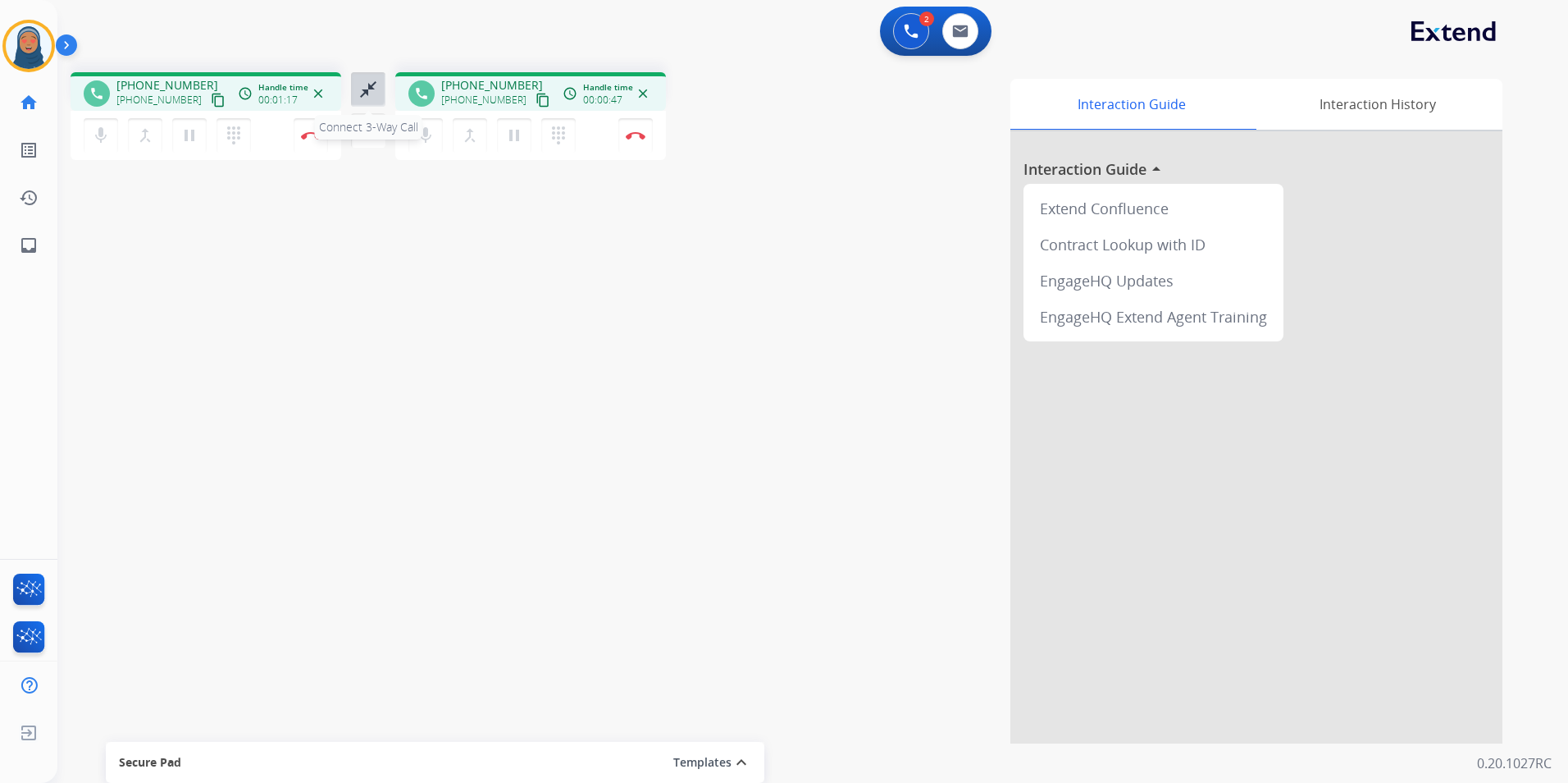
click at [372, 94] on mat-icon "close_fullscreen" at bounding box center [368, 89] width 20 height 20
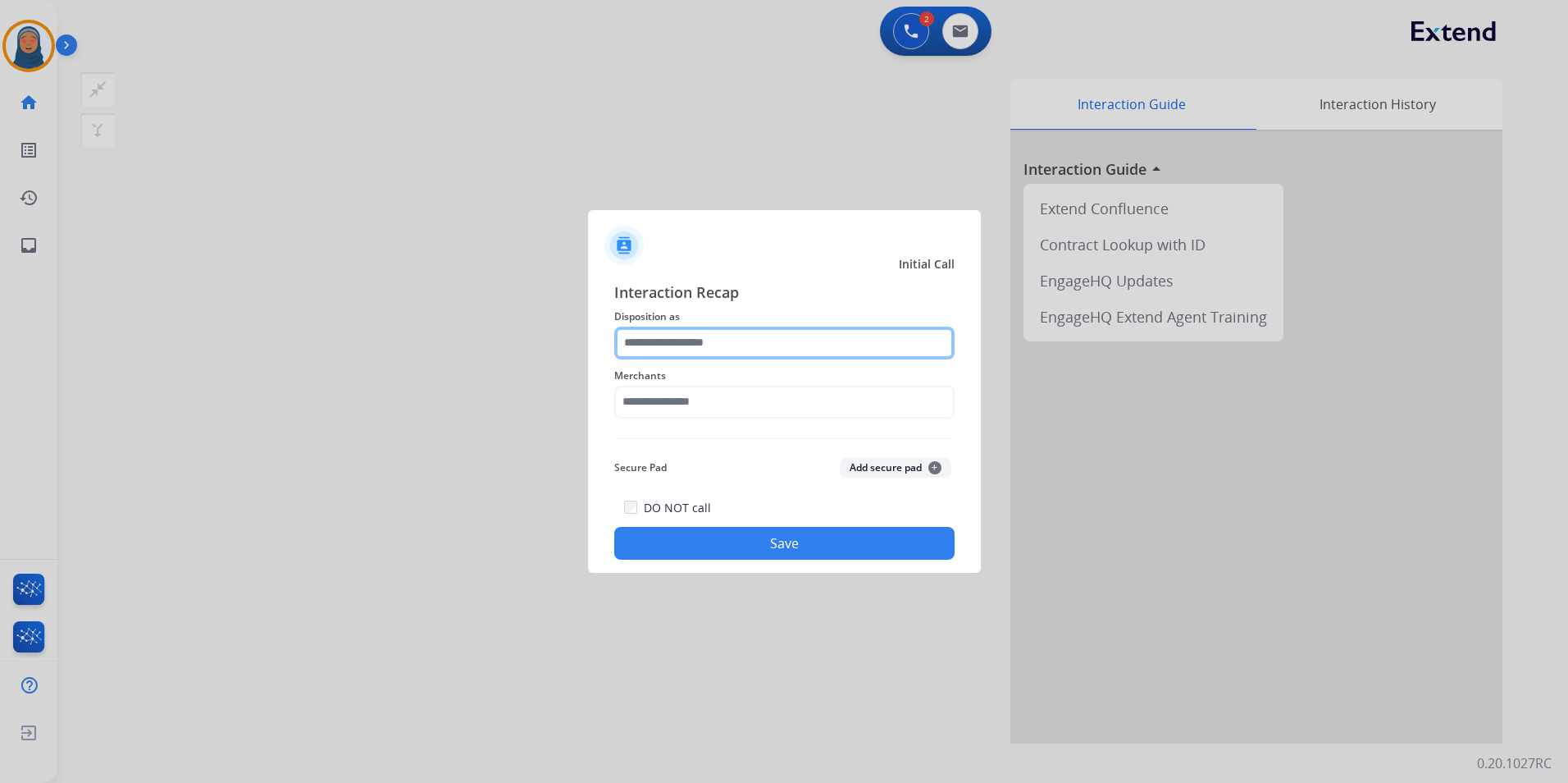
click at [727, 338] on input "text" at bounding box center [784, 344] width 340 height 33
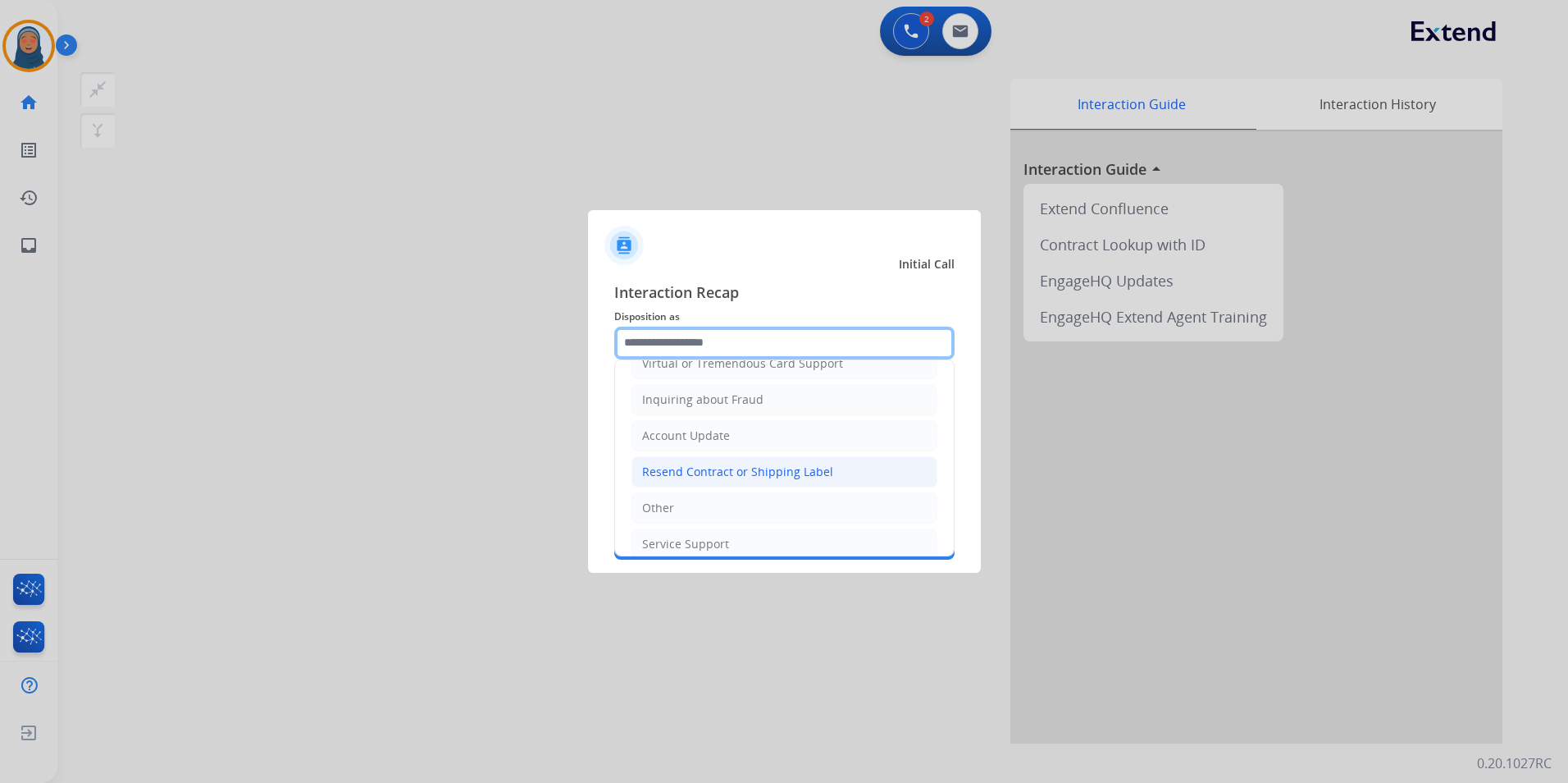
scroll to position [246, 0]
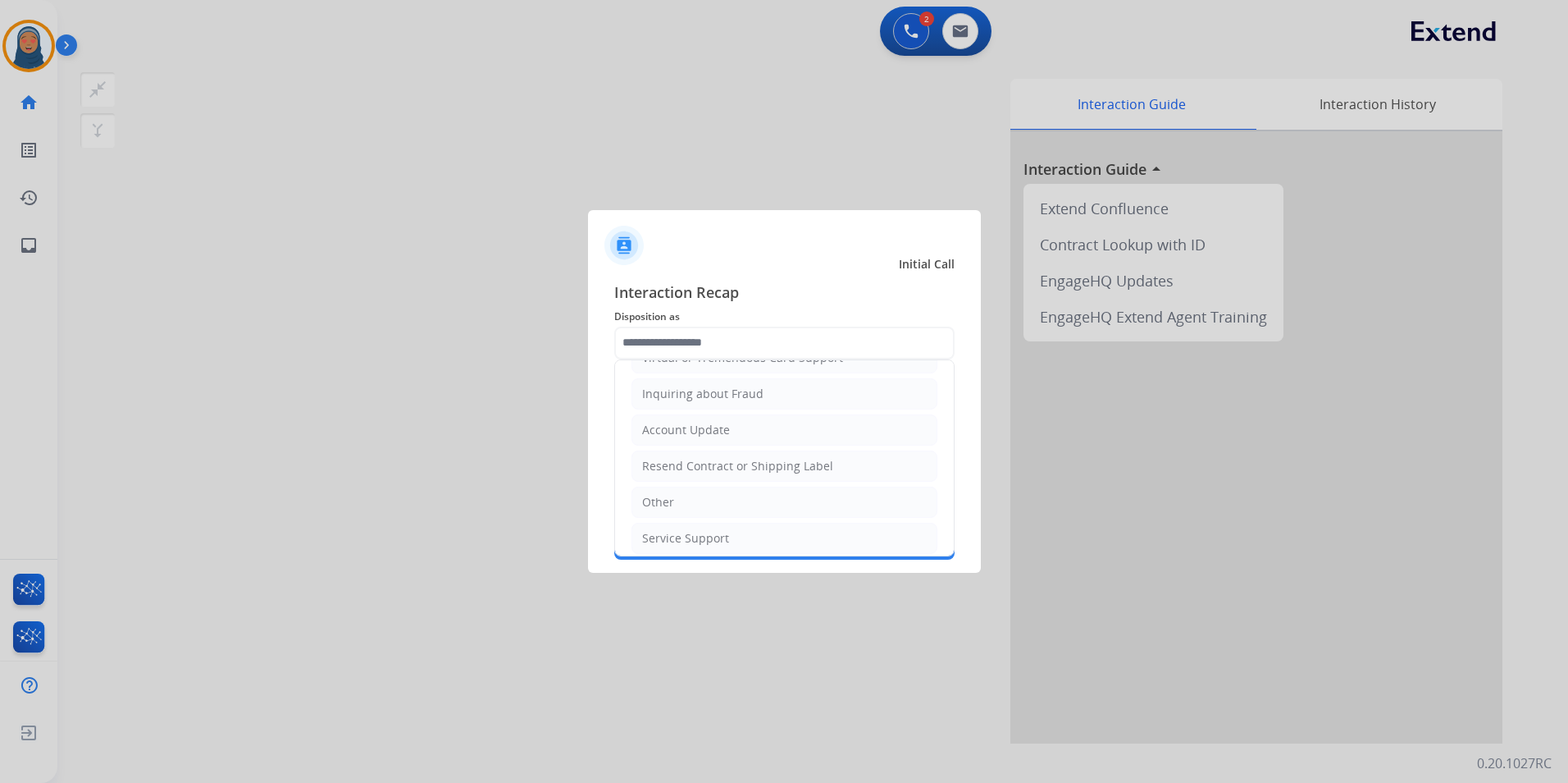
click at [677, 495] on li "Other" at bounding box center [784, 502] width 306 height 31
type input "*****"
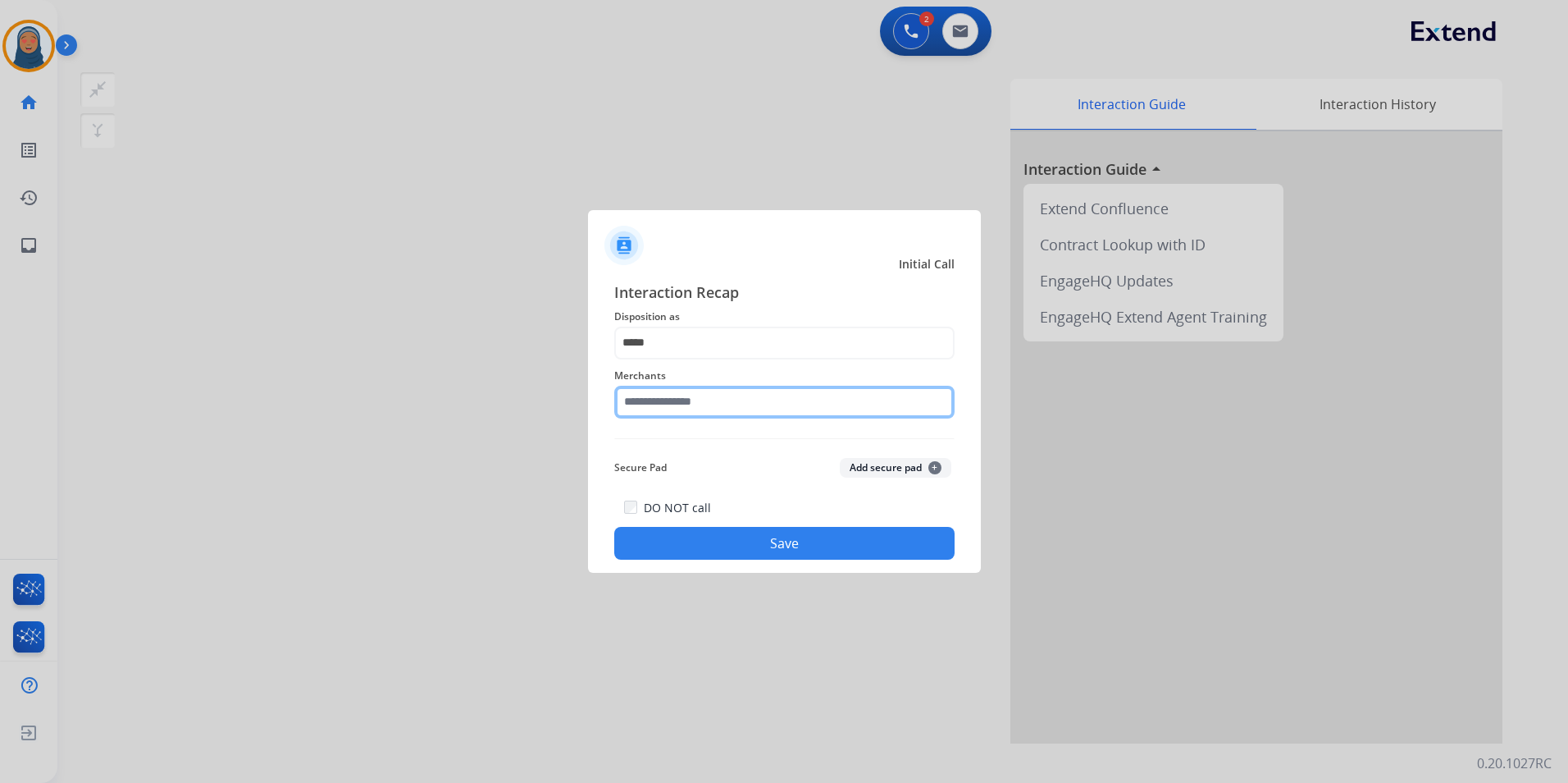
click at [719, 408] on input "text" at bounding box center [784, 402] width 340 height 33
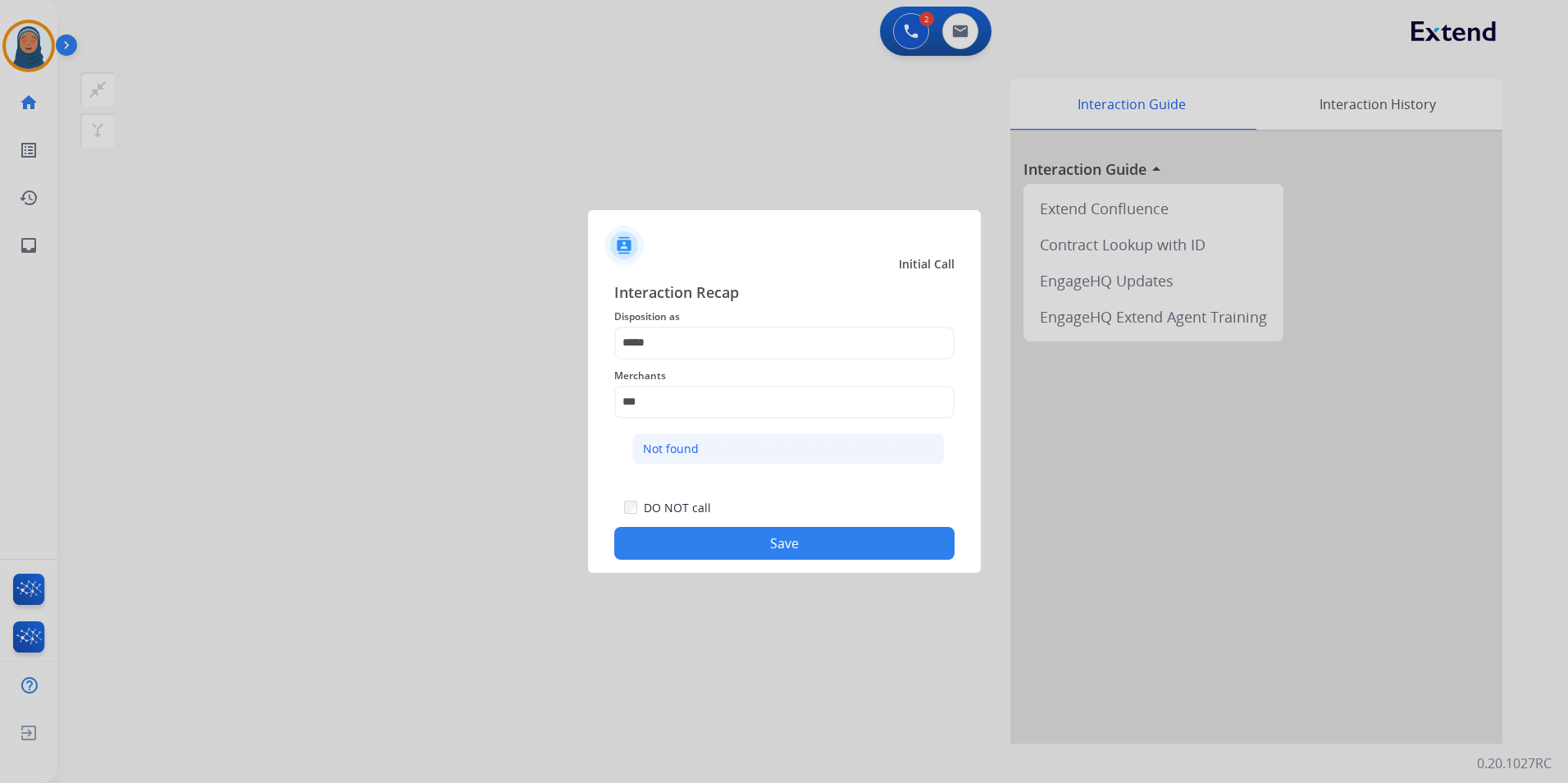
click at [701, 450] on li "Not found" at bounding box center [787, 449] width 312 height 31
type input "*********"
click at [754, 524] on div "DO NOT call Save" at bounding box center [784, 529] width 340 height 63
click at [786, 550] on button "Save" at bounding box center [784, 543] width 340 height 33
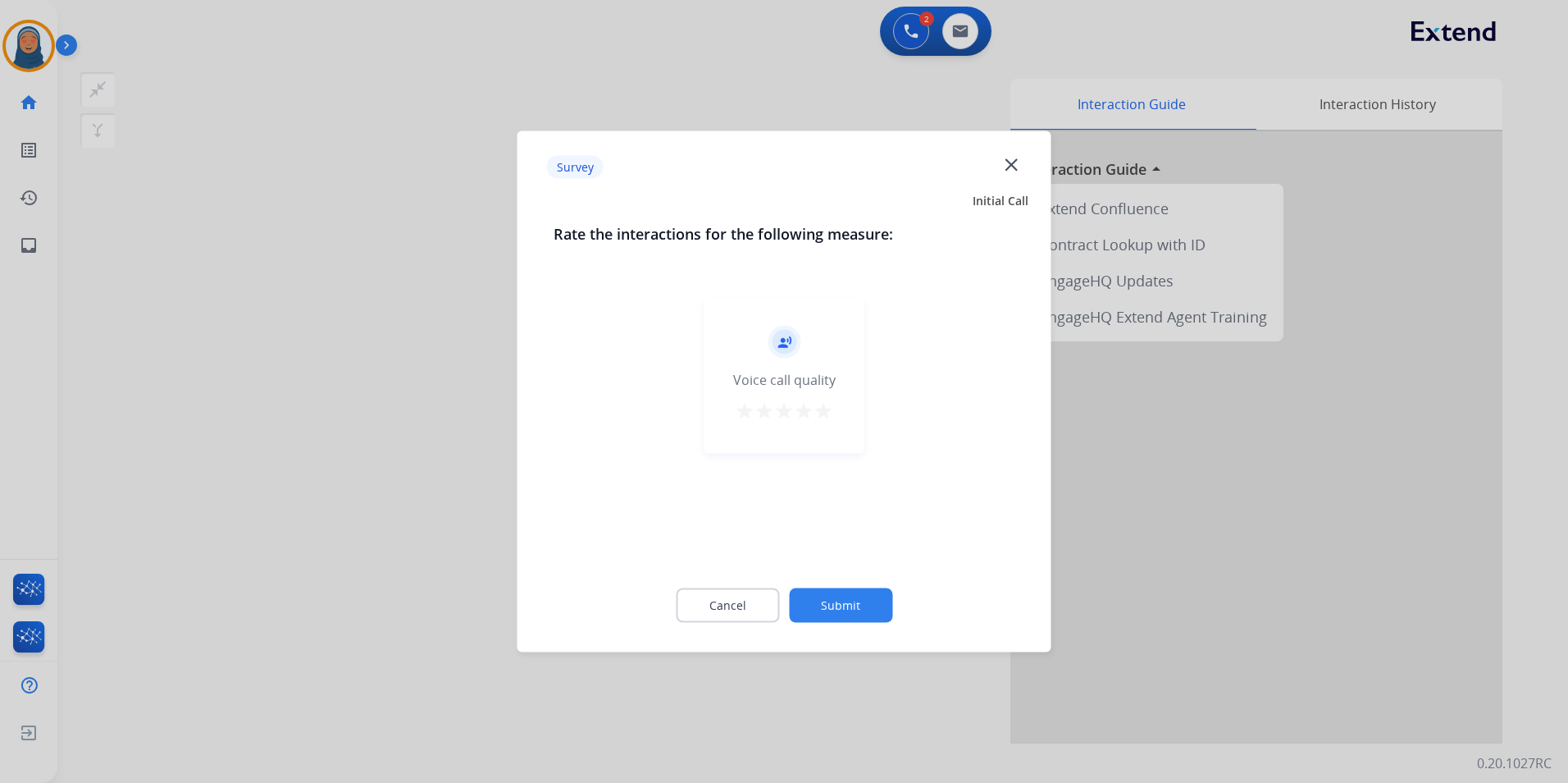
click at [841, 595] on button "Submit" at bounding box center [840, 605] width 104 height 34
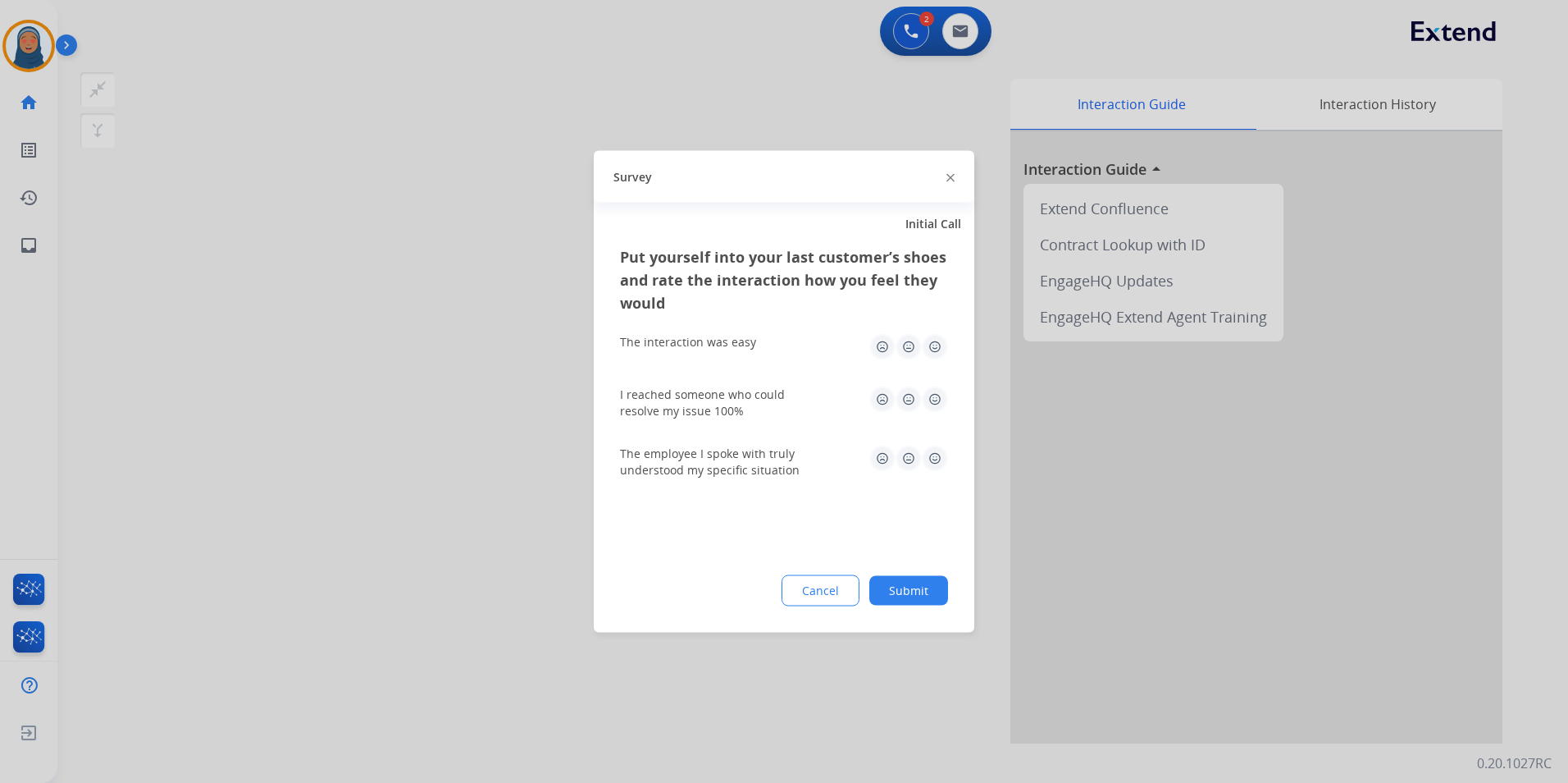
click at [919, 591] on button "Submit" at bounding box center [909, 591] width 78 height 29
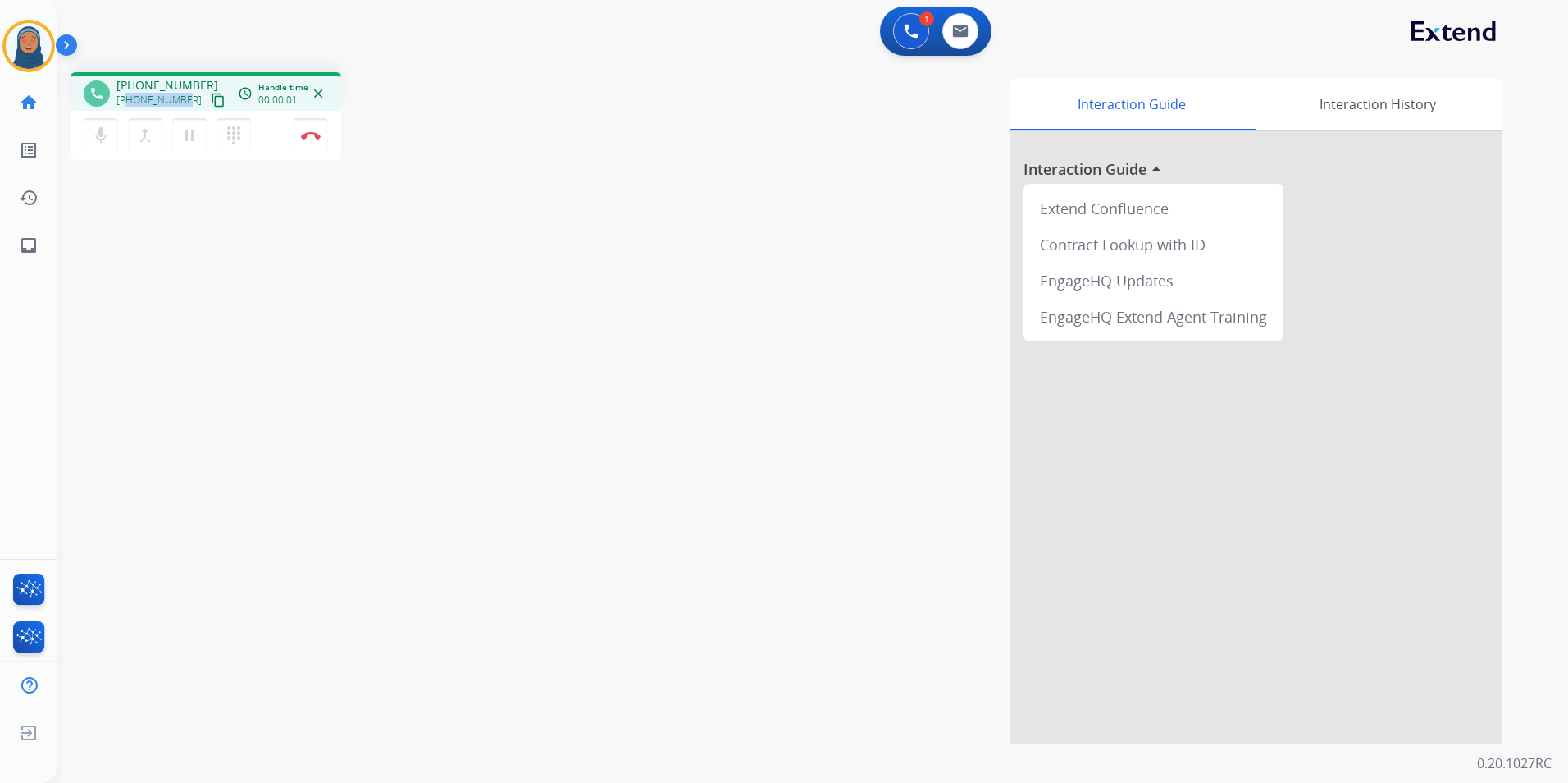
drag, startPoint x: 184, startPoint y: 101, endPoint x: 130, endPoint y: 104, distance: 54.1
click at [130, 104] on span "+16308167303" at bounding box center [158, 100] width 85 height 13
copy span "6308167303"
click at [234, 140] on mat-icon "dialpad" at bounding box center [234, 135] width 20 height 20
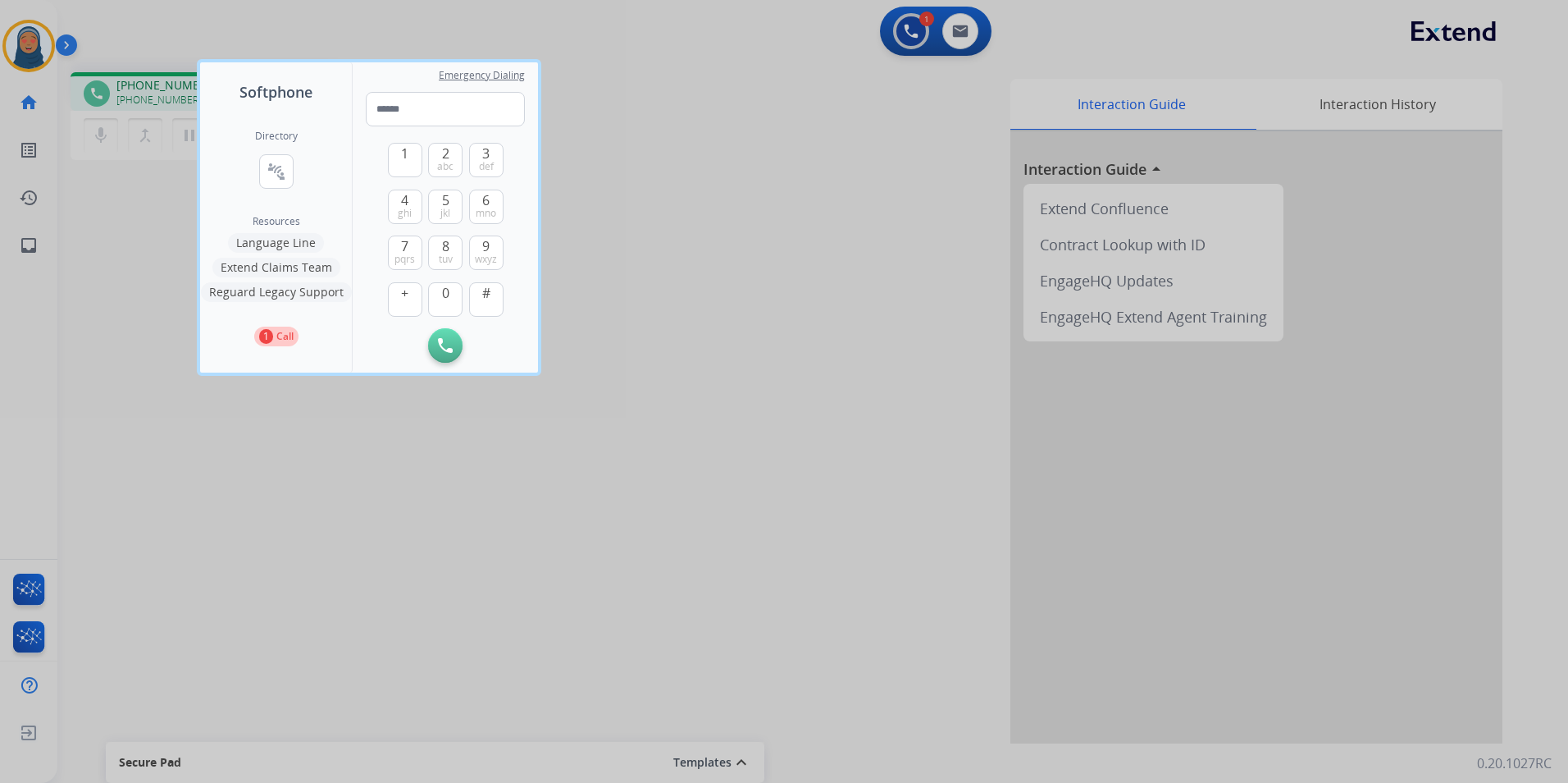
click at [301, 242] on button "Language Line" at bounding box center [276, 243] width 96 height 20
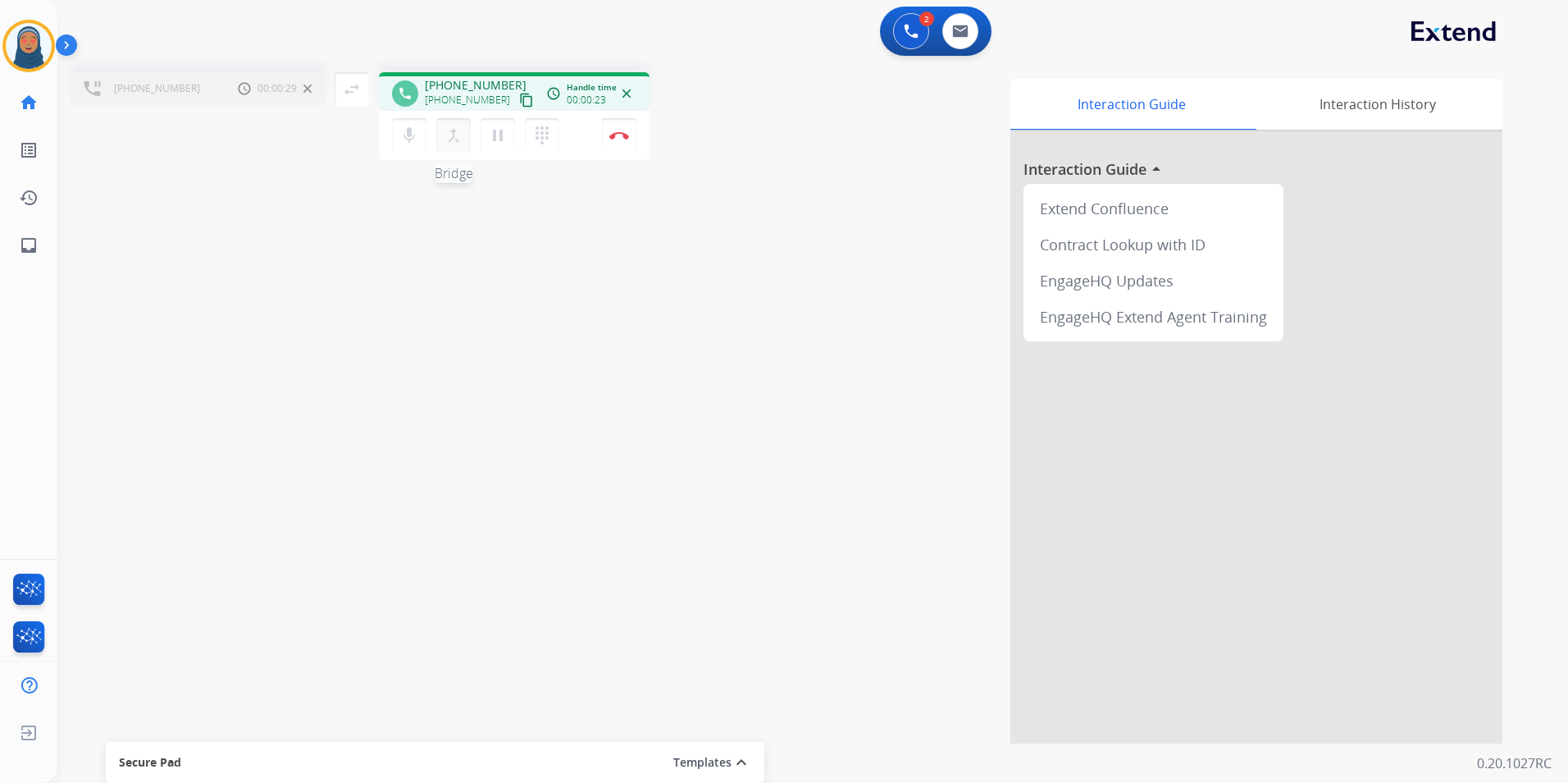
click at [453, 142] on mat-icon "merge_type" at bounding box center [454, 135] width 20 height 20
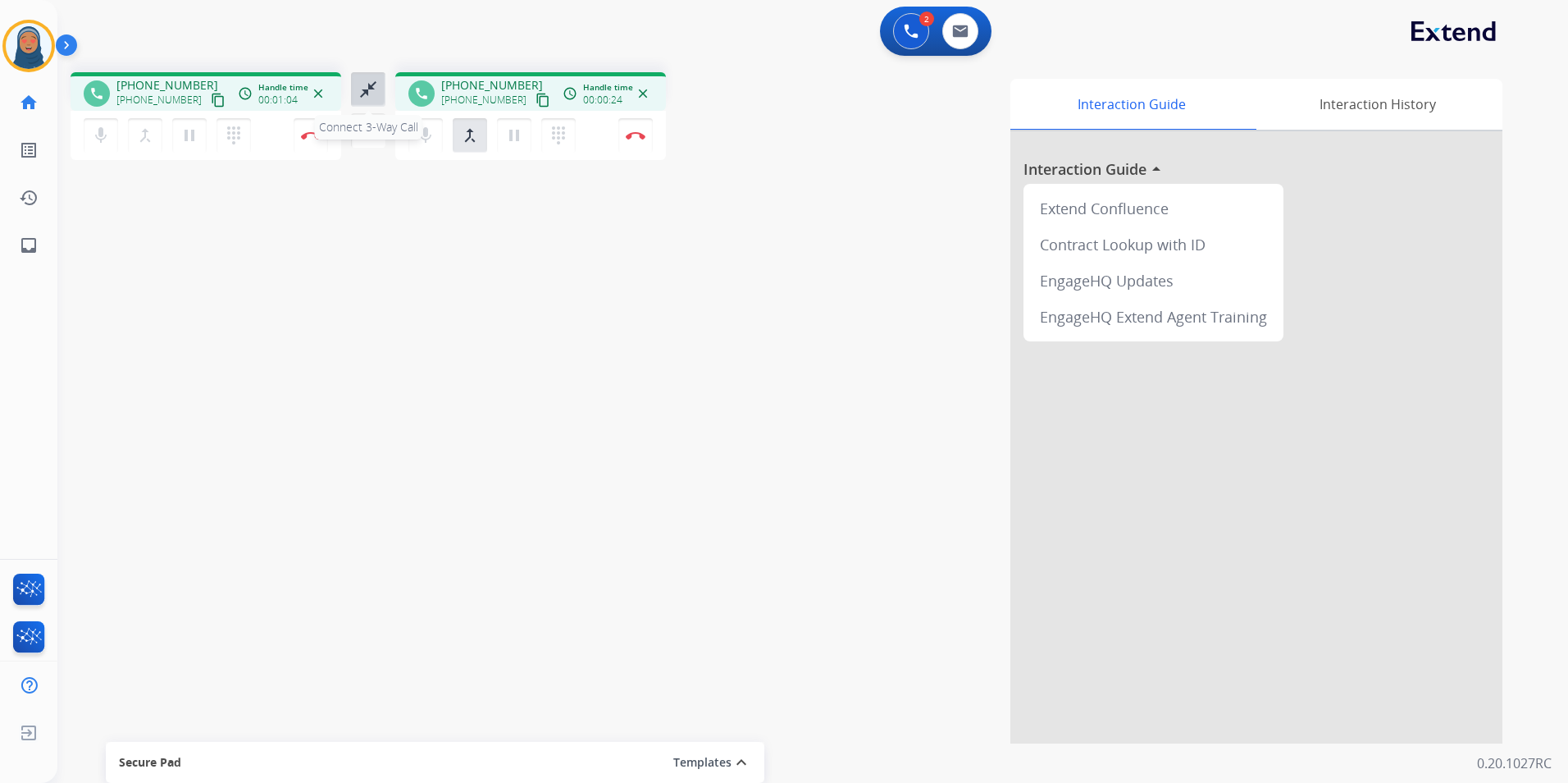
click at [364, 99] on mat-icon "close_fullscreen" at bounding box center [368, 89] width 20 height 20
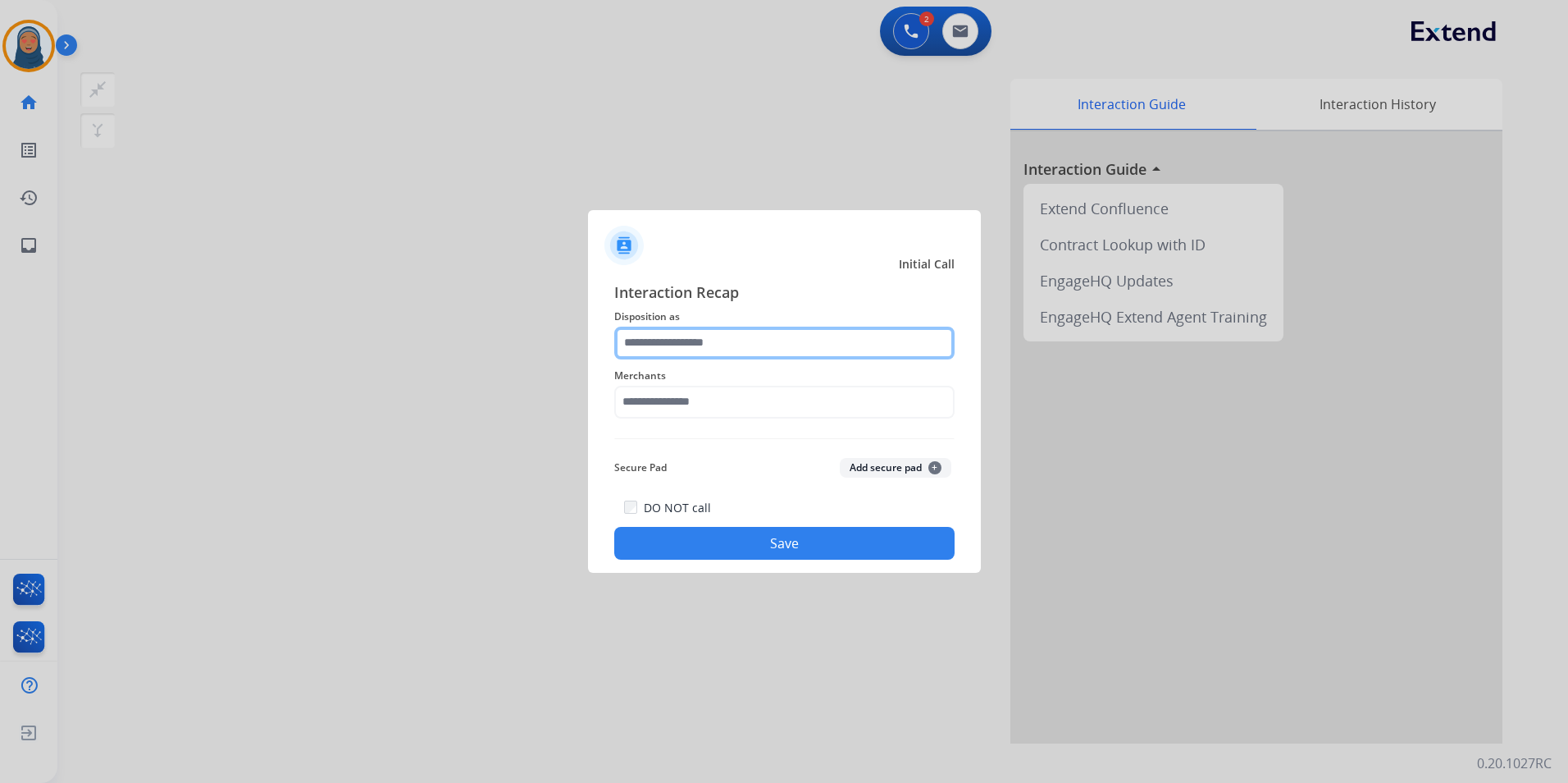
click at [709, 343] on input "text" at bounding box center [784, 344] width 340 height 33
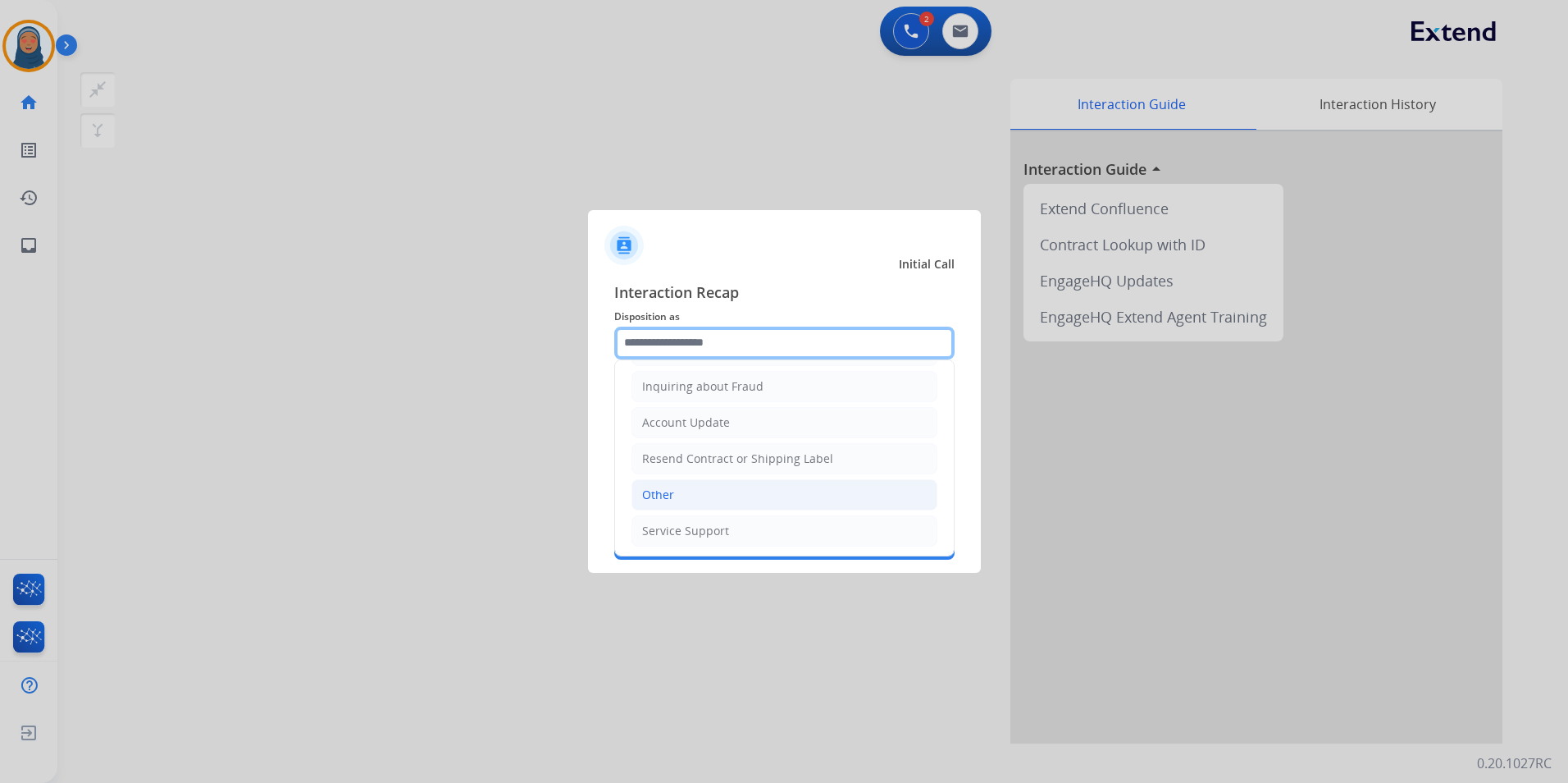
scroll to position [256, 0]
click at [647, 486] on div "Other" at bounding box center [657, 492] width 32 height 17
type input "*****"
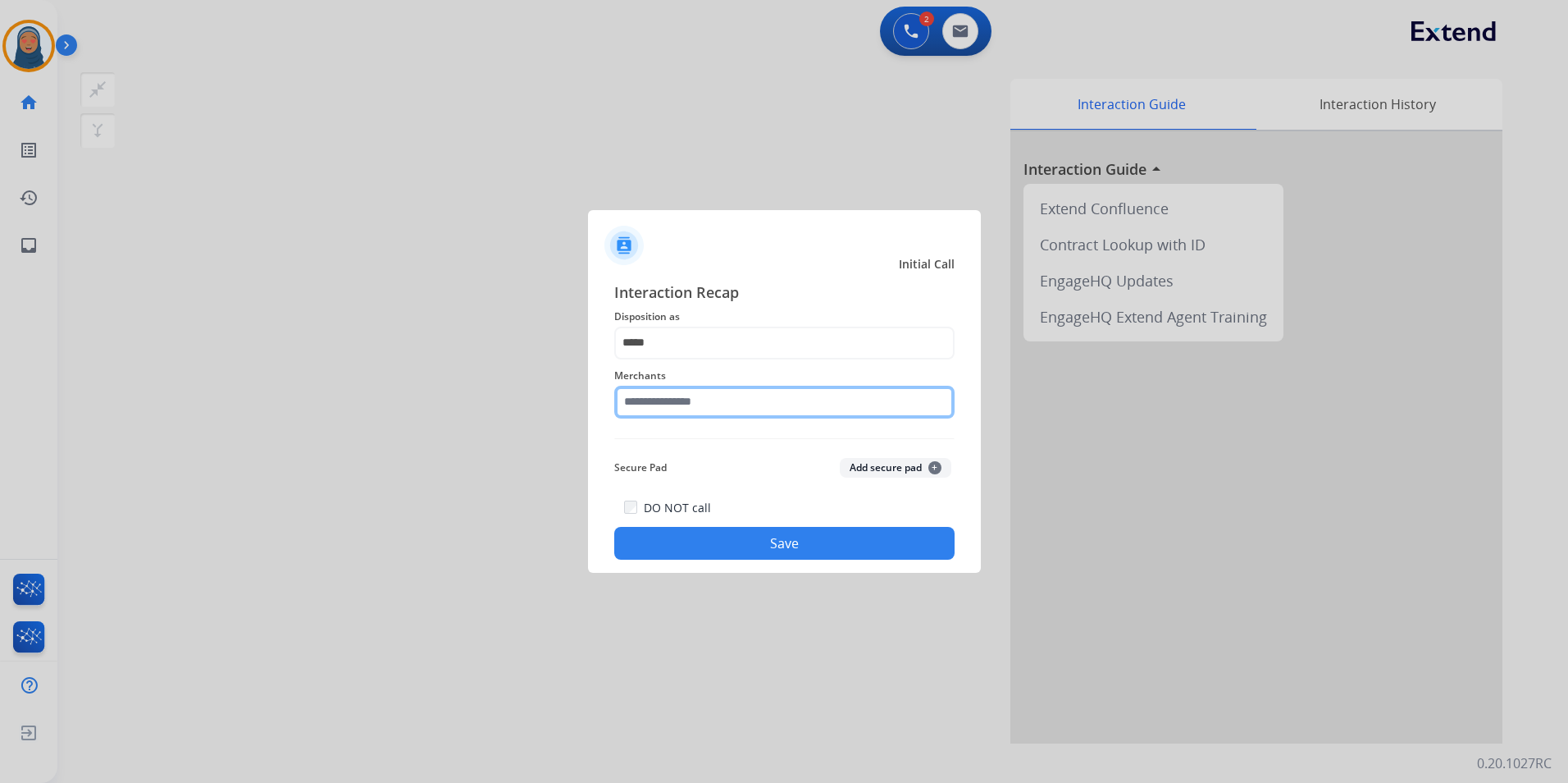
click at [740, 422] on div "Merchants" at bounding box center [784, 392] width 340 height 66
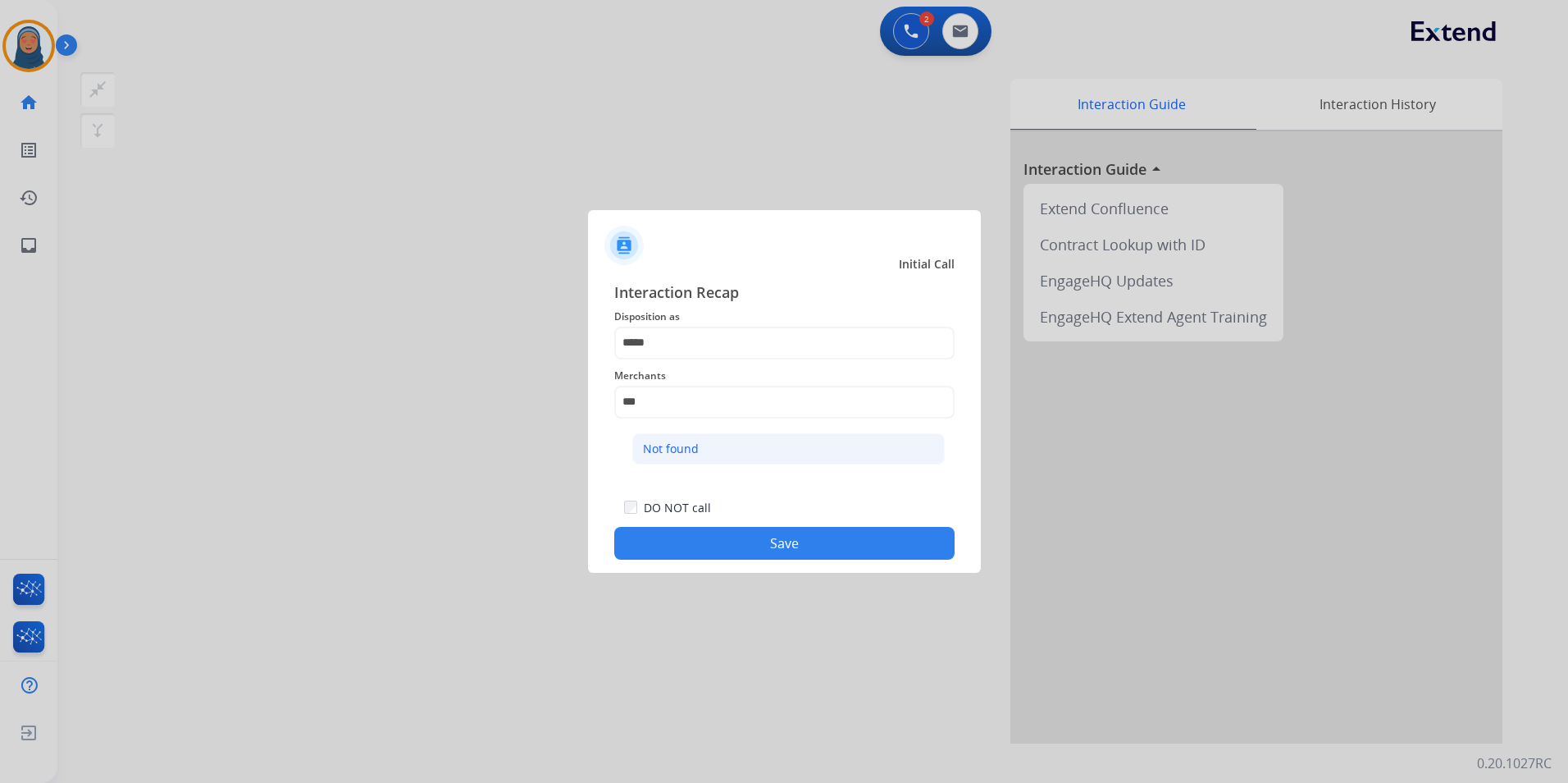
click at [727, 436] on li "Not found" at bounding box center [787, 449] width 312 height 31
type input "*********"
click at [794, 554] on button "Save" at bounding box center [784, 543] width 340 height 33
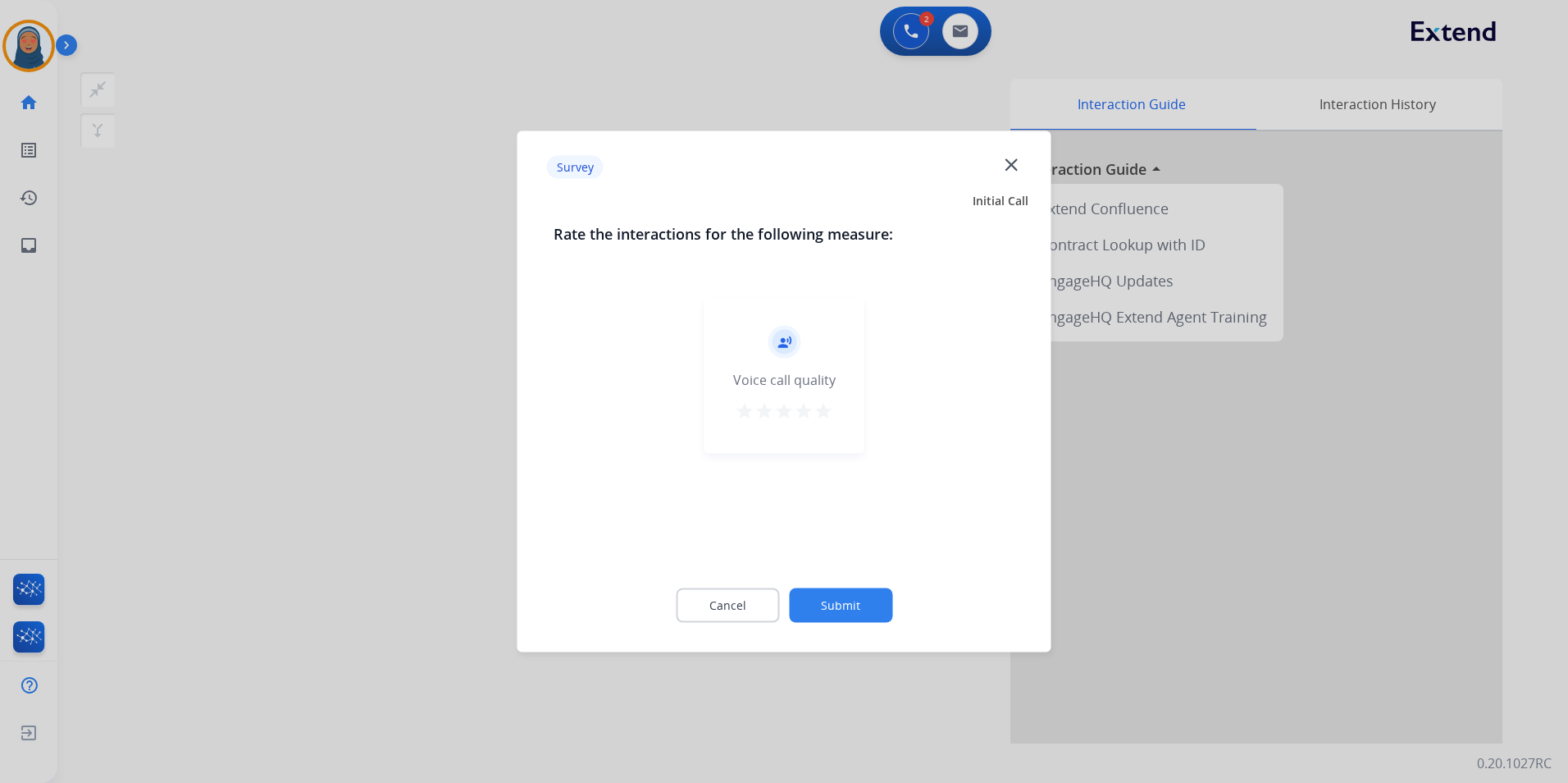
click at [830, 608] on button "Submit" at bounding box center [840, 605] width 104 height 34
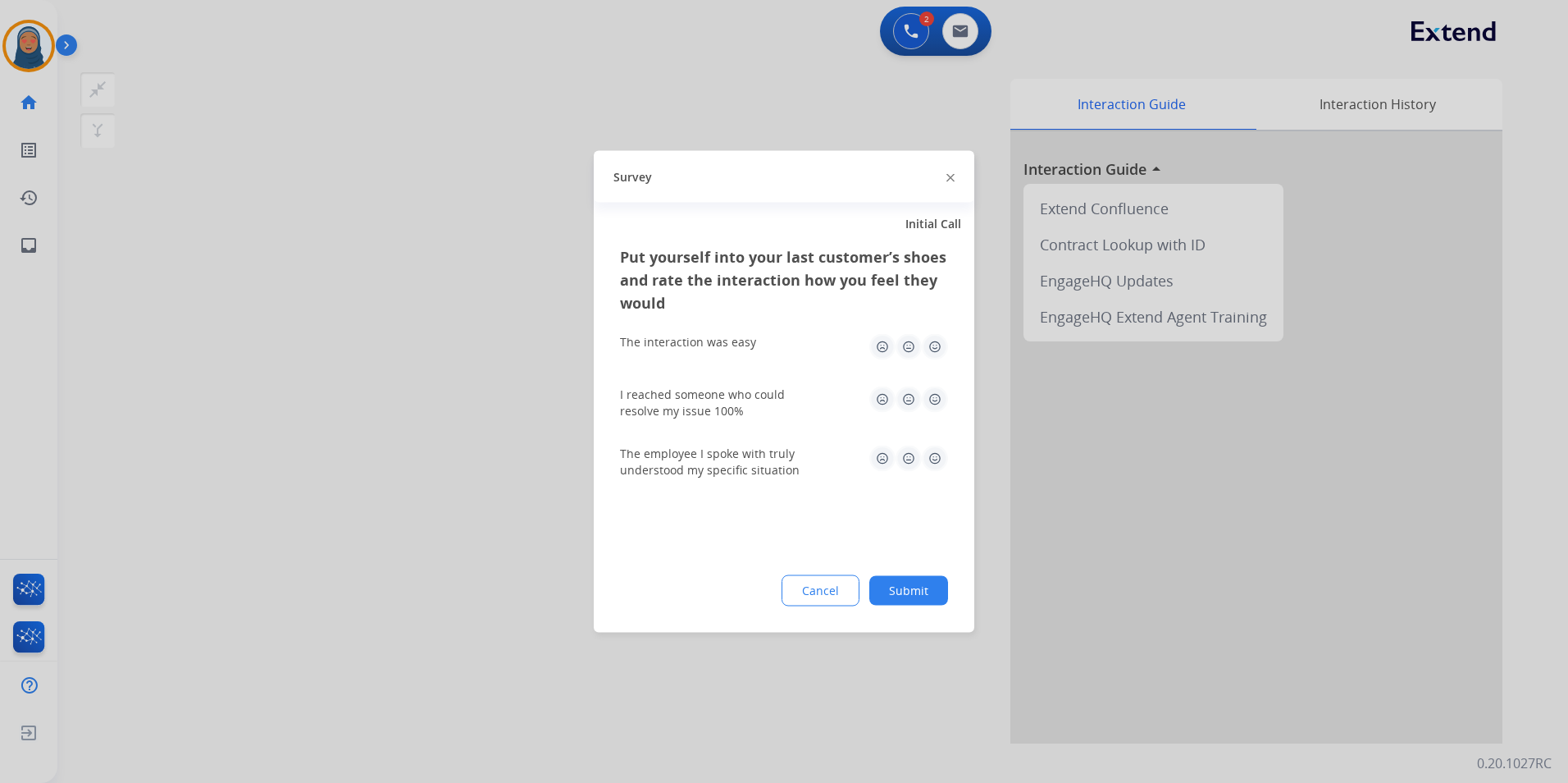
click at [917, 600] on button "Submit" at bounding box center [909, 591] width 78 height 29
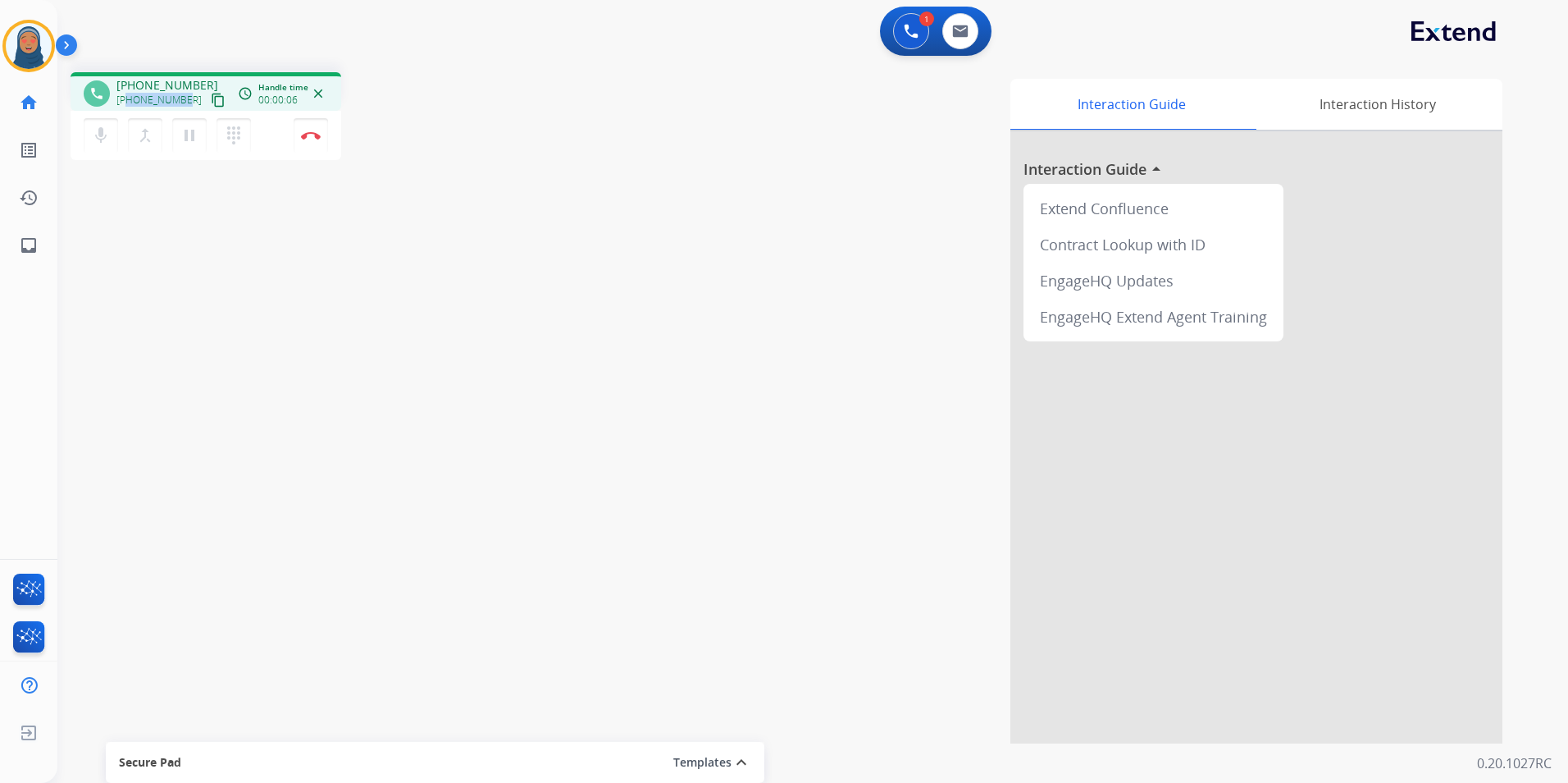
drag, startPoint x: 185, startPoint y: 99, endPoint x: 129, endPoint y: 108, distance: 56.7
click at [129, 108] on div "+16154066804 content_copy" at bounding box center [172, 100] width 112 height 20
copy span "6154066804"
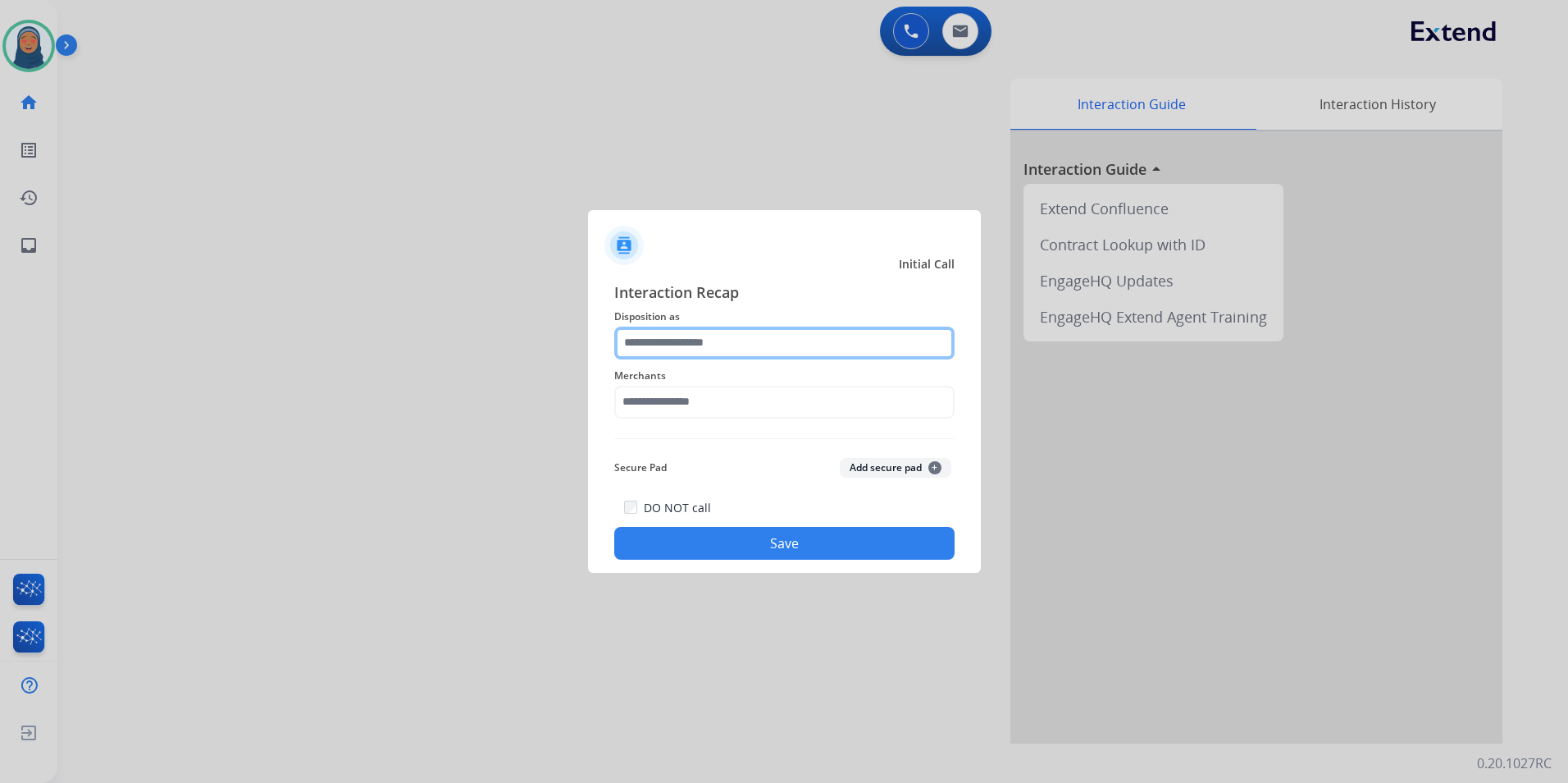
click at [650, 340] on input "text" at bounding box center [784, 344] width 340 height 33
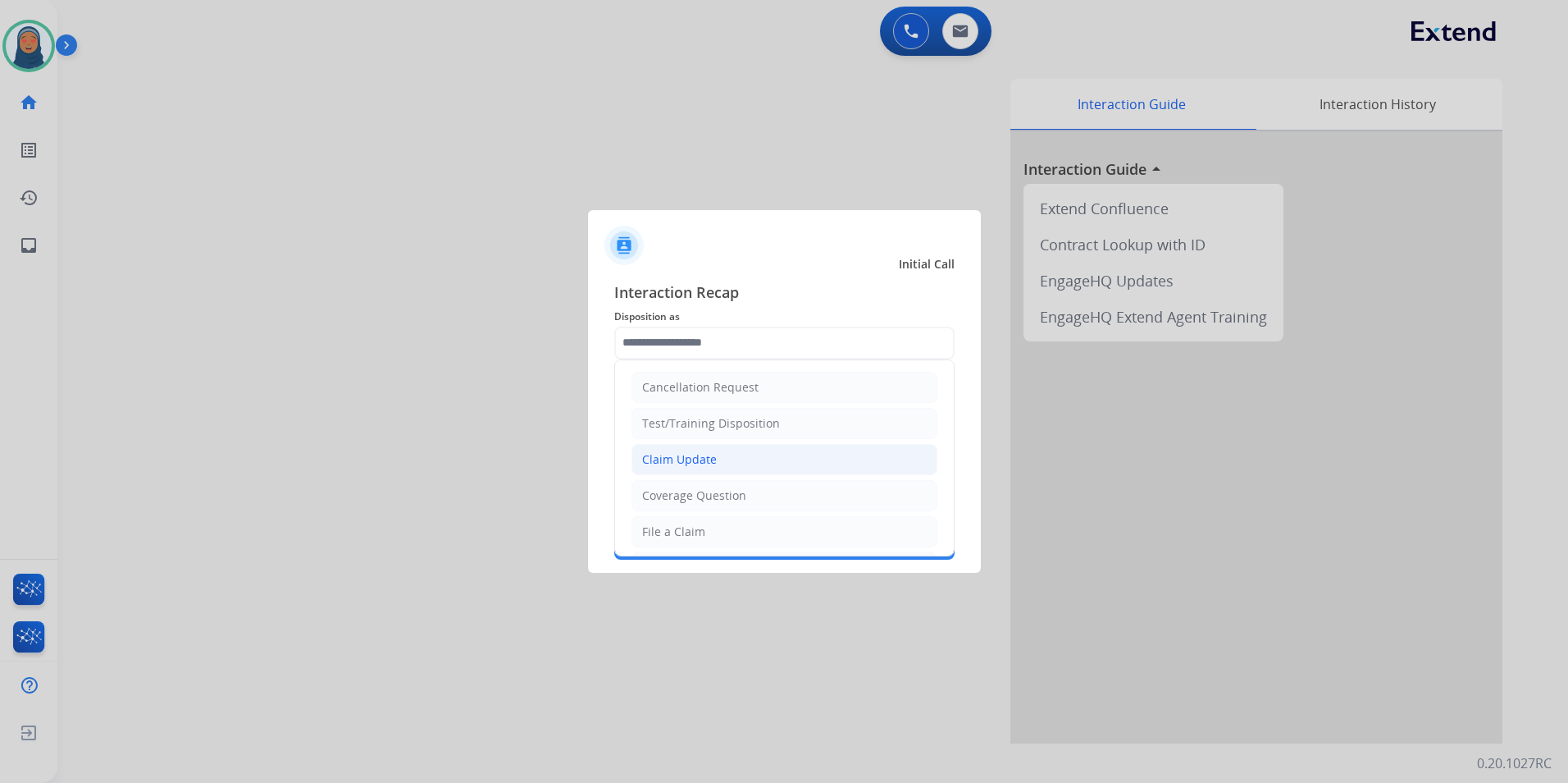
click at [714, 457] on li "Claim Update" at bounding box center [784, 460] width 306 height 31
type input "**********"
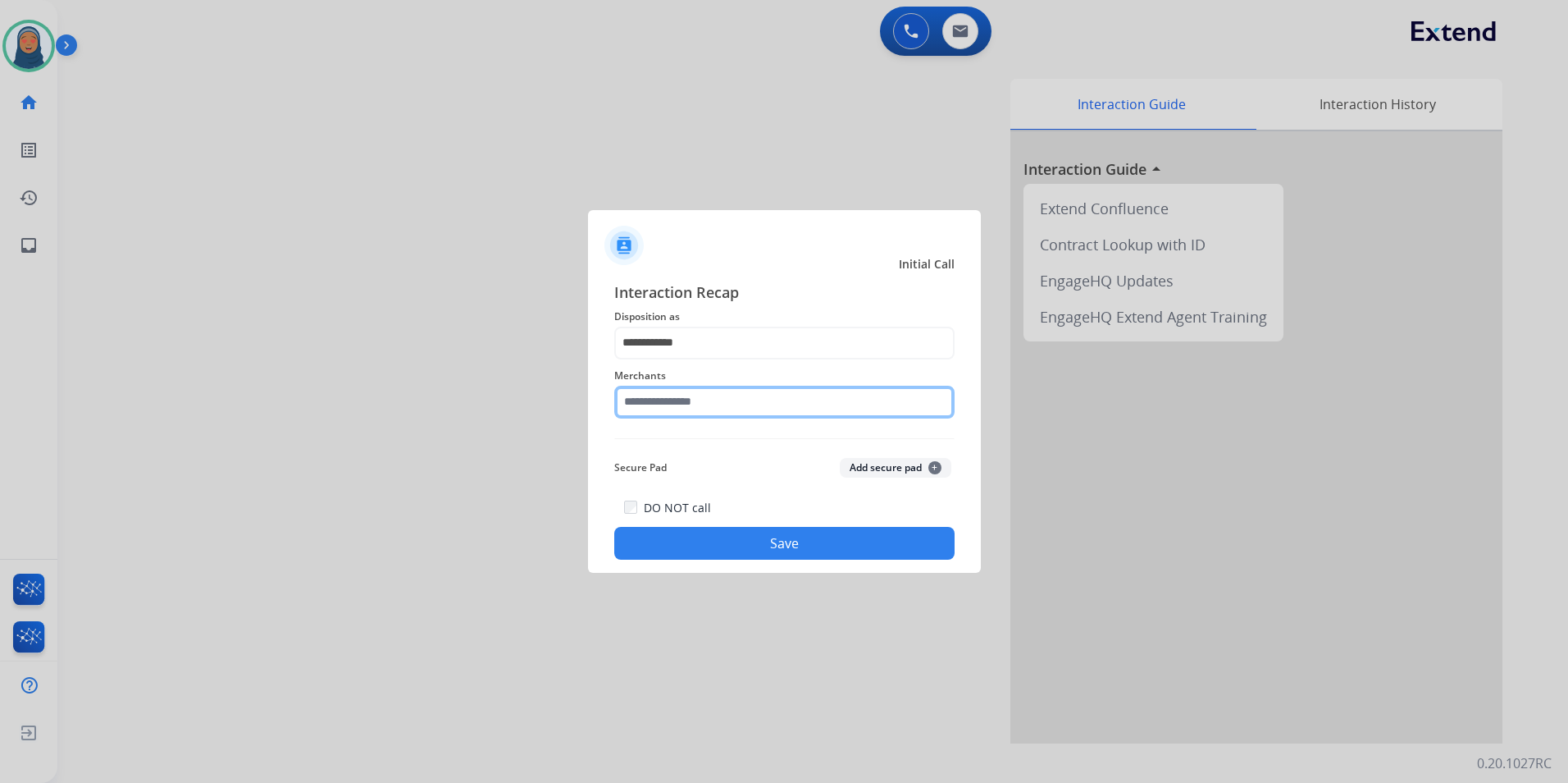
click at [716, 400] on input "text" at bounding box center [784, 402] width 340 height 33
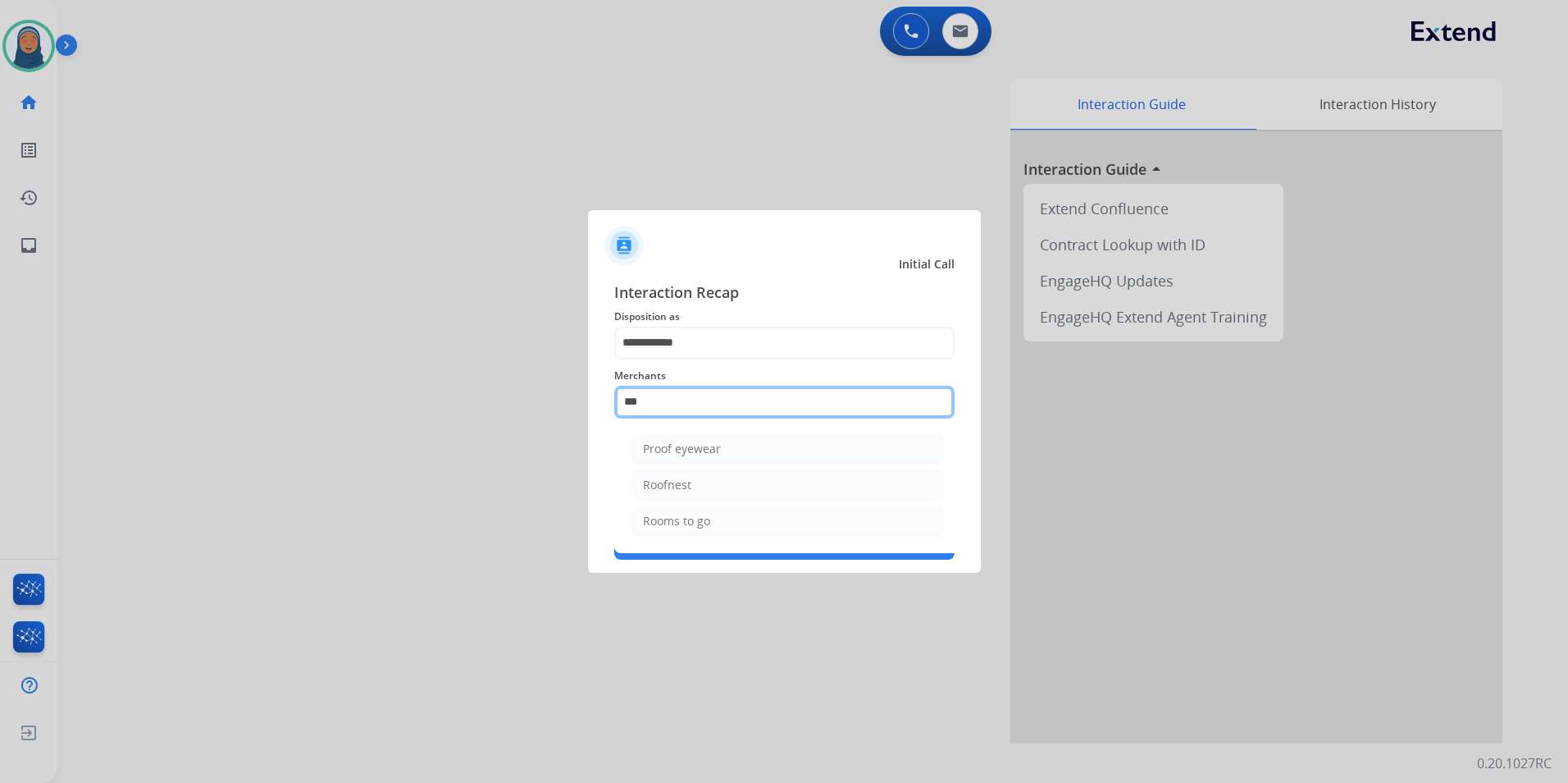
scroll to position [0, 0]
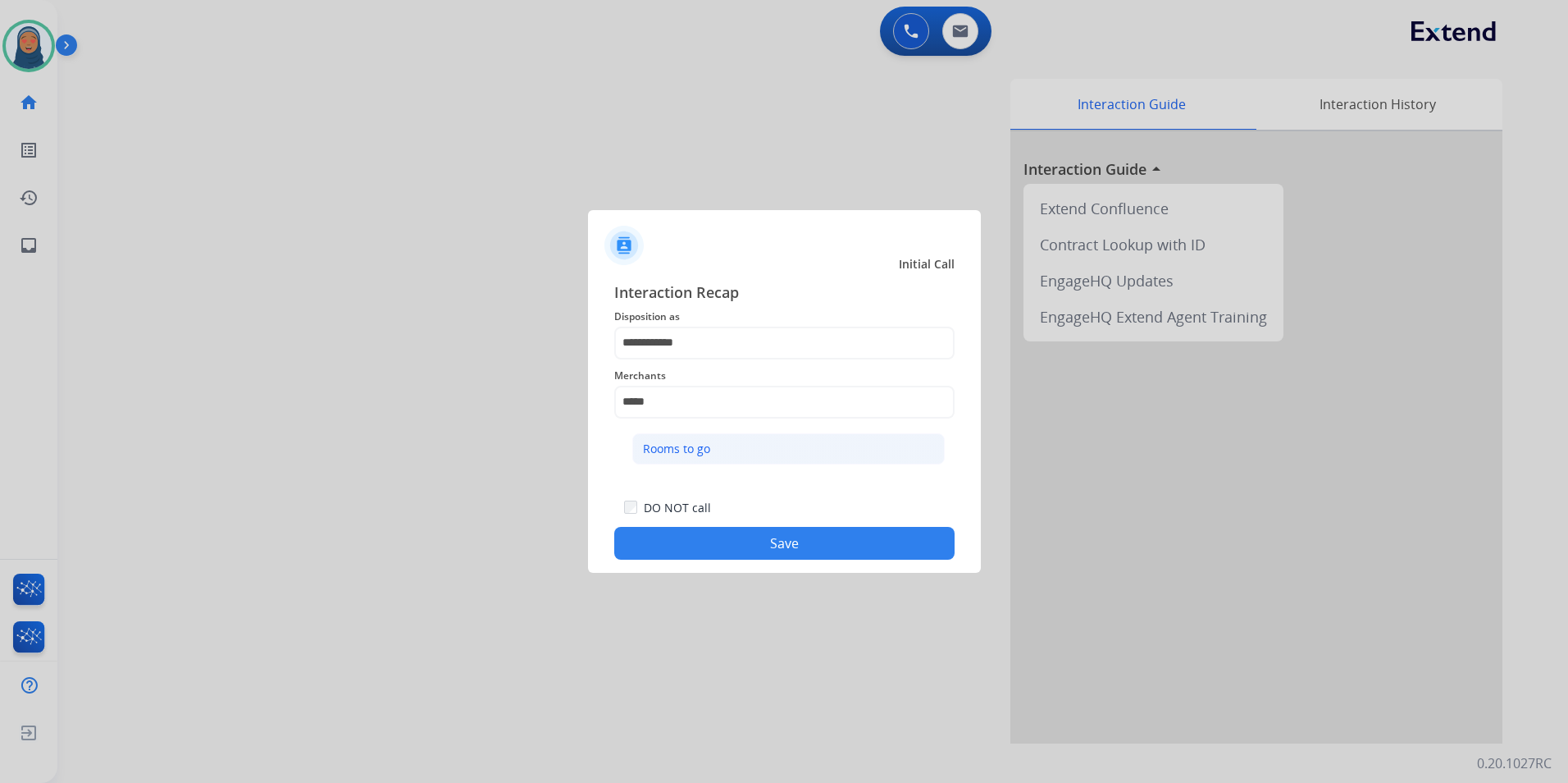
click at [709, 448] on div "Rooms to go" at bounding box center [676, 448] width 67 height 17
type input "**********"
click at [750, 551] on button "Save" at bounding box center [784, 543] width 340 height 33
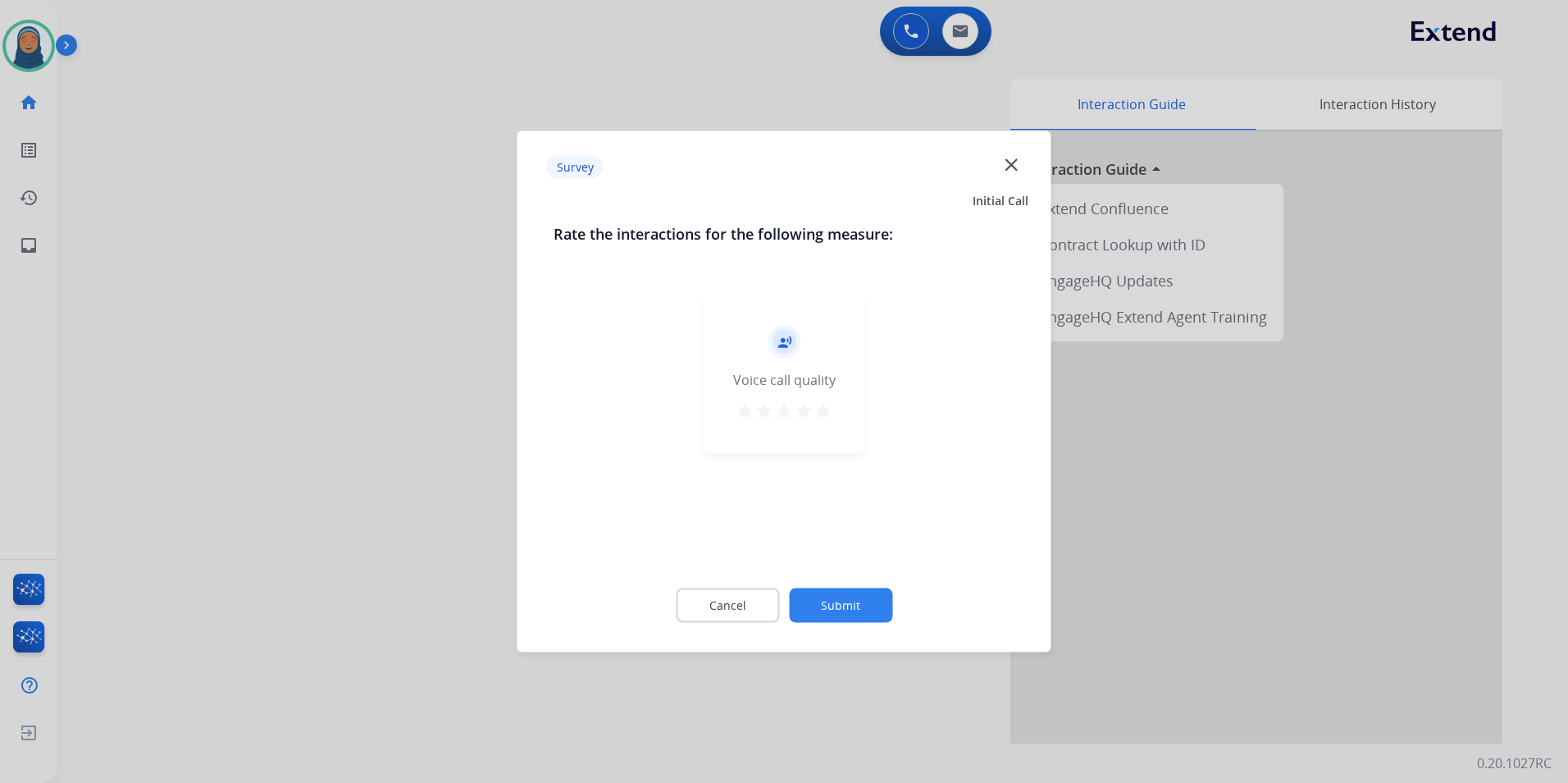
click at [865, 603] on button "Submit" at bounding box center [840, 605] width 104 height 34
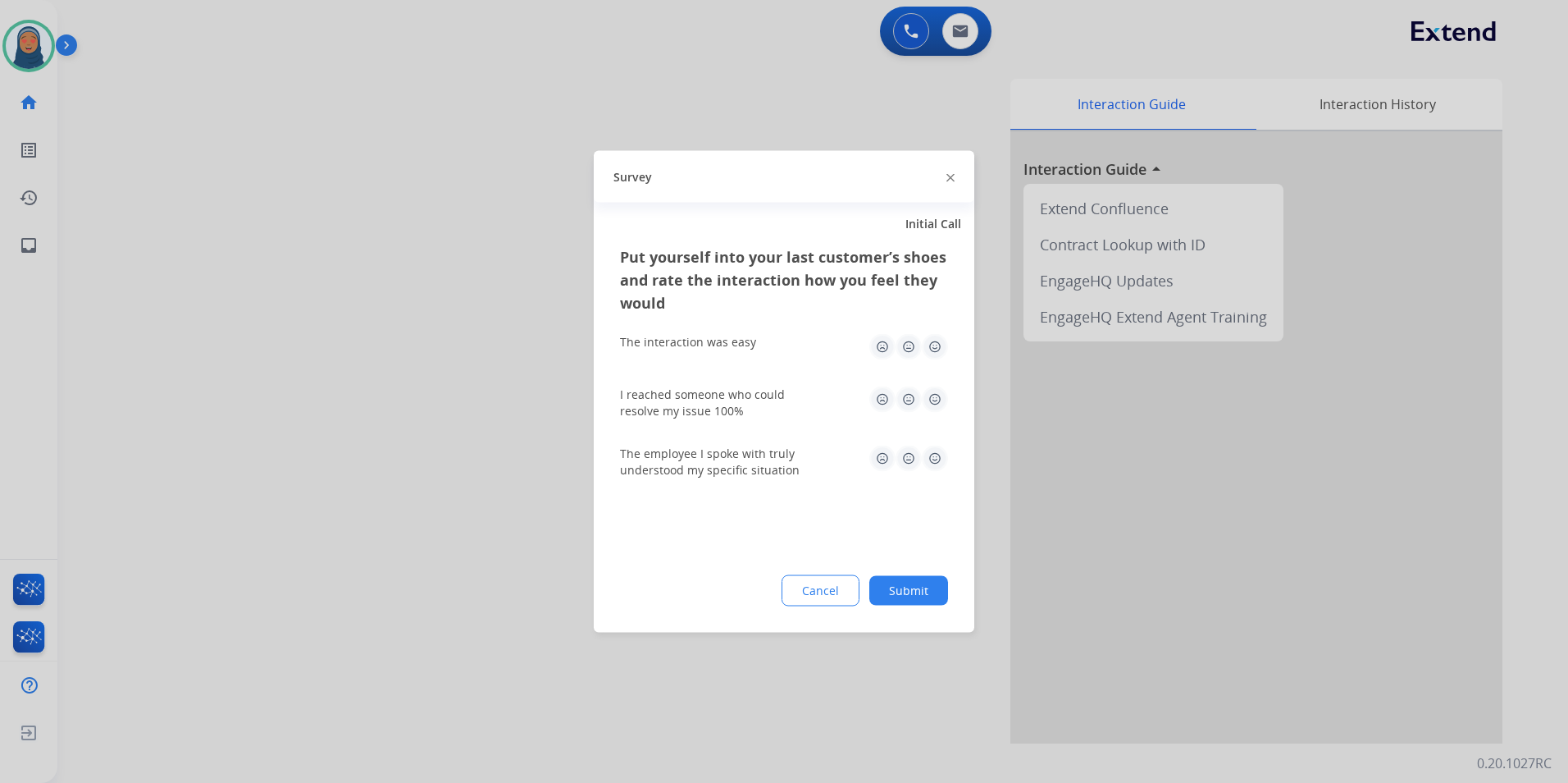
click at [928, 586] on button "Submit" at bounding box center [909, 591] width 78 height 29
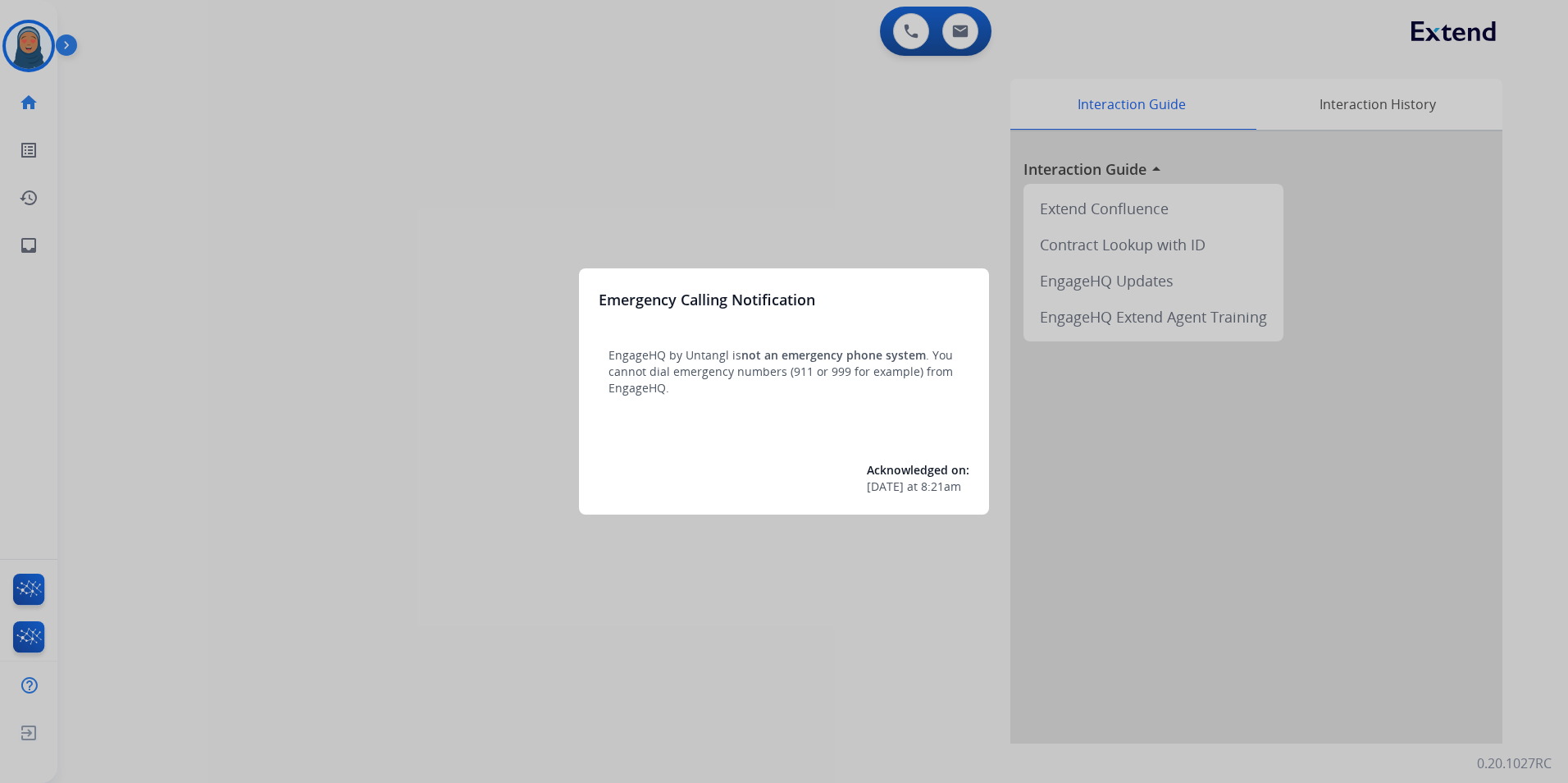
click at [318, 355] on div at bounding box center [784, 392] width 1568 height 783
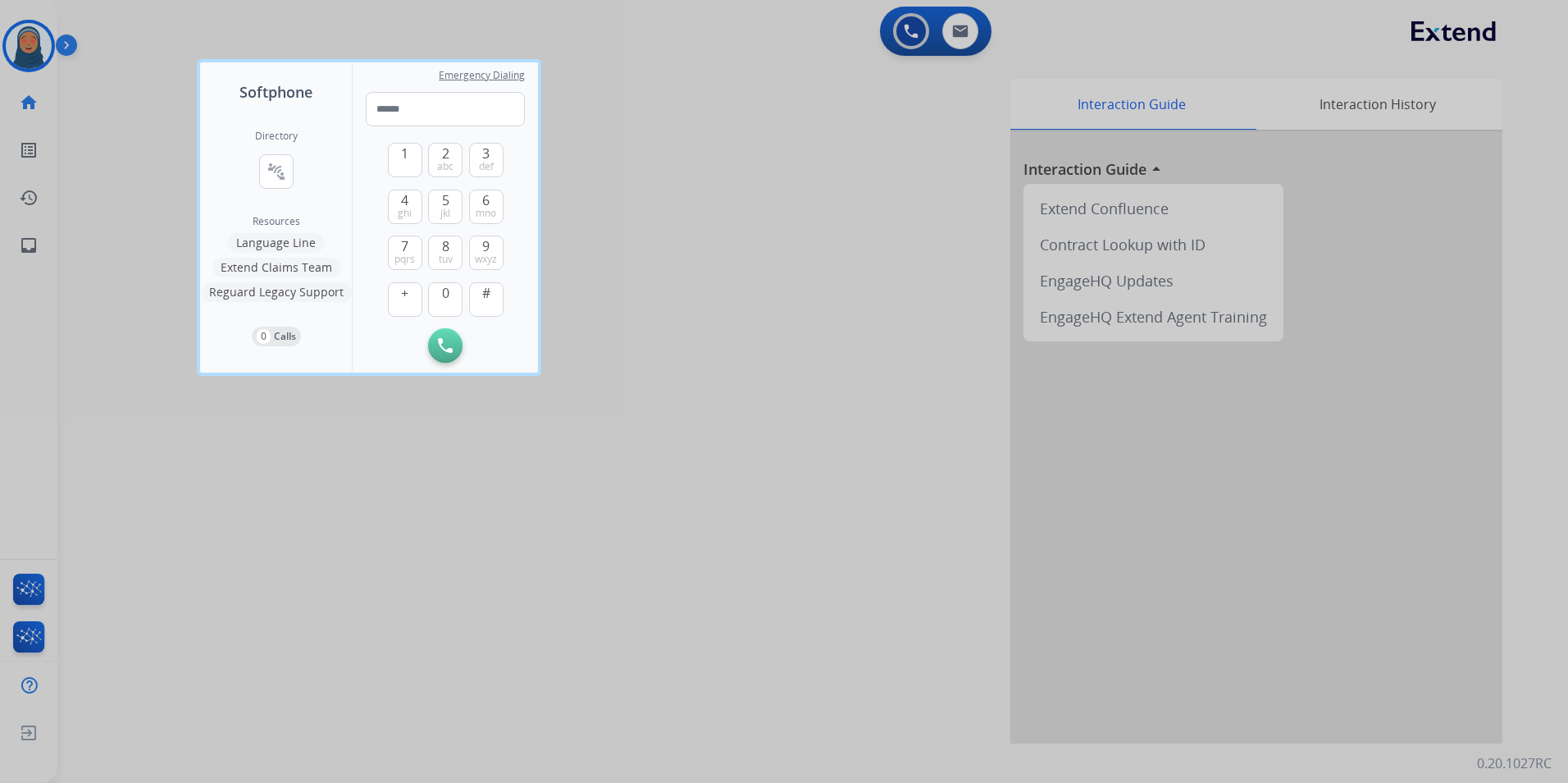
drag, startPoint x: 691, startPoint y: 544, endPoint x: 681, endPoint y: 544, distance: 10.0
click at [688, 544] on div at bounding box center [784, 392] width 1568 height 783
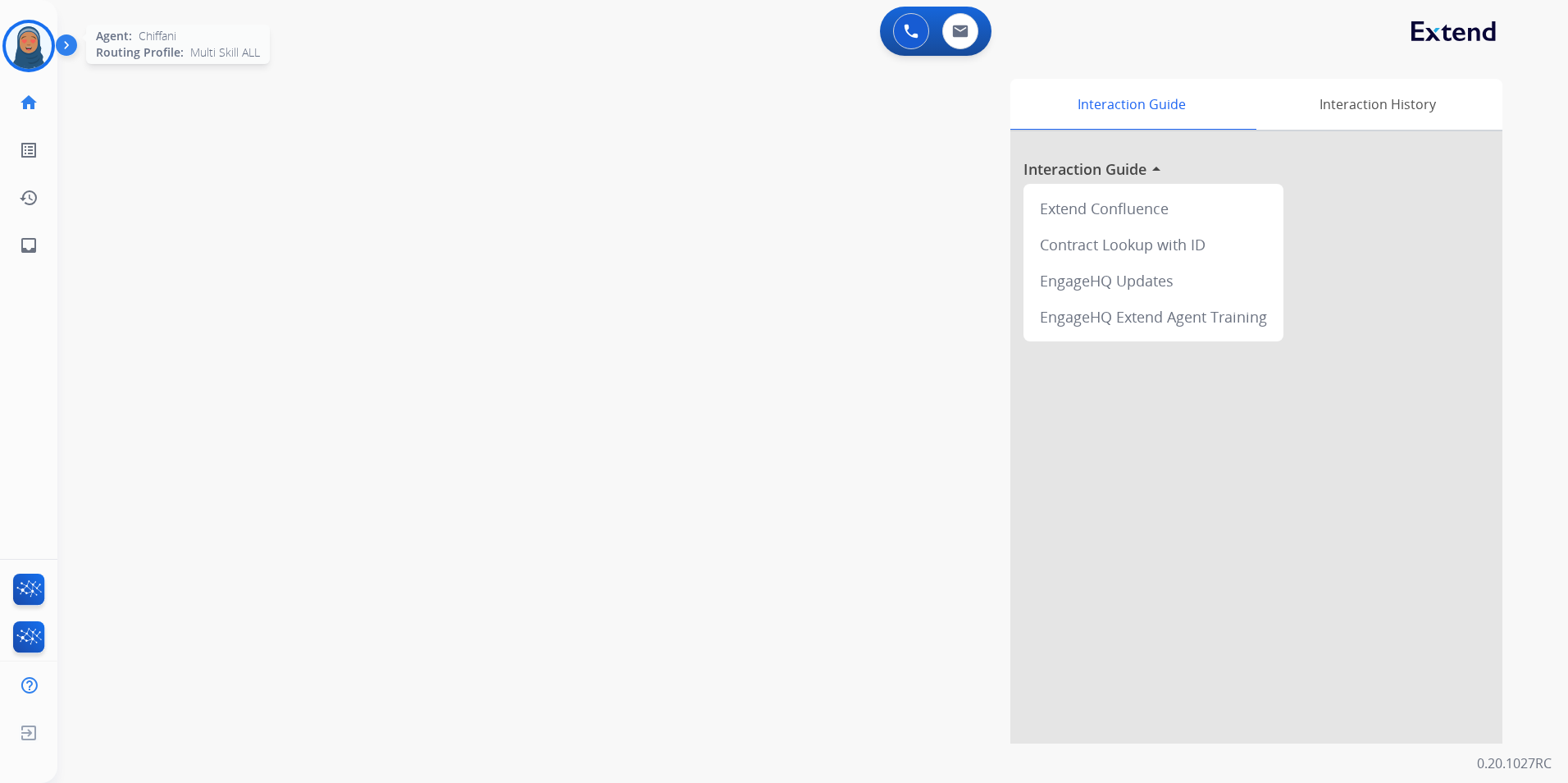
click at [35, 42] on img at bounding box center [28, 45] width 46 height 46
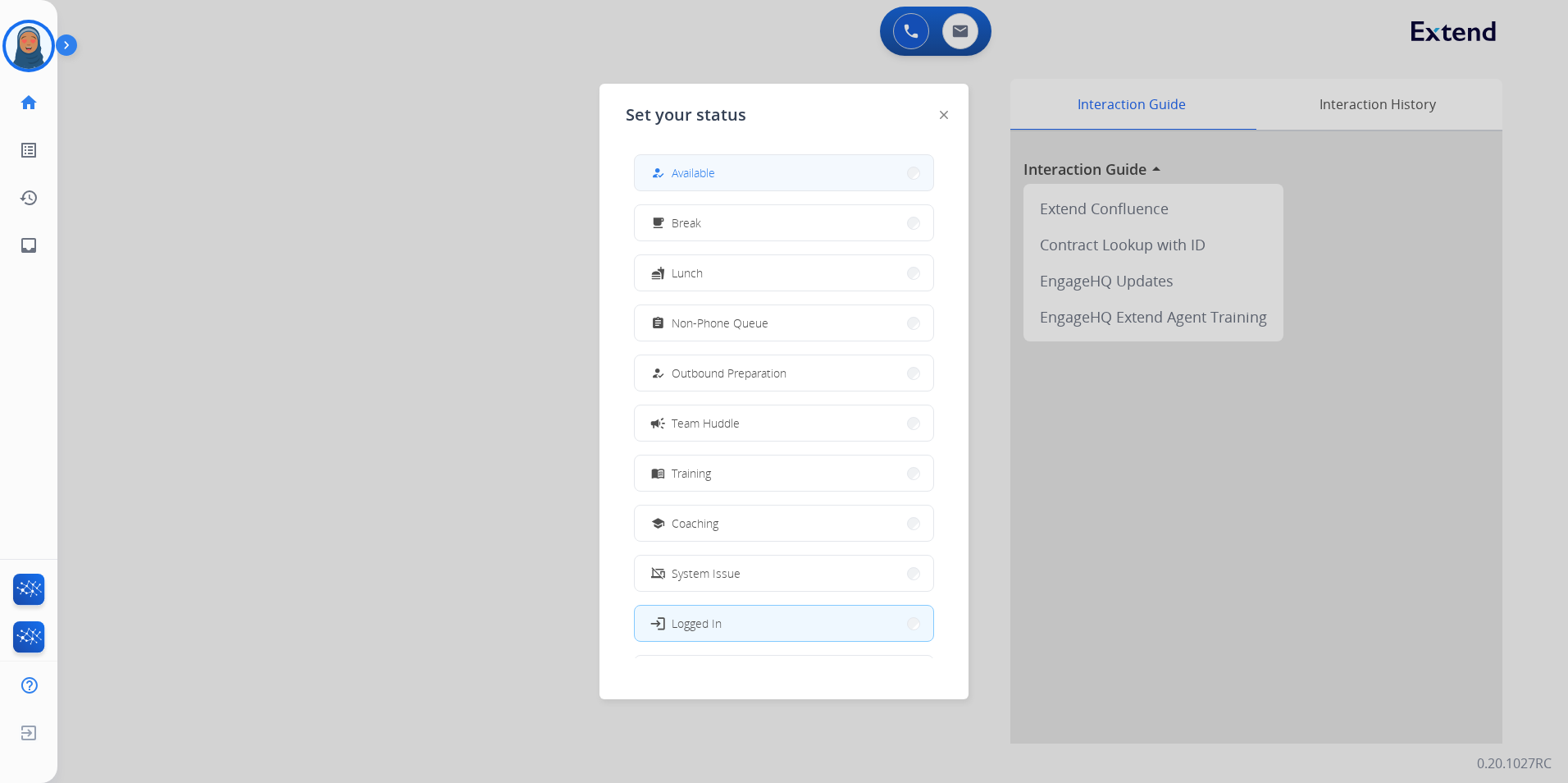
click at [650, 175] on button "how_to_reg Available" at bounding box center [784, 172] width 298 height 35
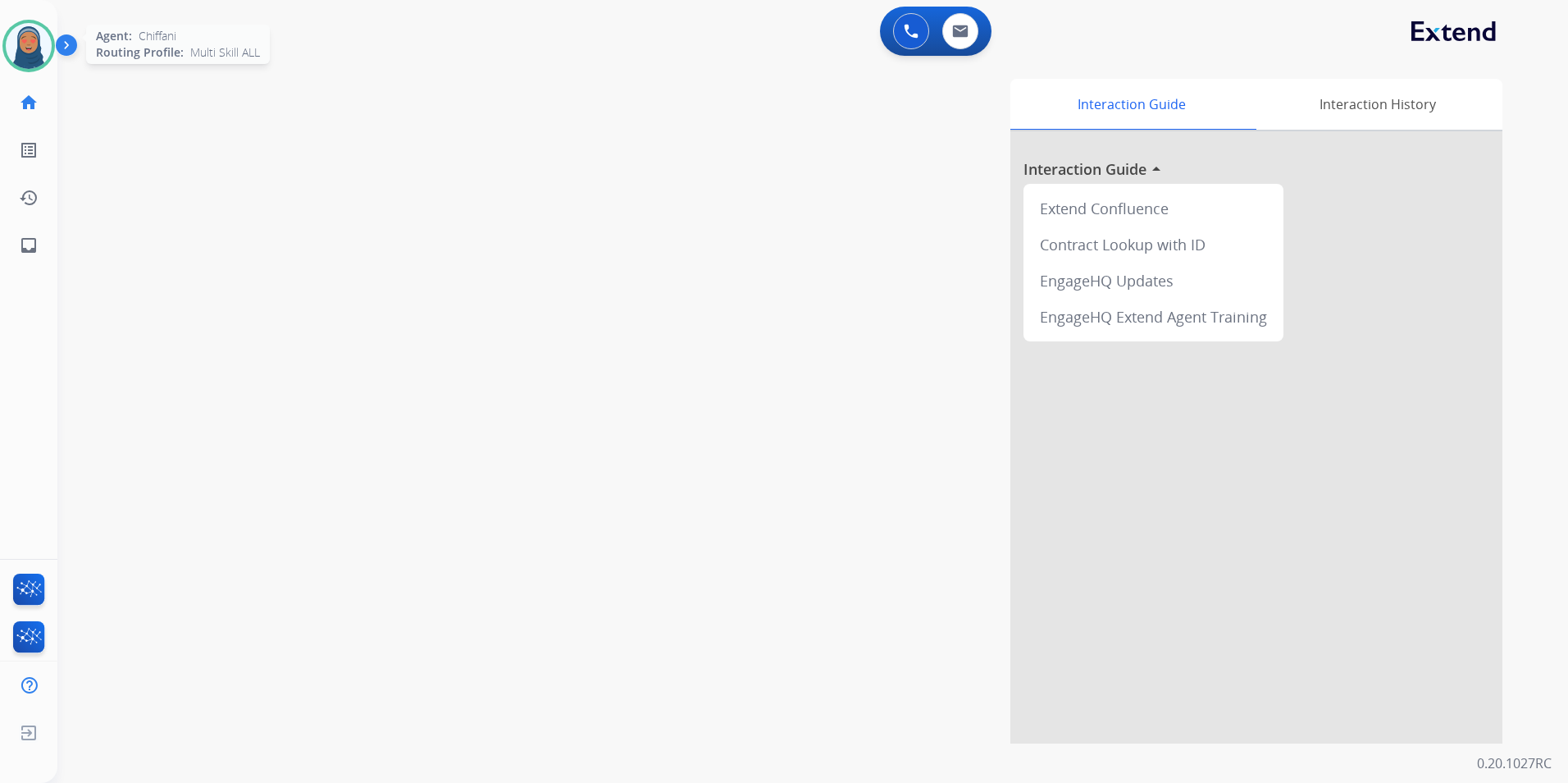
click at [27, 45] on img at bounding box center [28, 45] width 46 height 46
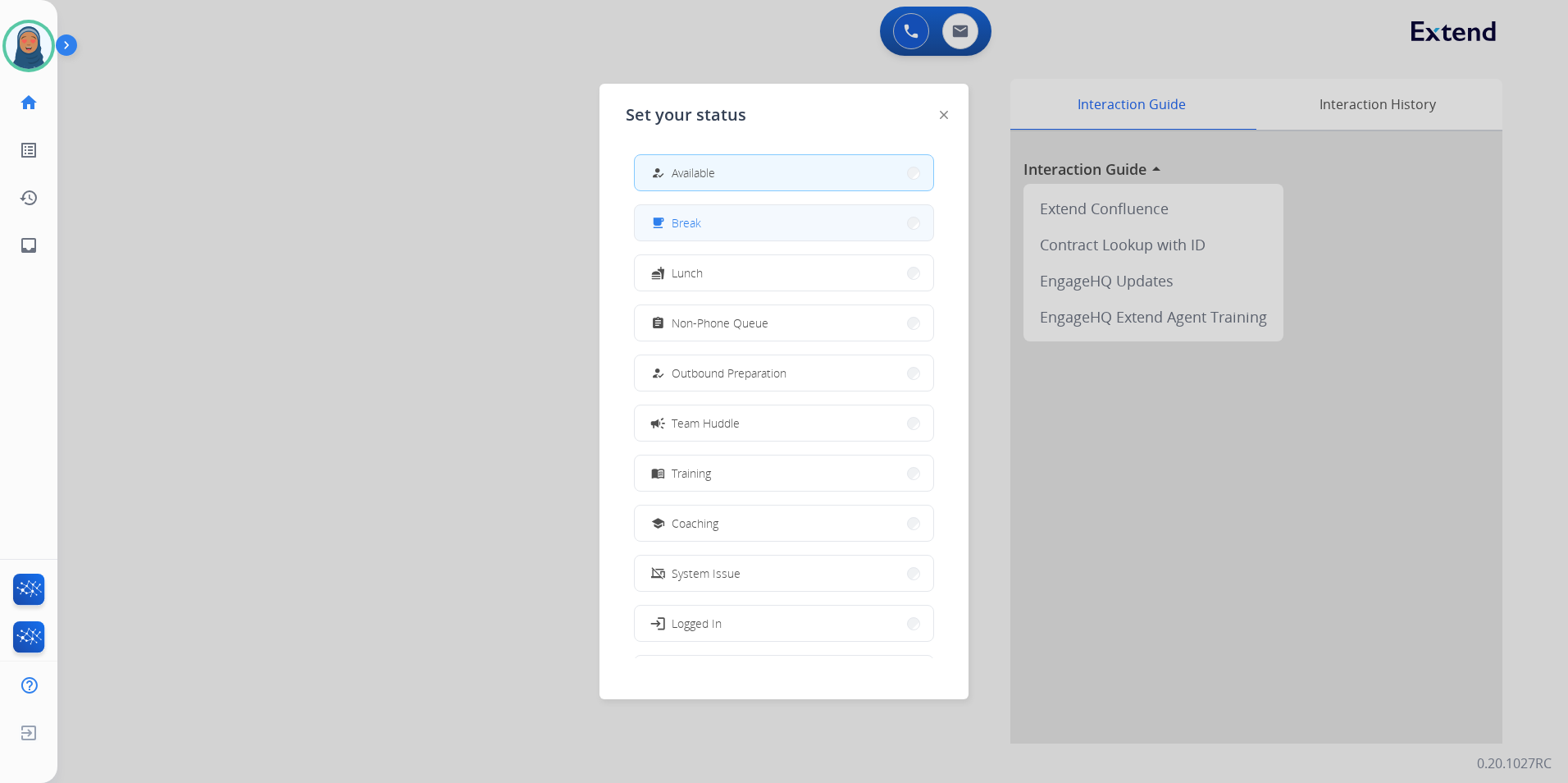
click at [686, 212] on button "free_breakfast Break" at bounding box center [784, 223] width 298 height 35
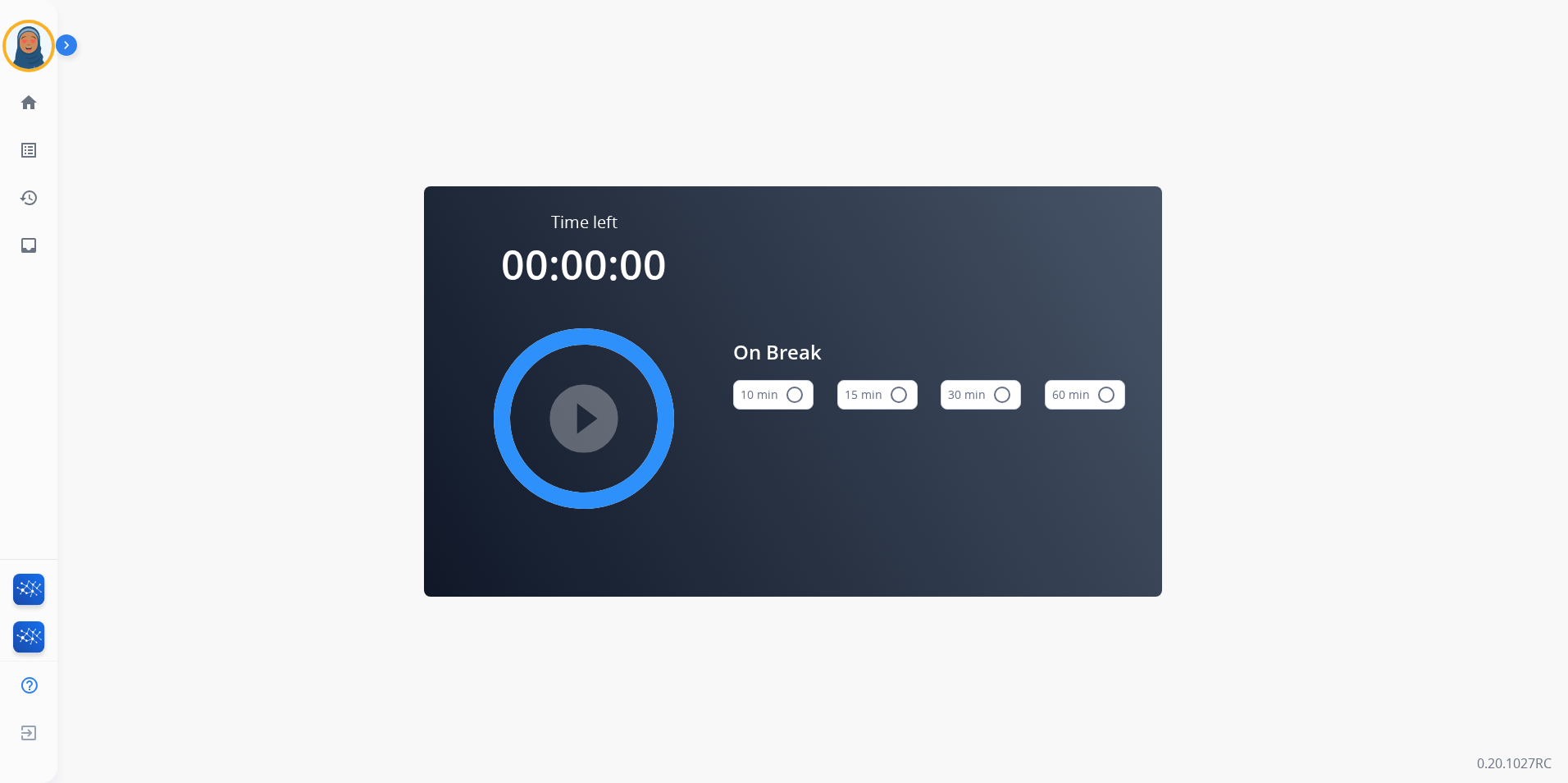
click at [901, 392] on mat-icon "radio_button_unchecked" at bounding box center [899, 394] width 20 height 20
click at [594, 408] on mat-icon "play_circle_filled" at bounding box center [584, 418] width 20 height 20
click at [28, 46] on img at bounding box center [28, 45] width 46 height 46
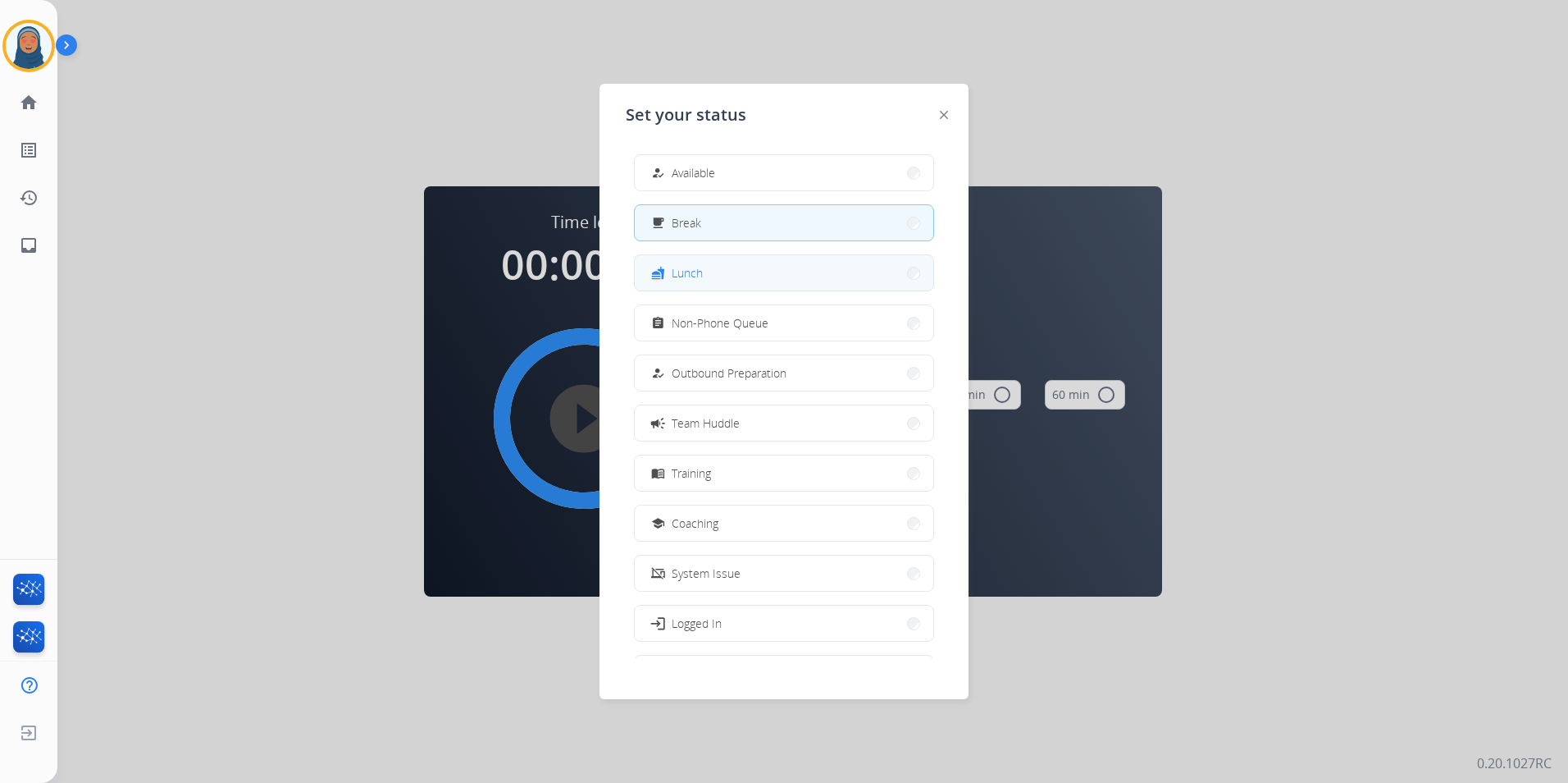
click at [722, 277] on button "fastfood Lunch" at bounding box center [784, 273] width 298 height 35
